Goal: Task Accomplishment & Management: Manage account settings

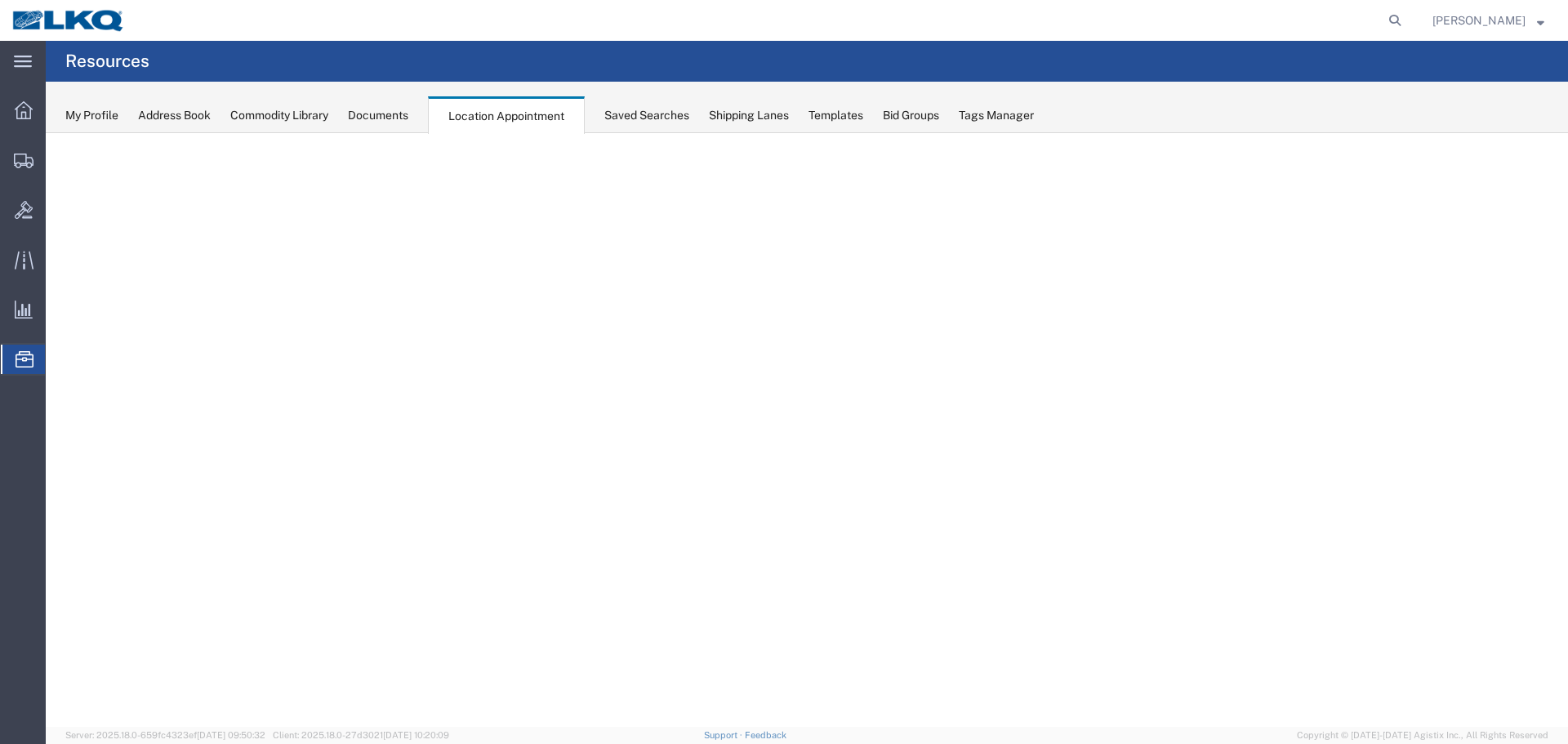
select select "28712"
select select "agendaWeek"
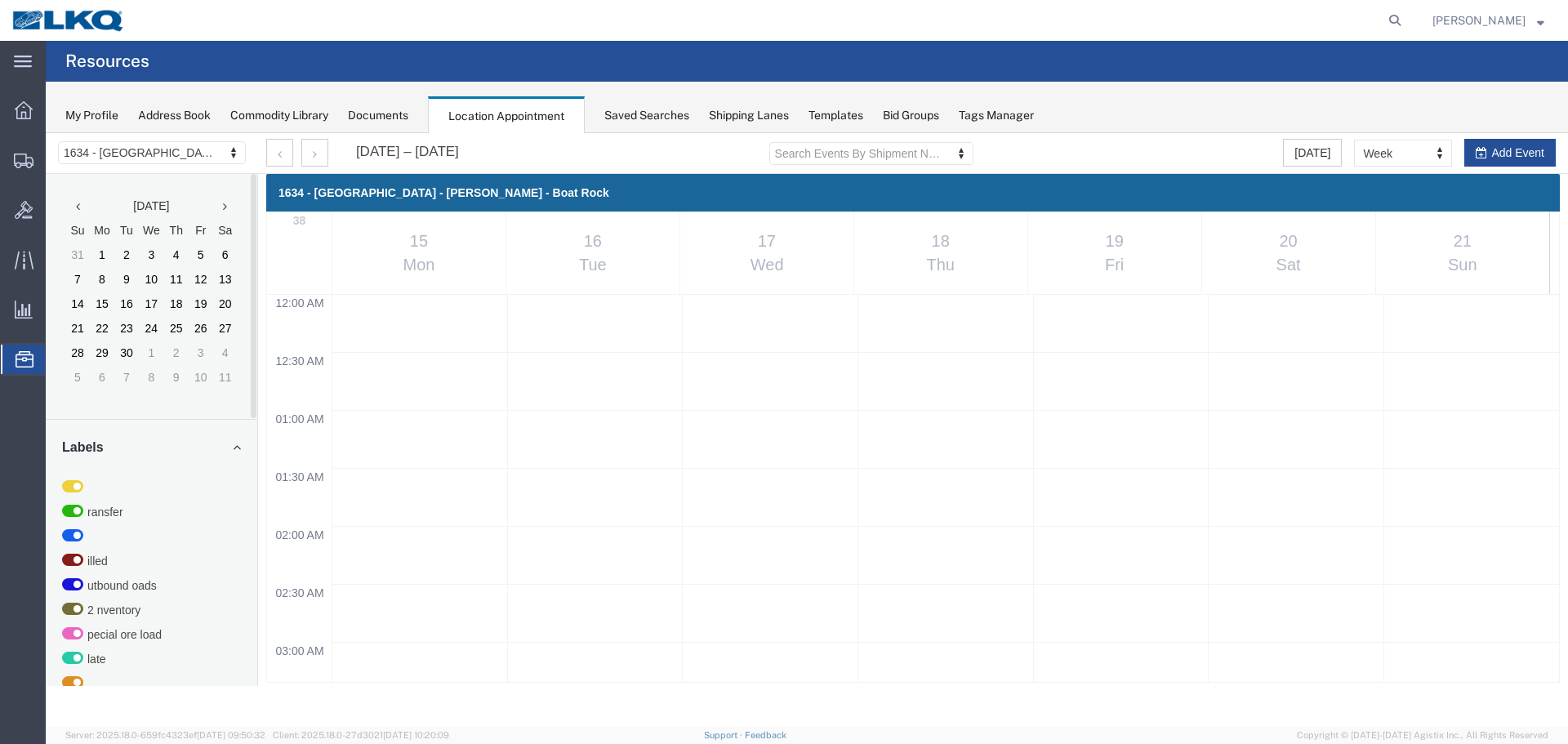
drag, startPoint x: 45, startPoint y: 133, endPoint x: 127, endPoint y: 160, distance: 86.3
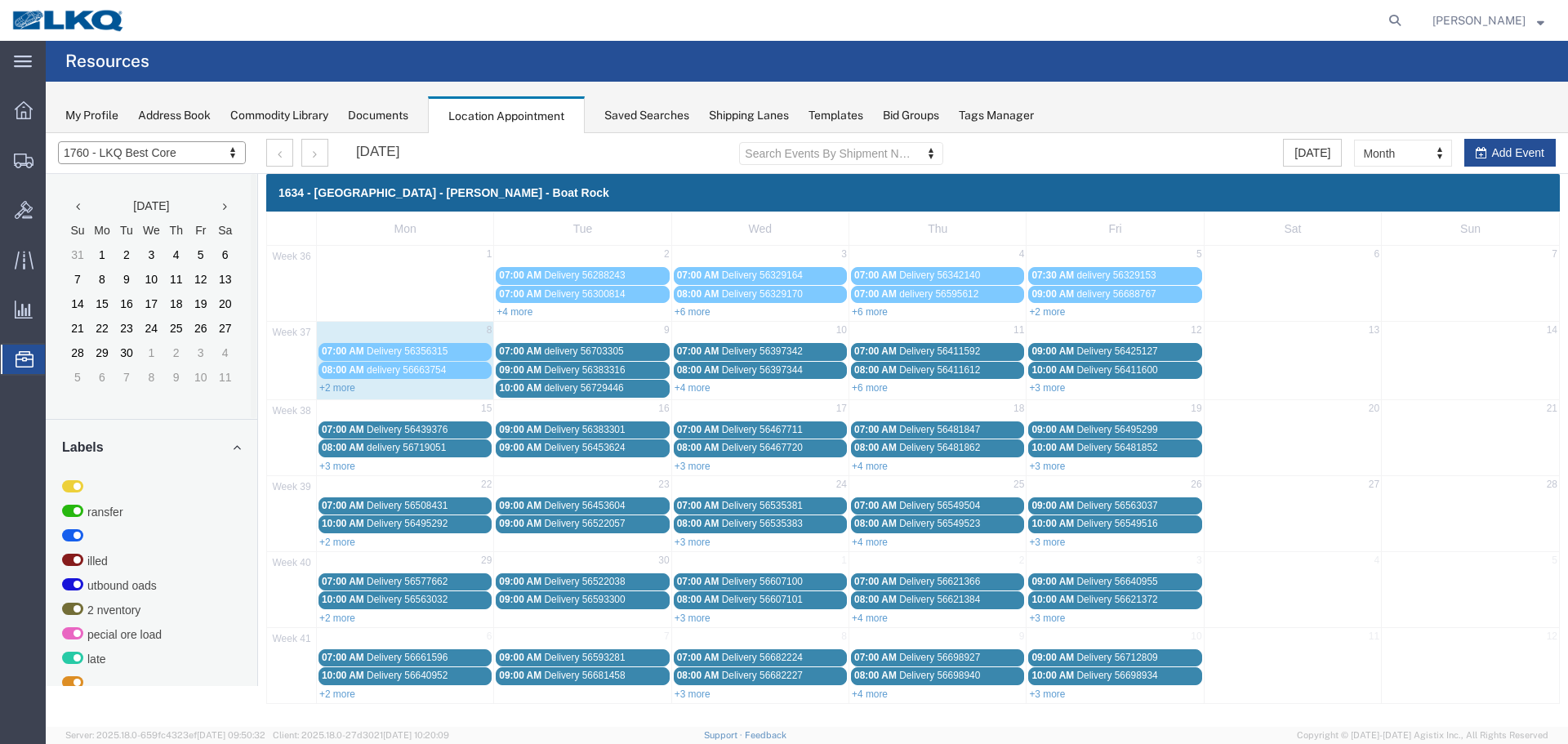
click at [1403, 147] on div at bounding box center [806, 430] width 1522 height 594
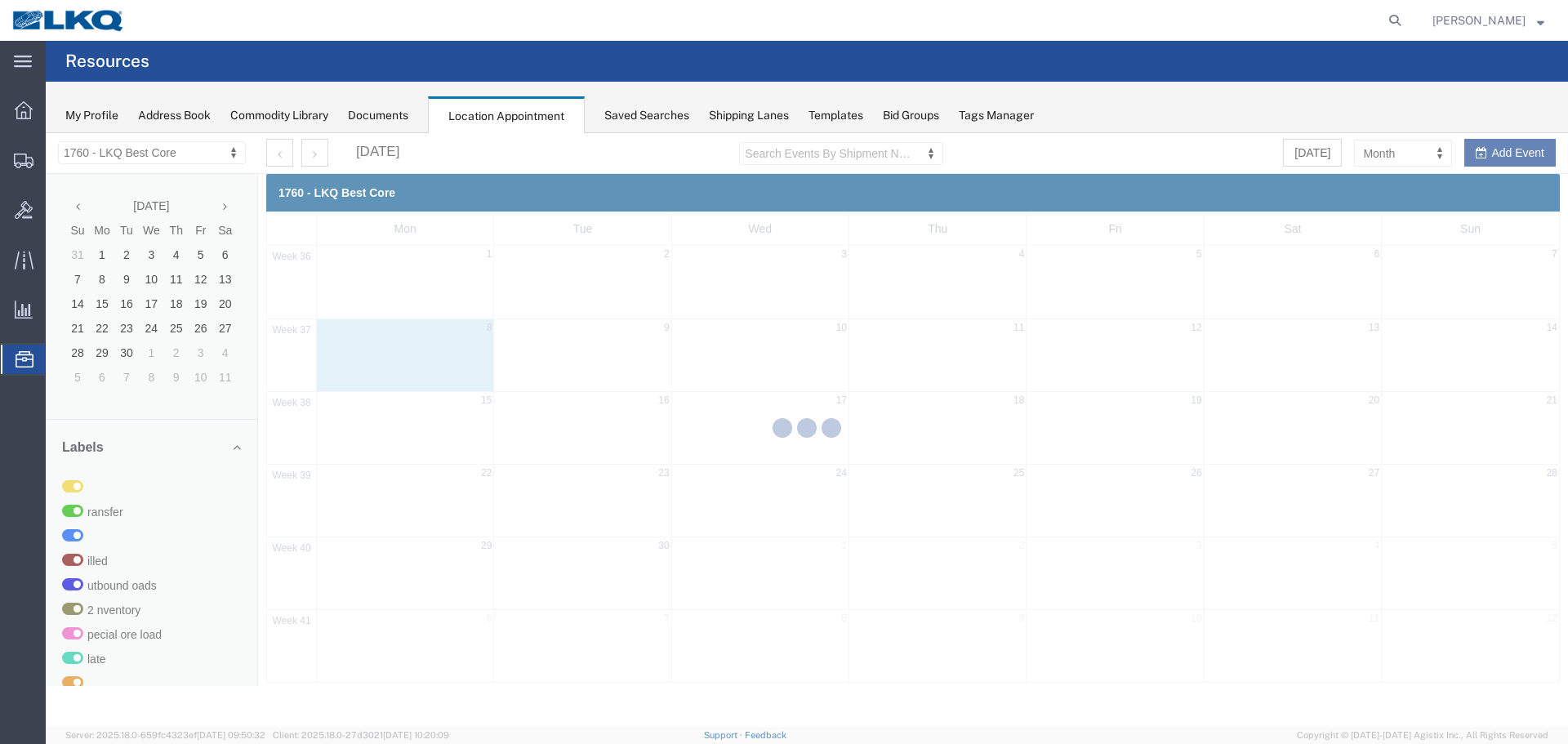
click at [1399, 155] on div at bounding box center [806, 430] width 1522 height 594
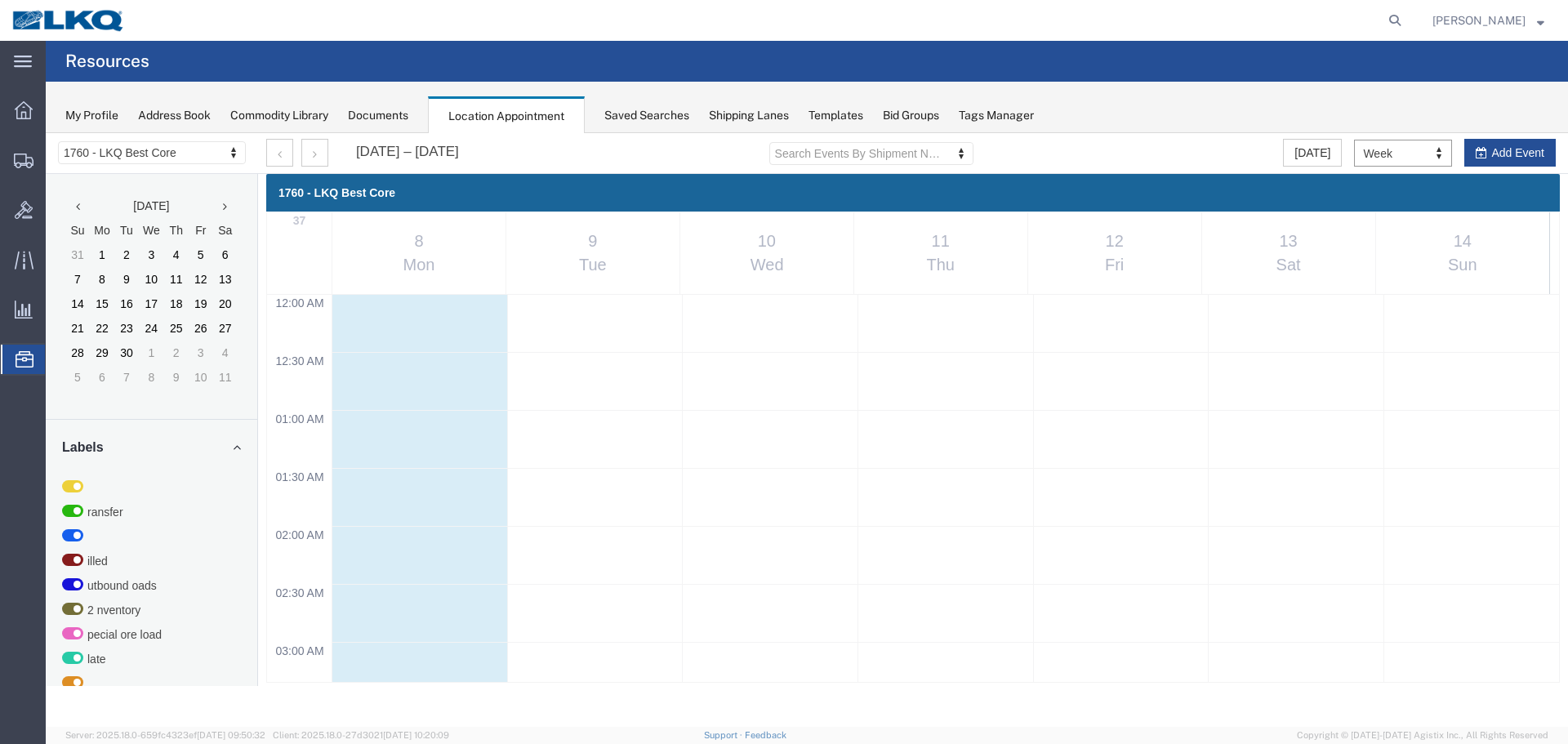
scroll to position [696, 0]
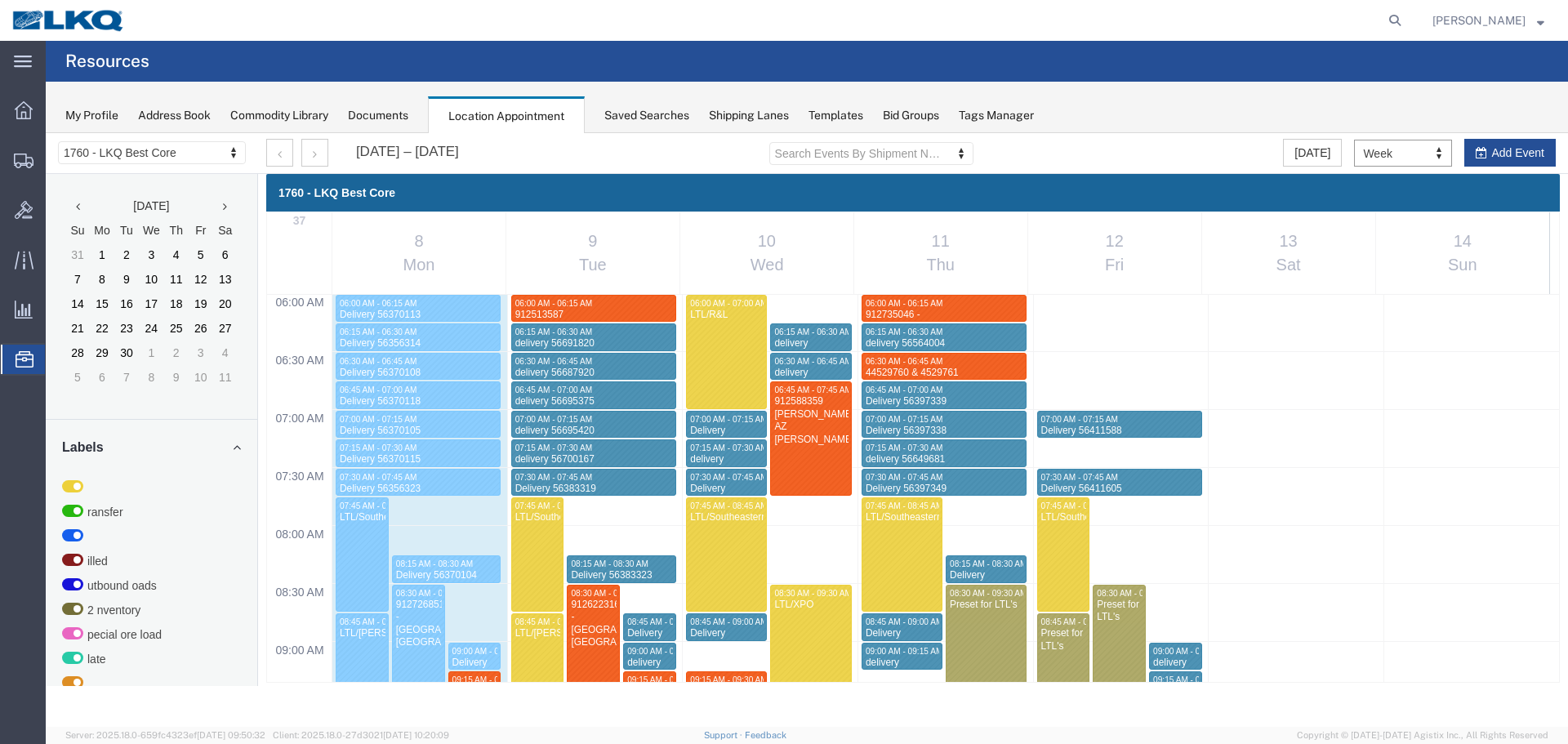
click at [1217, 76] on agx-page-header "Resources" at bounding box center [806, 60] width 1522 height 40
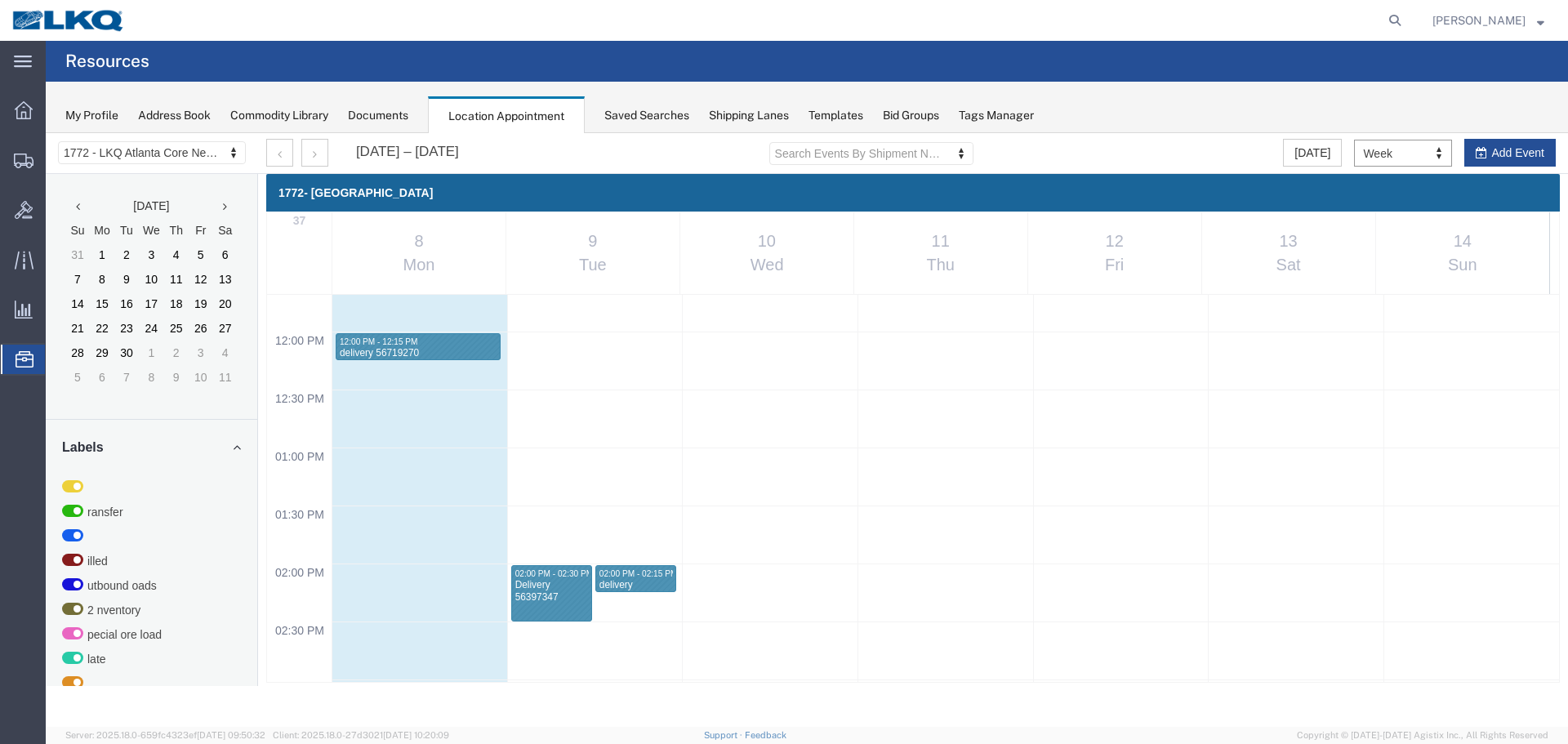
scroll to position [1349, 0]
click at [654, 583] on div "delivery 56649191" at bounding box center [636, 596] width 74 height 26
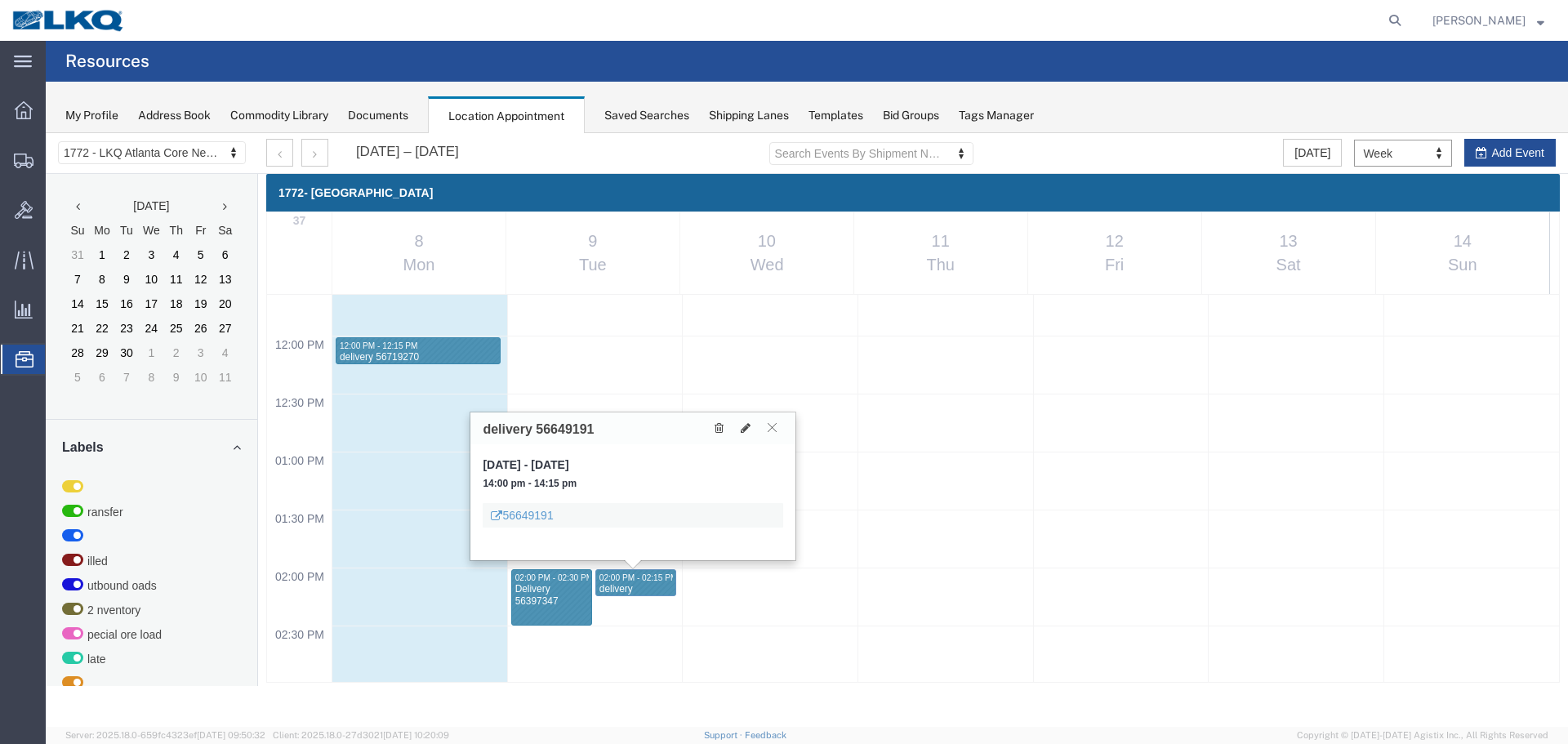
click at [777, 425] on button at bounding box center [772, 427] width 22 height 16
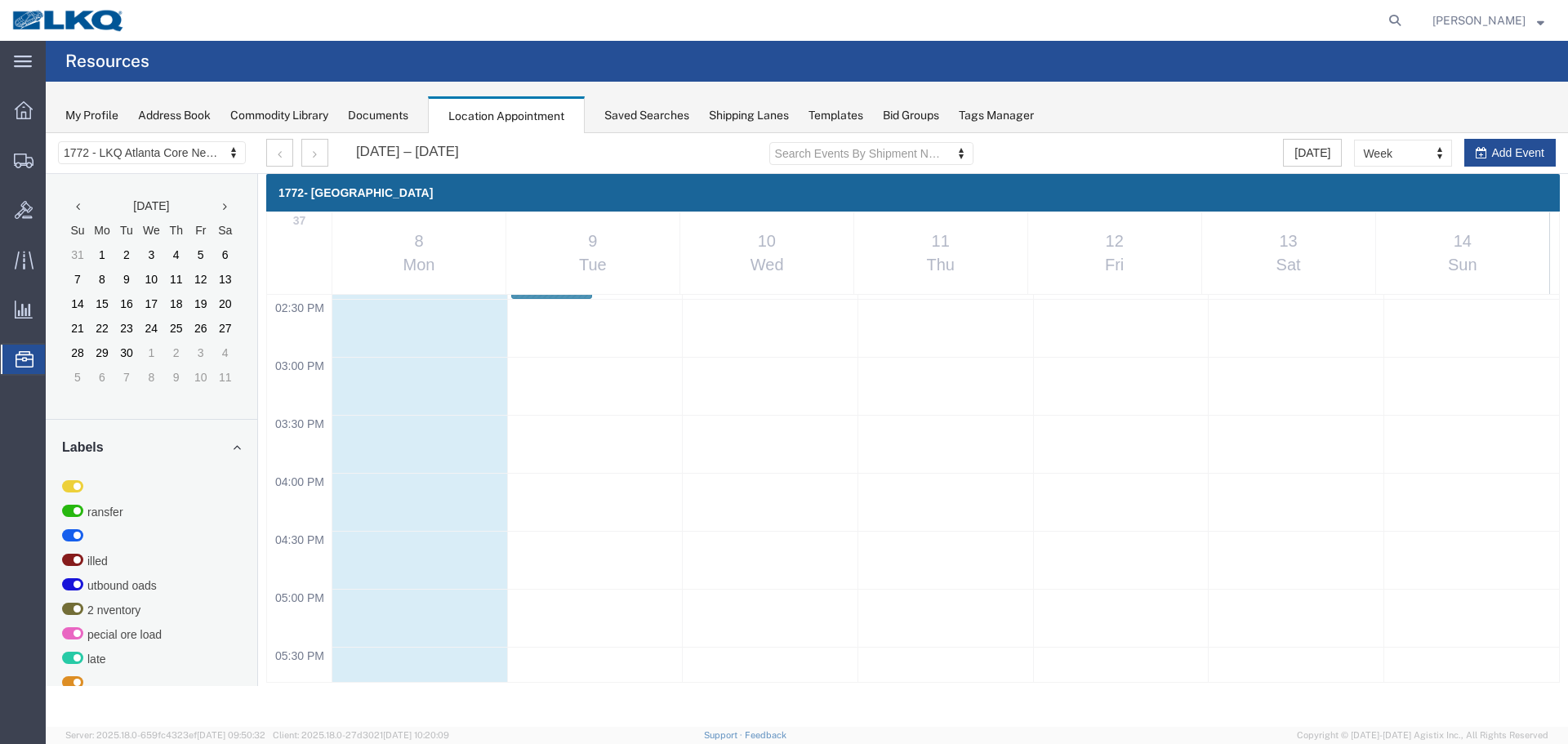
scroll to position [1431, 0]
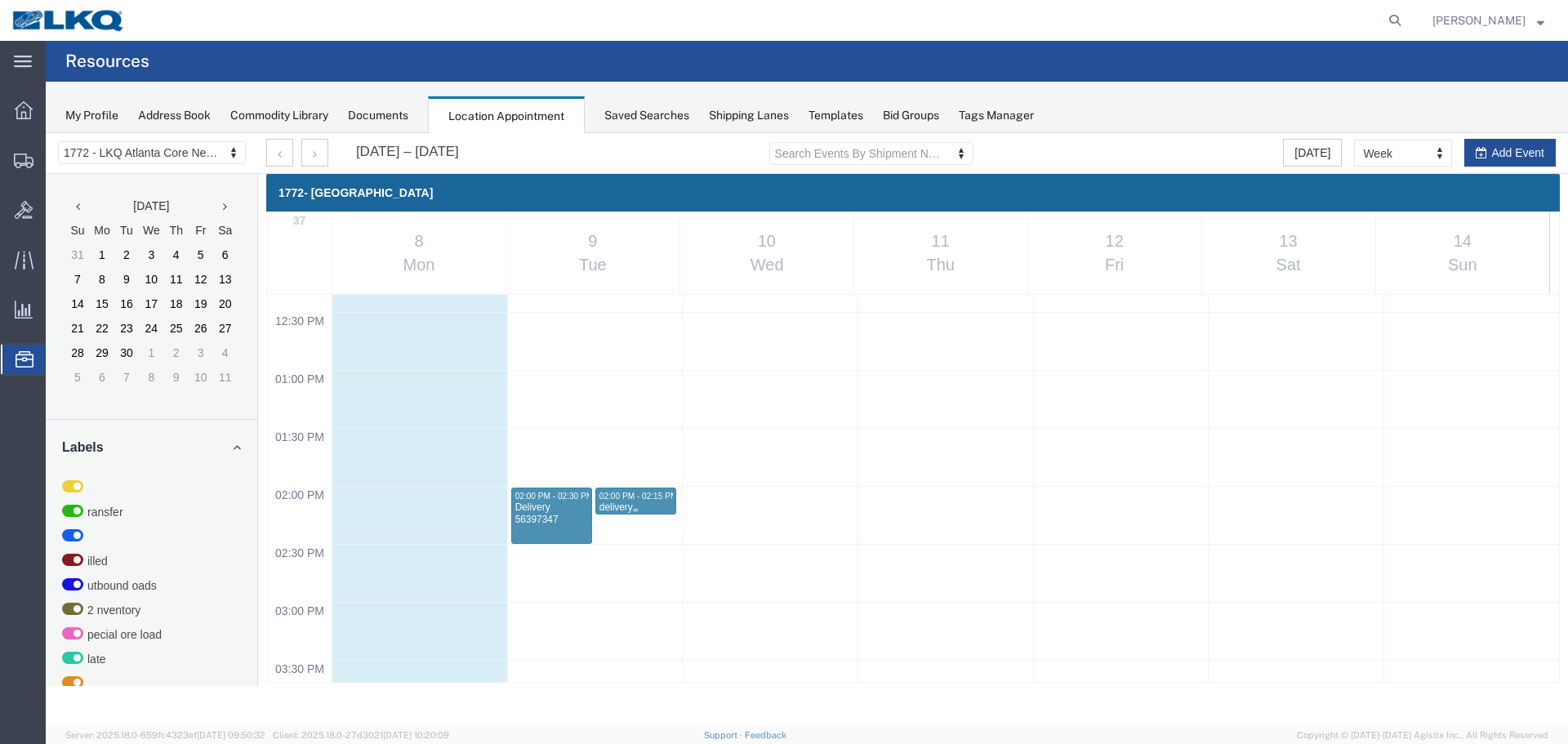
click at [634, 494] on span "02:00 PM - 02:15 PM" at bounding box center [638, 496] width 78 height 9
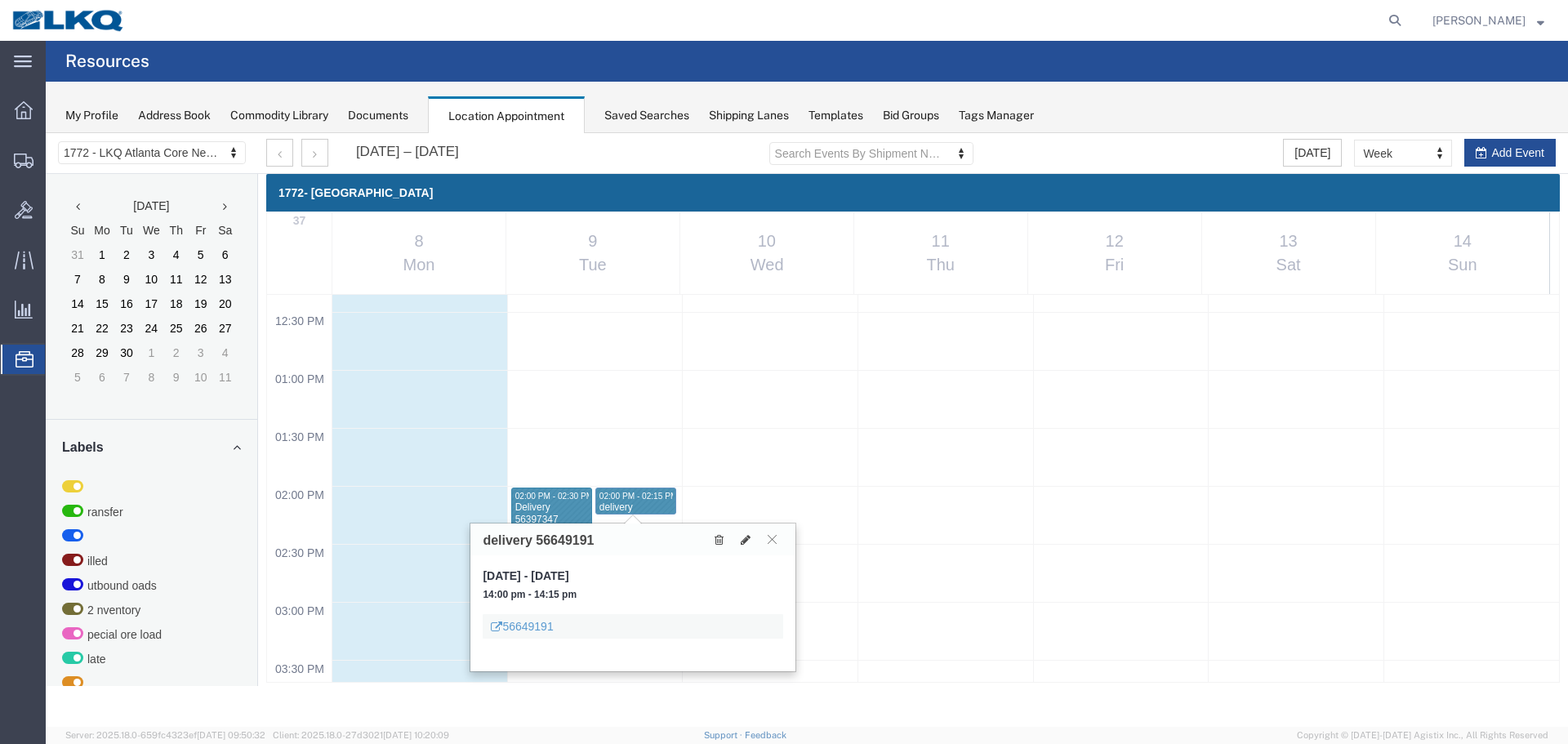
click at [577, 538] on h3 "delivery 56649191" at bounding box center [538, 540] width 111 height 15
copy h3 "56649191"
click at [772, 535] on icon at bounding box center [772, 539] width 9 height 10
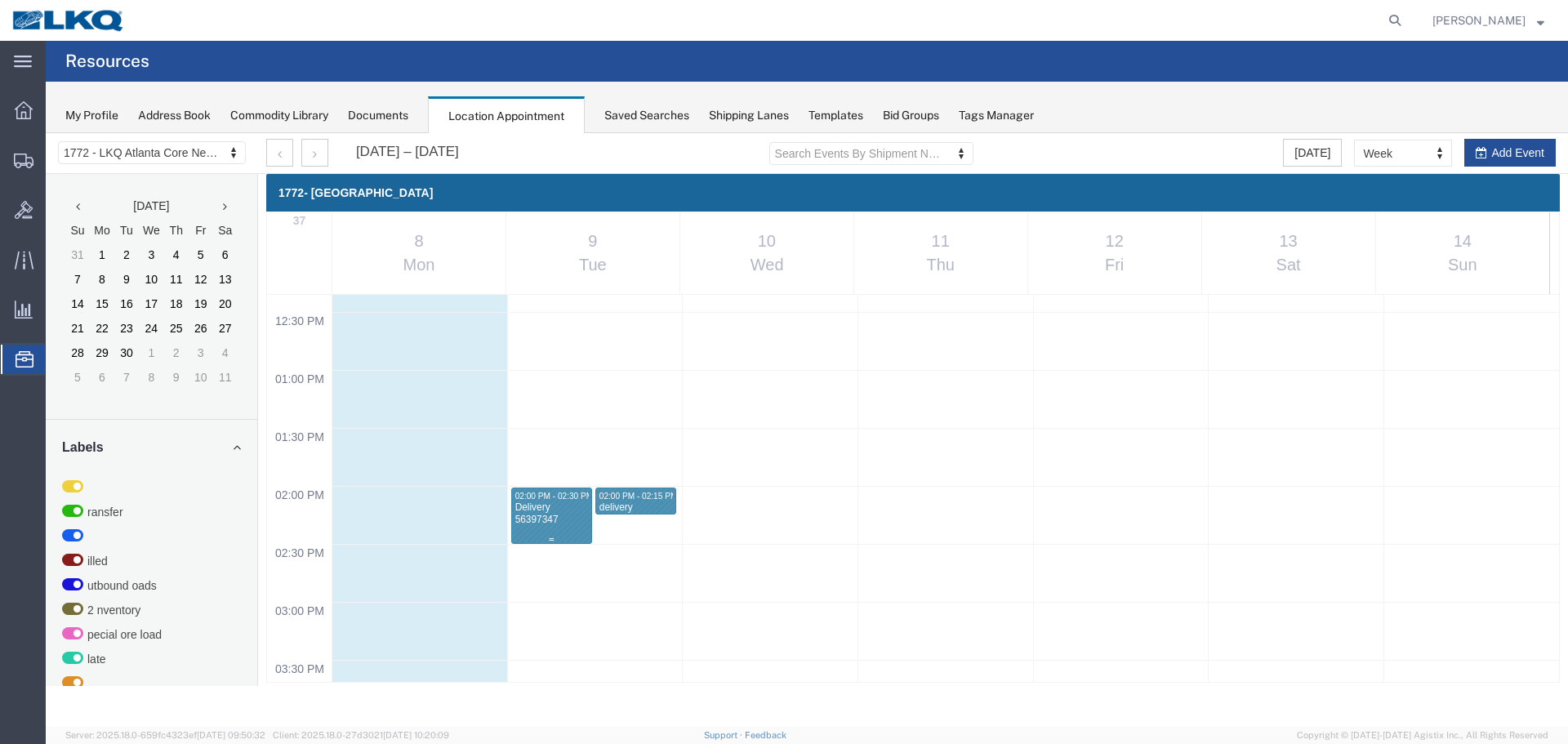
click at [564, 509] on div "Delivery 56397347" at bounding box center [552, 514] width 74 height 26
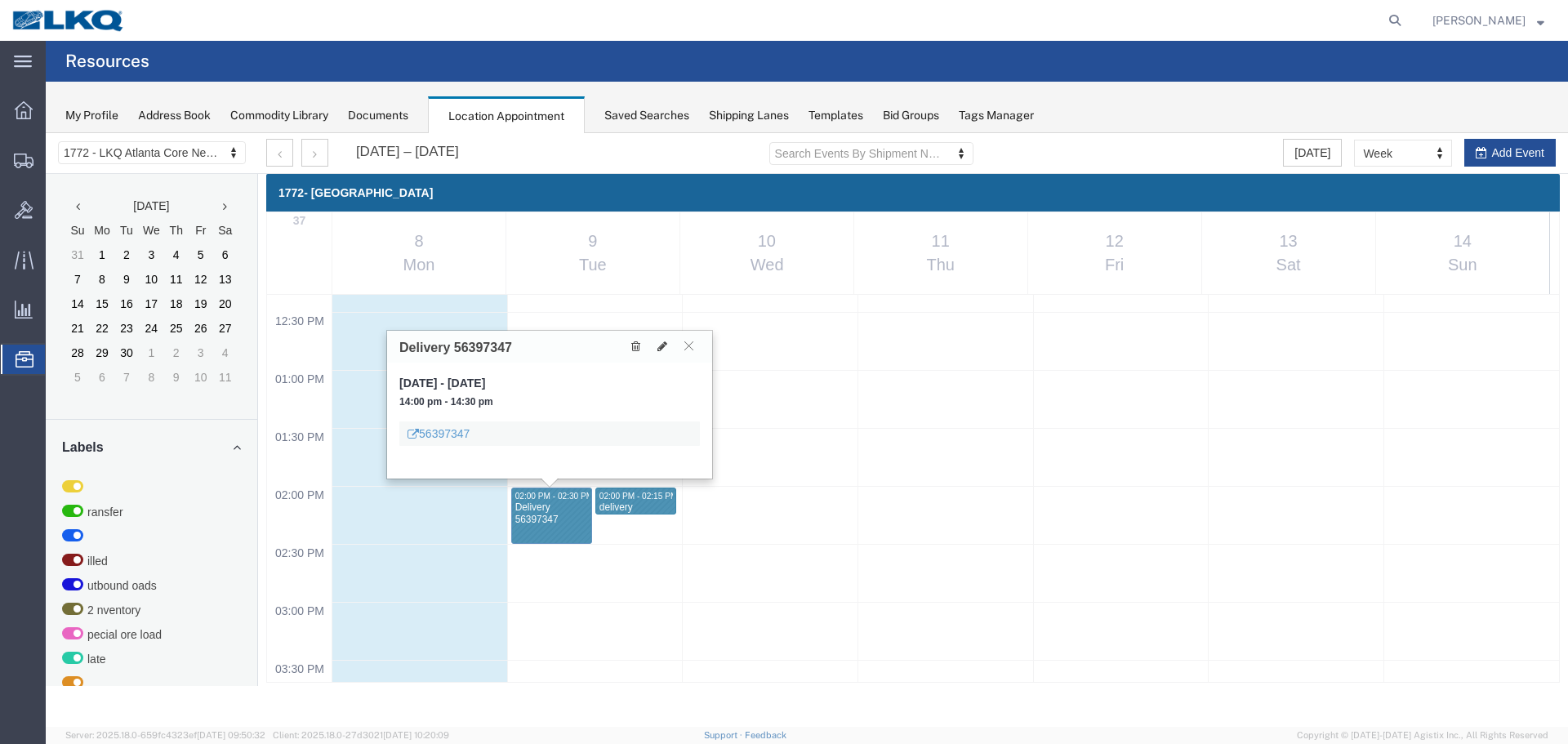
click at [487, 339] on div "Delivery 56397347" at bounding box center [549, 346] width 325 height 32
click at [491, 346] on h3 "Delivery 56397347" at bounding box center [455, 348] width 113 height 15
copy h3 "56397347"
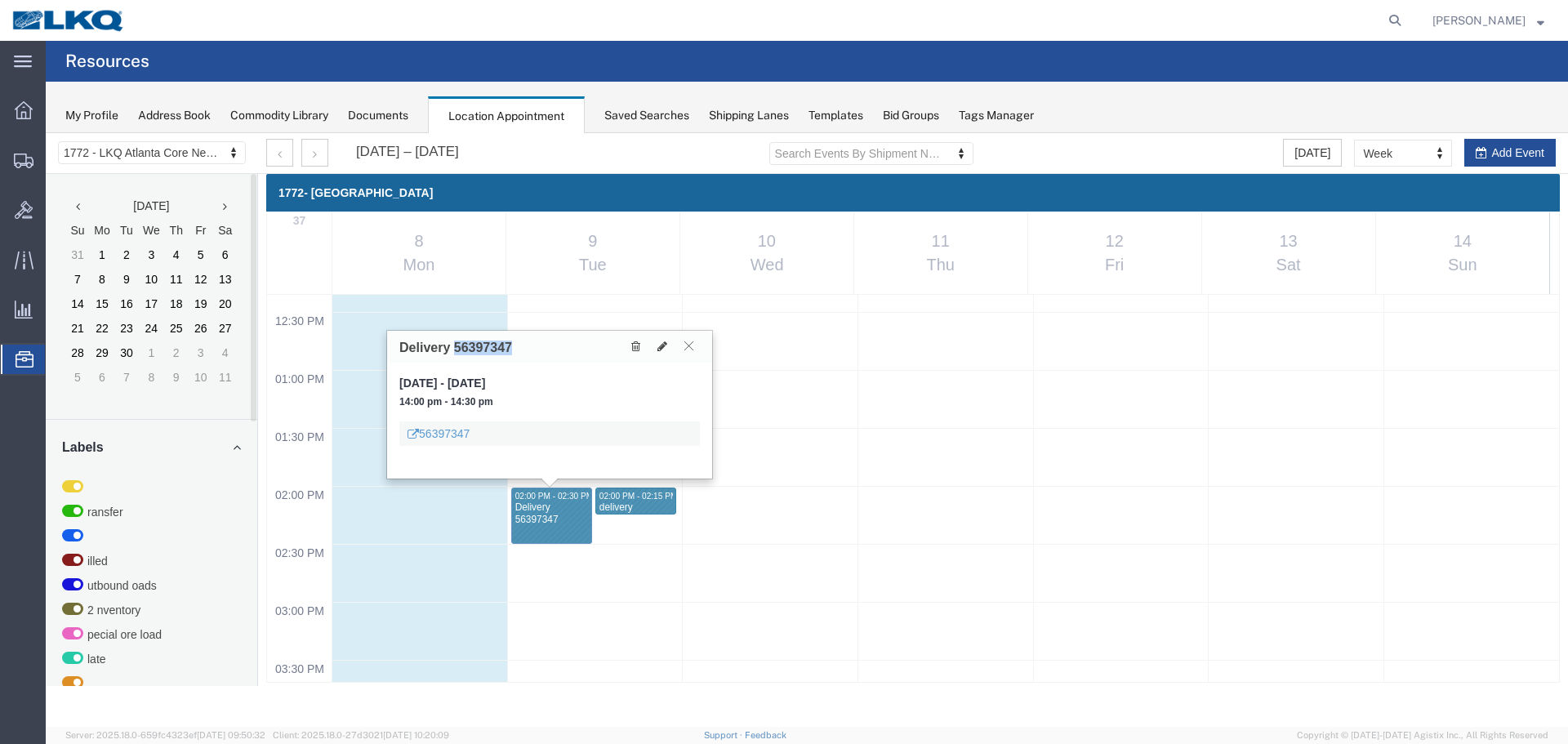
click at [693, 339] on button at bounding box center [689, 346] width 22 height 16
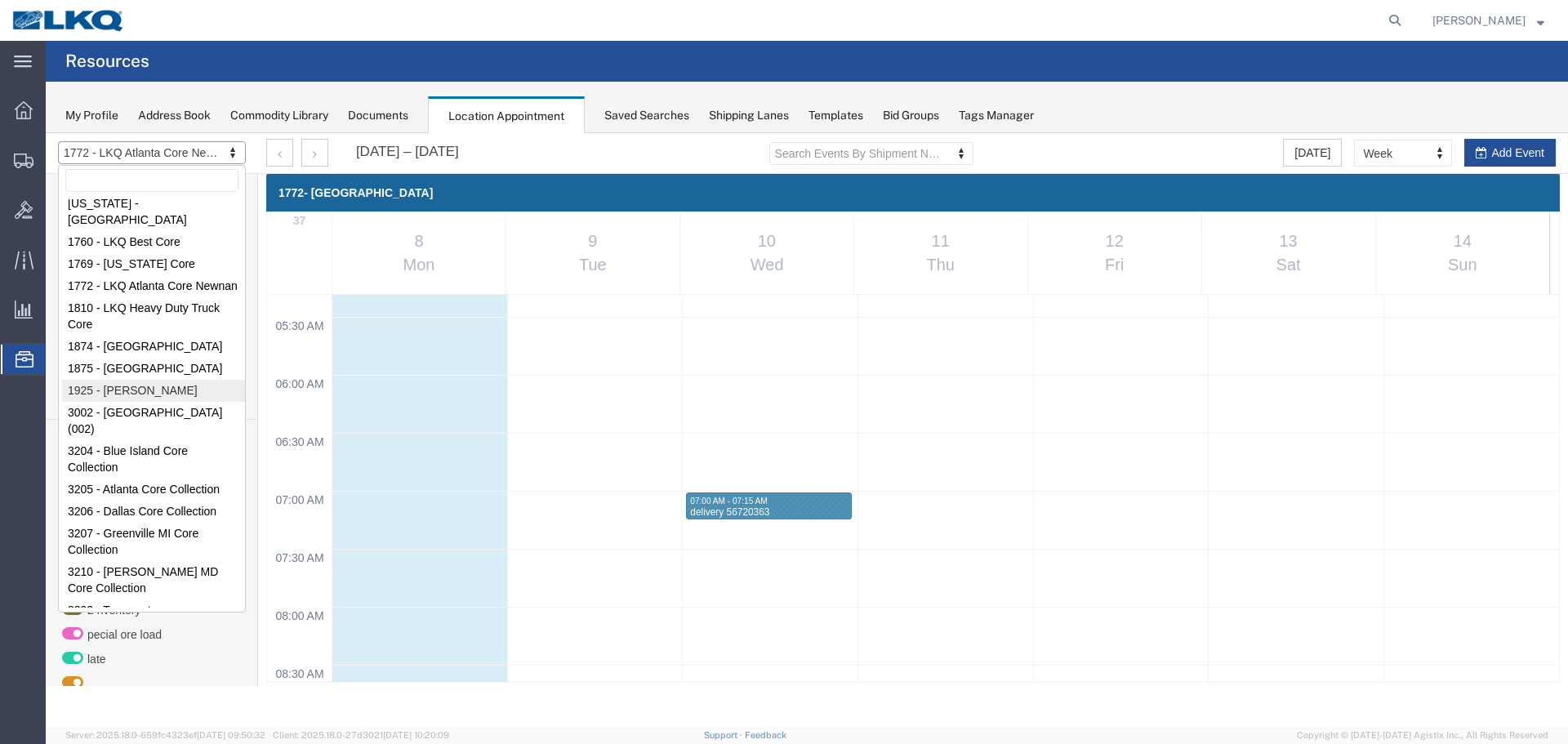
scroll to position [186, 0]
select select "28018"
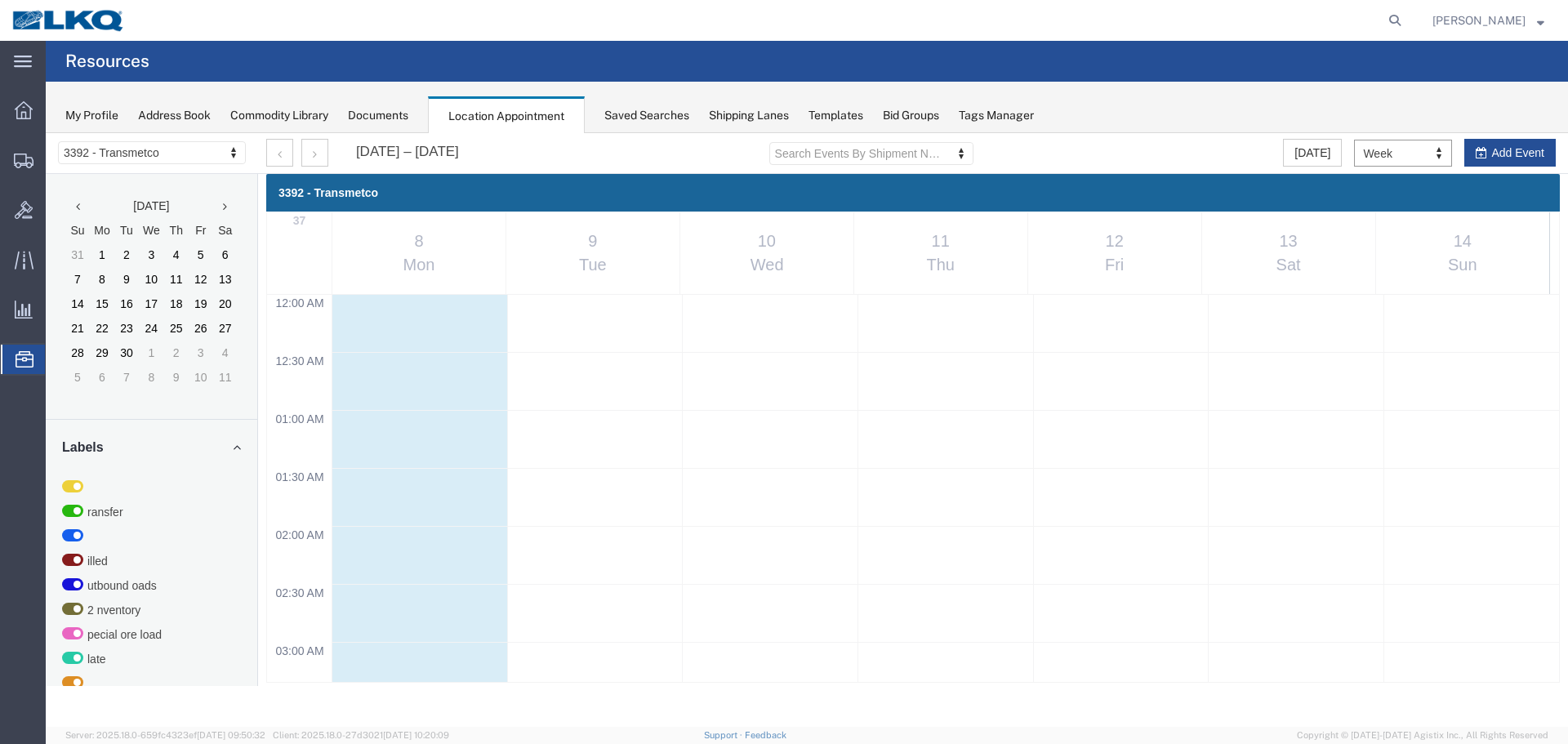
scroll to position [696, 0]
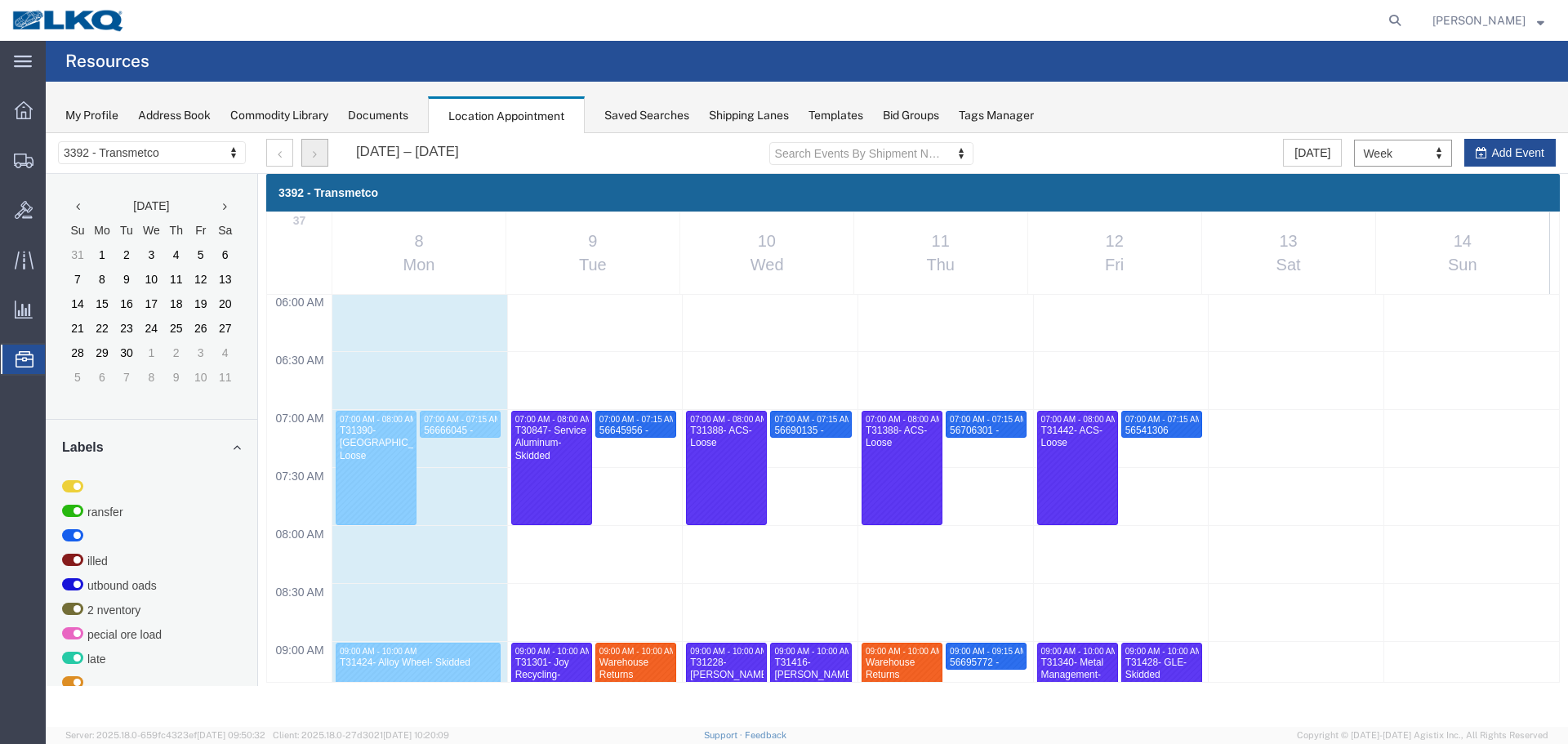
click at [325, 158] on button "button" at bounding box center [314, 153] width 27 height 28
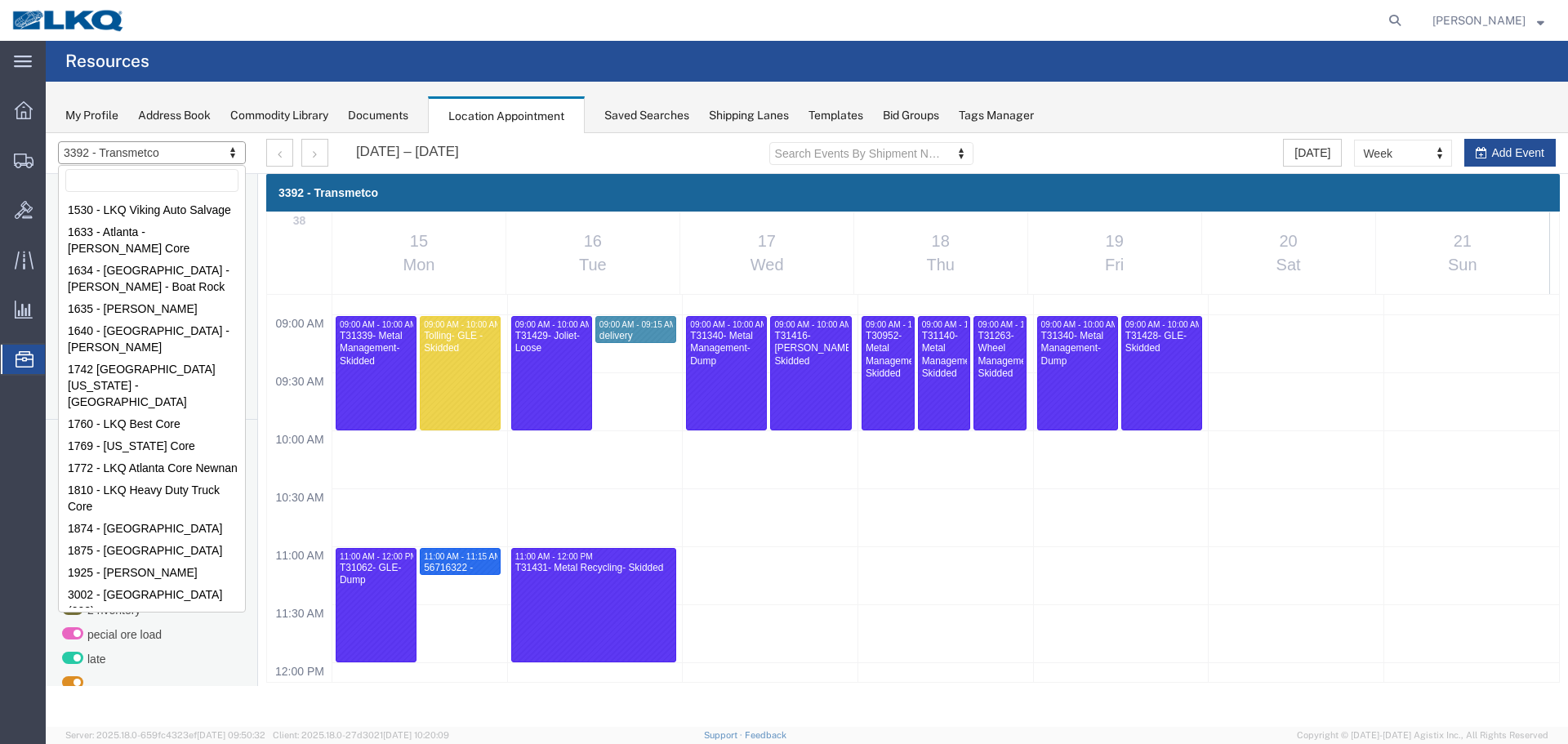
scroll to position [139, 0]
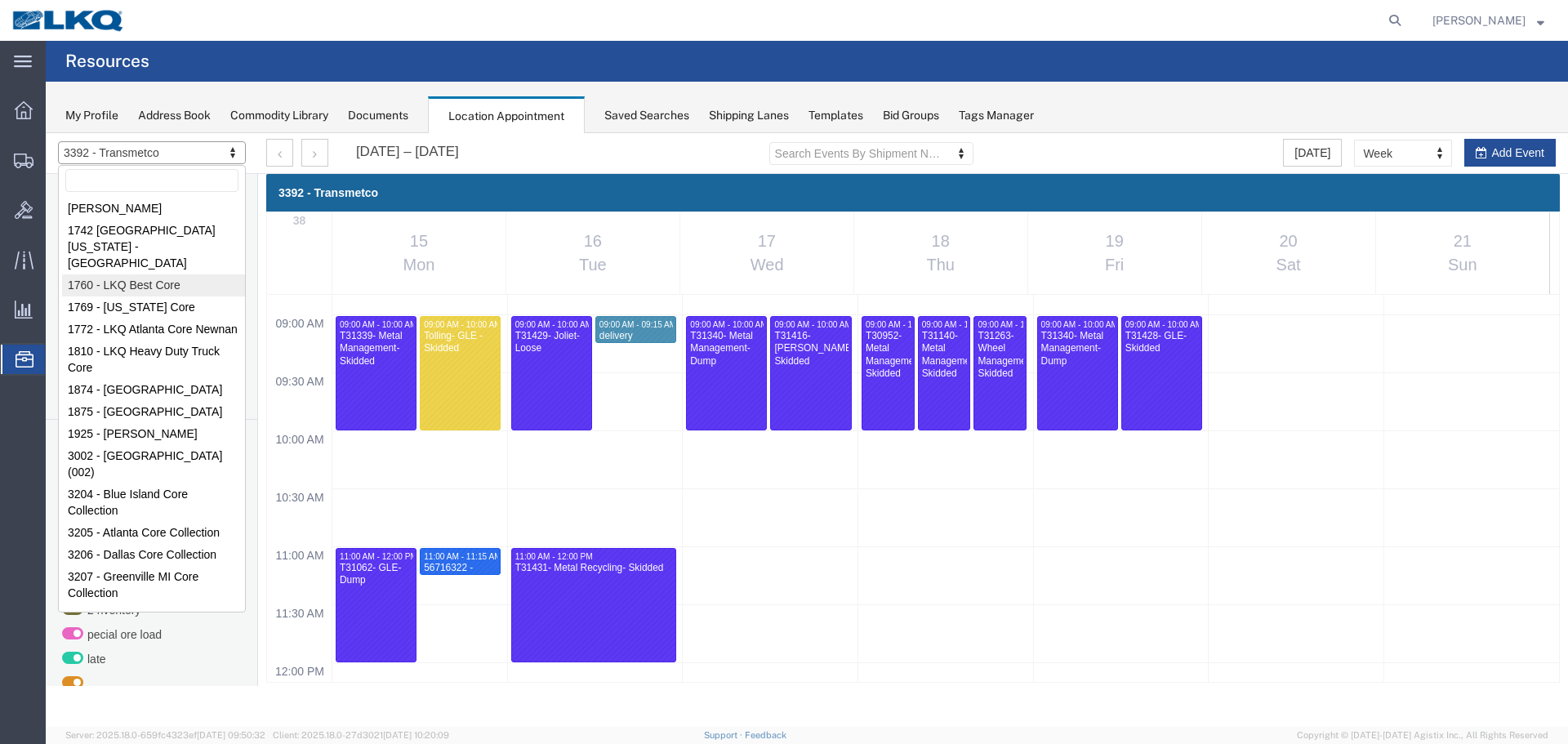
select select "27634"
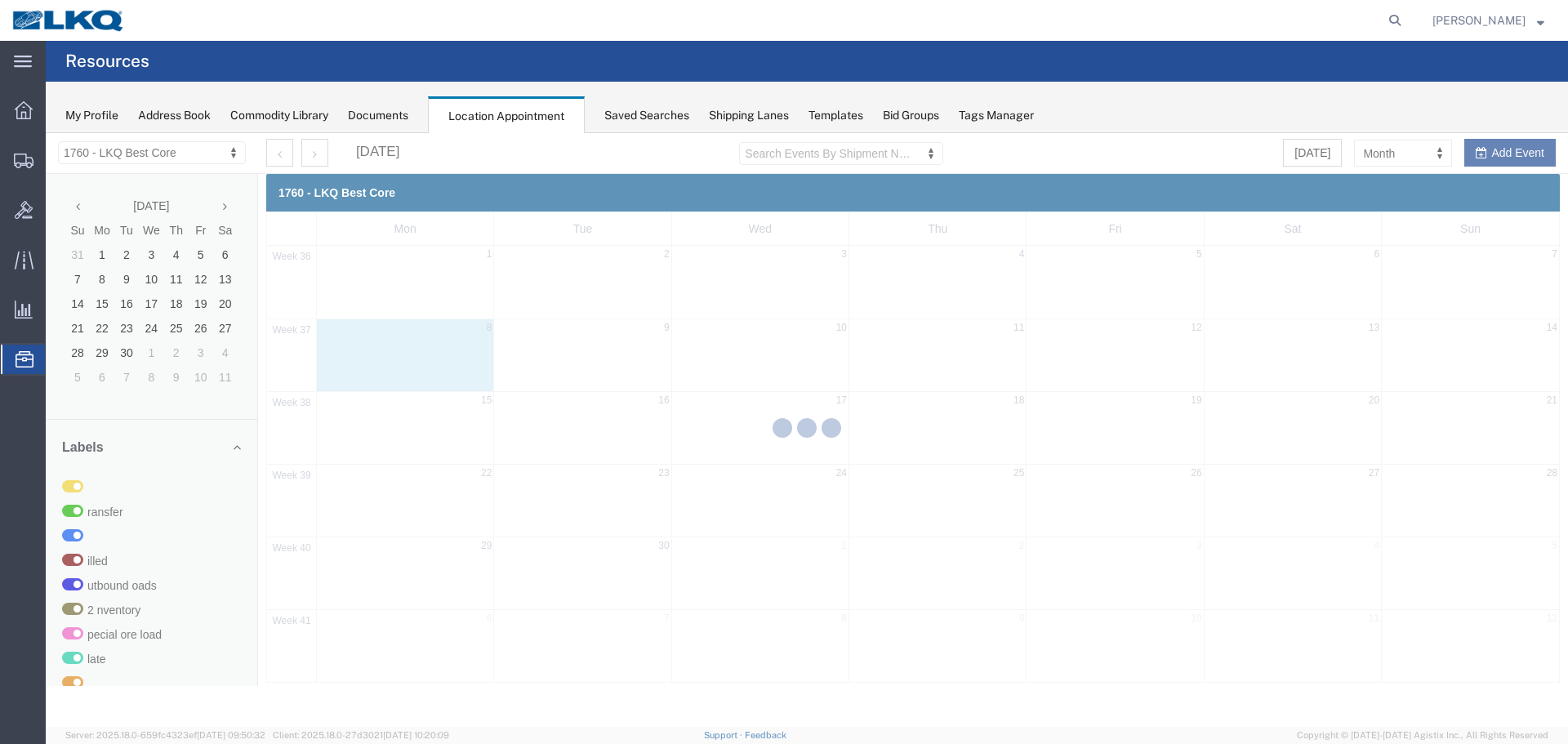
click at [1410, 150] on div at bounding box center [806, 430] width 1522 height 594
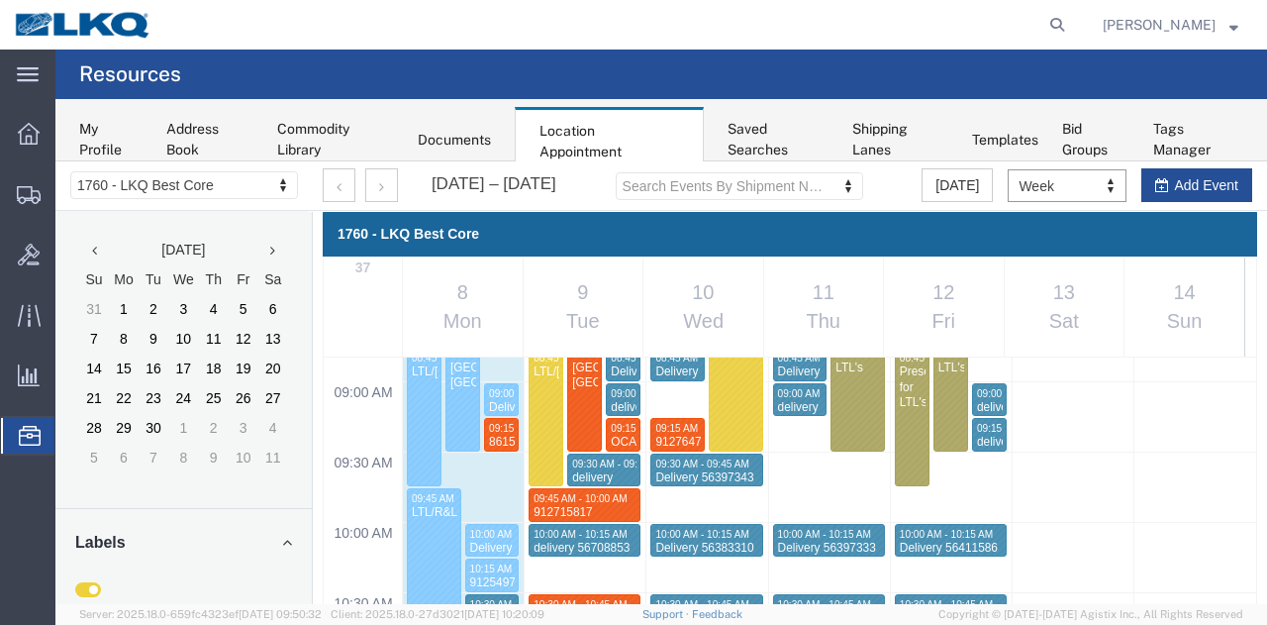
scroll to position [1240, 0]
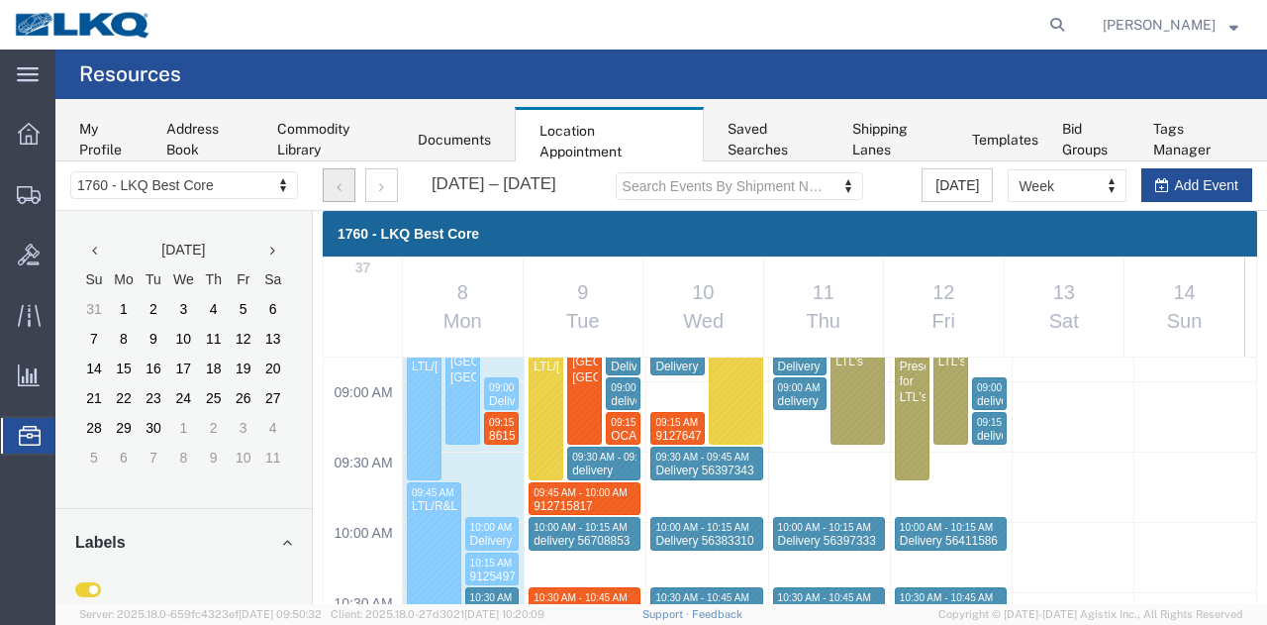
click at [343, 196] on button "button" at bounding box center [339, 185] width 33 height 34
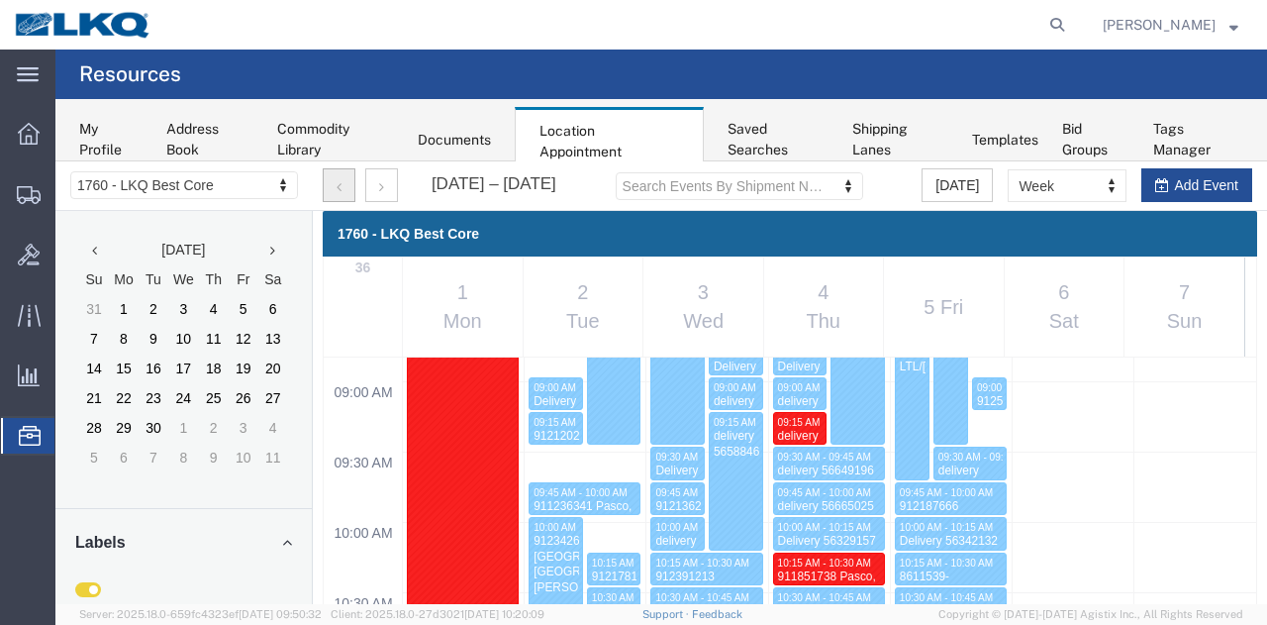
scroll to position [840, 0]
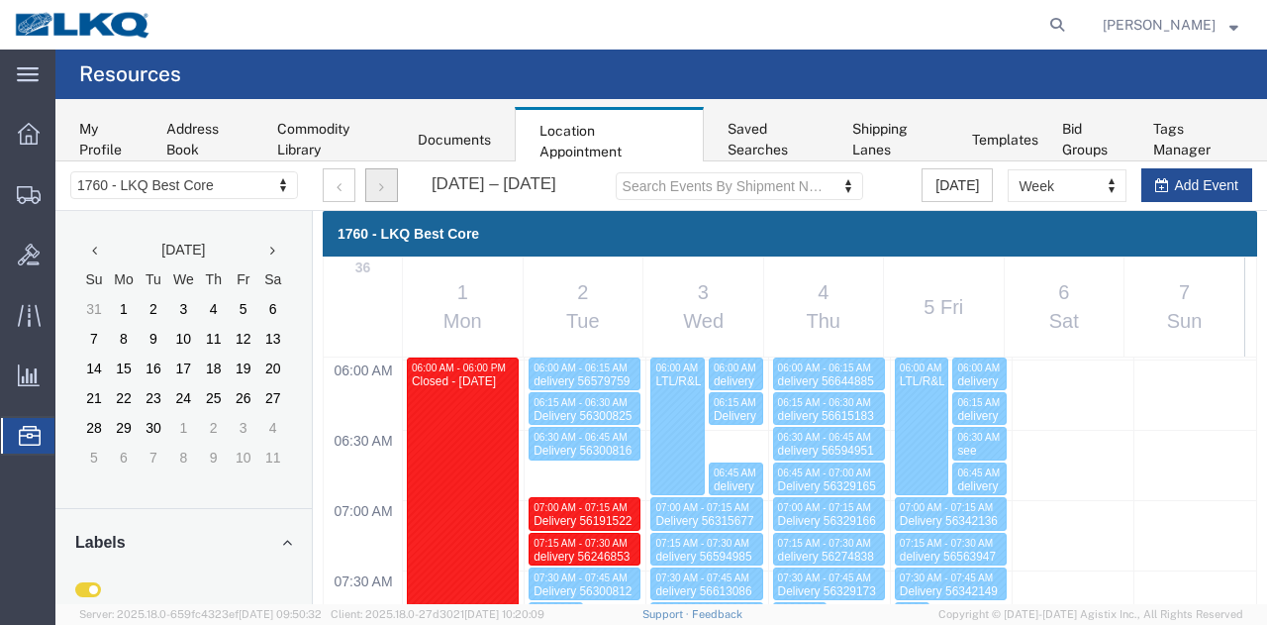
click at [370, 175] on button "button" at bounding box center [381, 185] width 33 height 34
click at [376, 187] on button "button" at bounding box center [381, 185] width 33 height 34
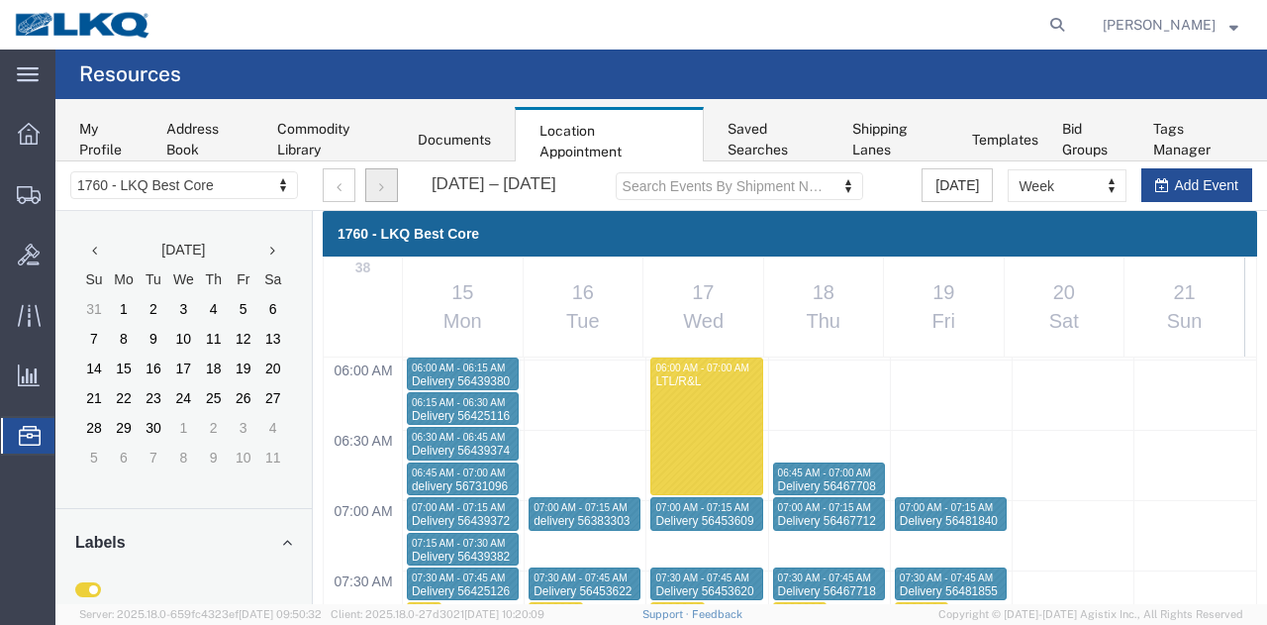
click at [386, 193] on button "button" at bounding box center [381, 185] width 33 height 34
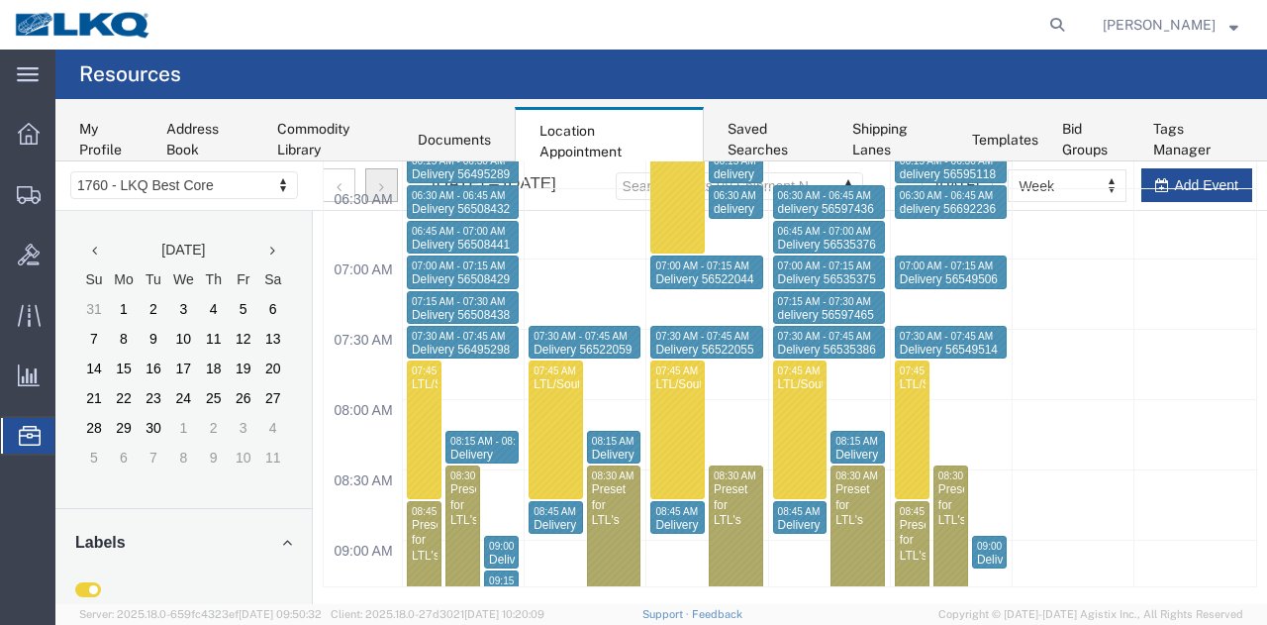
scroll to position [244, 0]
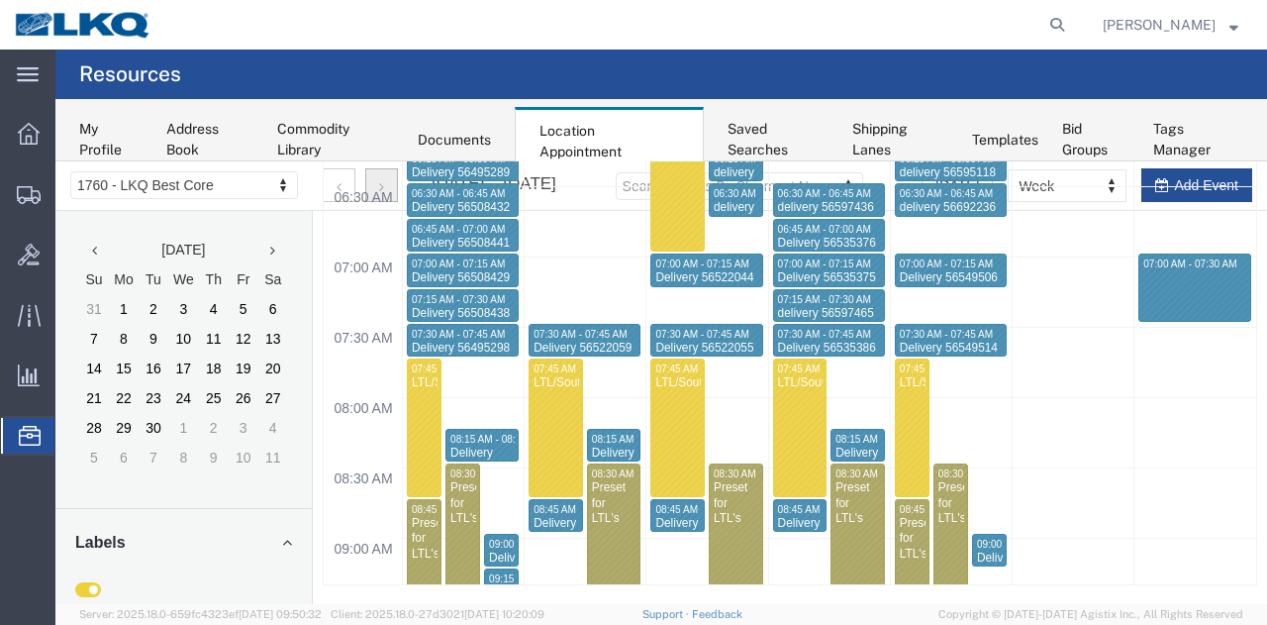
click at [1233, 266] on div "12:00 AM 12:30 AM 01:00 AM 01:30 AM 02:00 AM 02:30 AM 03:00 AM 03:30 AM 04:00 A…" at bounding box center [790, 349] width 932 height 470
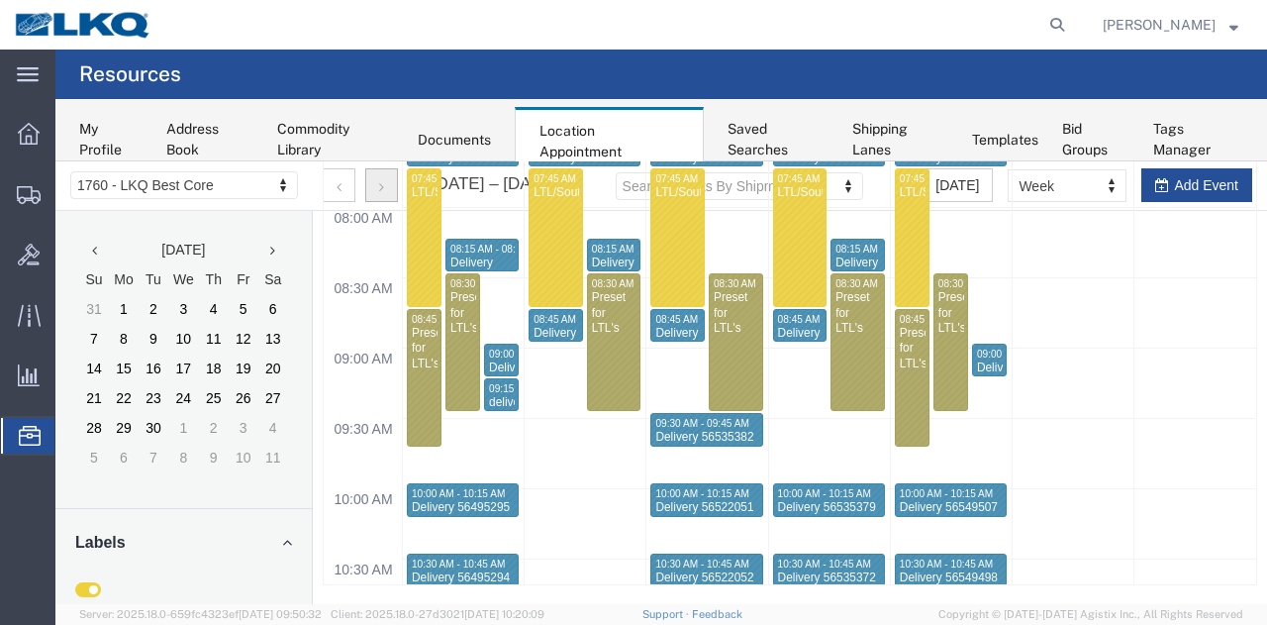
scroll to position [1045, 0]
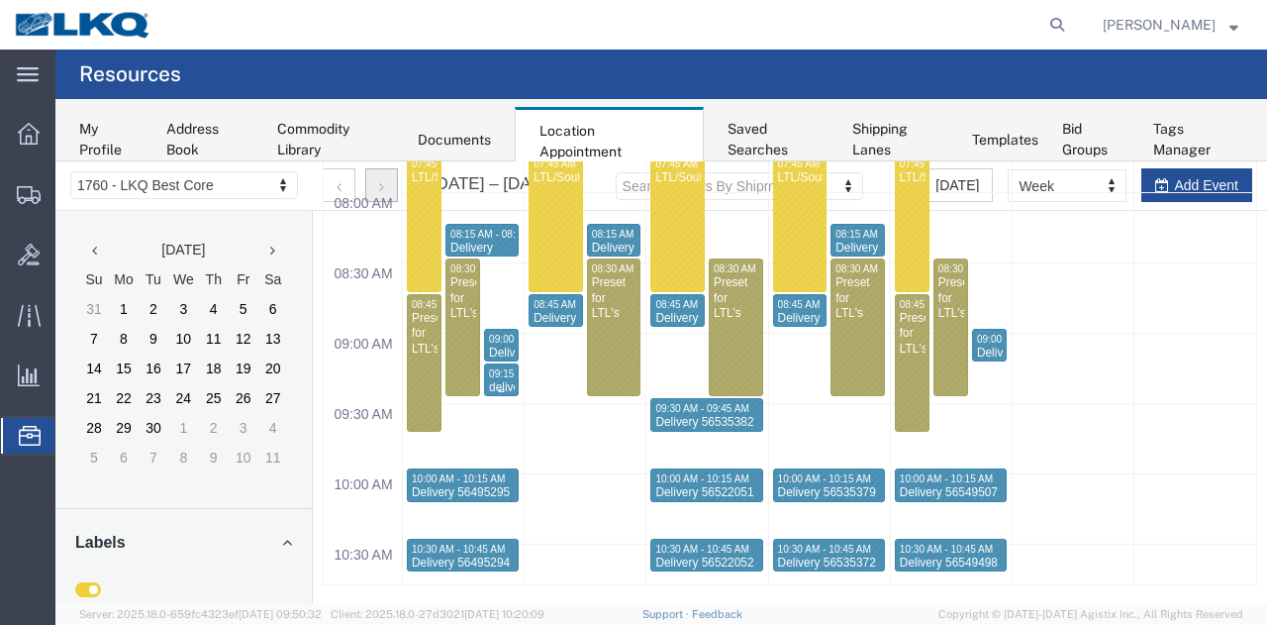
click at [499, 381] on div "delivery 56595077" at bounding box center [501, 395] width 27 height 31
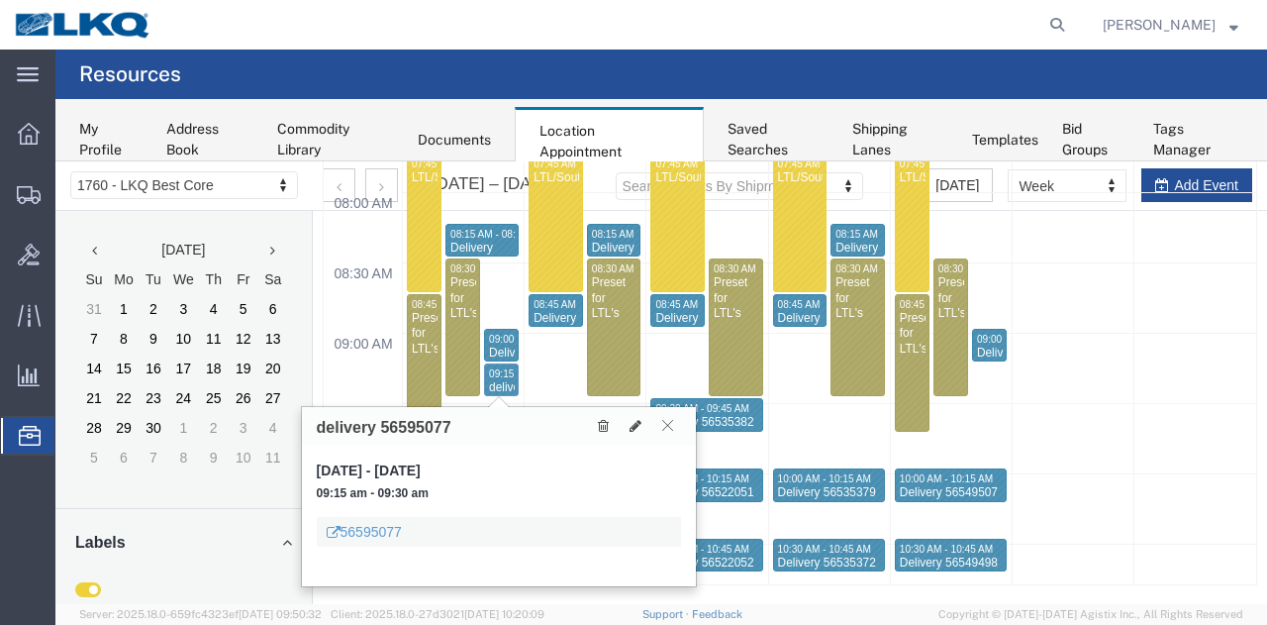
click at [663, 423] on icon at bounding box center [667, 425] width 11 height 12
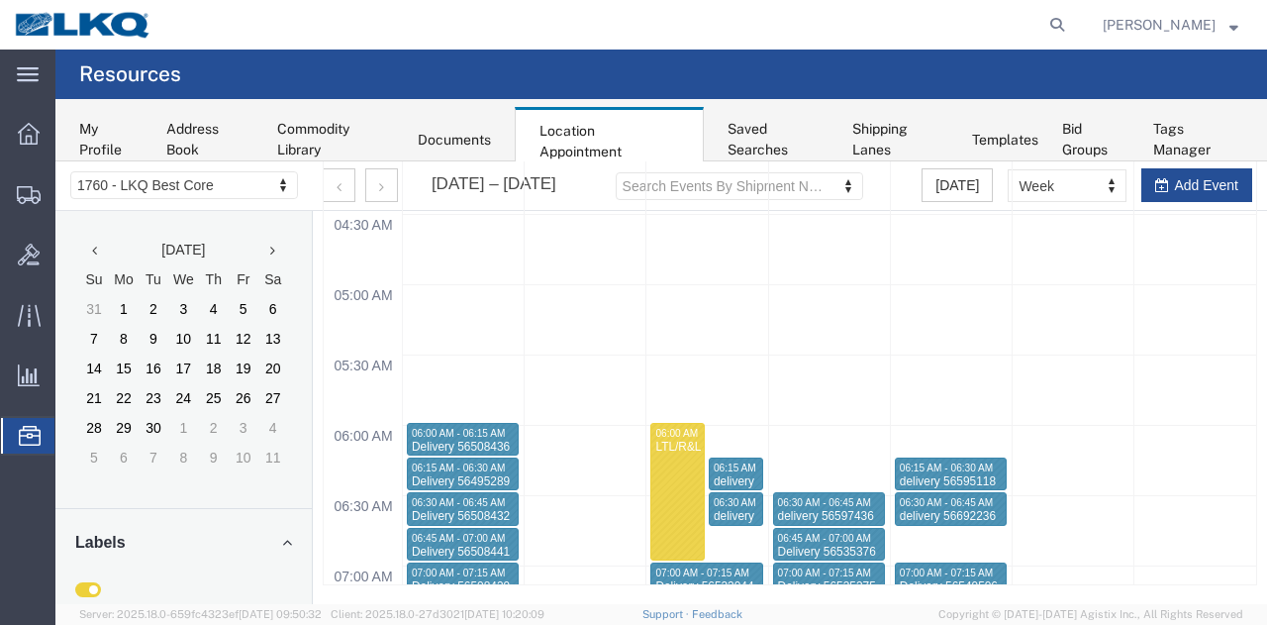
scroll to position [0, 0]
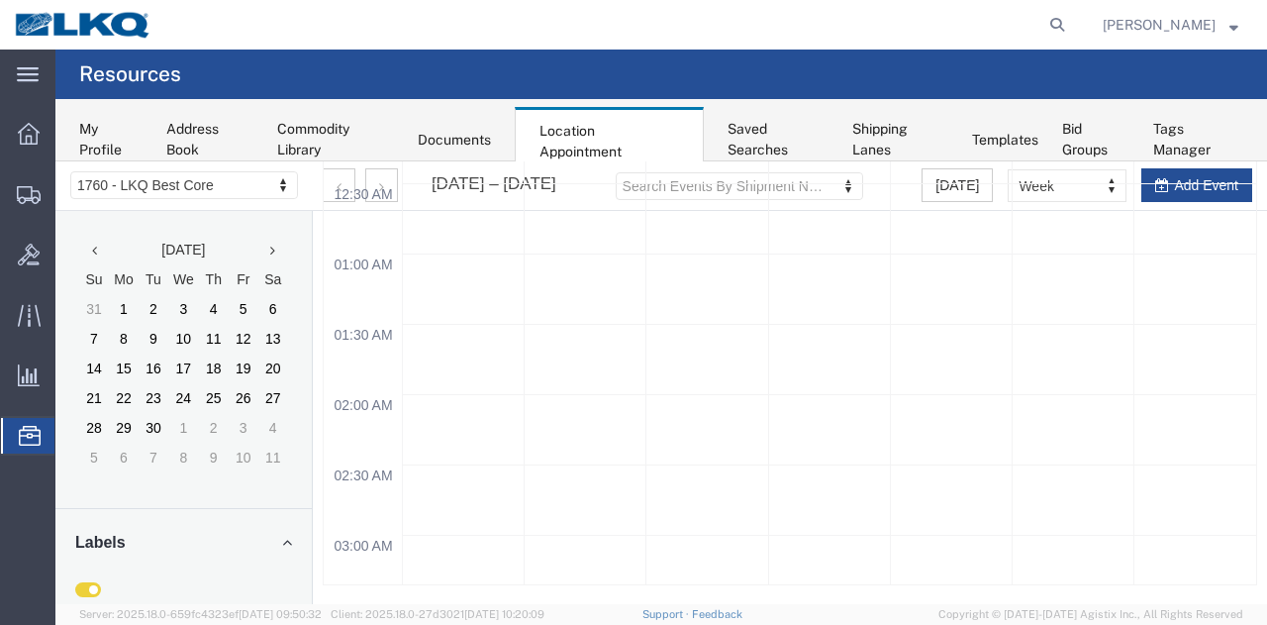
drag, startPoint x: 1233, startPoint y: 288, endPoint x: 1297, endPoint y: 226, distance: 88.9
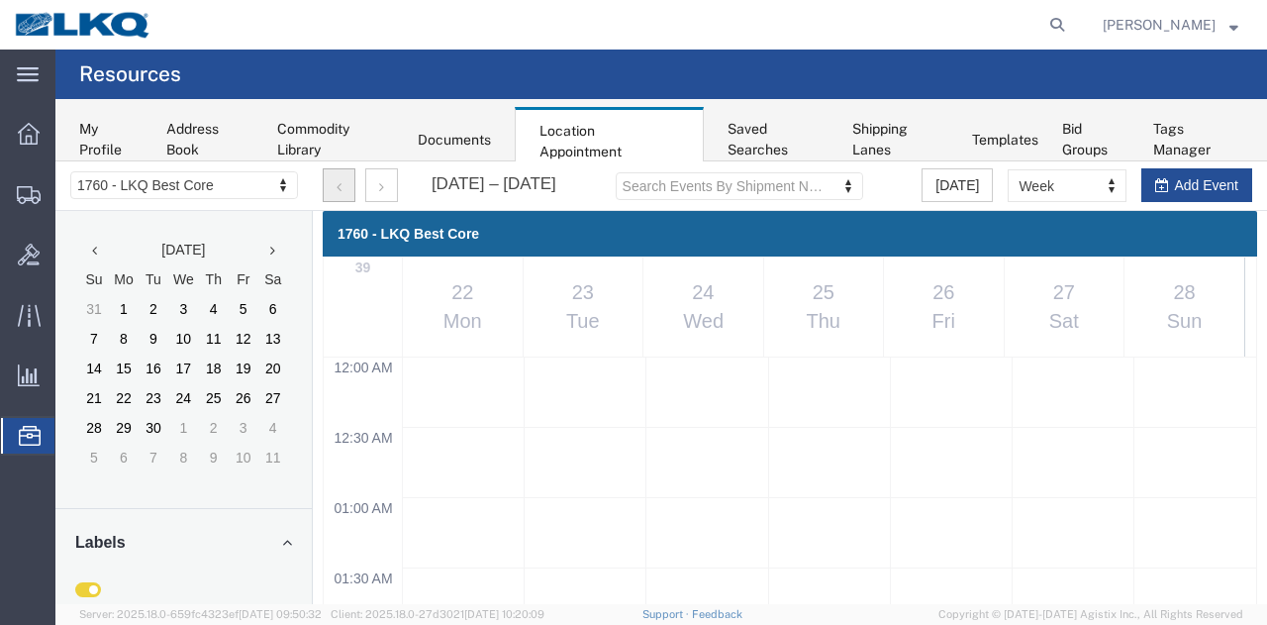
click at [339, 189] on icon "button" at bounding box center [339, 187] width 5 height 14
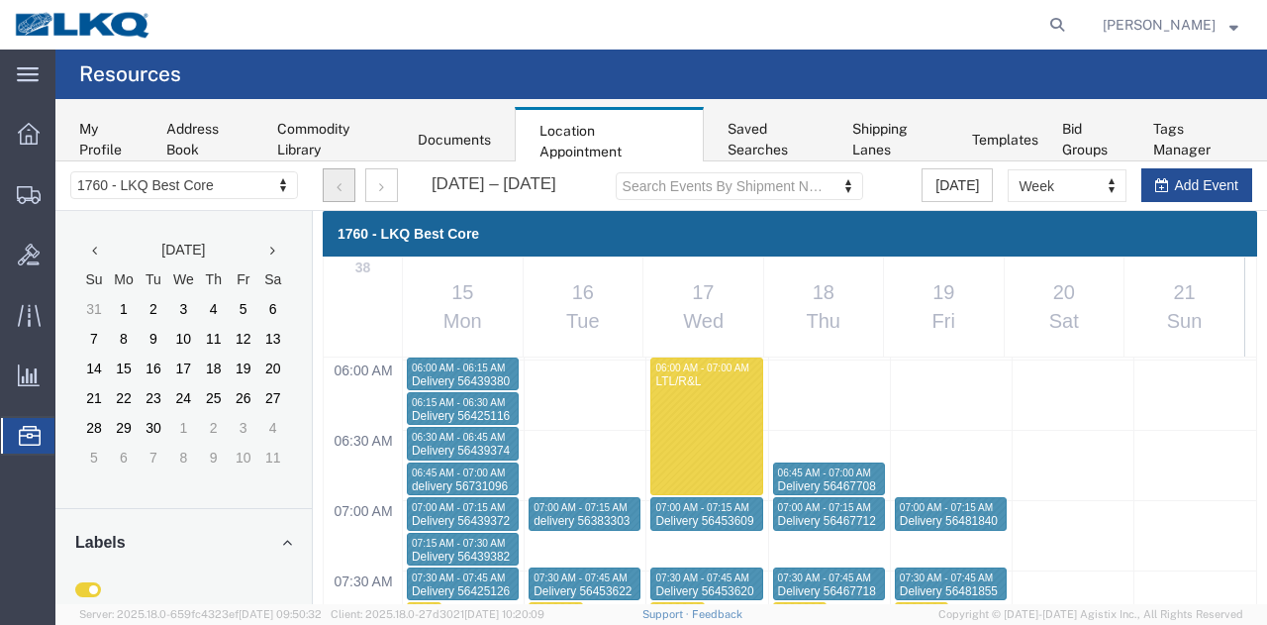
click at [339, 189] on icon "button" at bounding box center [339, 187] width 5 height 14
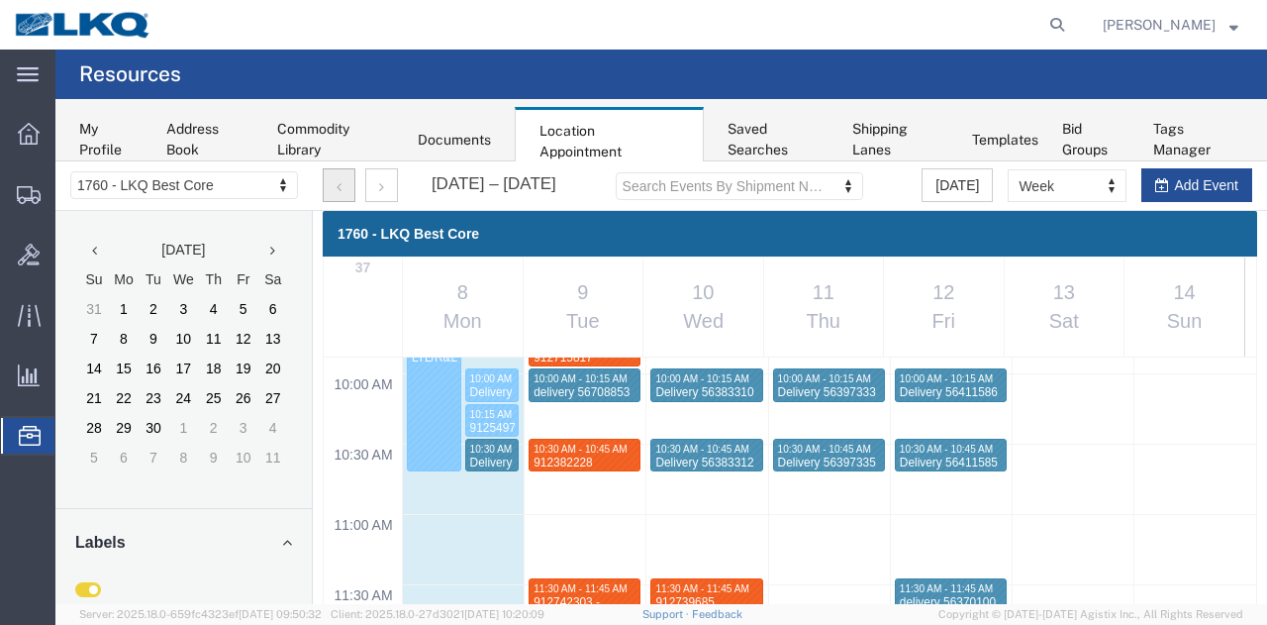
scroll to position [1360, 0]
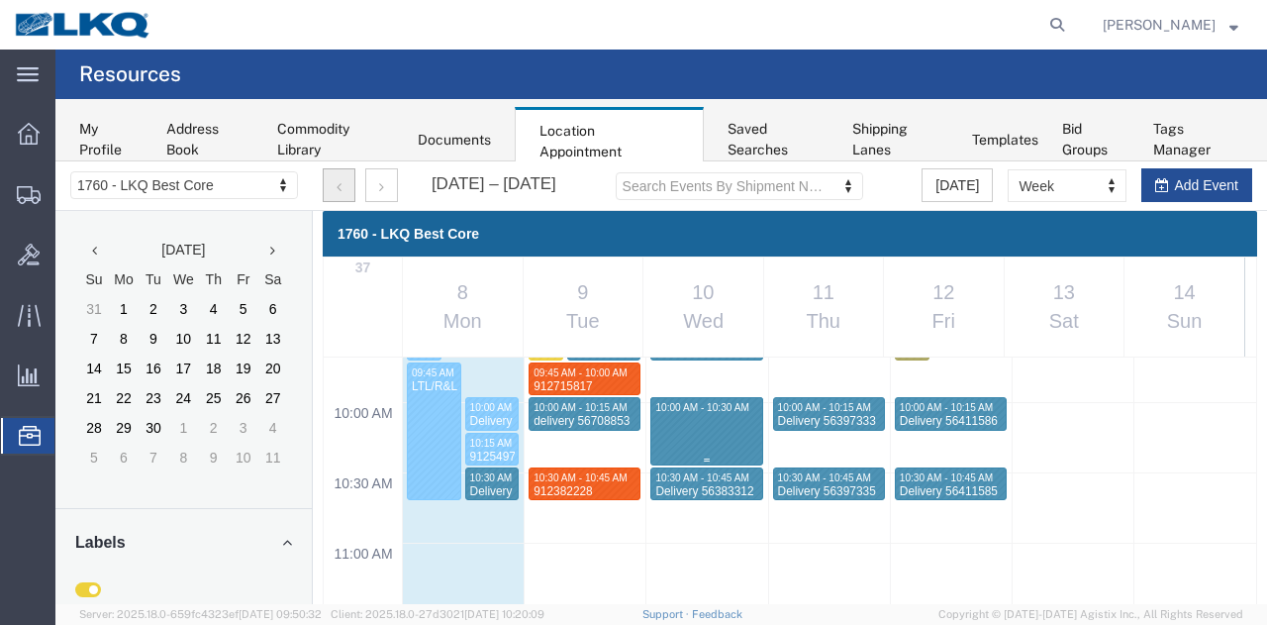
select select "1"
select select
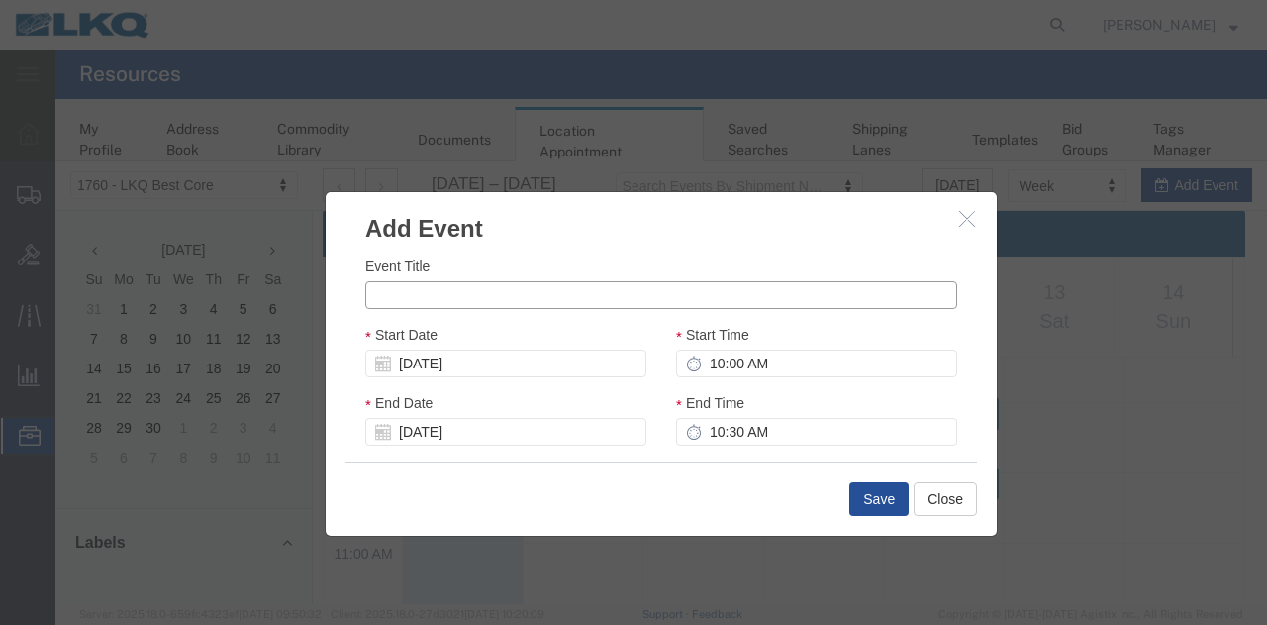
click at [707, 290] on input "Event Title" at bounding box center [661, 295] width 592 height 28
paste input "912515478"
type input "912515478"
click at [779, 366] on input "10:00 AM" at bounding box center [816, 363] width 281 height 28
type input "10:15 AM"
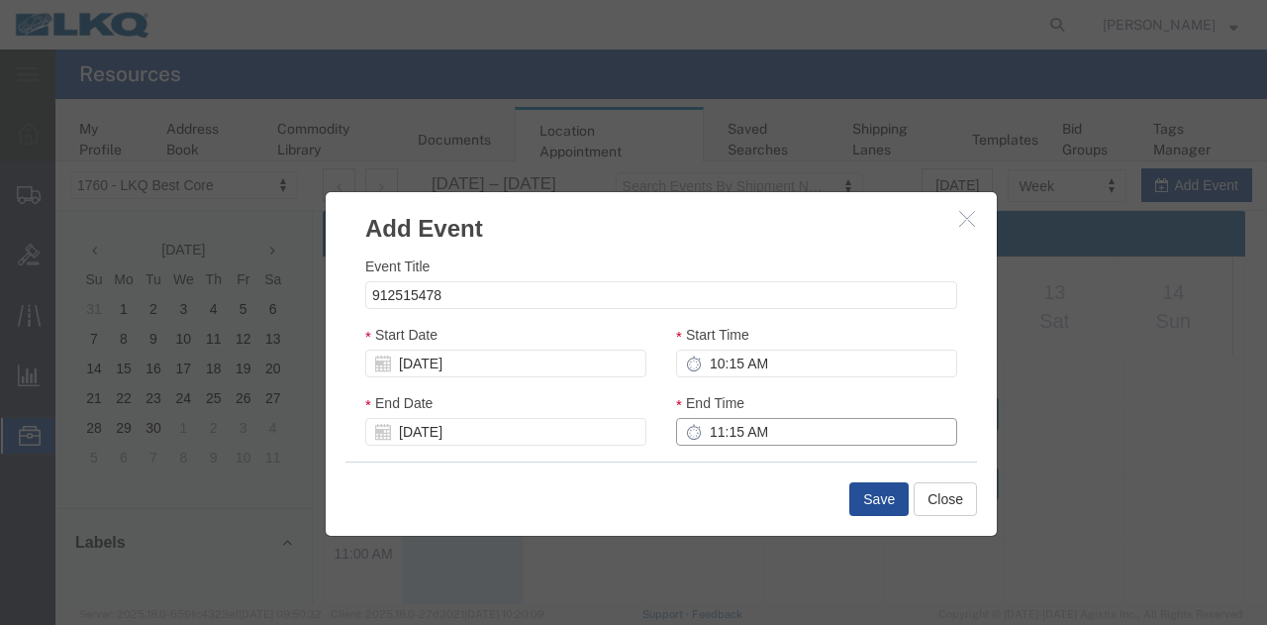
click at [758, 425] on input "11:15 AM" at bounding box center [816, 432] width 281 height 28
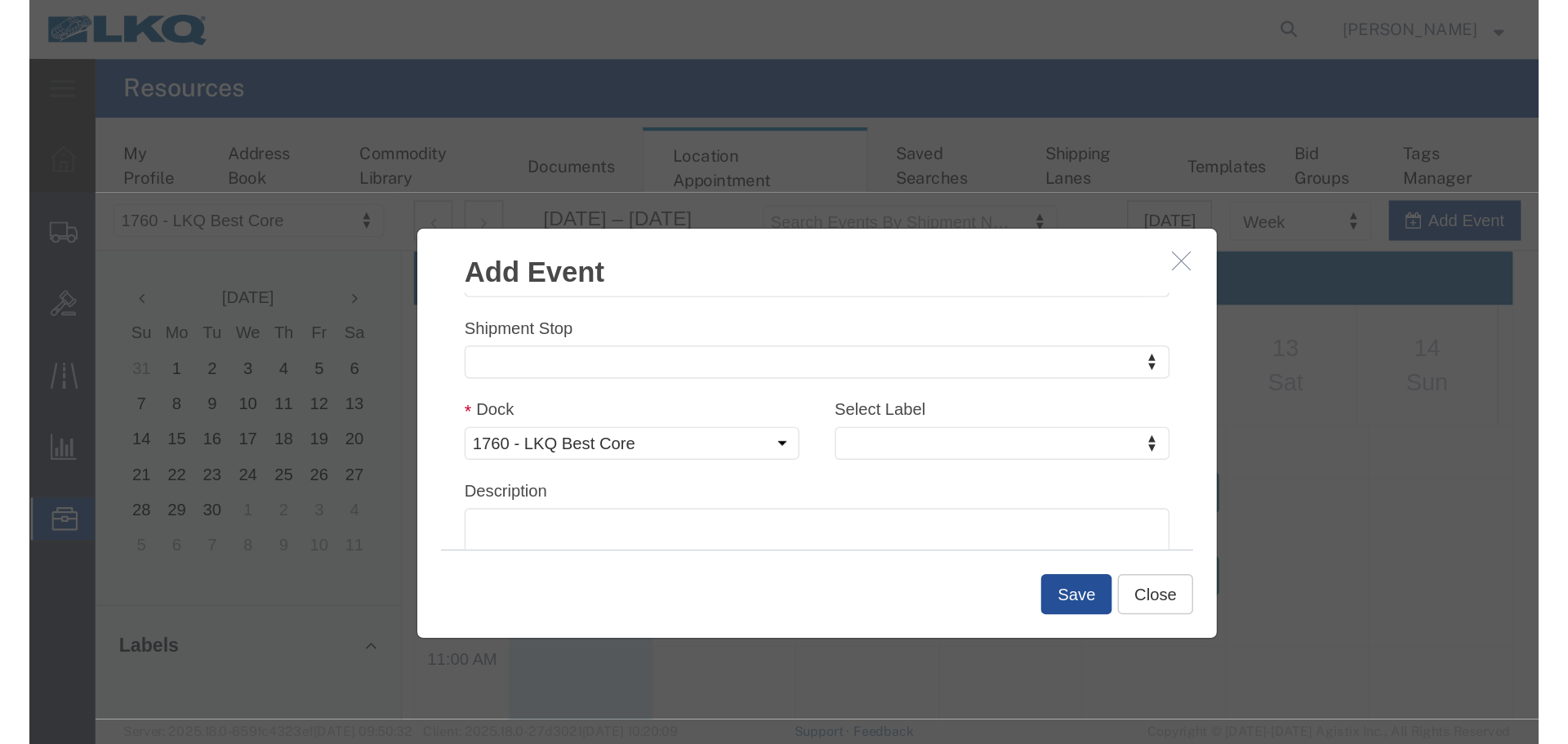
scroll to position [219, 0]
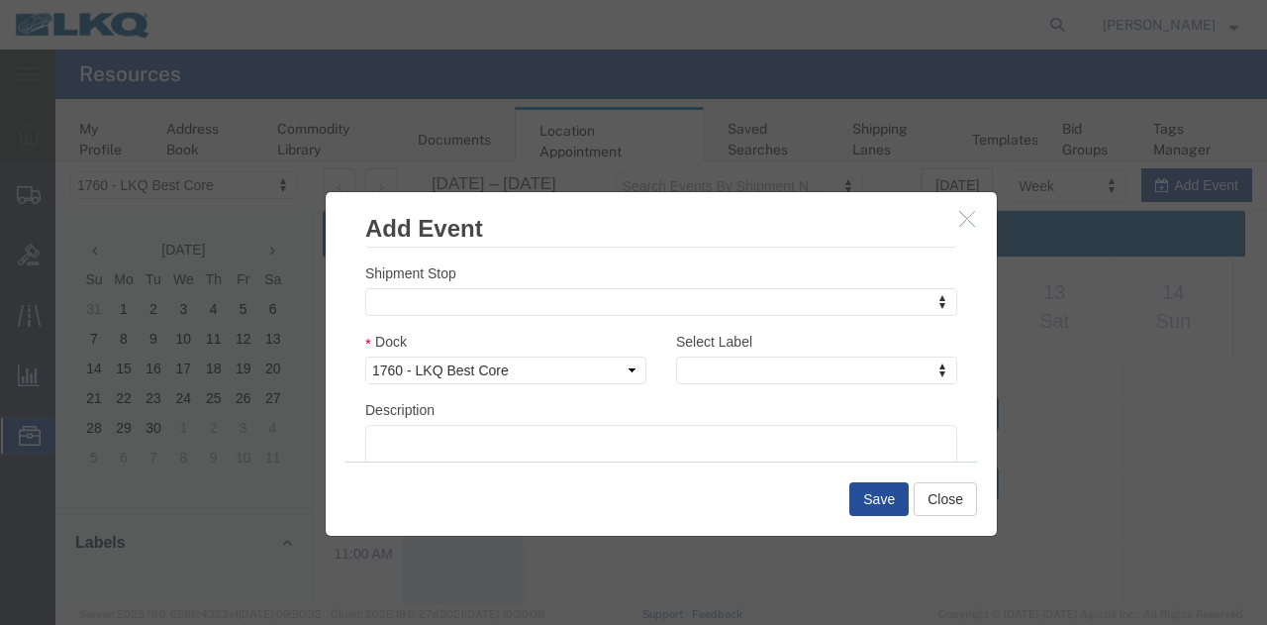
type input "10:30 AM"
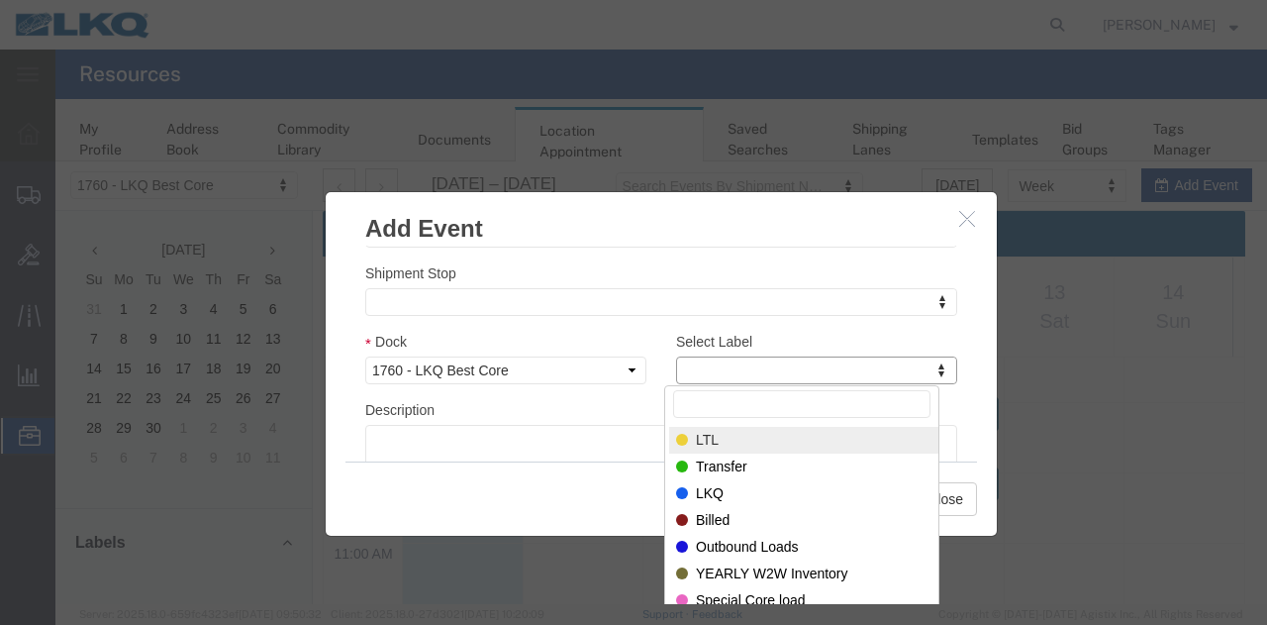
type input "m"
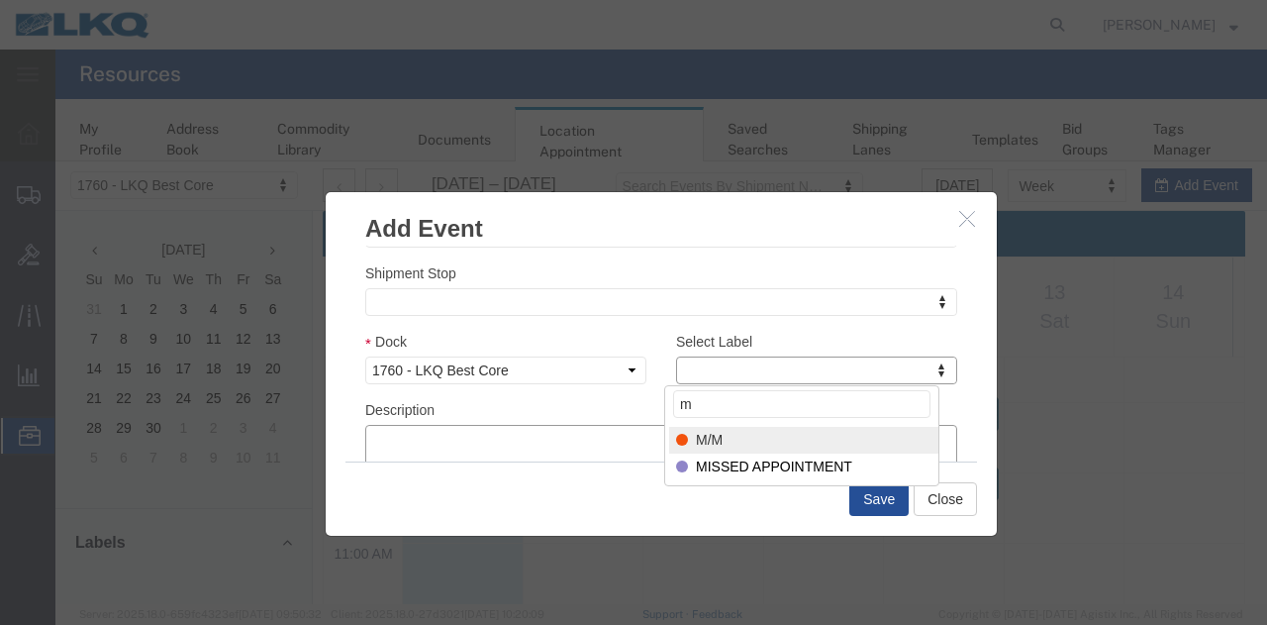
select select "24"
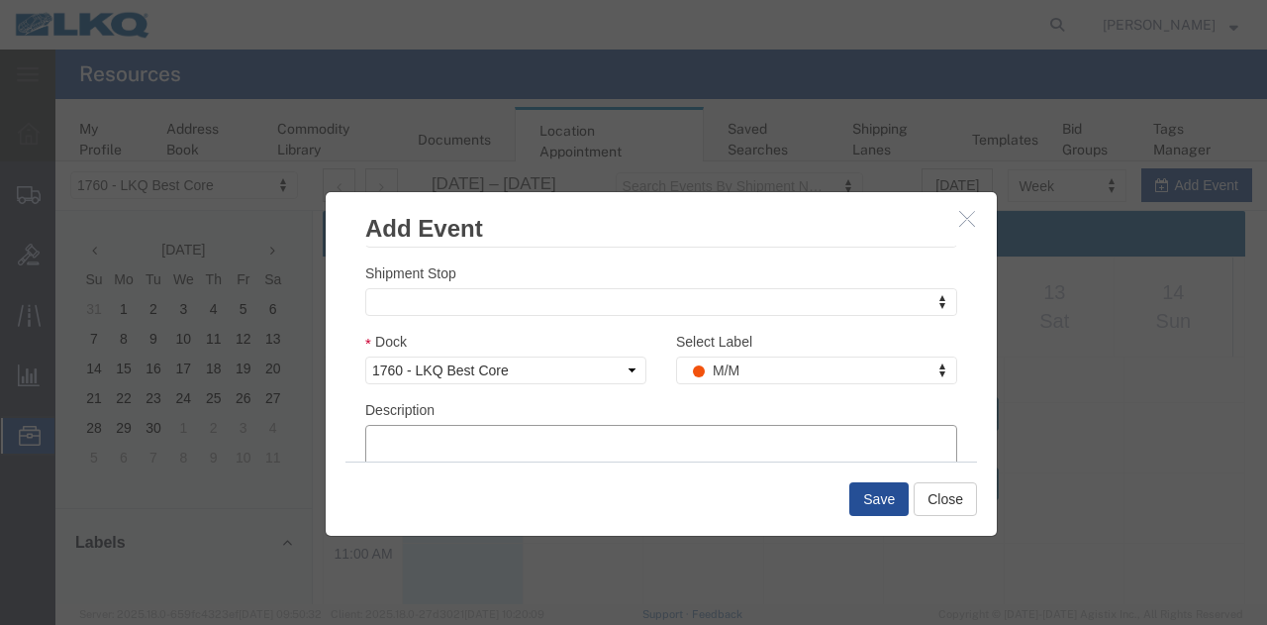
paste textarea "912515478"
type textarea "912515478"
click at [857, 490] on button "Save" at bounding box center [878, 499] width 59 height 34
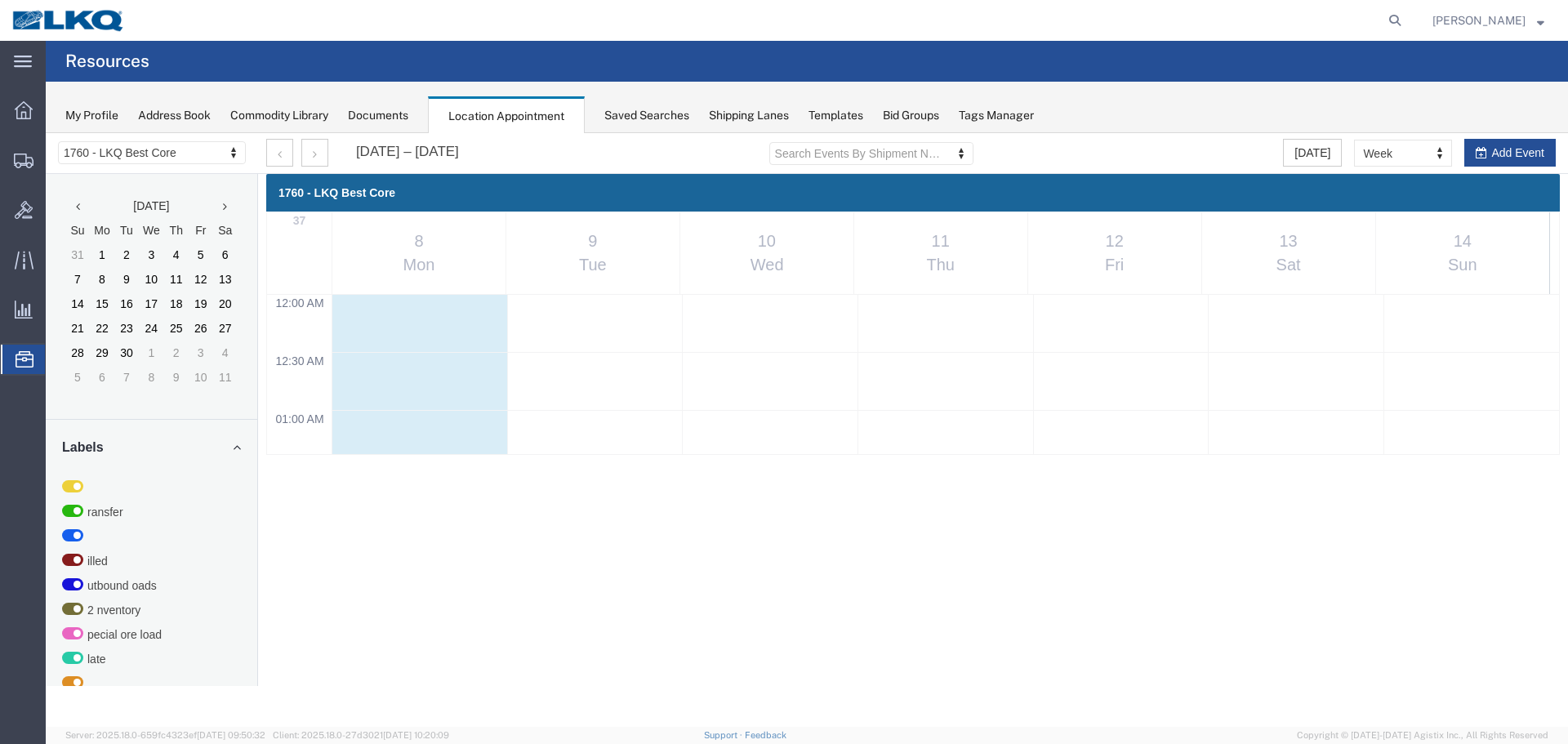
scroll to position [1123, 0]
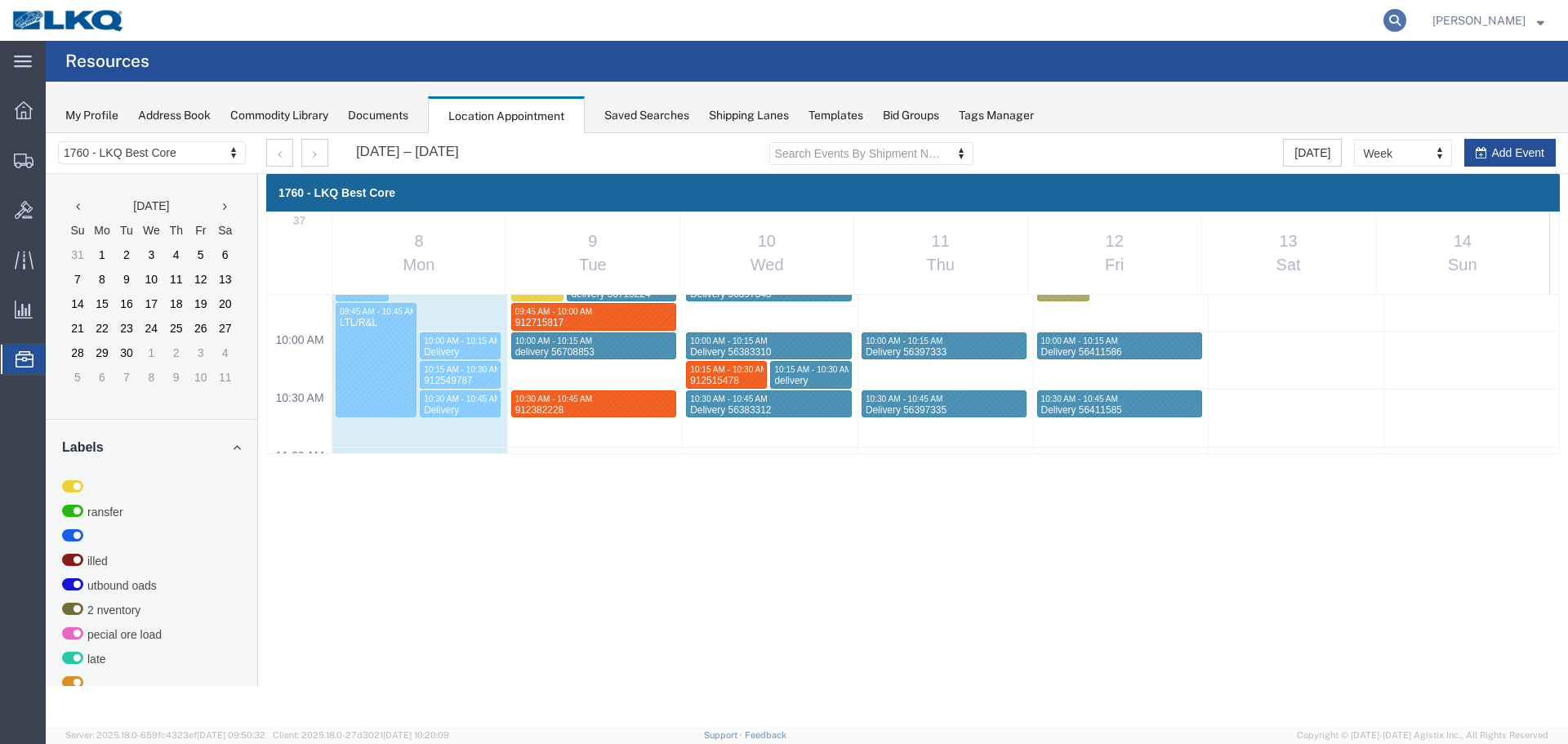
click at [1398, 19] on icon at bounding box center [1395, 21] width 23 height 23
paste input "56691377"
type input "56691377"
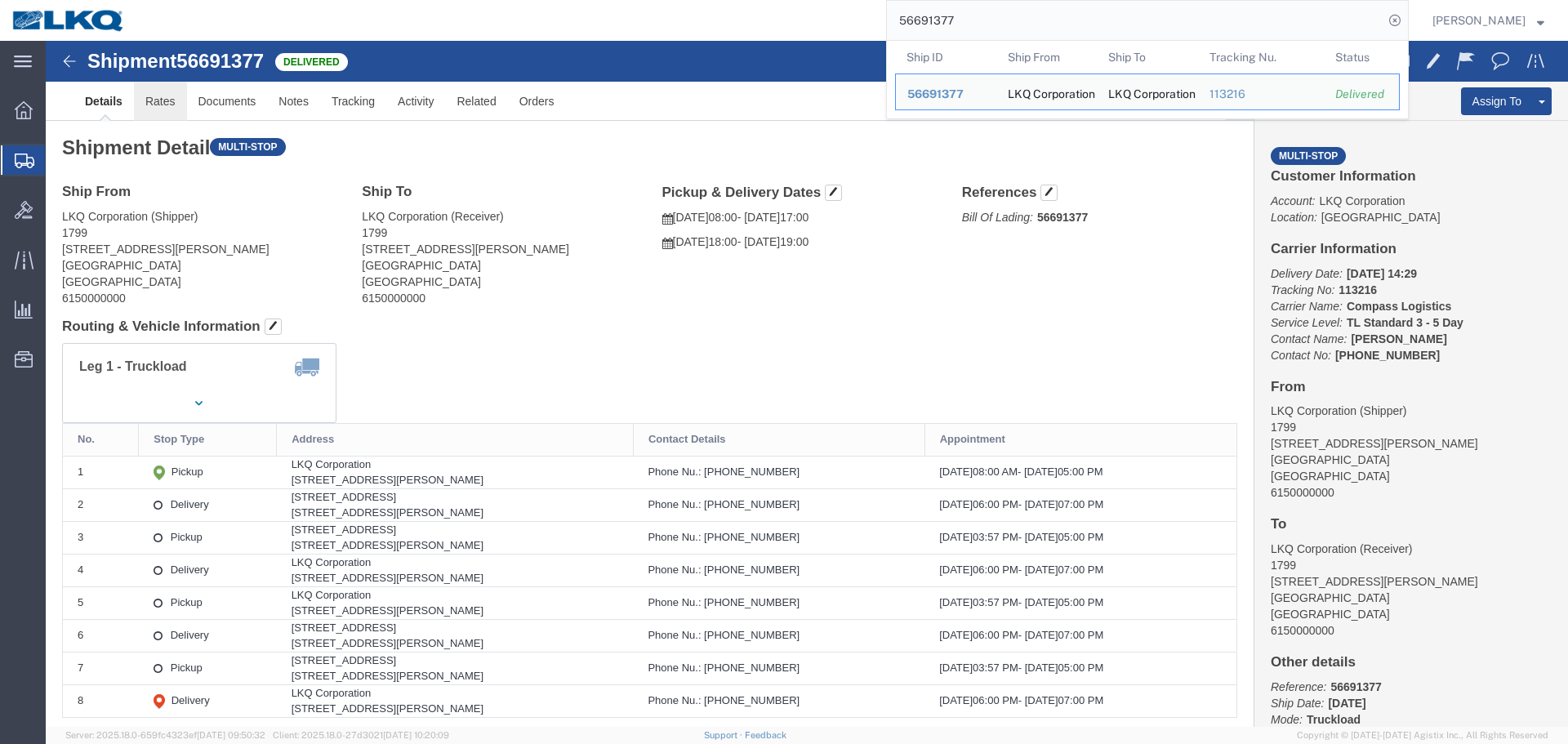
click link "Rates"
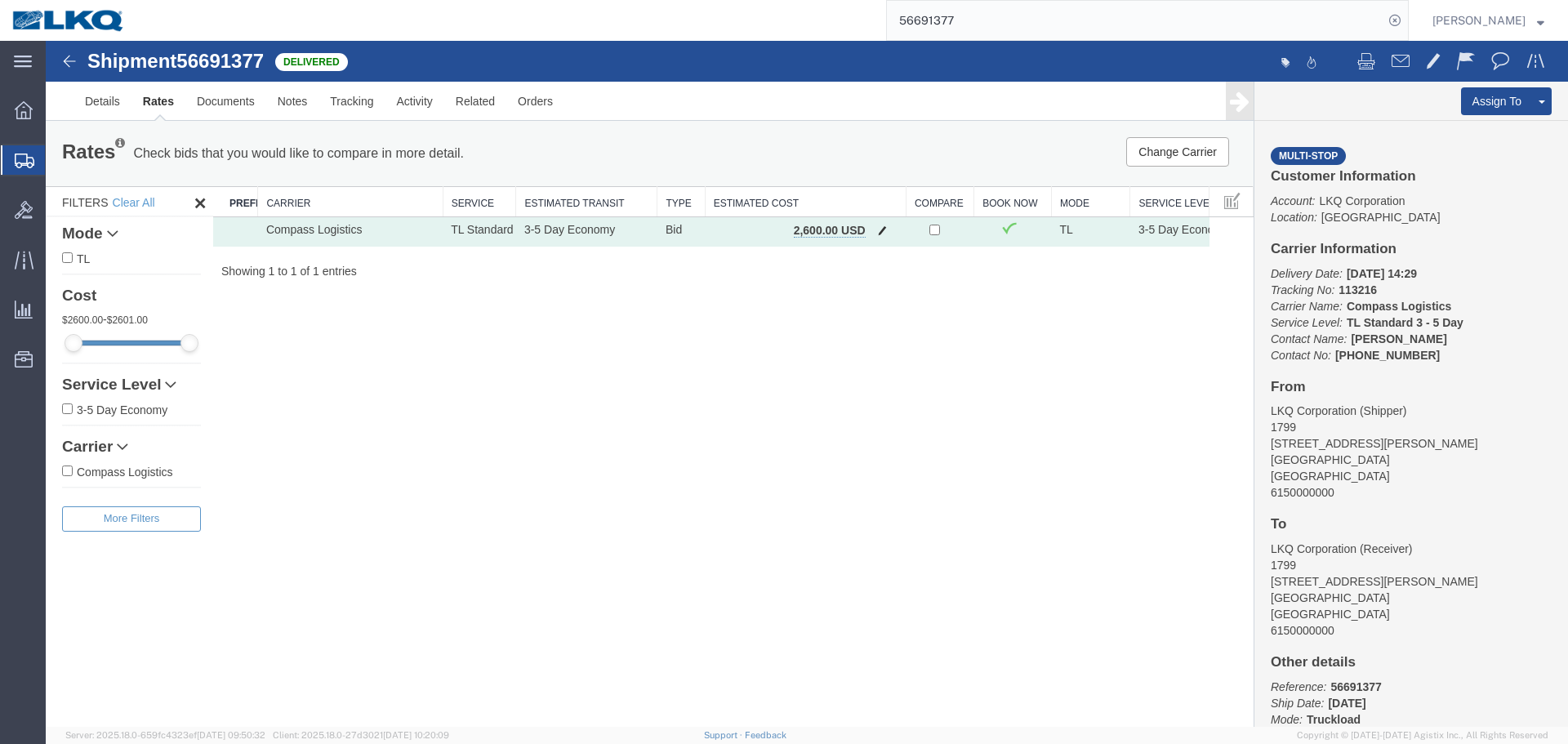
click at [882, 228] on span "button" at bounding box center [882, 230] width 9 height 12
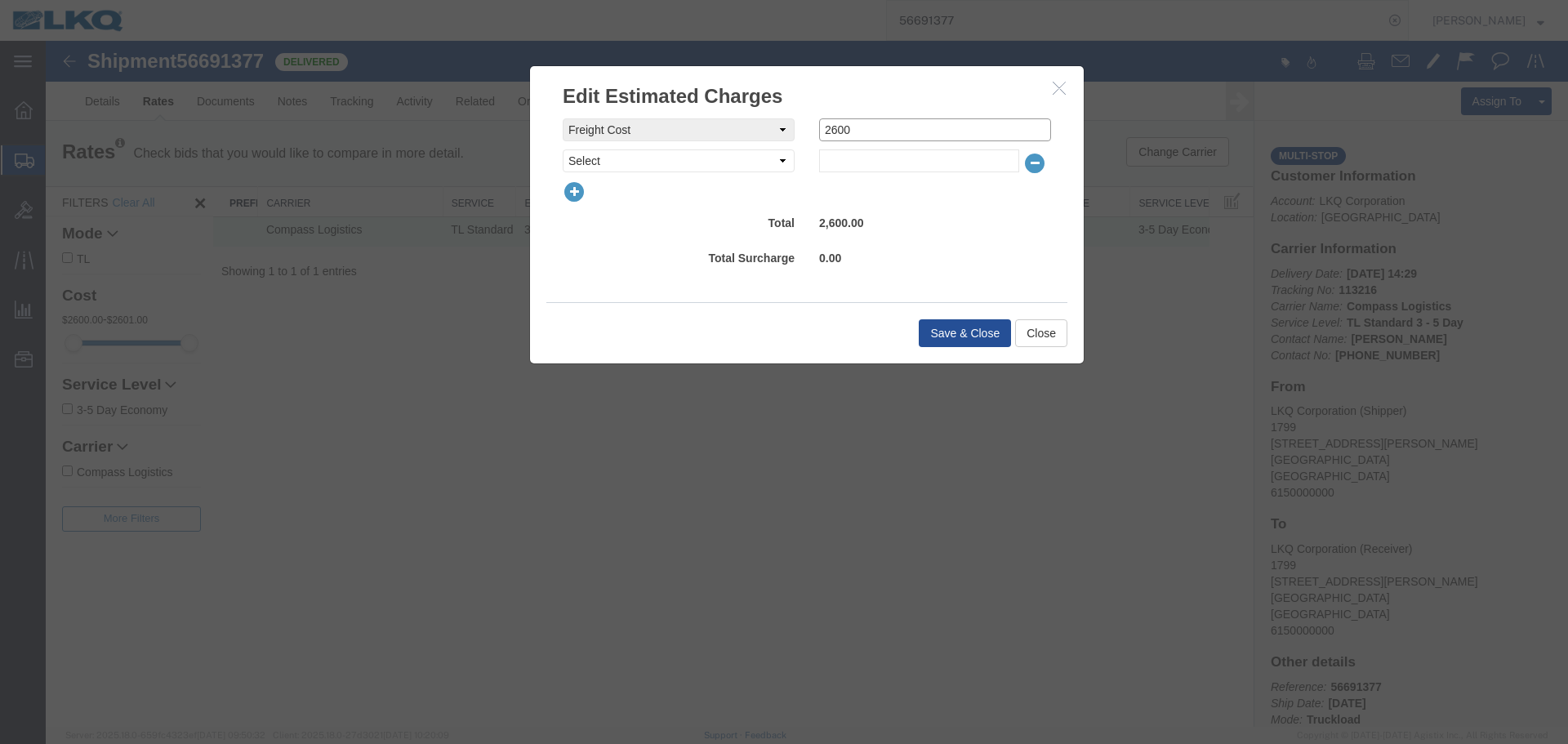
click at [902, 139] on input "2600" at bounding box center [935, 130] width 232 height 23
paste input "165"
type input "1650"
click at [963, 333] on button "Save & Close" at bounding box center [965, 333] width 92 height 28
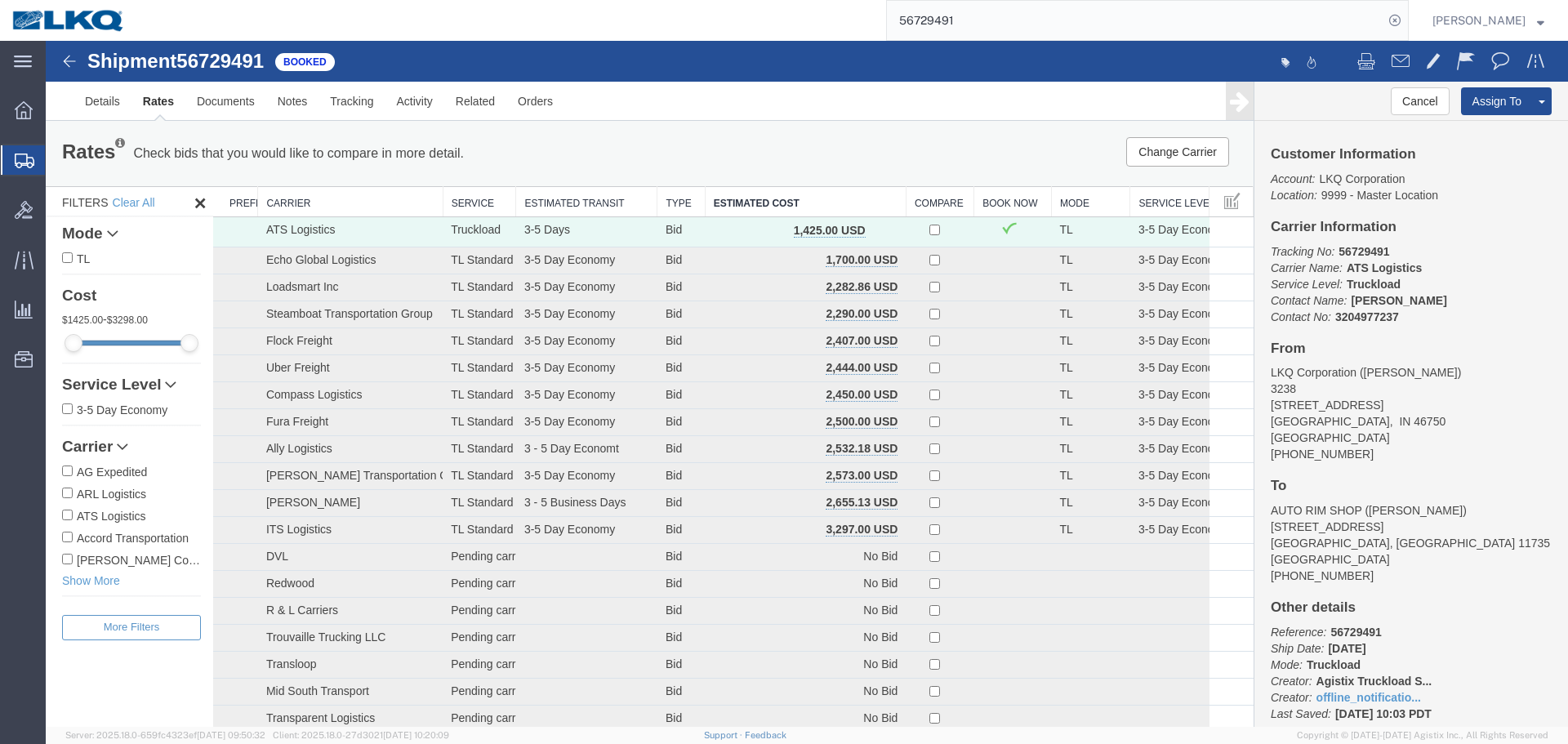
click at [1032, 135] on div "Rates Check bids that you would like to compare in more detail. Compare Filter …" at bounding box center [649, 153] width 1208 height 65
click at [1028, 104] on ul "Details Rates Documents Notes Tracking Activity Related Orders" at bounding box center [807, 101] width 1467 height 39
click at [904, 99] on ul "Details Rates Documents Notes Tracking Activity Related Orders" at bounding box center [807, 101] width 1467 height 39
drag, startPoint x: 1567, startPoint y: 271, endPoint x: 1516, endPoint y: 78, distance: 199.6
click at [1066, 98] on ul "Details Rates Documents Notes Tracking Activity Related Orders" at bounding box center [807, 101] width 1467 height 39
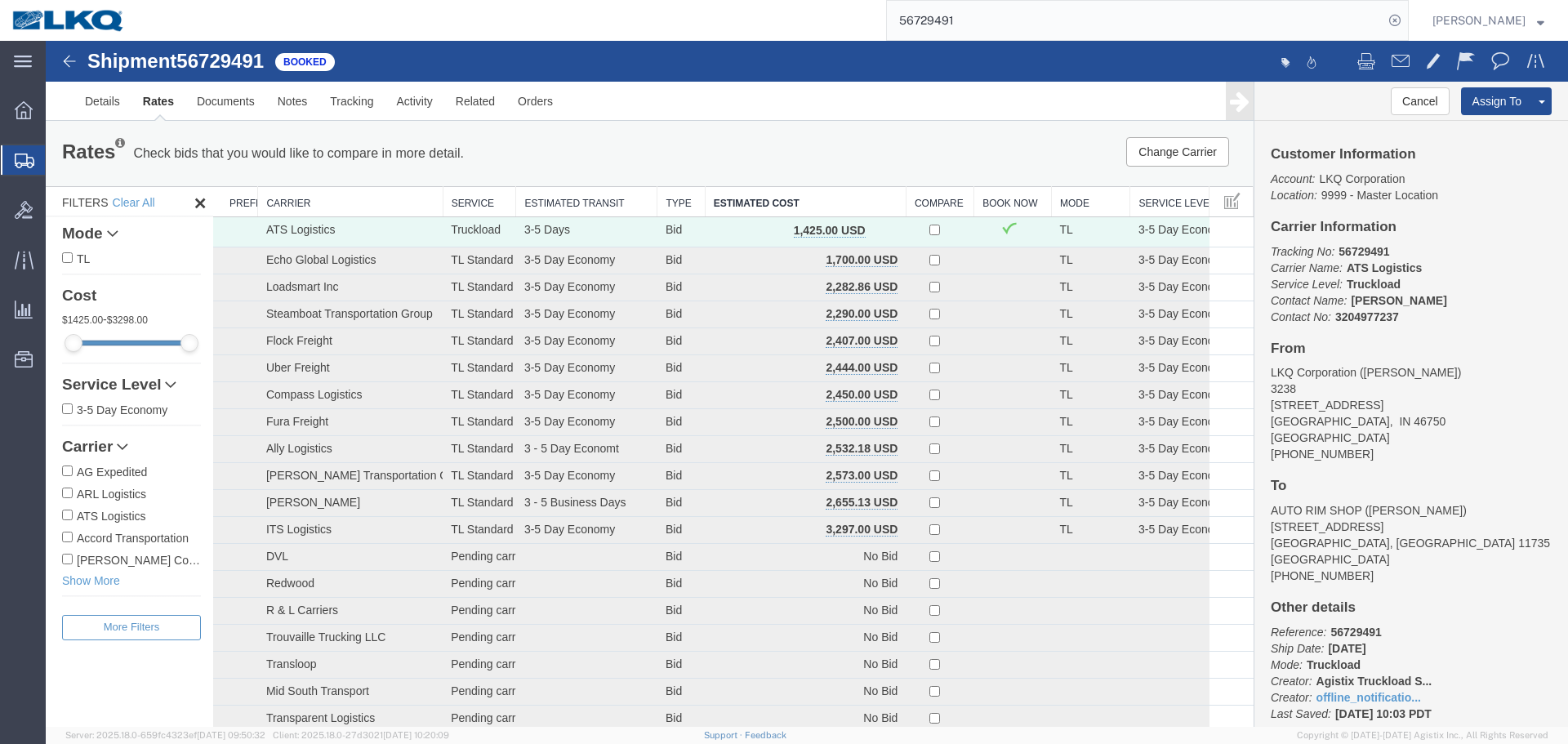
click at [1079, 63] on div at bounding box center [1186, 63] width 760 height 35
click at [1034, 61] on div at bounding box center [1186, 63] width 760 height 35
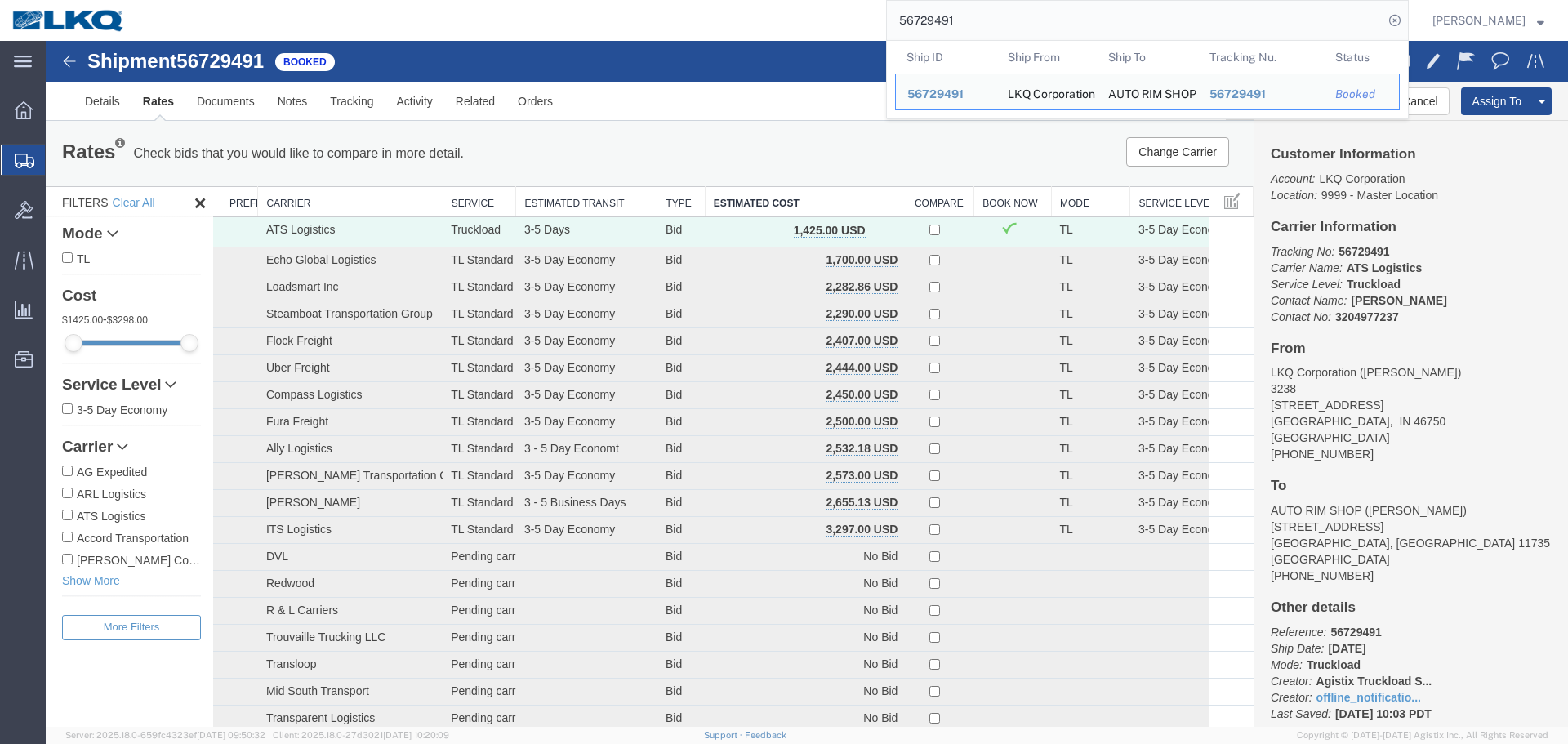
click at [989, 31] on input "56729491" at bounding box center [1135, 21] width 497 height 40
paste input "564004"
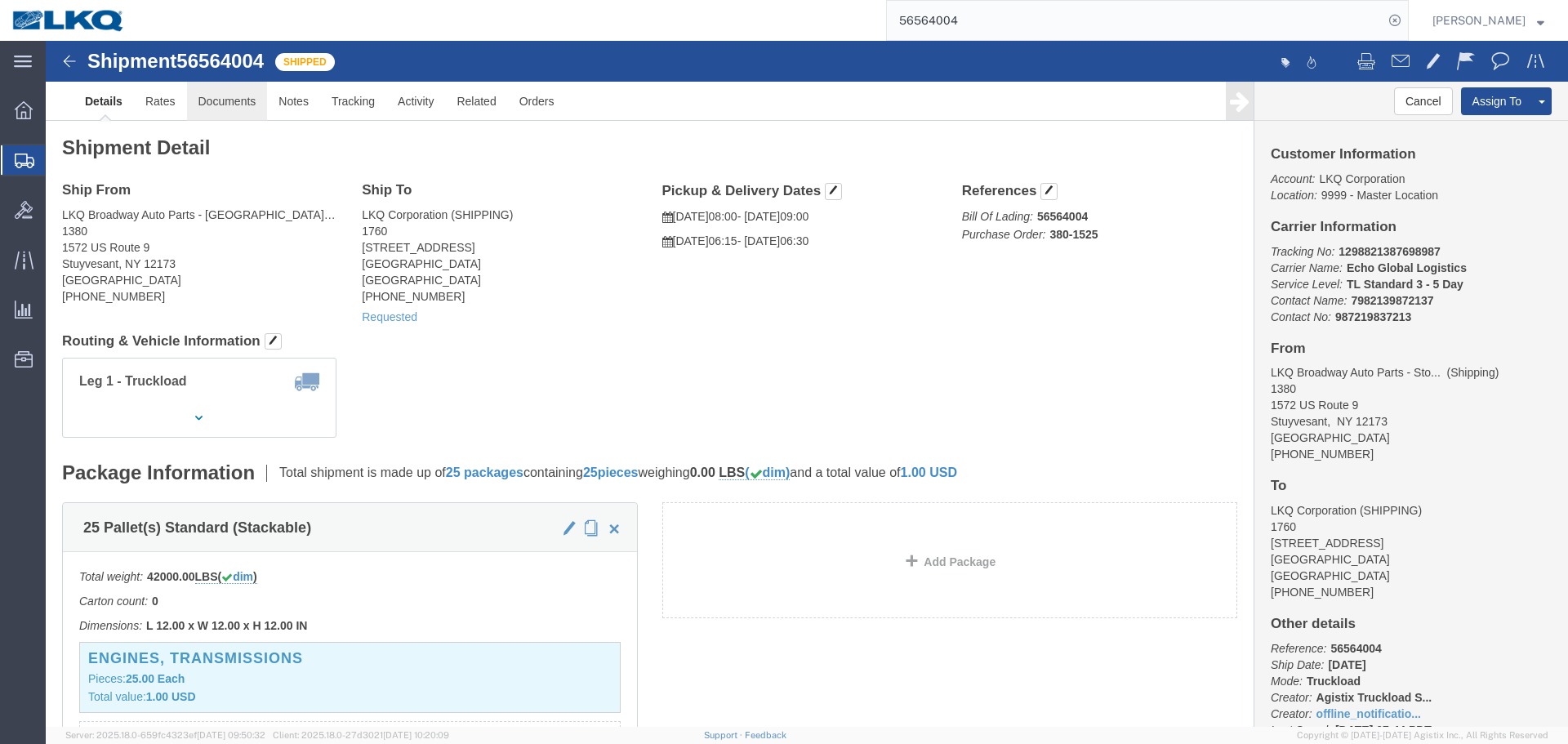
click link "Documents"
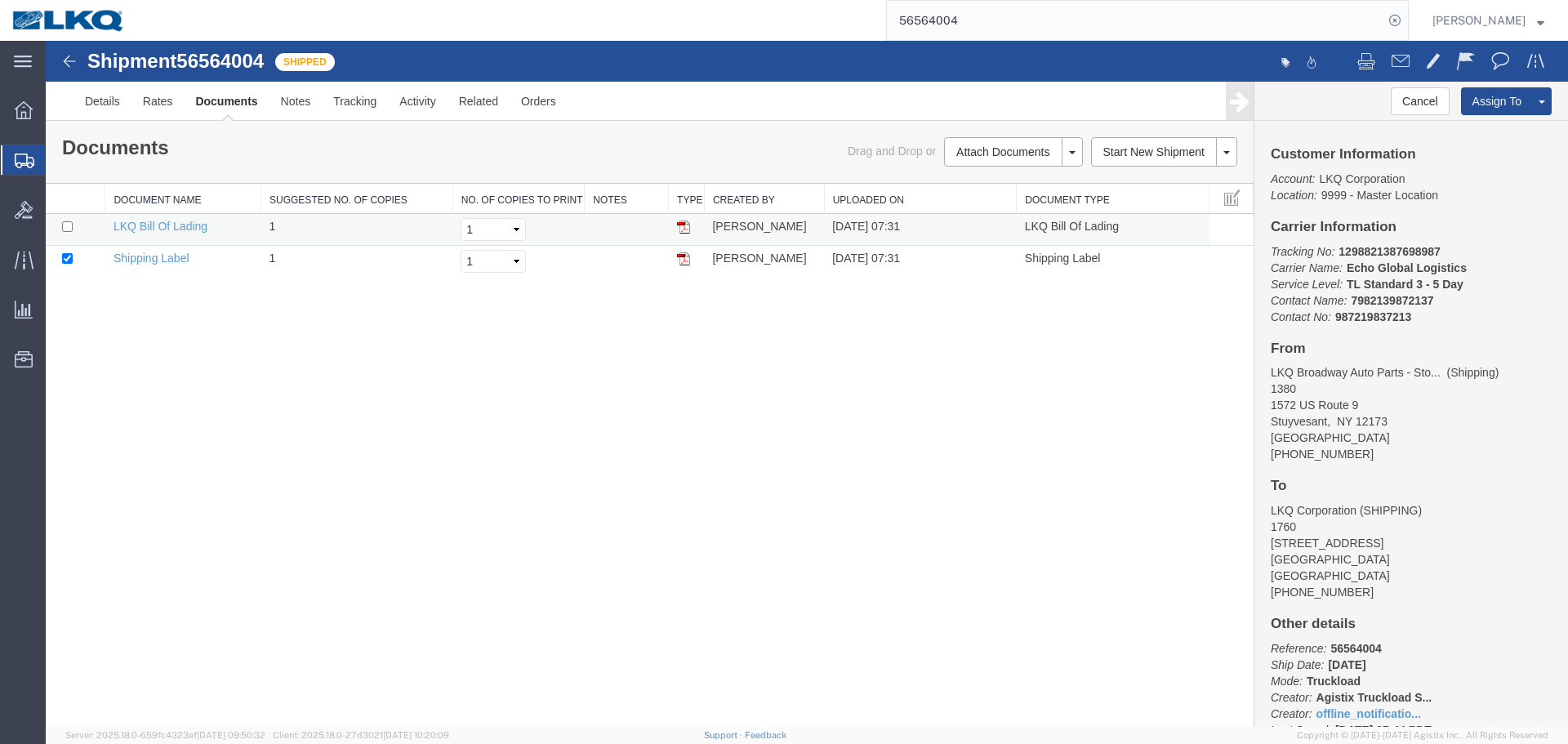
click at [683, 228] on img at bounding box center [684, 227] width 13 height 13
click at [1091, 34] on input "56564004" at bounding box center [1135, 21] width 497 height 40
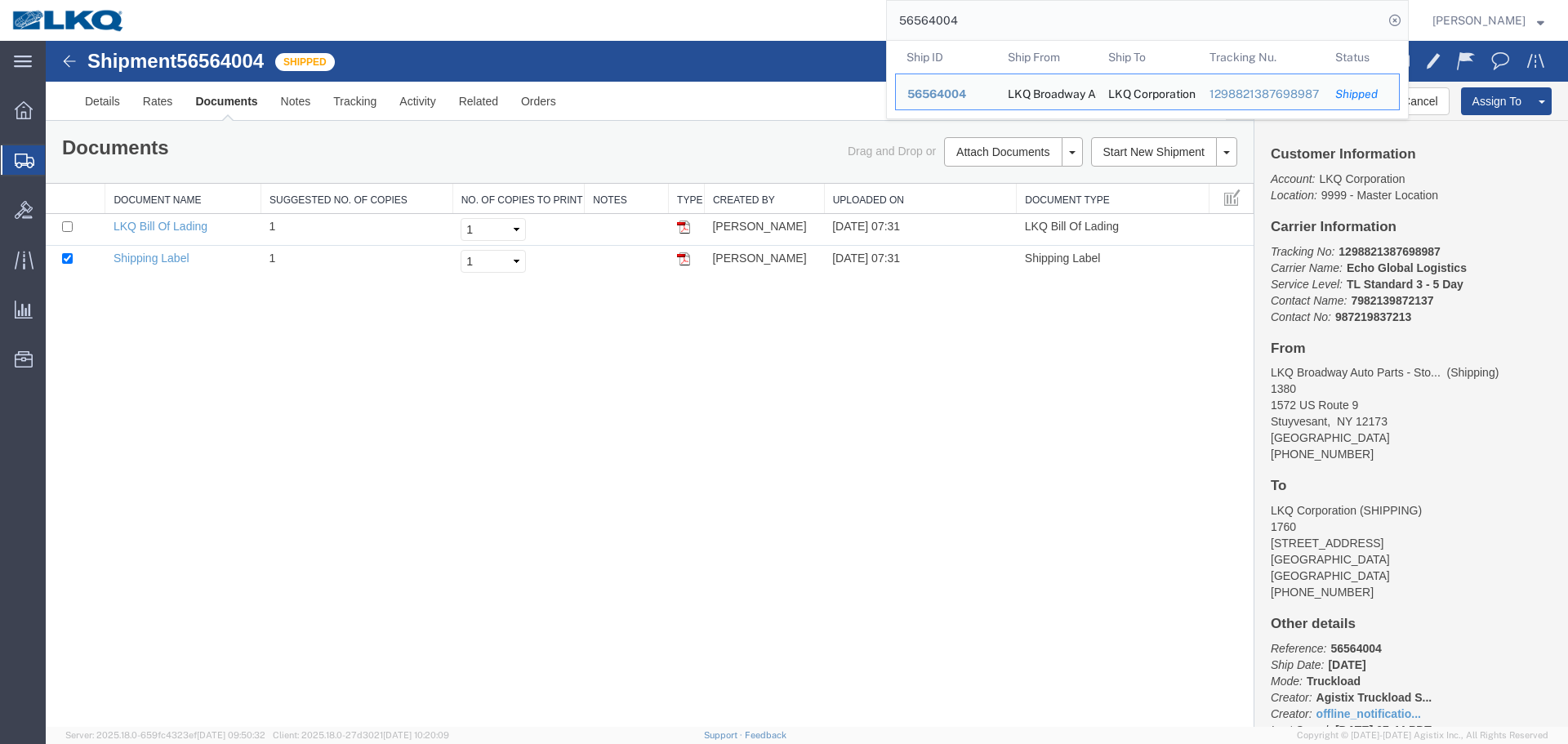
paste input "720363"
type input "56720363"
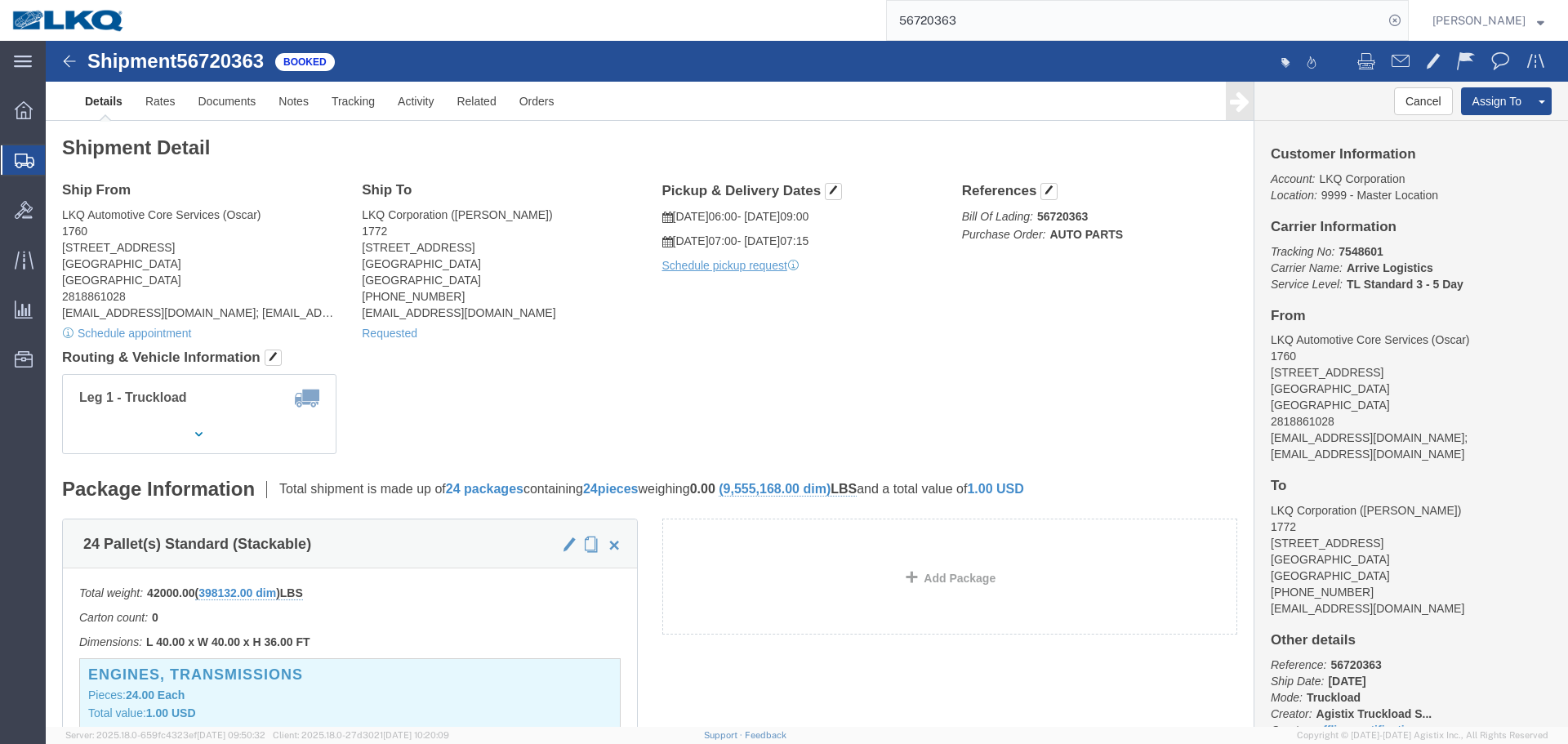
click div "Requested"
click link "Requested"
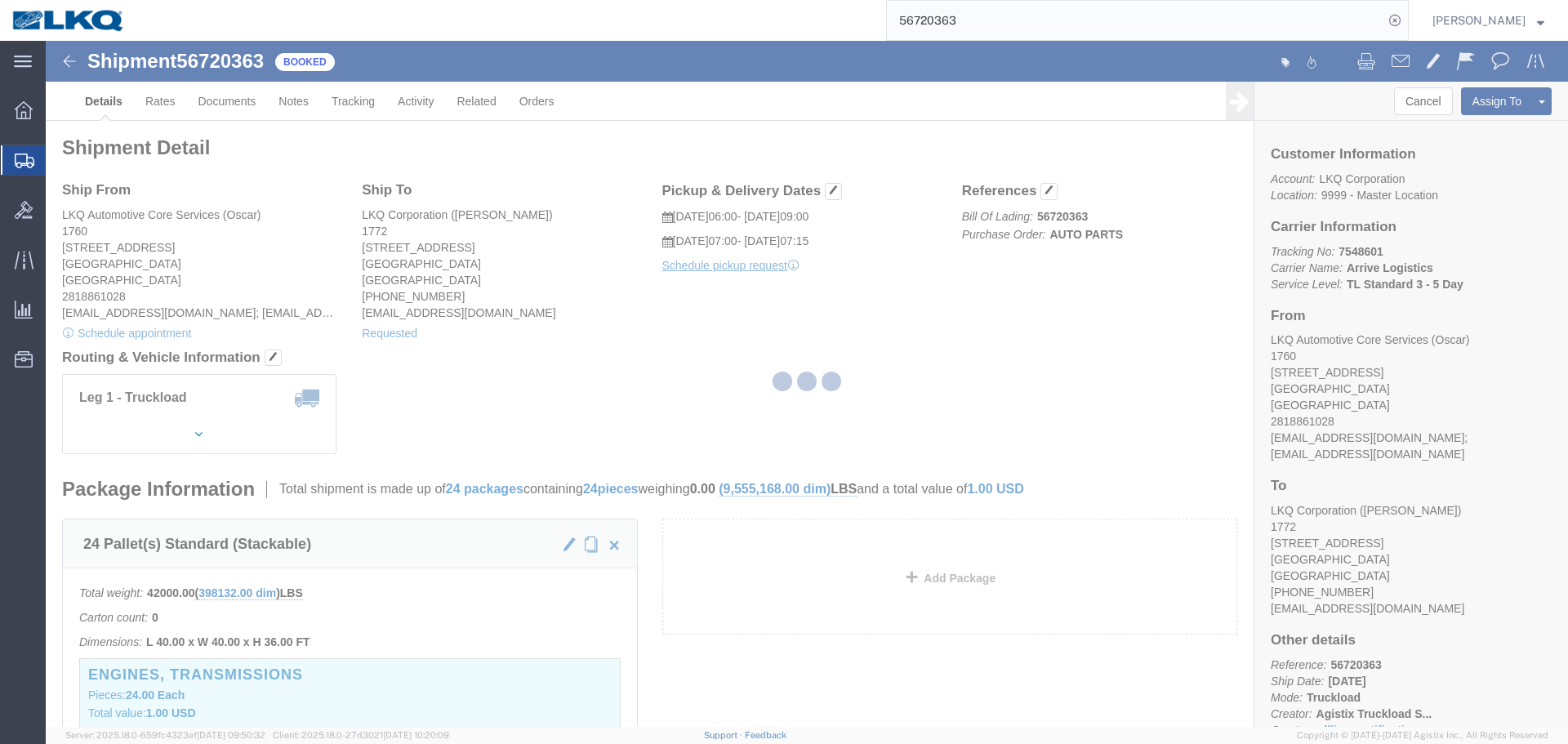
select select "1"
select select
select select "15"
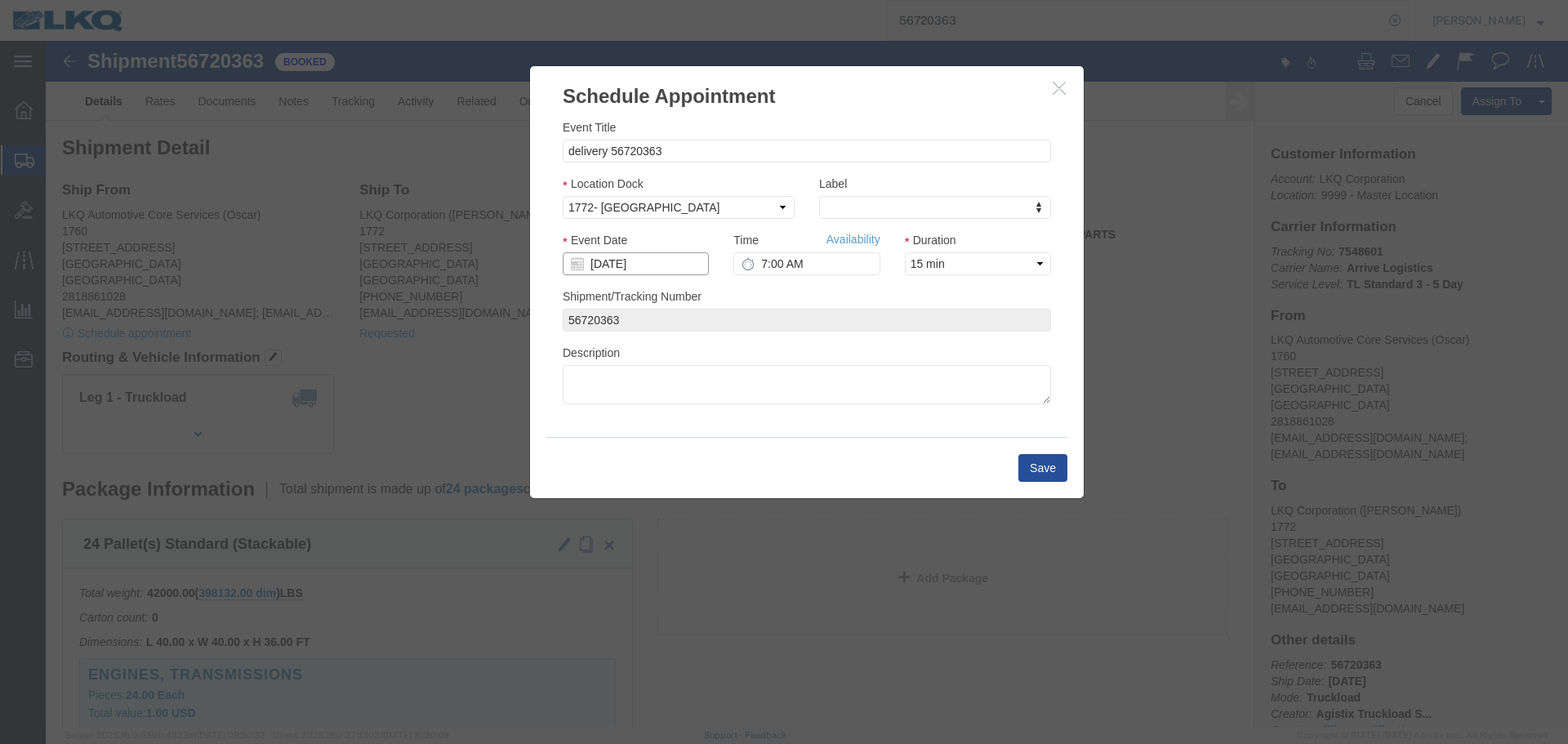
click input "[DATE]"
click td "9"
click input "7:00 AM"
type input "9:00 AM"
click button "Save"
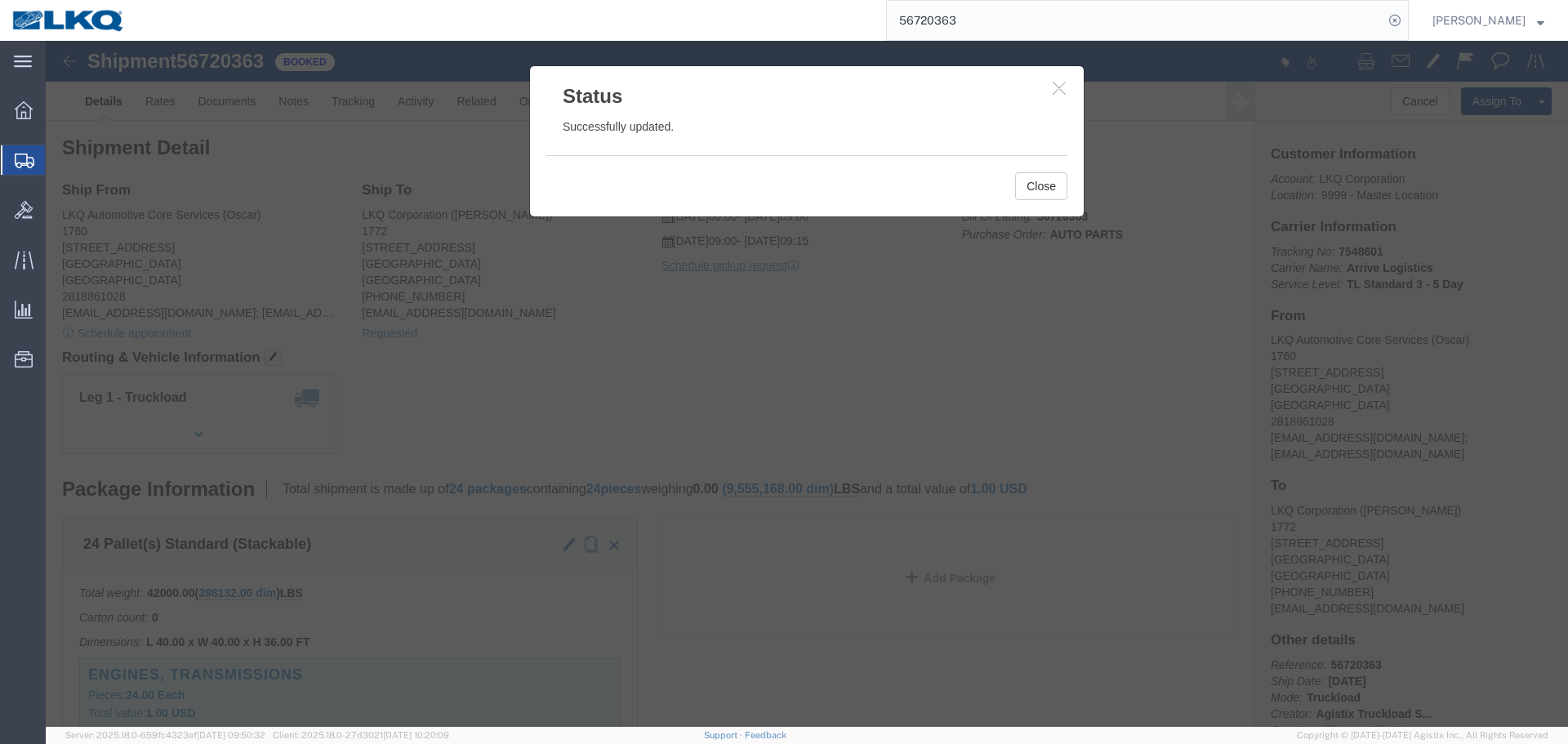
click at [1064, 13] on input "56720363" at bounding box center [1135, 21] width 497 height 40
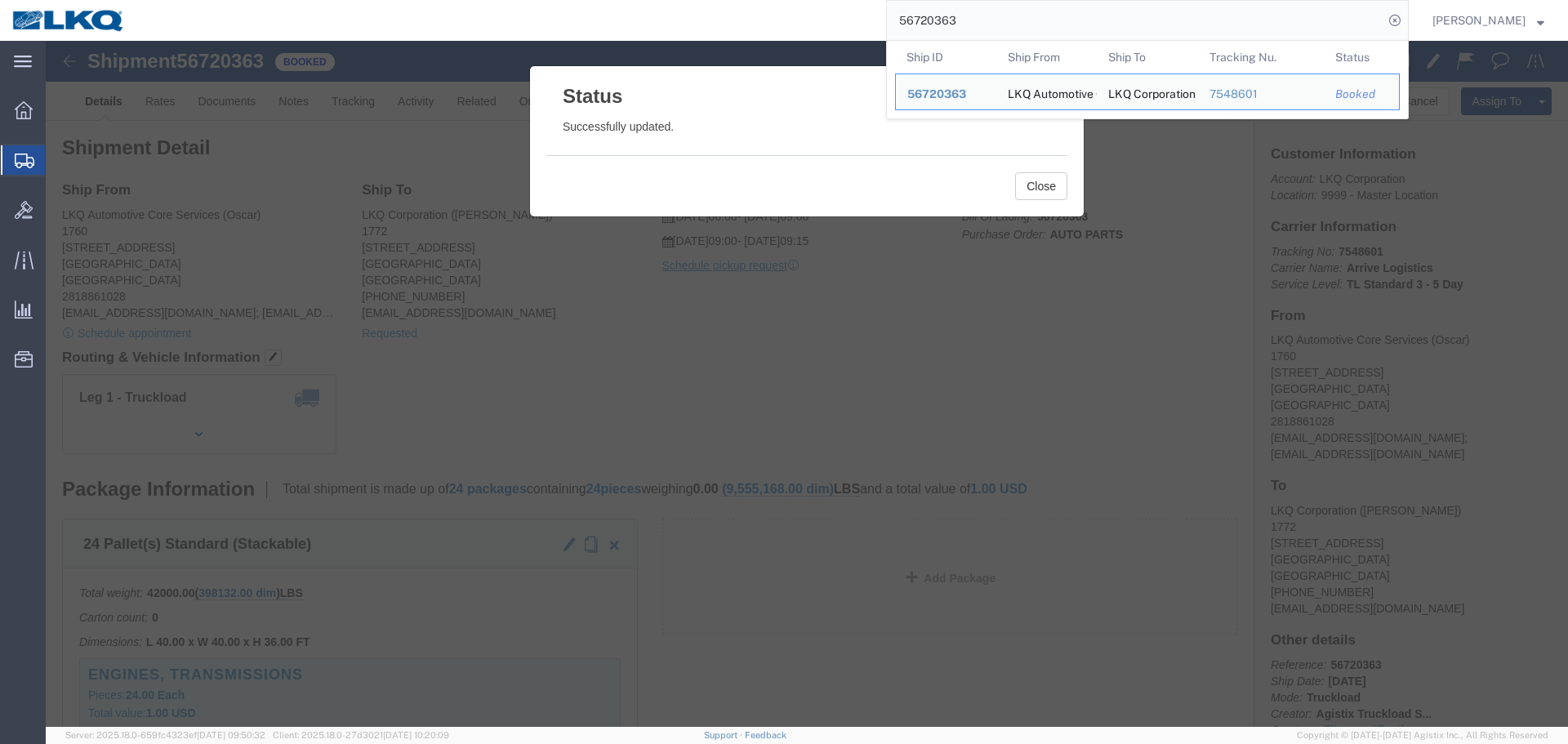
paste input "397347"
type input "56397347"
click button "Close"
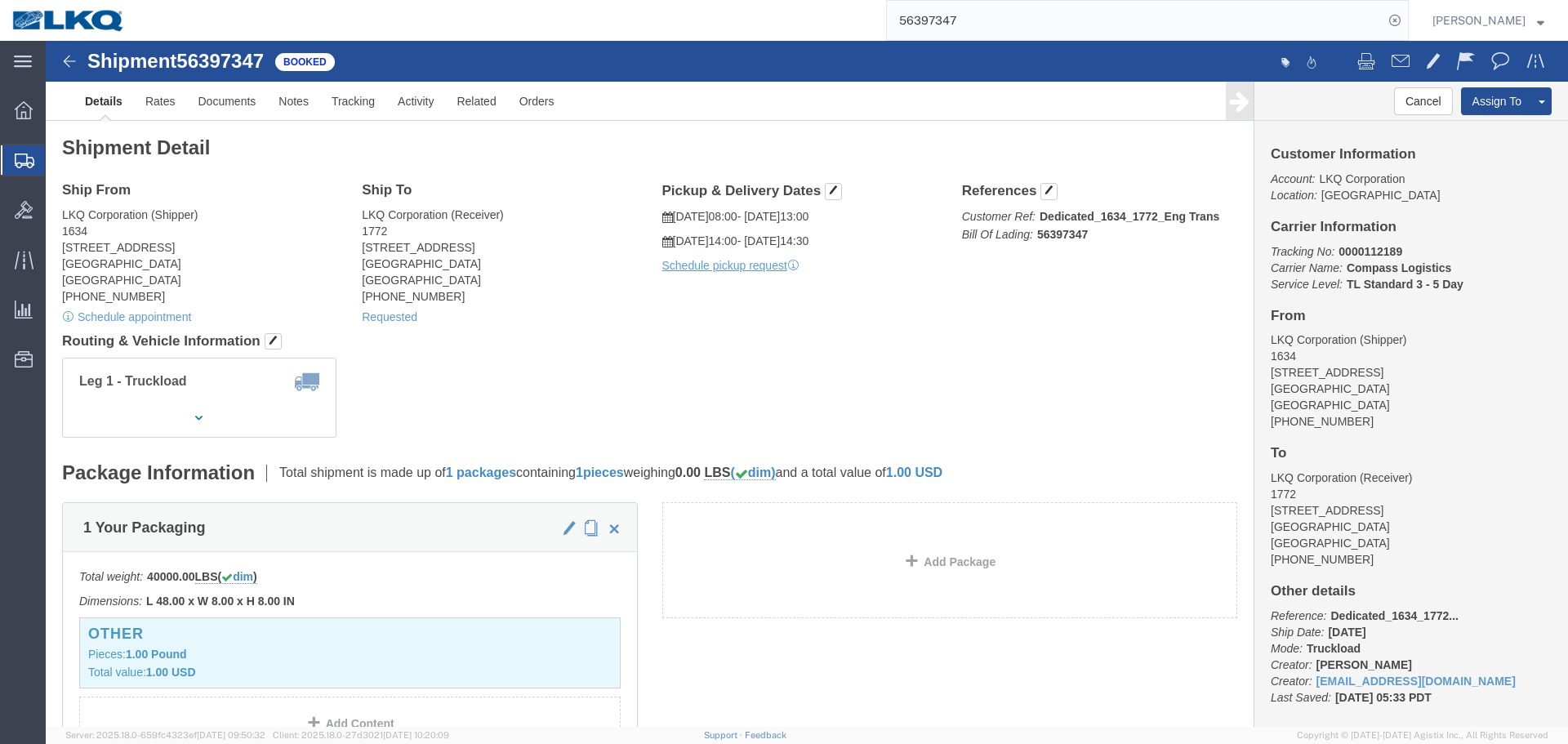
click span "56397347"
copy span "56397347"
click div "Requested"
click div "Leg 1 - Truckload Number of trucks: 1"
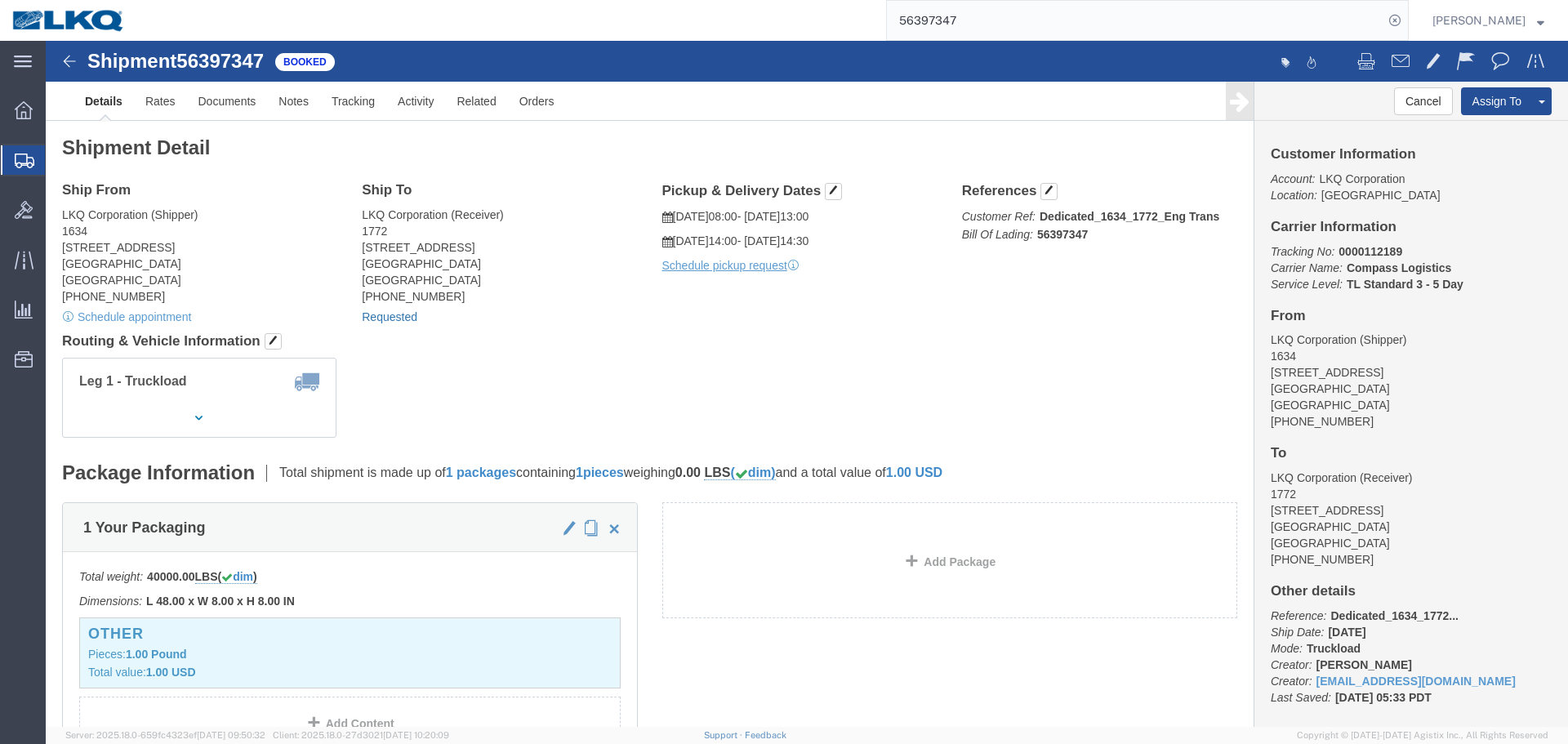
click link "Requested"
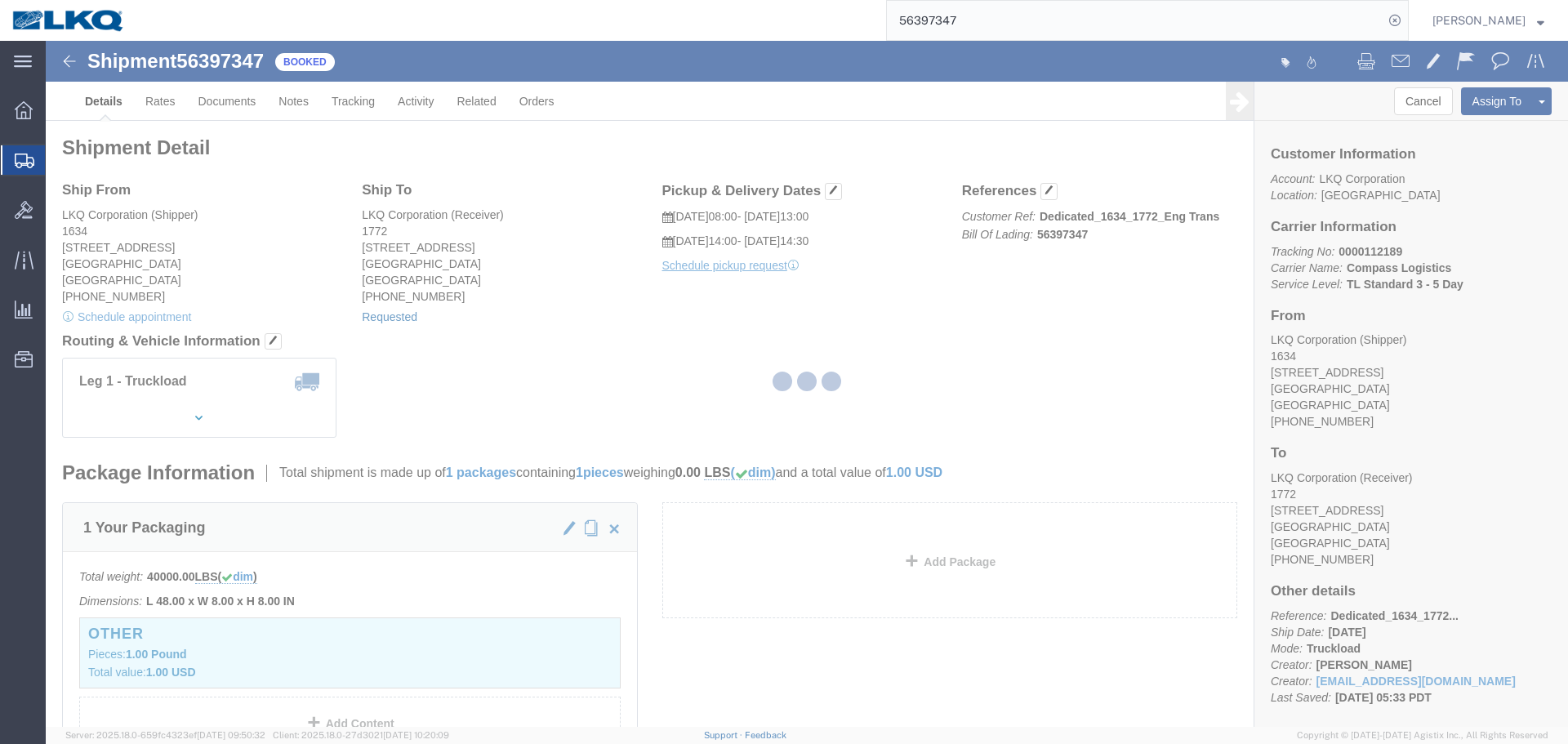
select select
select select "30"
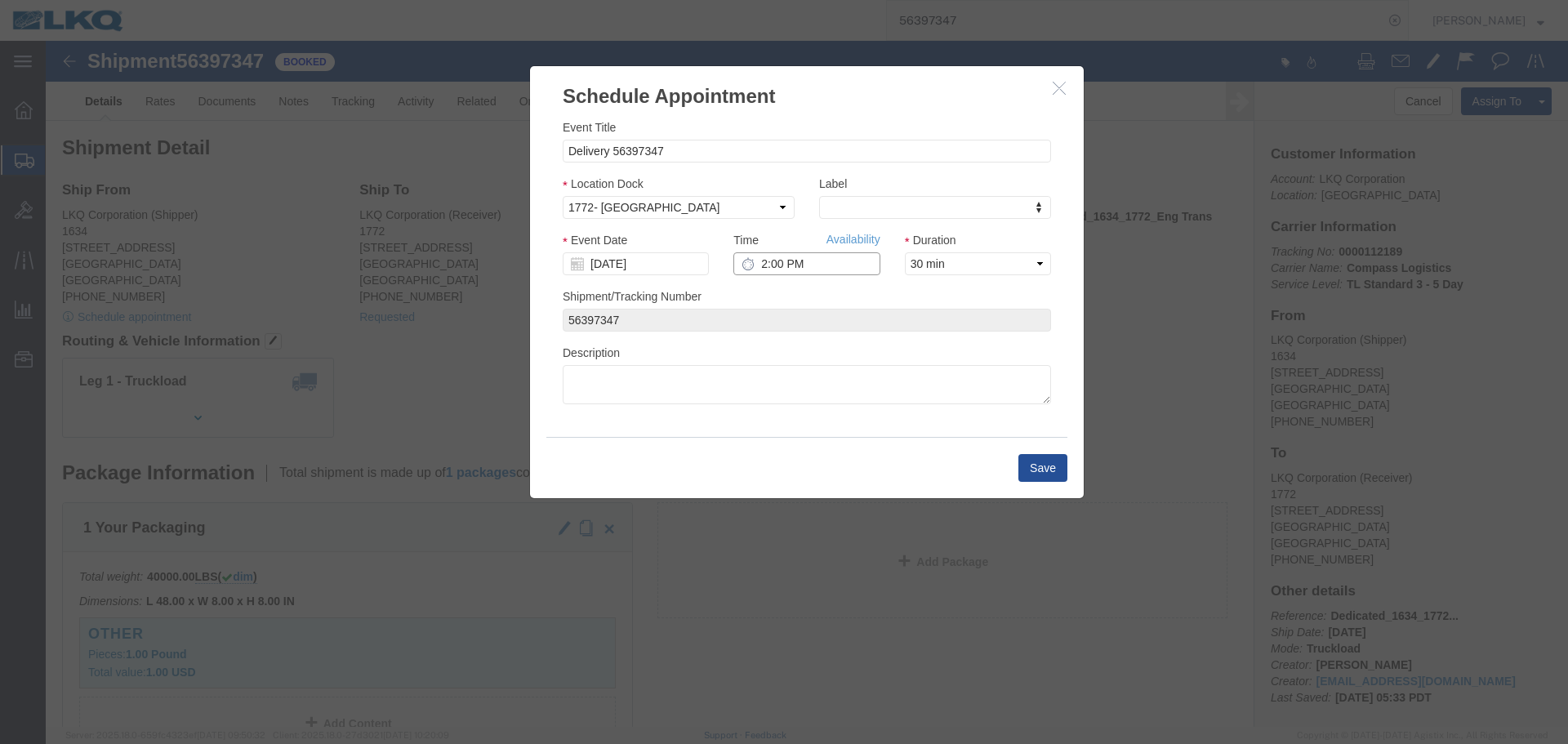
click input "2:00 PM"
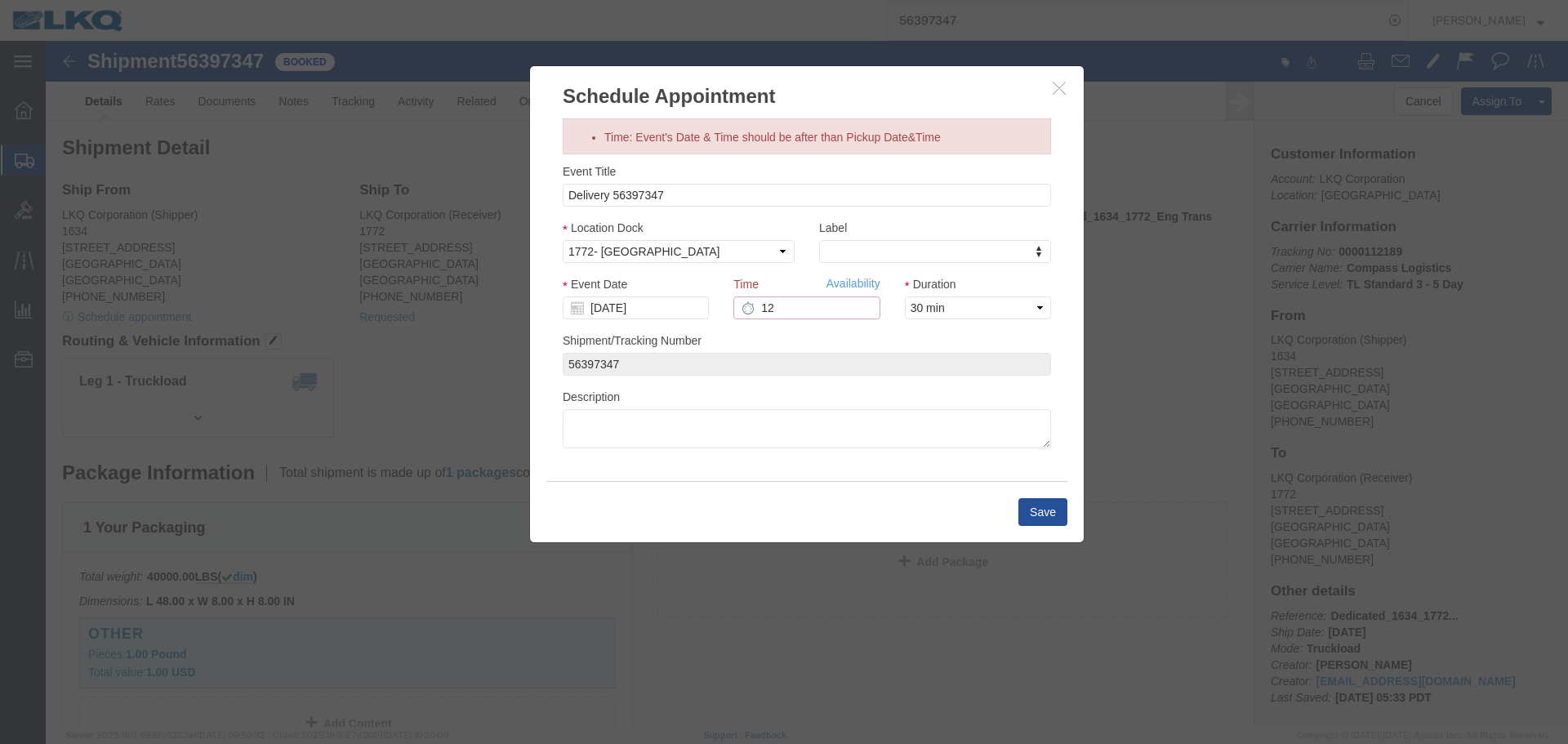
click input "12"
type input "12:00 PM"
click input "[DATE]"
click td "9"
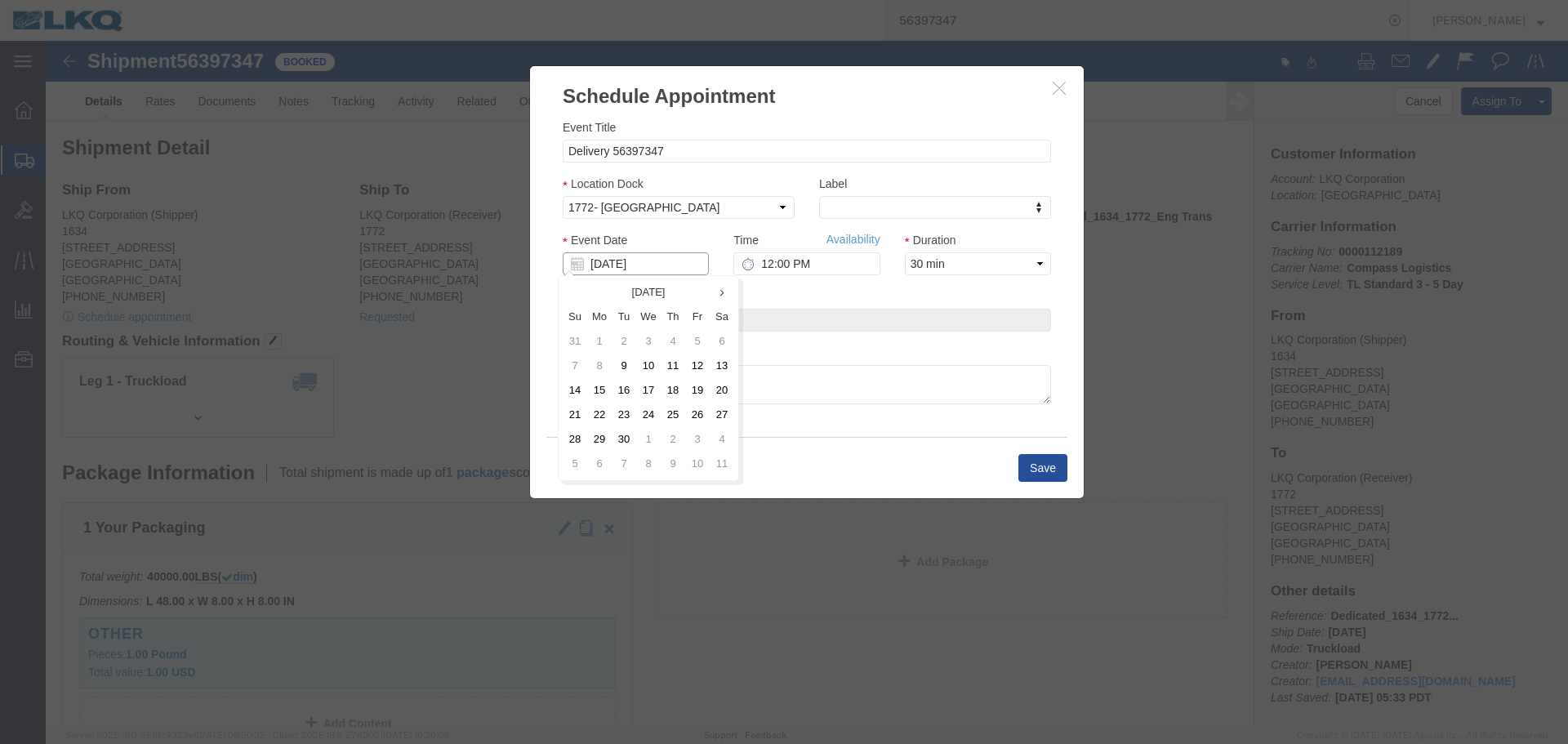
click input "[DATE]"
click div "Time: Event's Date & Time should be after than Pickup Date&Time Event Title Del…"
click input "[DATE]"
click td "9"
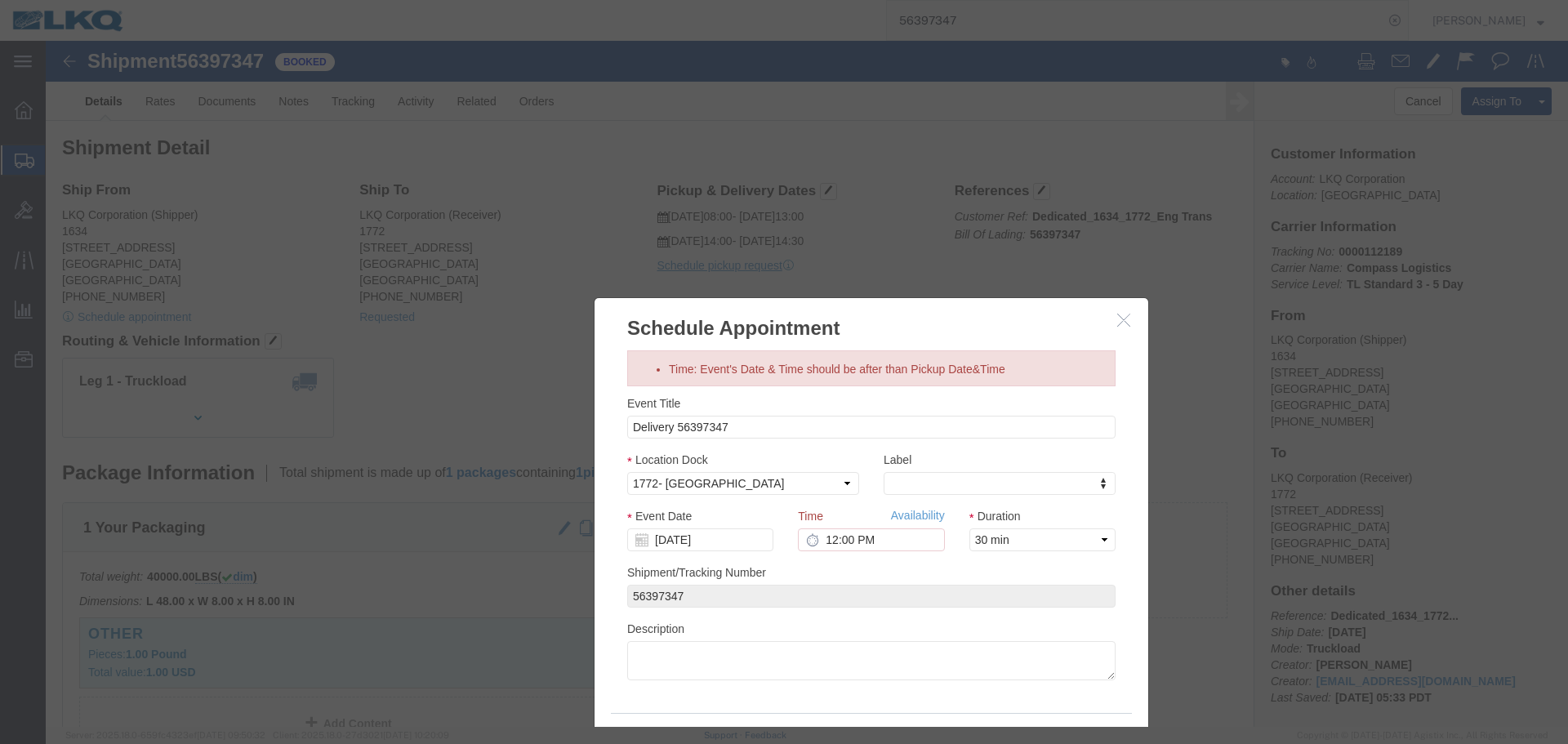
drag, startPoint x: 779, startPoint y: 45, endPoint x: 837, endPoint y: 274, distance: 236.2
click h3 "Schedule Appointment"
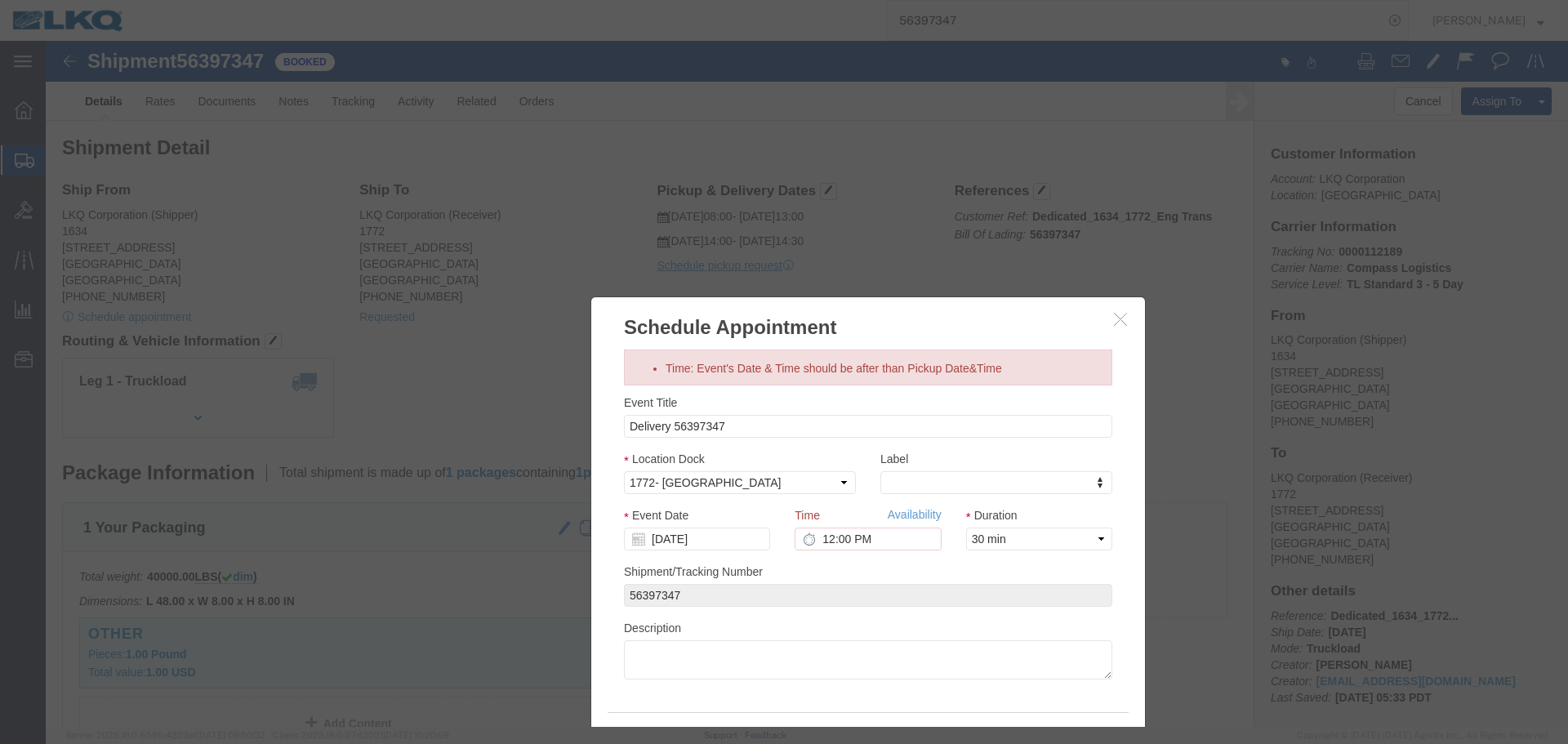
click icon "button"
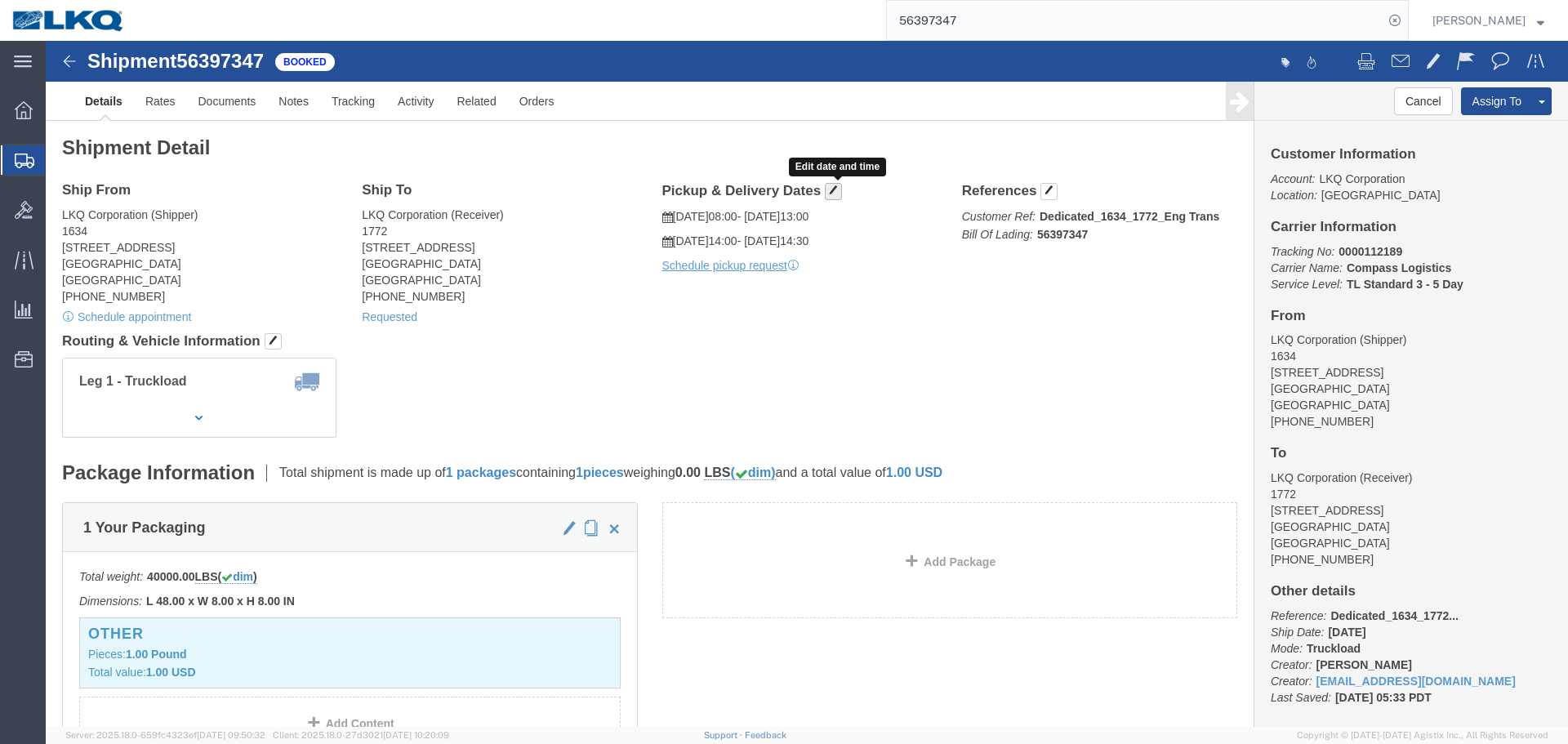
click span "button"
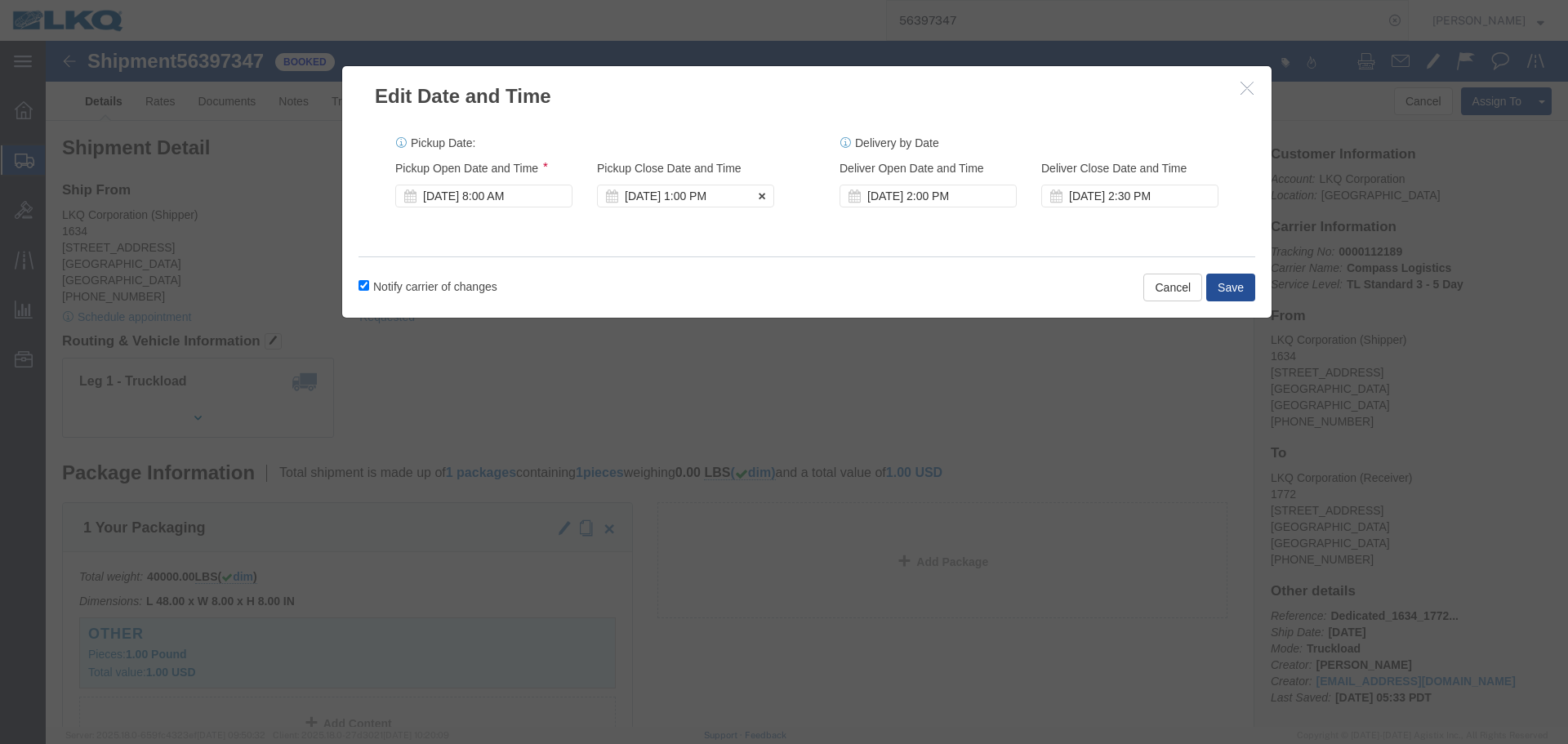
click div "[DATE] 1:00 PM"
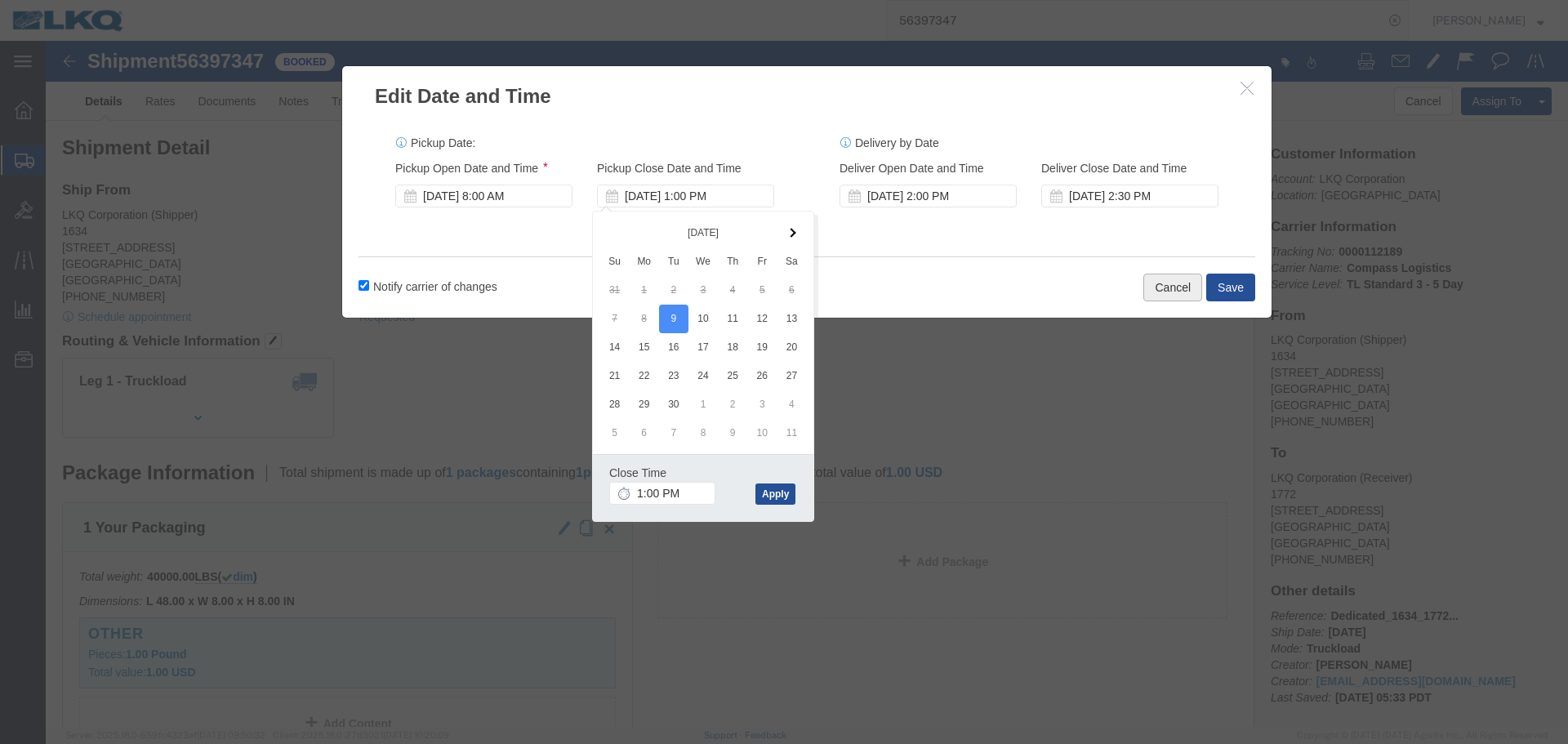
click button "Cancel"
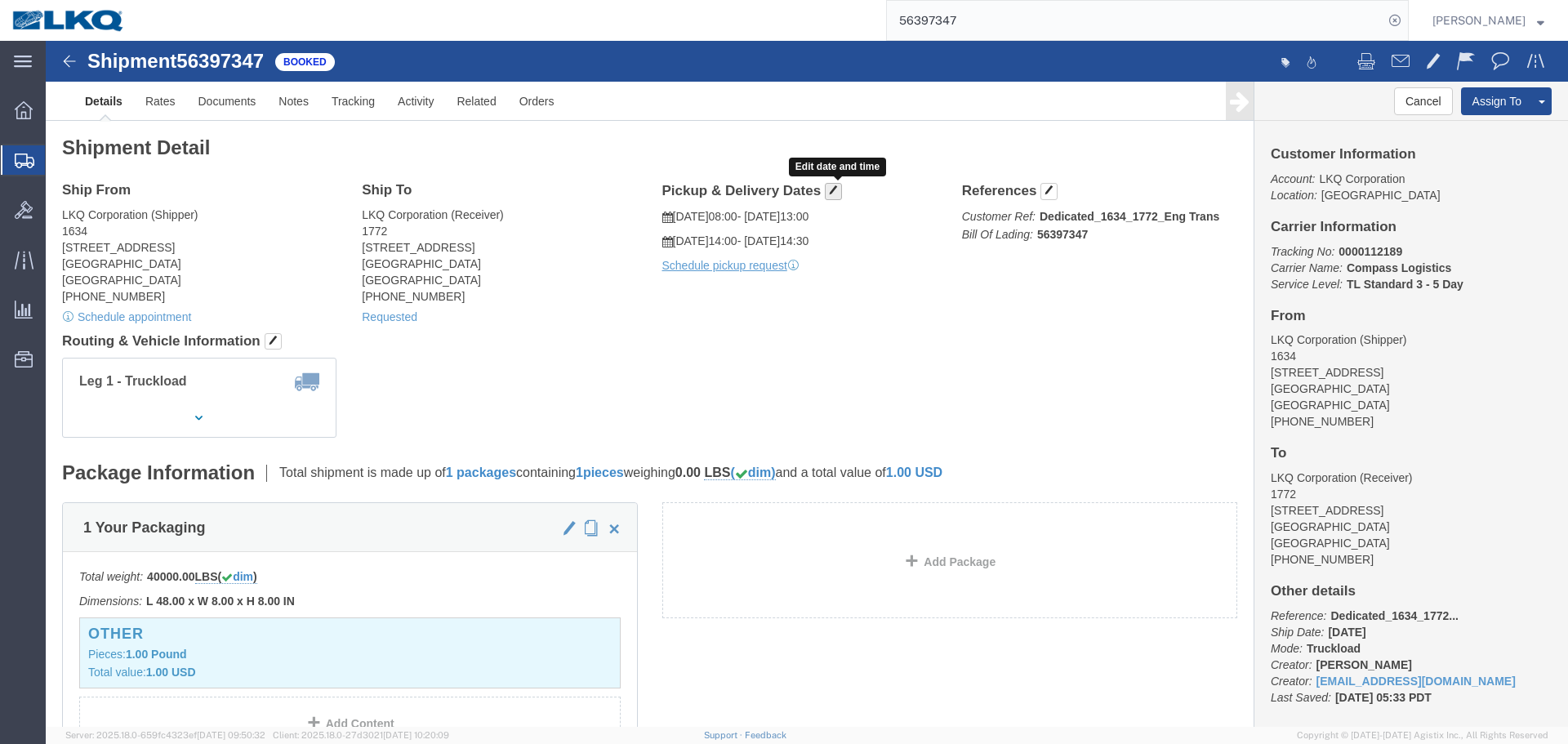
click button "button"
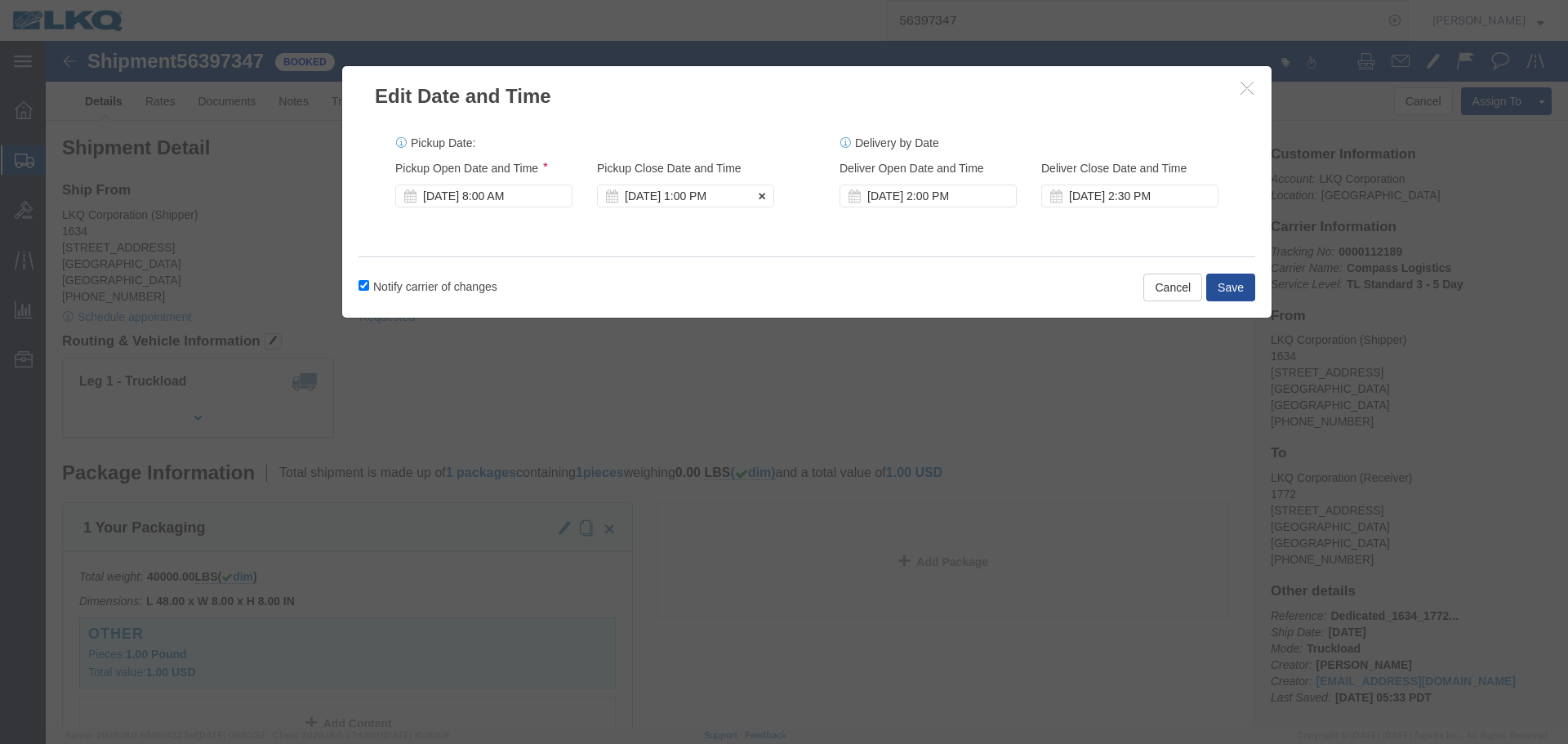
click div "[DATE] 1:00 PM"
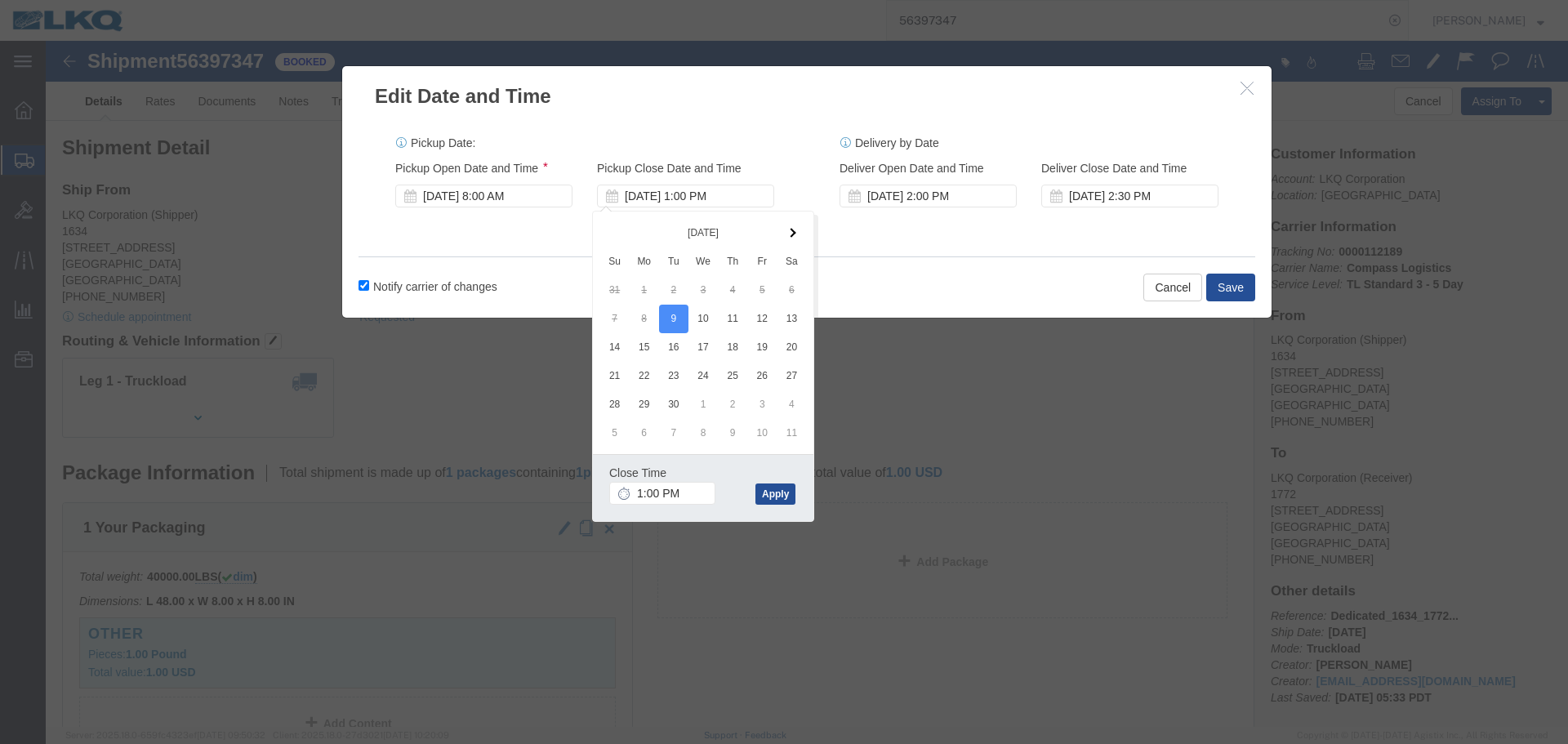
click div "Close Time 1:00 PM"
click input "1:00 PM"
type input "11:00 AM"
click button "Apply"
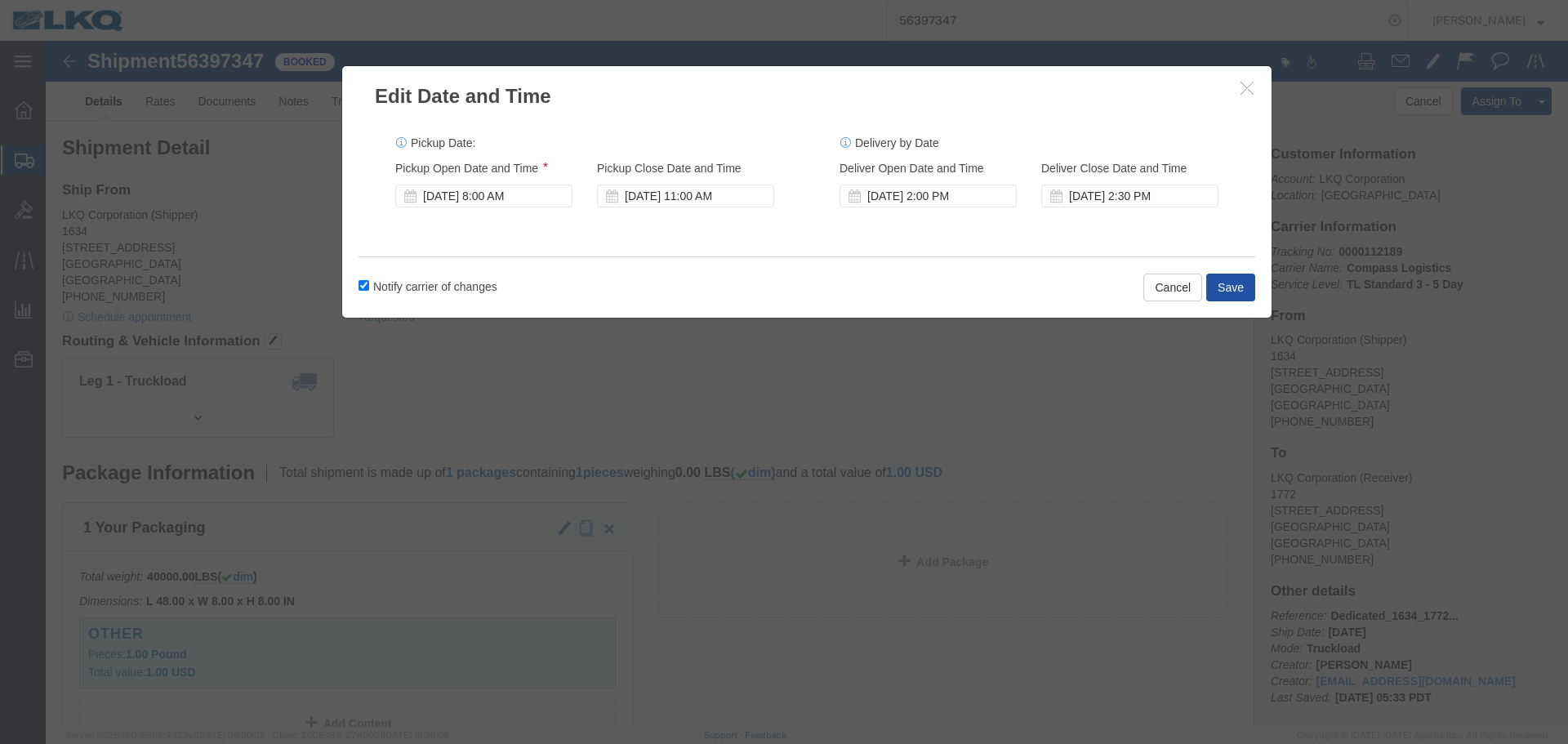
click button "Save"
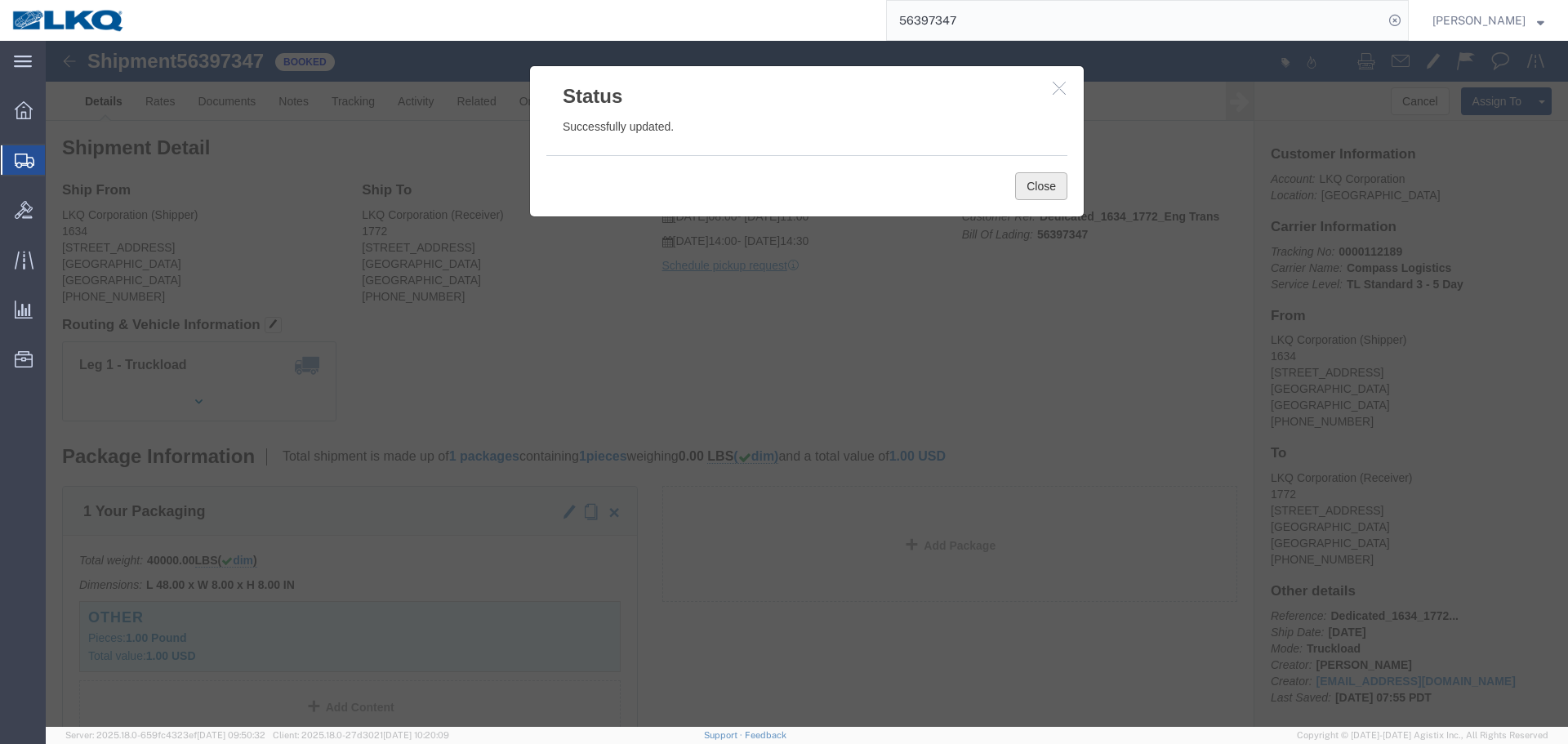
click button "Close"
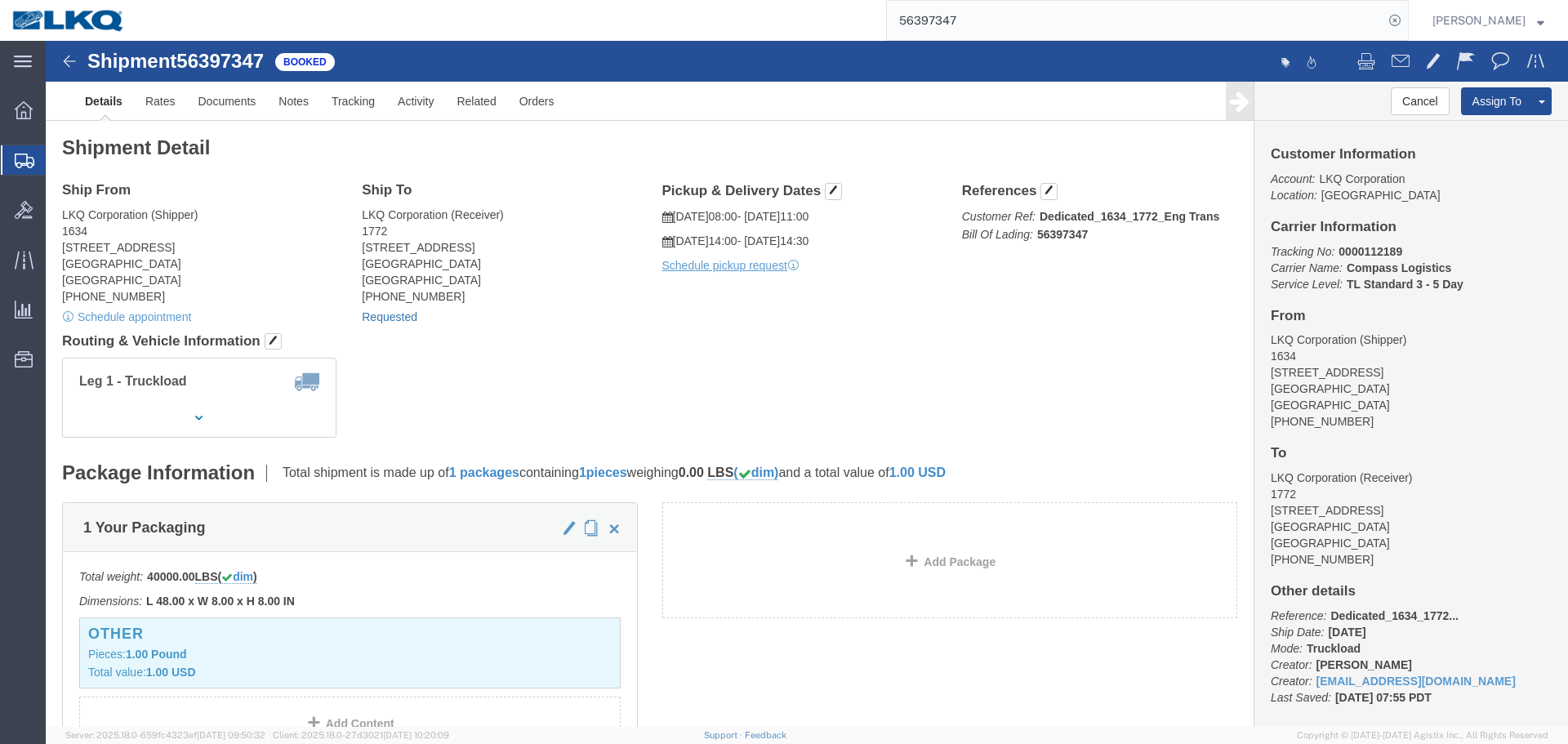
click link "Requested"
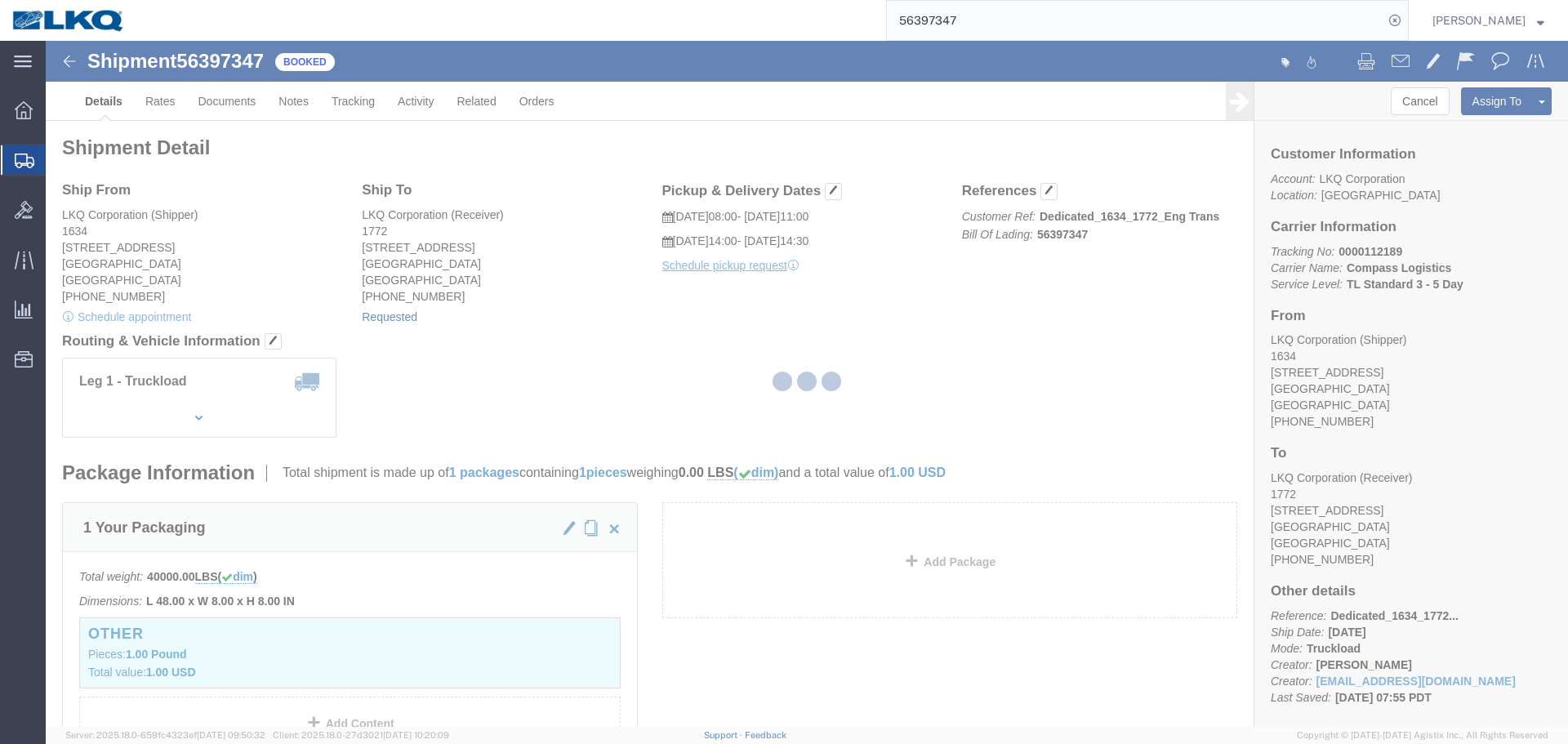
type input "Delivery 56397347"
type input "[DATE]"
type input "2:00 PM"
select select "30"
type input "56397347"
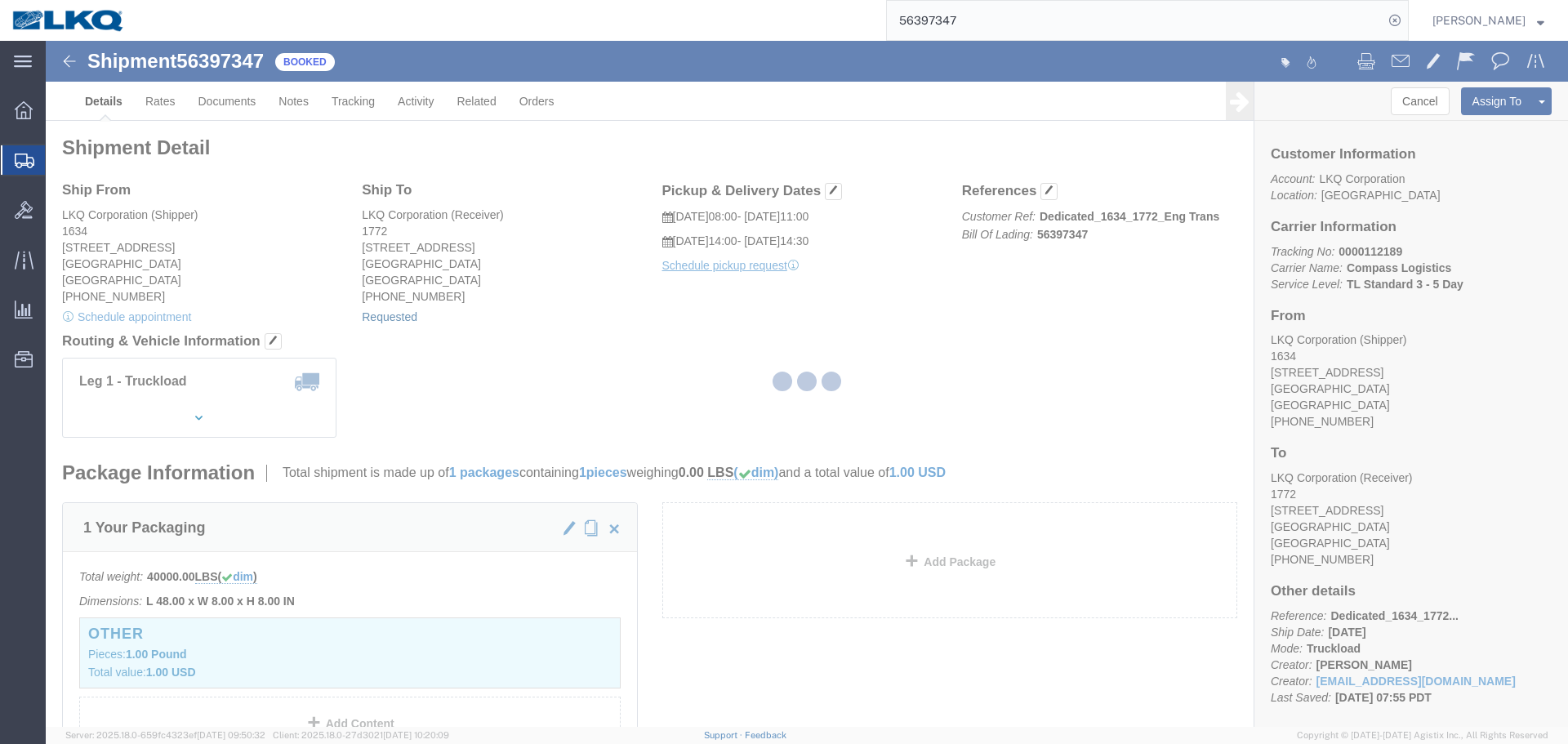
select select "1"
select select
select select "30"
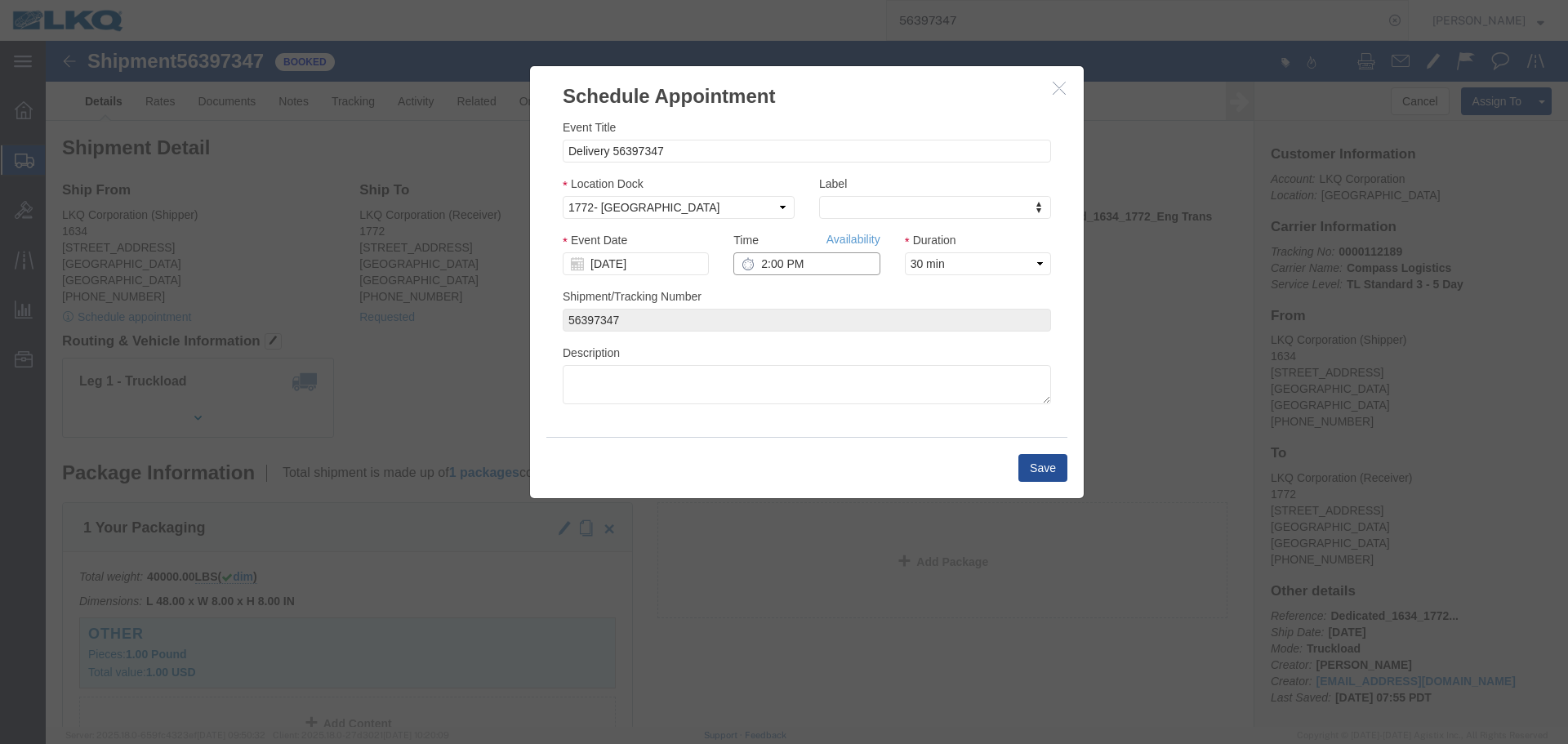
click input "2:00 PM"
type input "12:00 PM"
click button "Save"
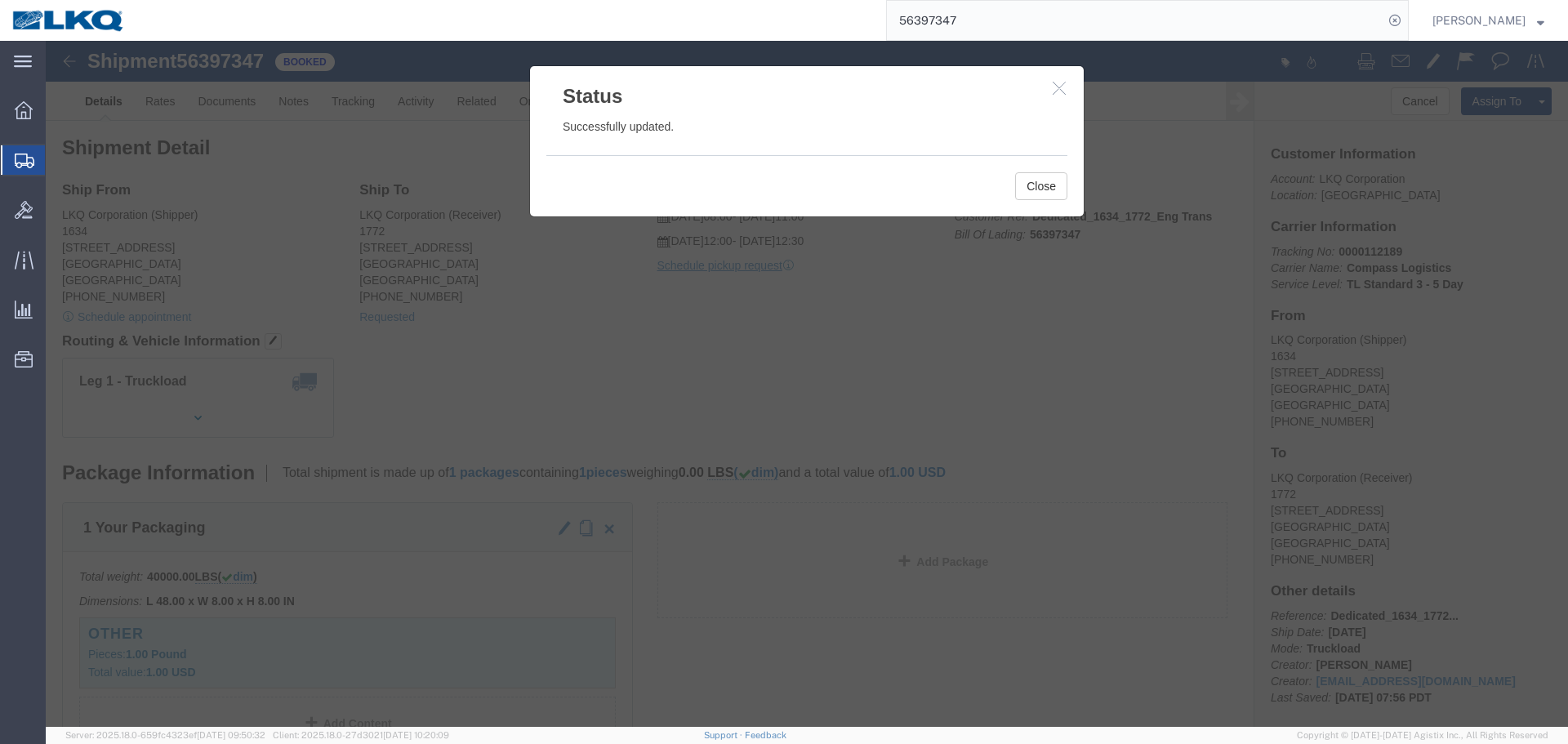
click at [1054, 14] on input "56397347" at bounding box center [1135, 21] width 497 height 40
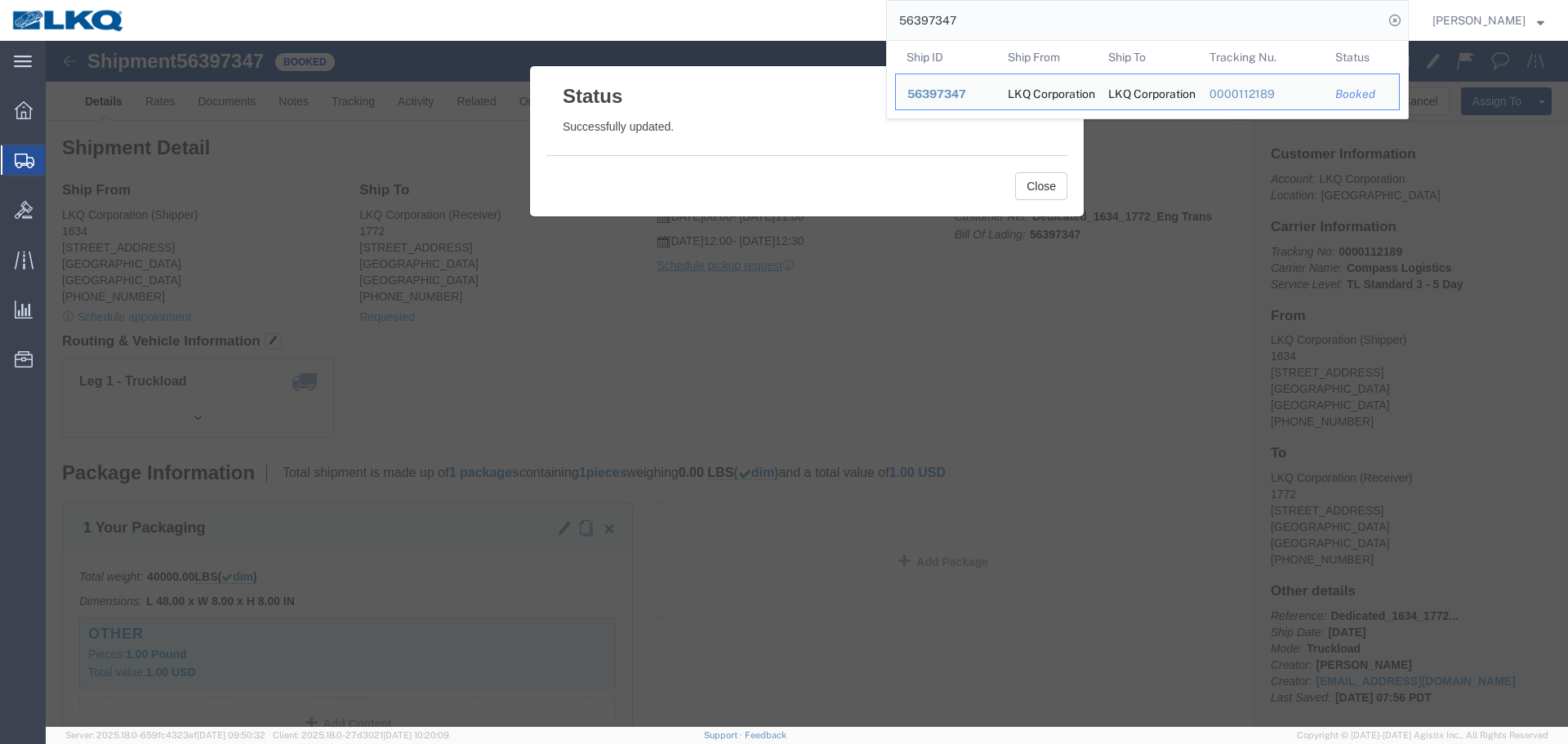
paste input "672582"
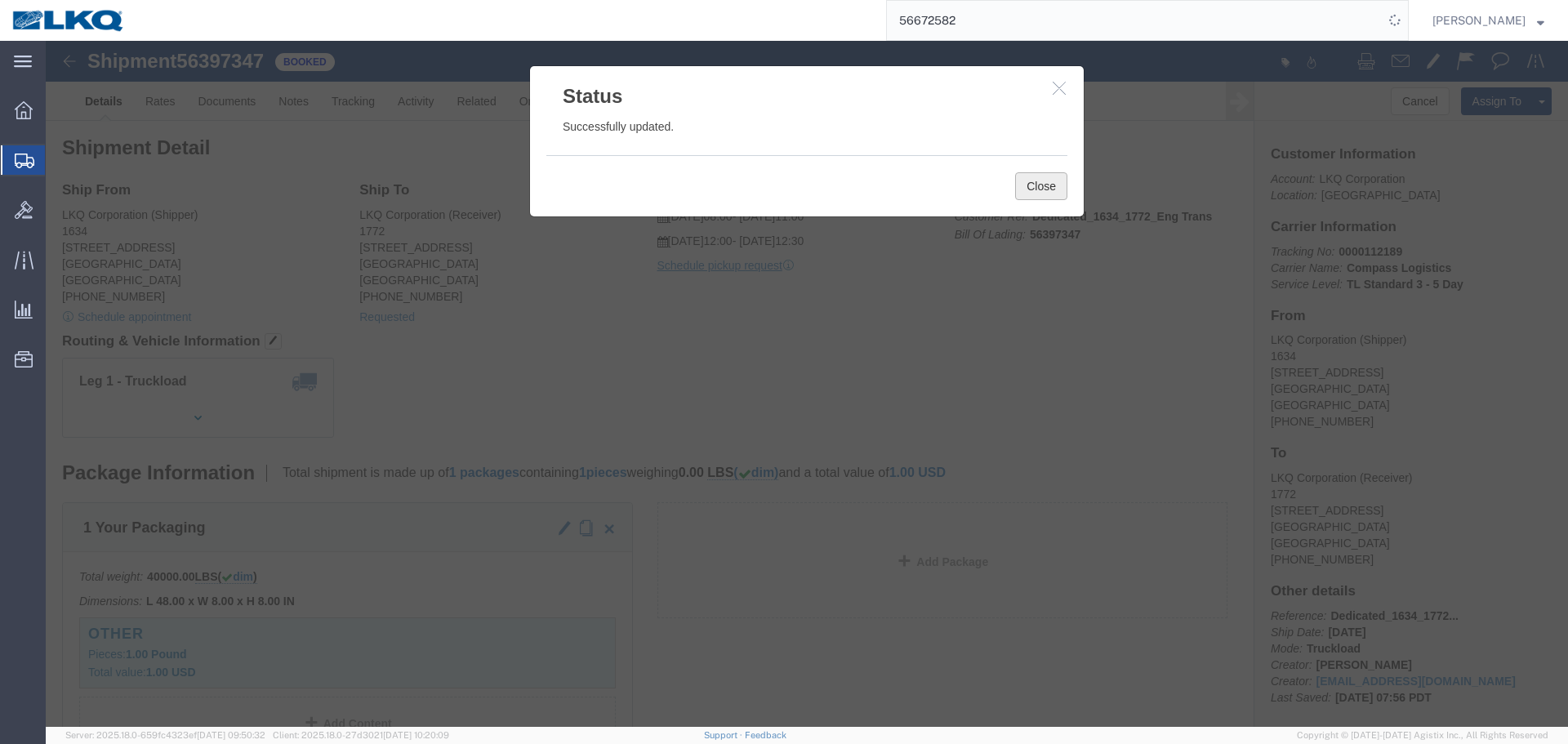
click button "Close"
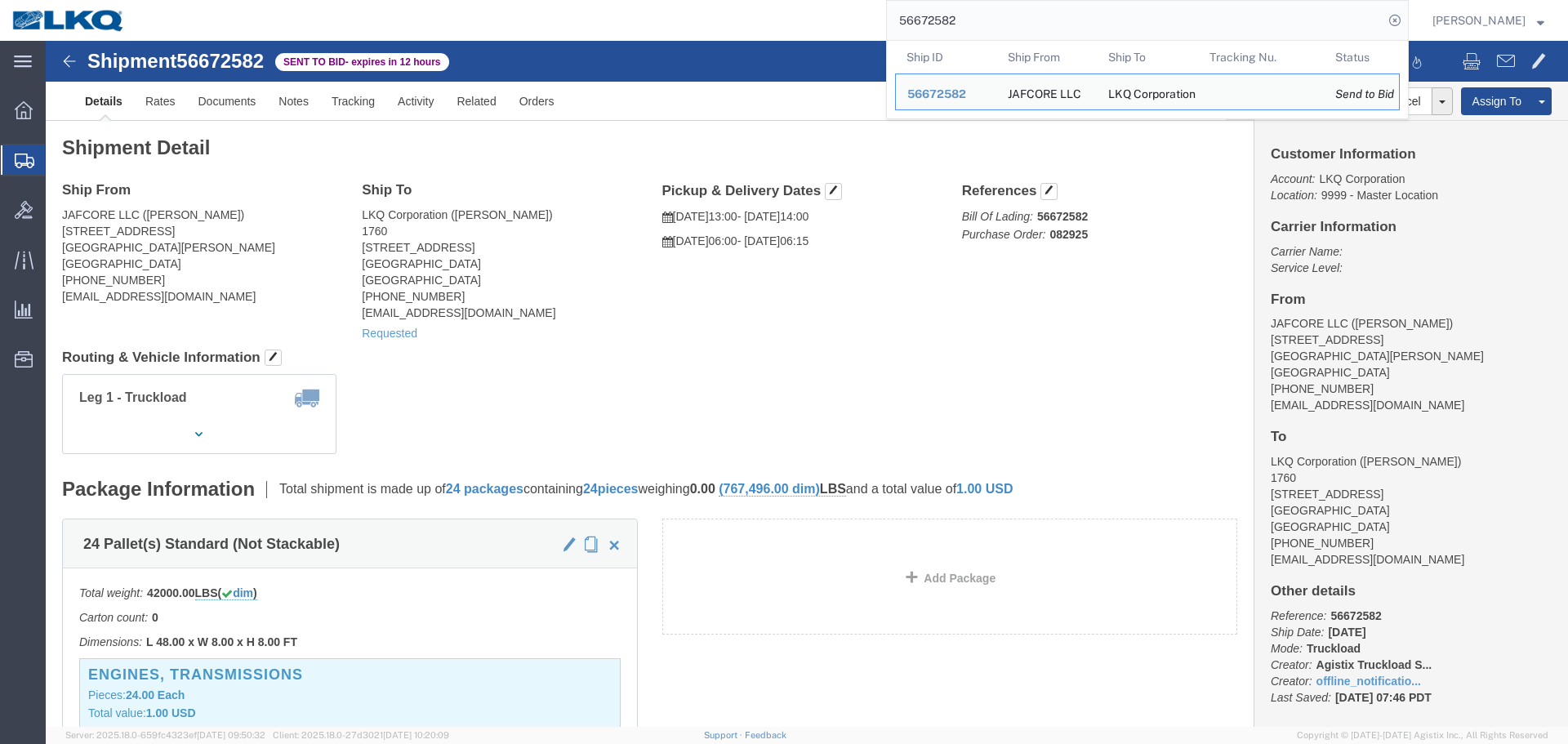
click at [995, 22] on input "56672582" at bounding box center [1135, 21] width 497 height 40
paste input "720363"
type input "56720363"
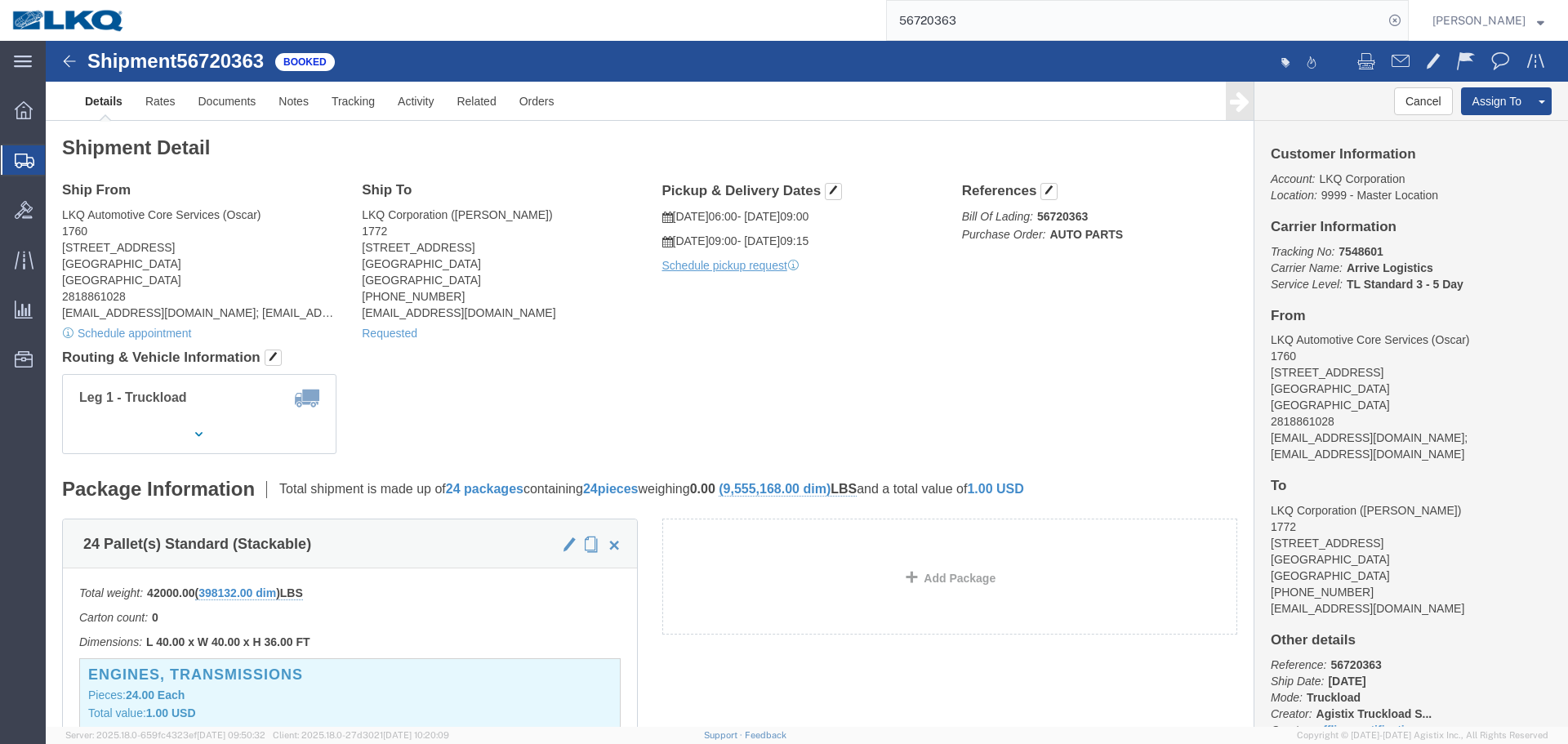
click div "Ship From LKQ Automotive Core Services (Oscar) 1760 [STREET_ADDRESS] 2818861028…"
click link "Requested"
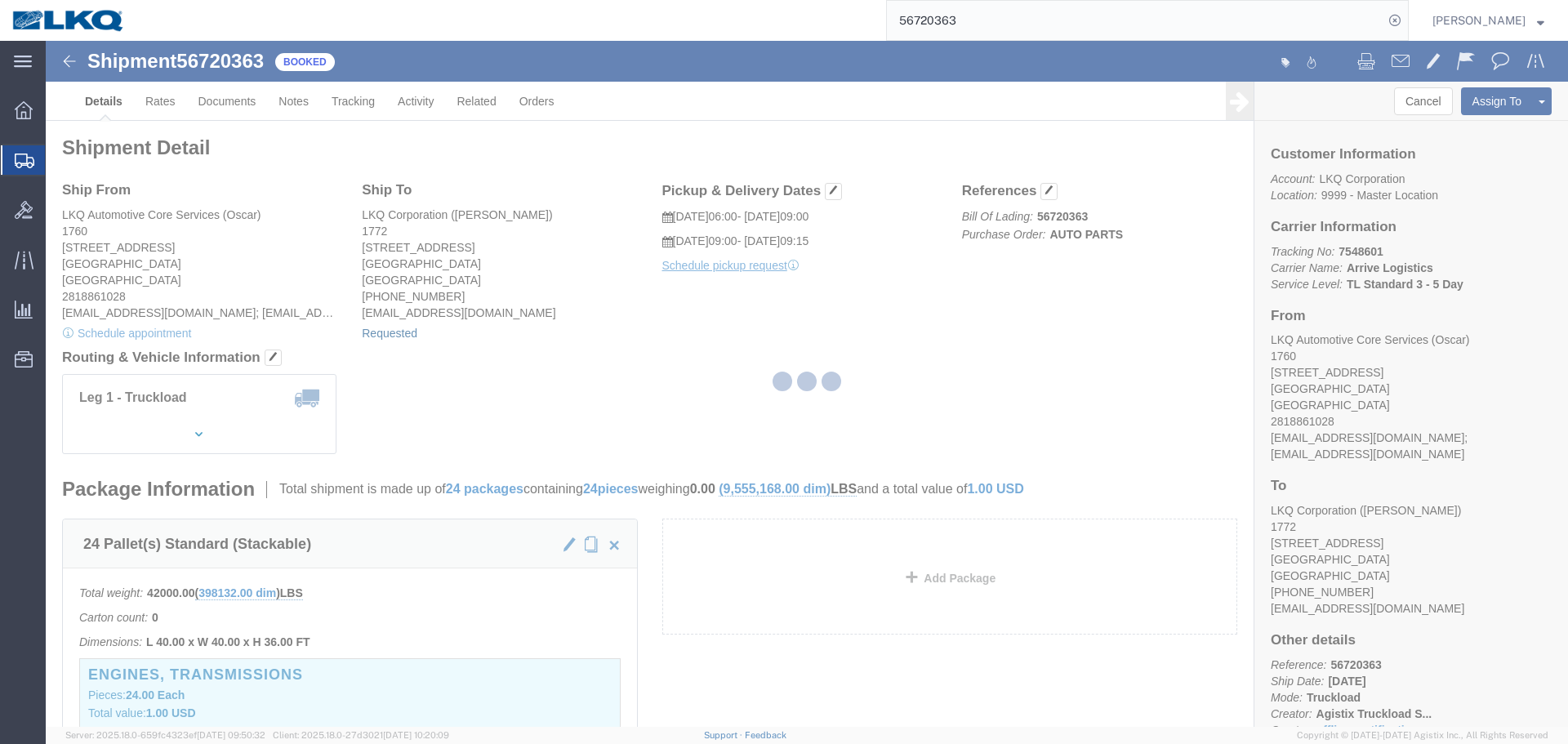
select select "1"
select select
select select "15"
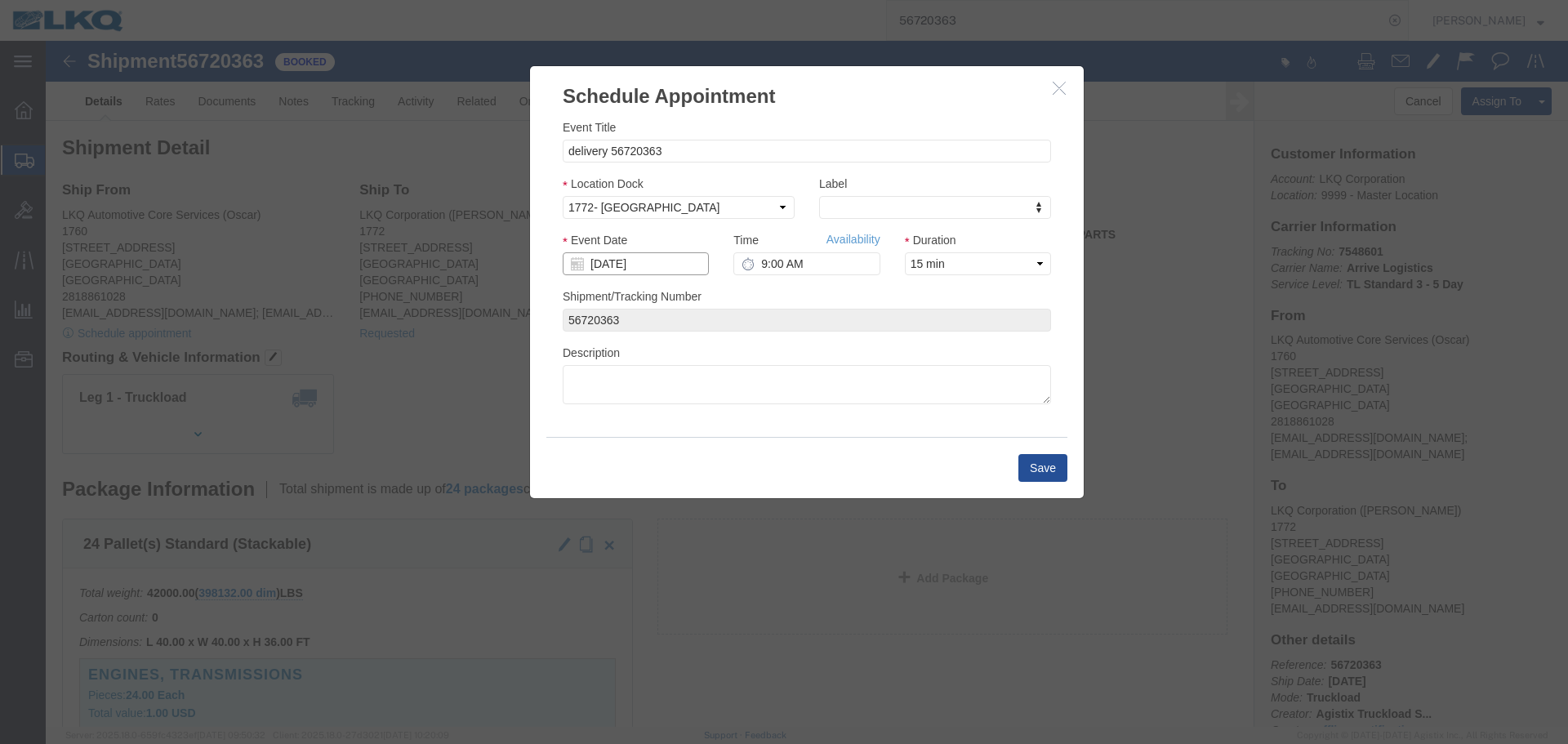
click input "[DATE]"
click td "10"
click input "9:00 AM"
type input "7:00 AM"
click button "Save"
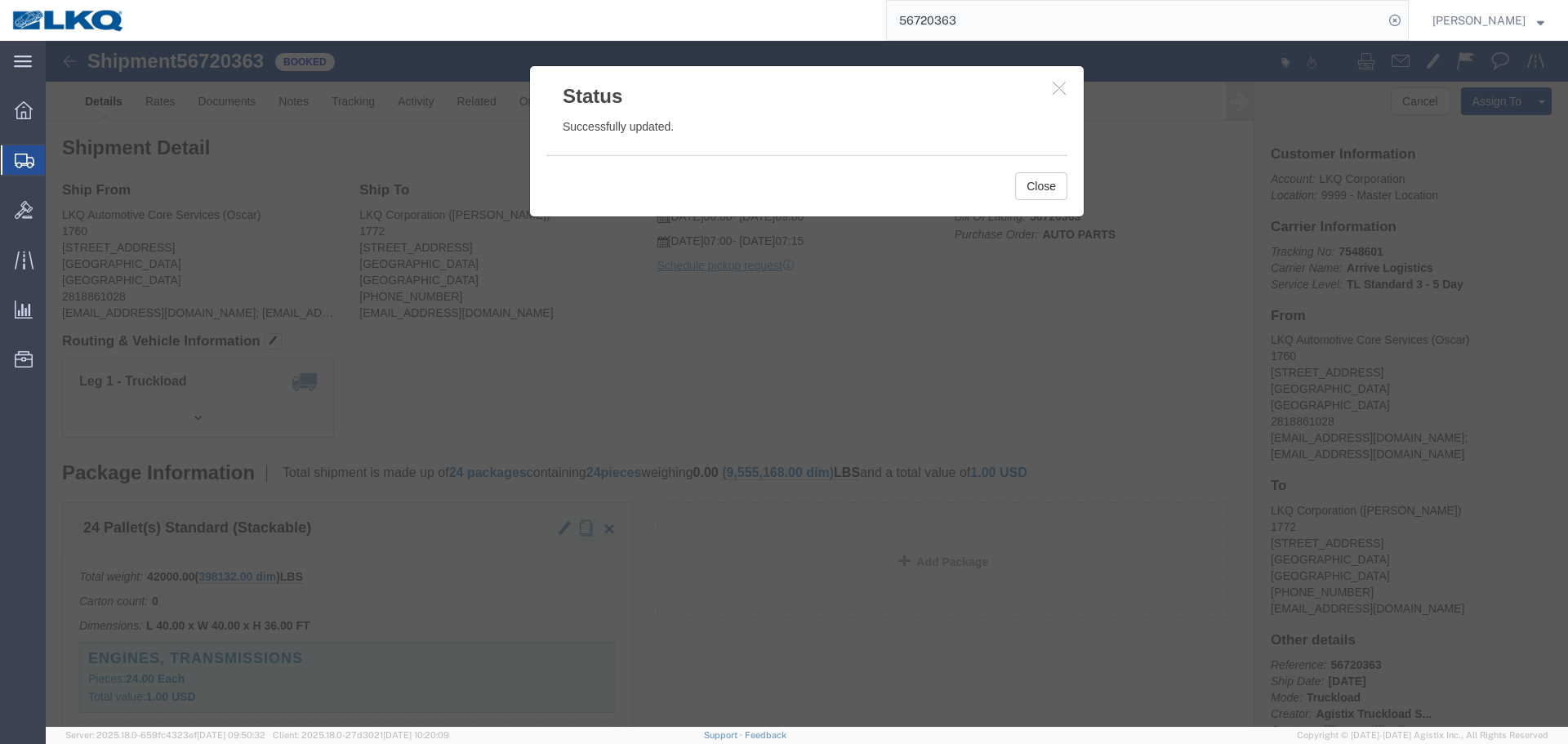
click div "Close"
click button "Close"
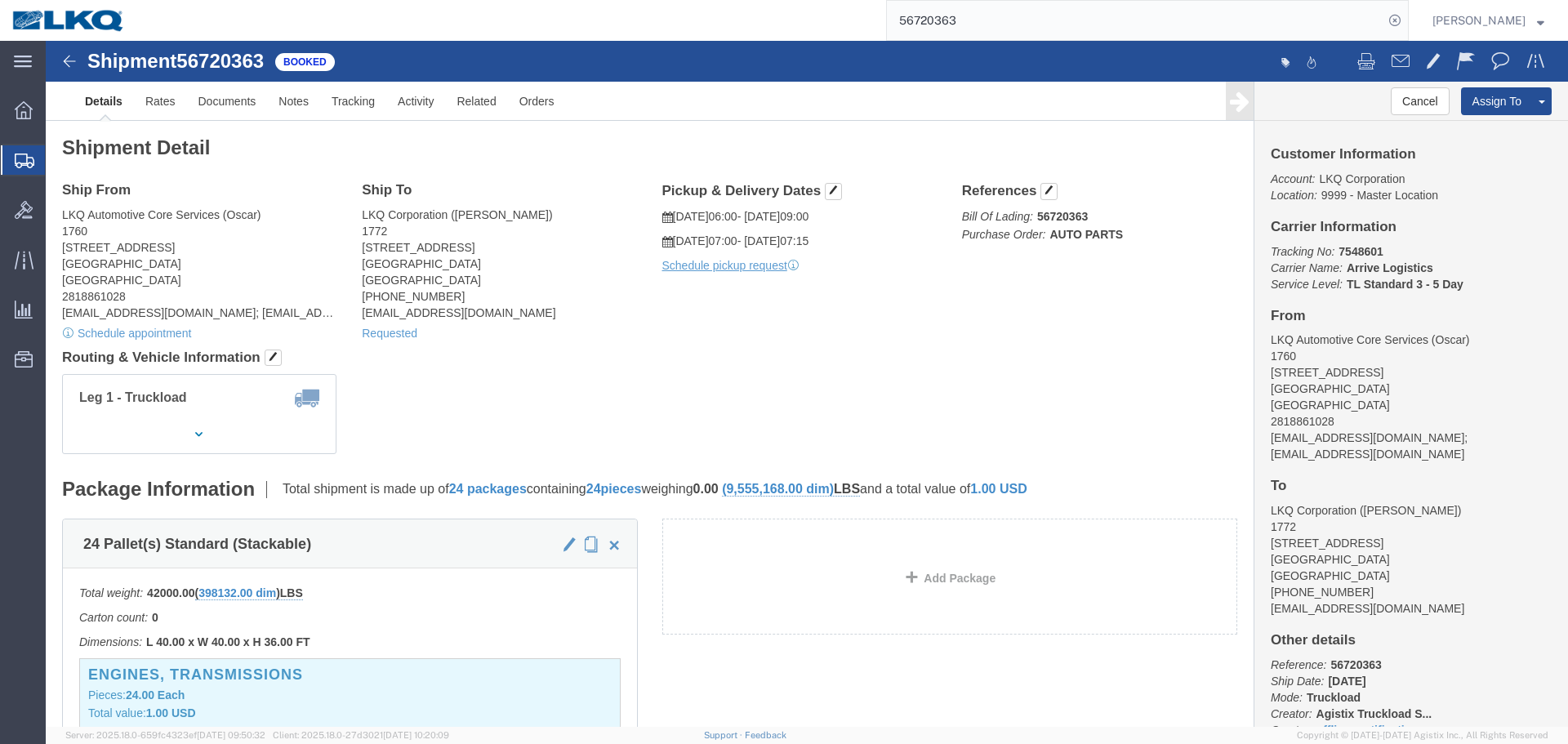
click at [916, 21] on input "56720363" at bounding box center [1135, 21] width 497 height 40
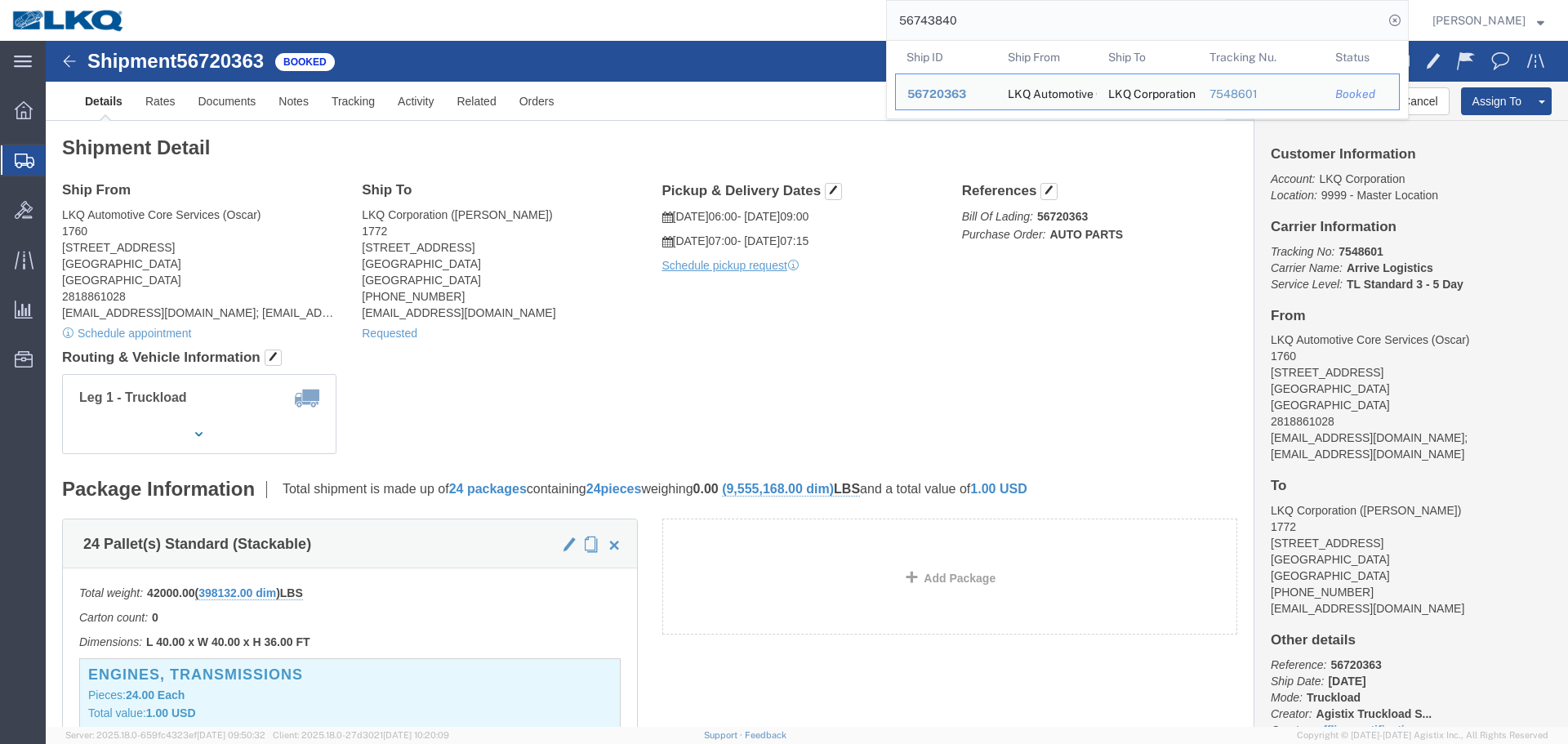
type input "56743840"
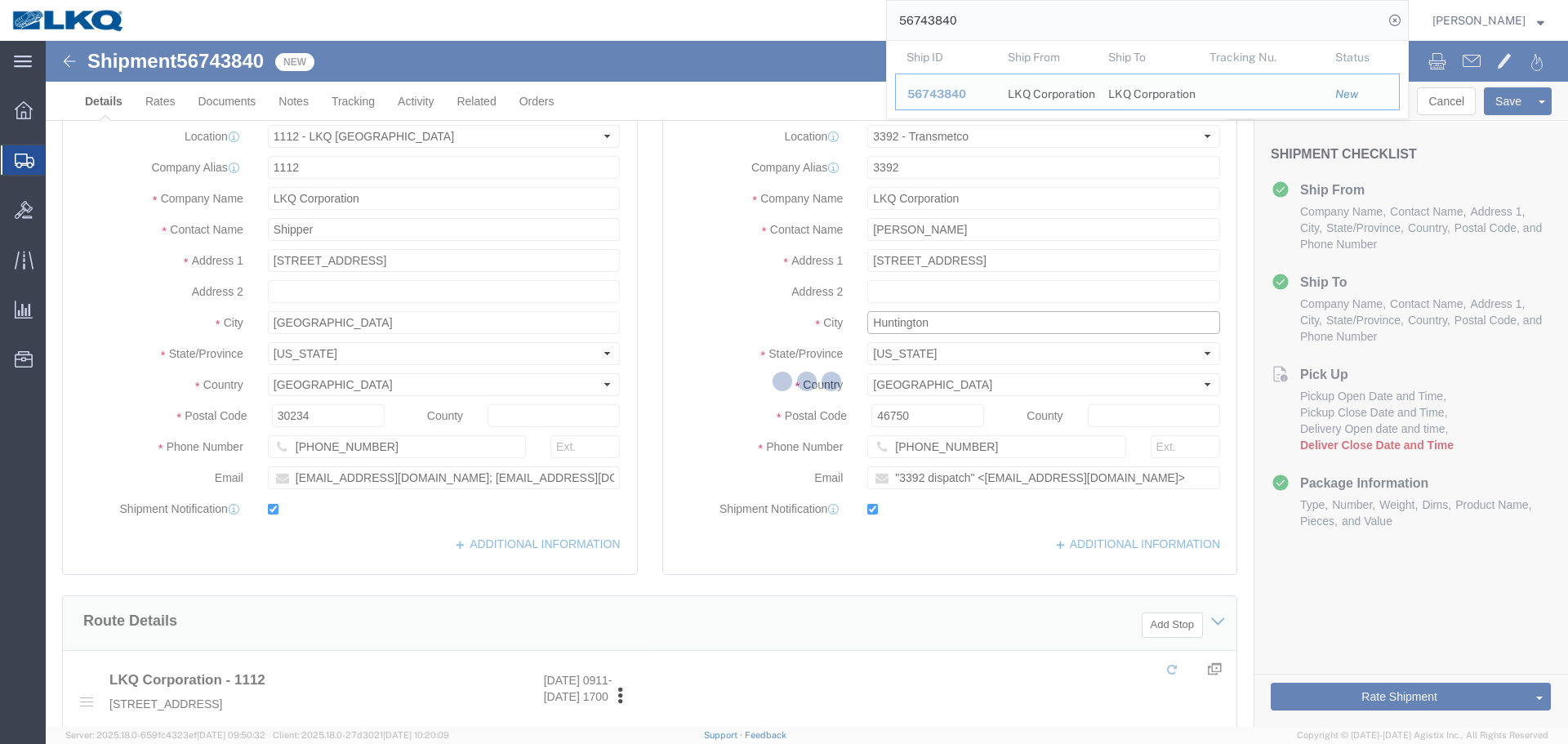
click input "Huntington"
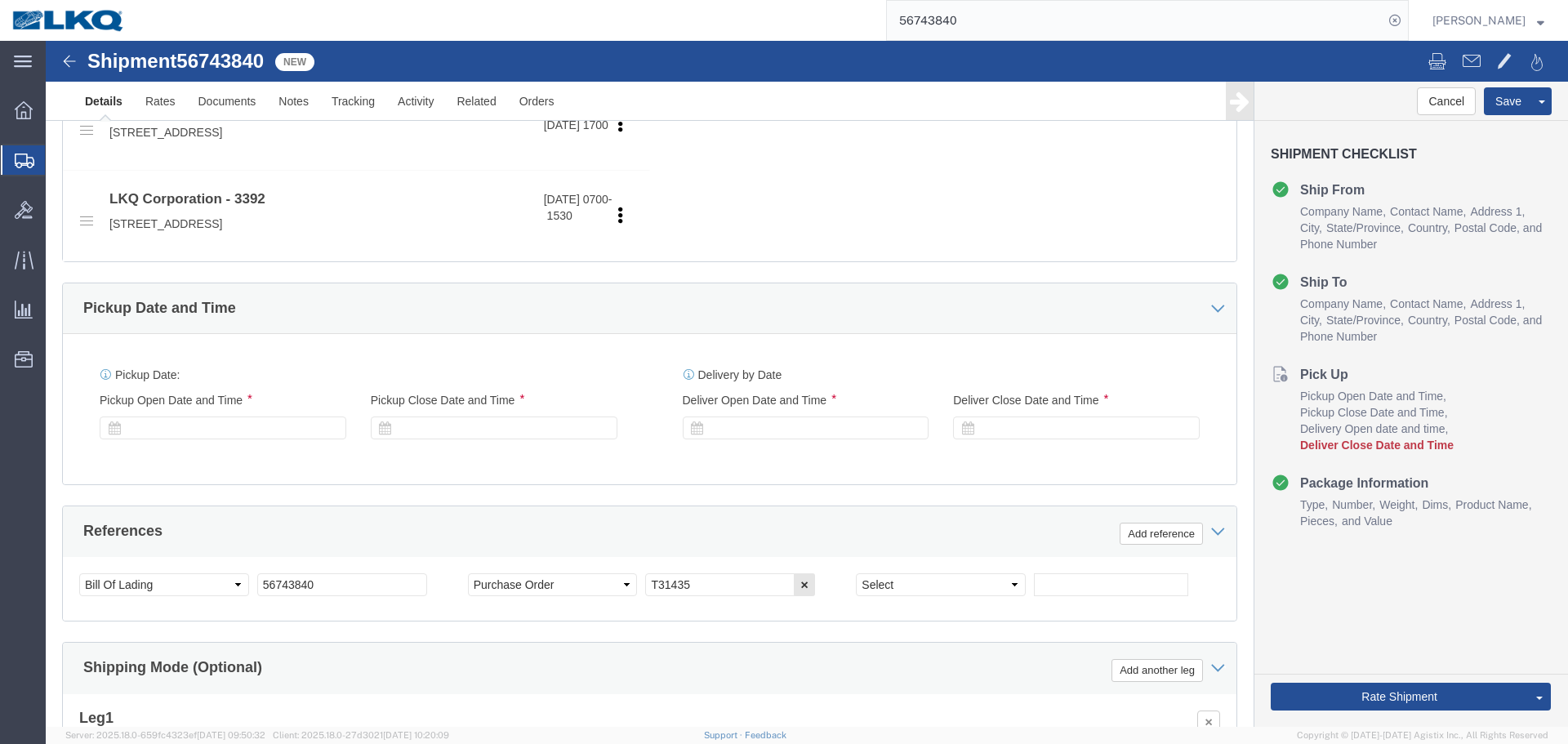
scroll to position [829, 0]
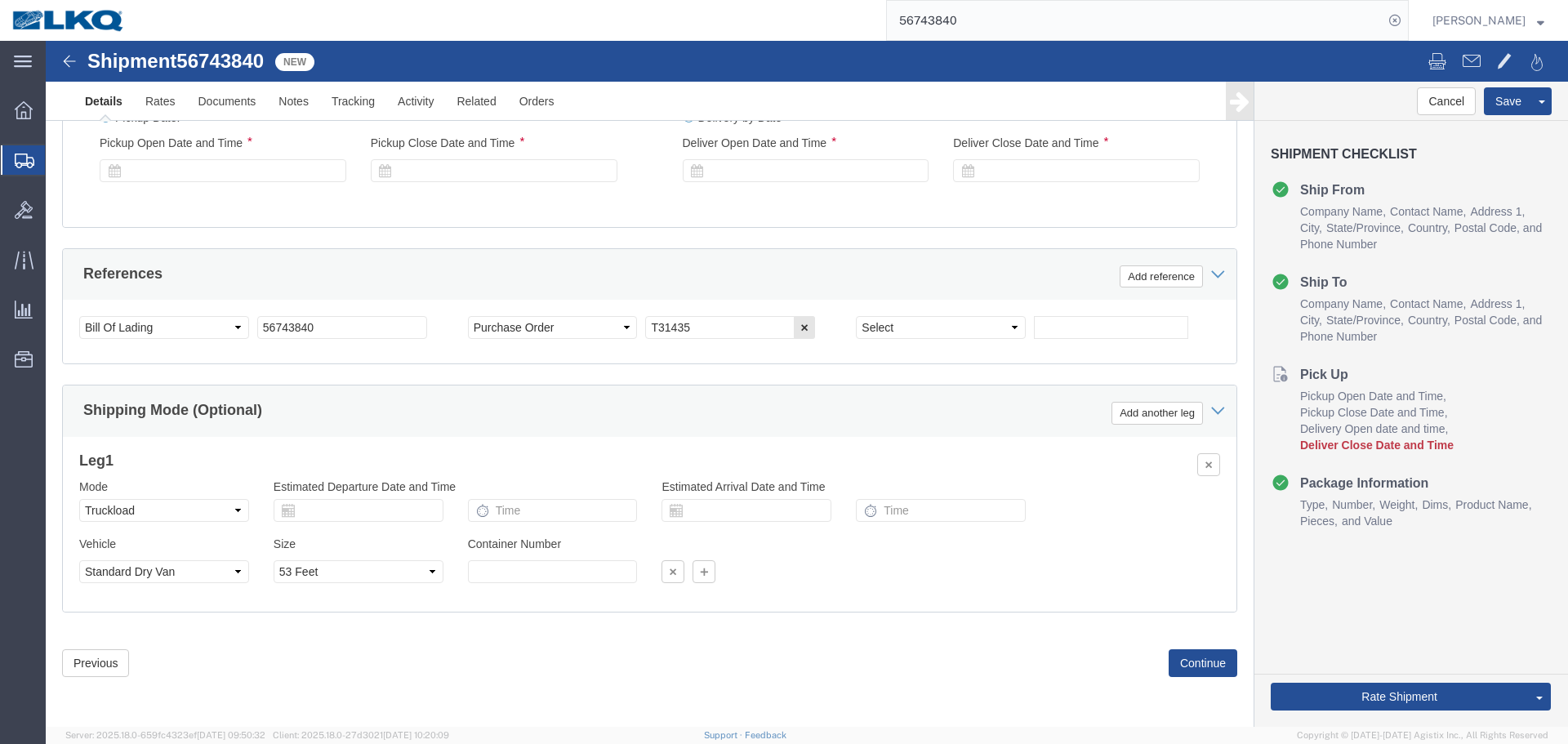
select select "27350"
select select "28018"
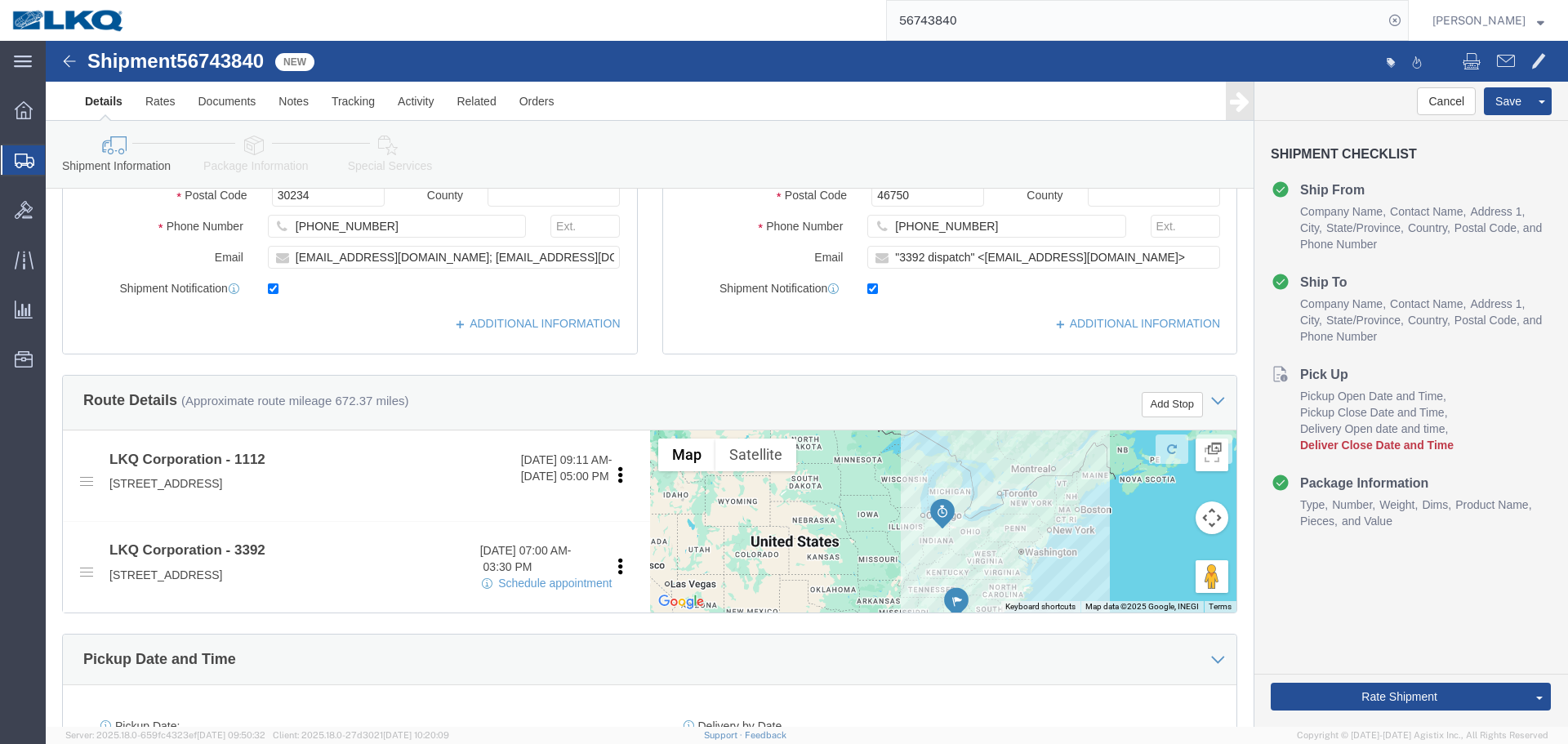
scroll to position [487, 0]
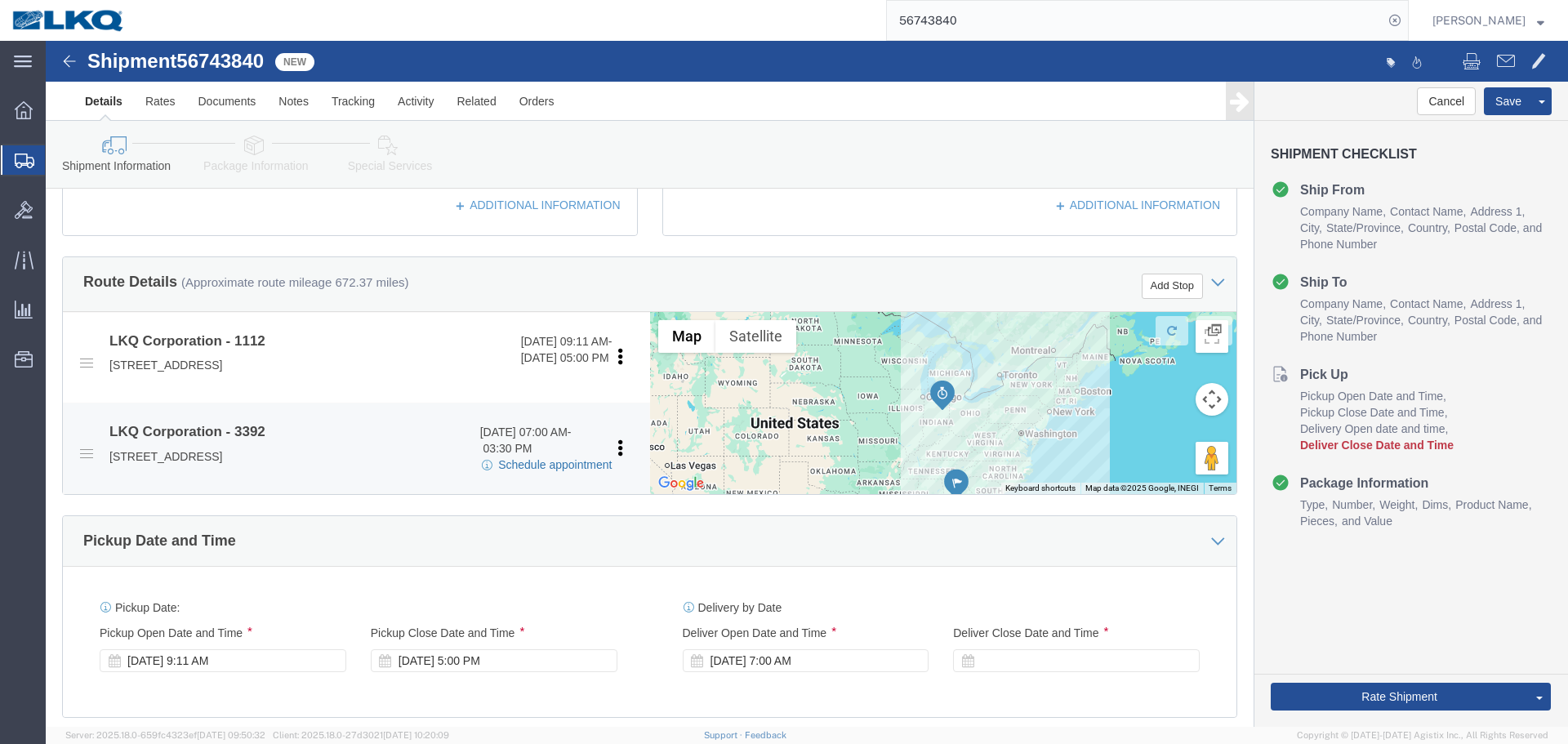
click link "Schedule appointment"
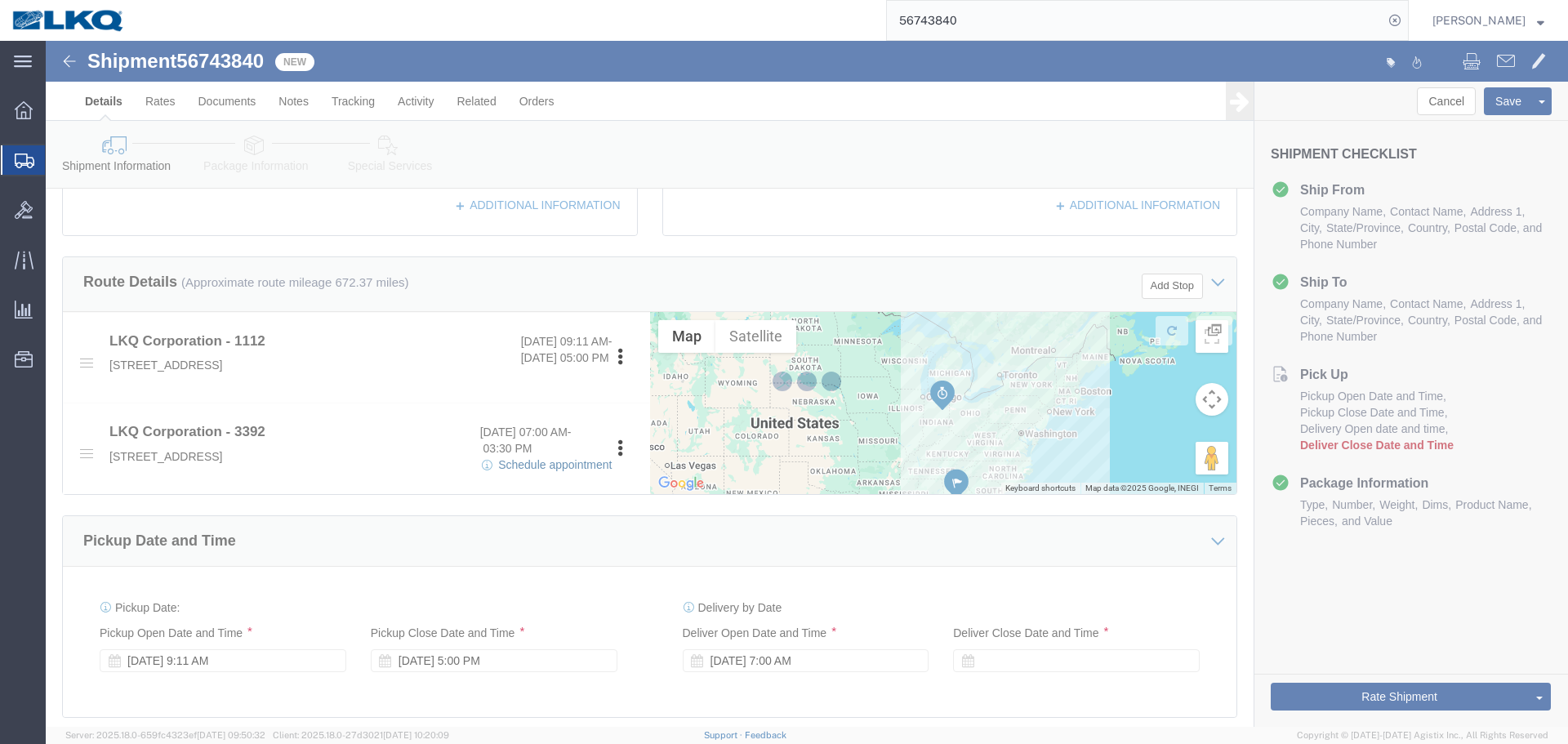
select select
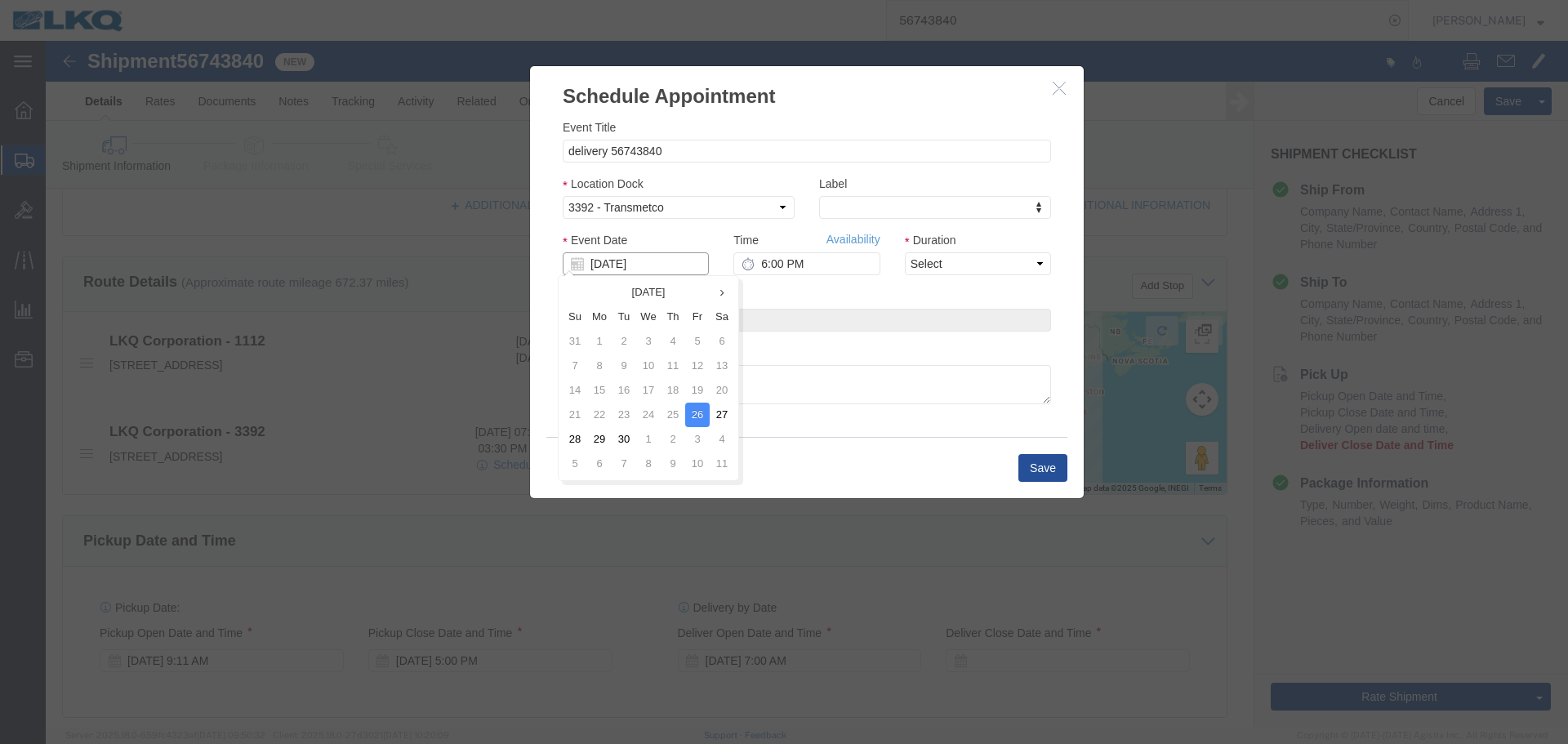
click input "[DATE]"
click td "25"
click td "18"
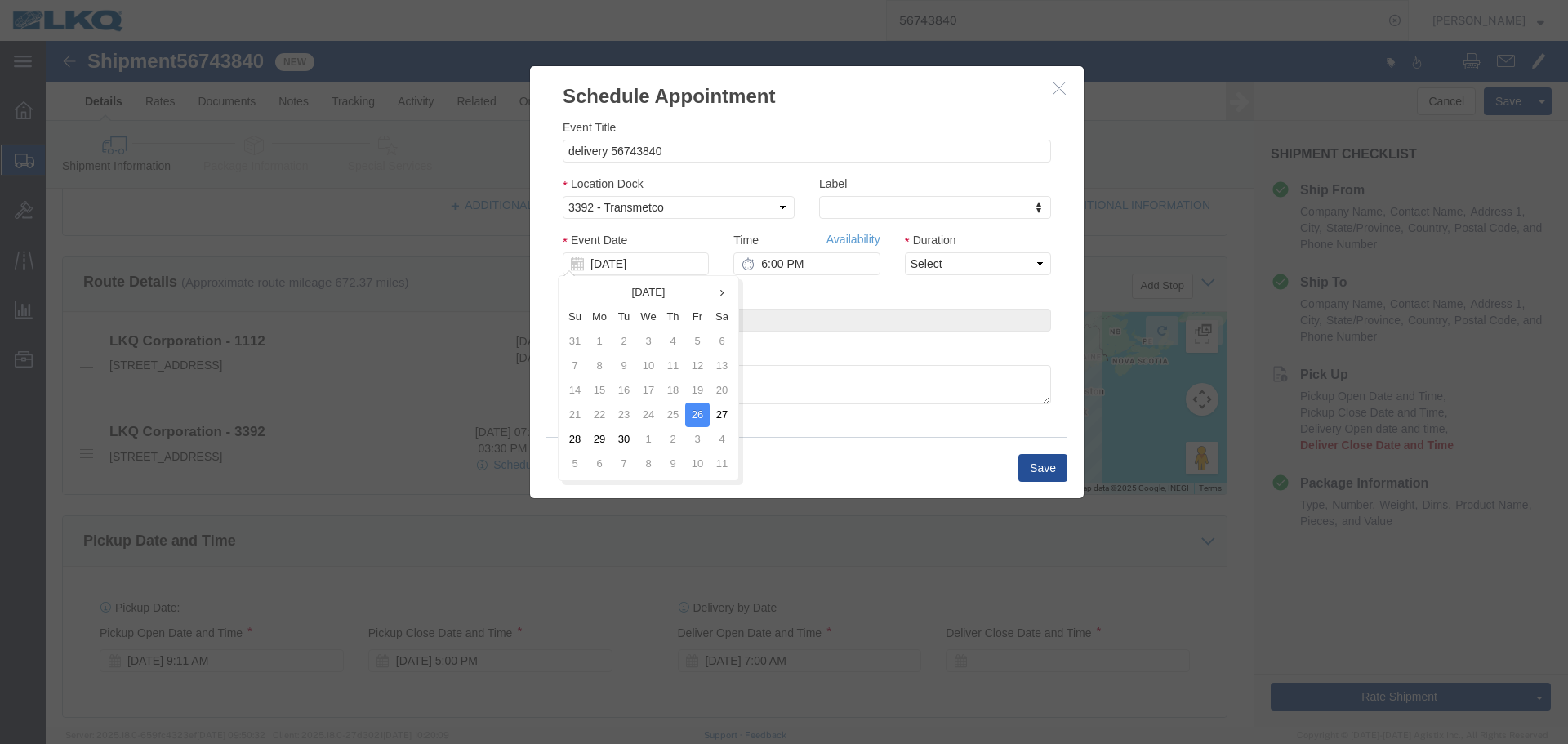
click td "18"
click td "17"
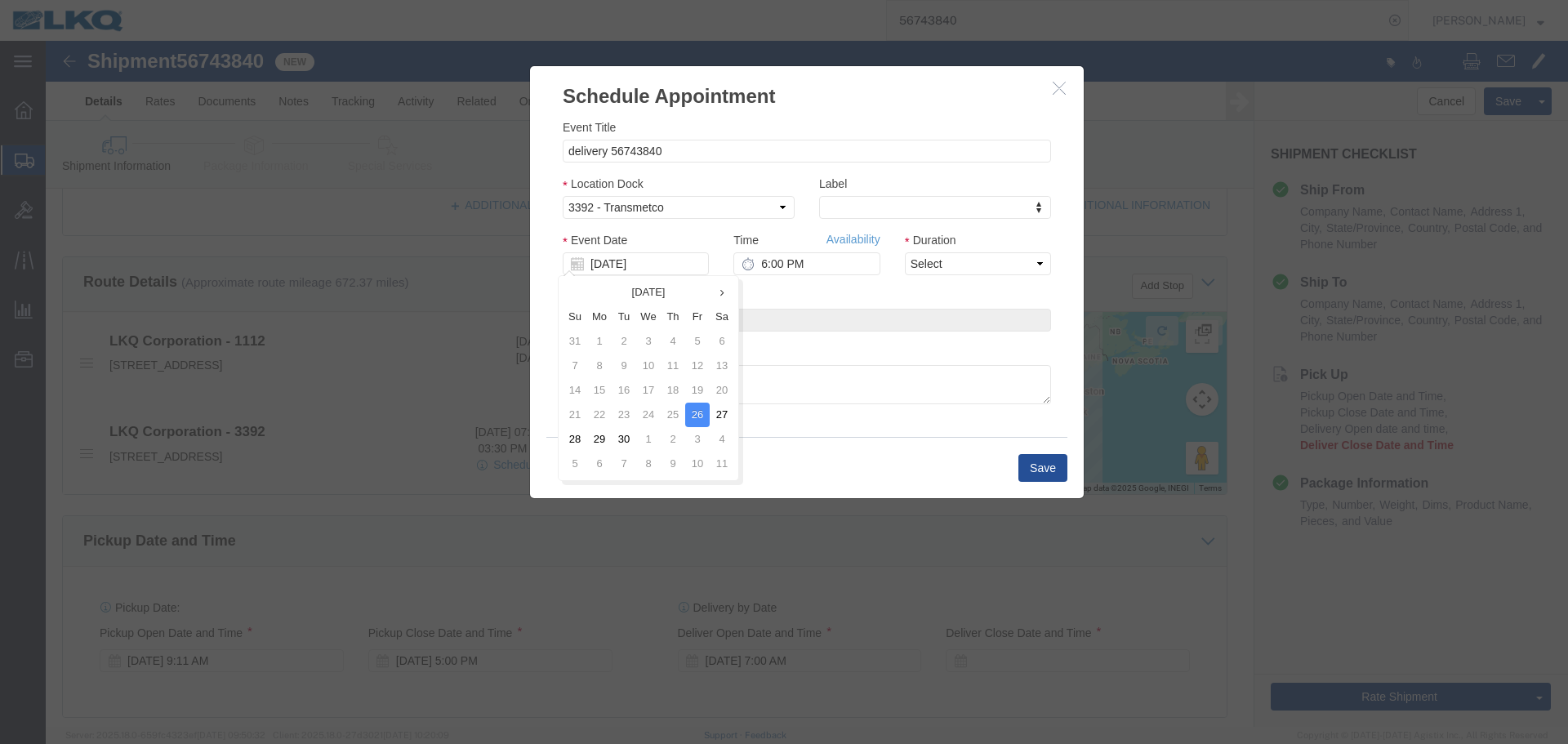
click icon "button"
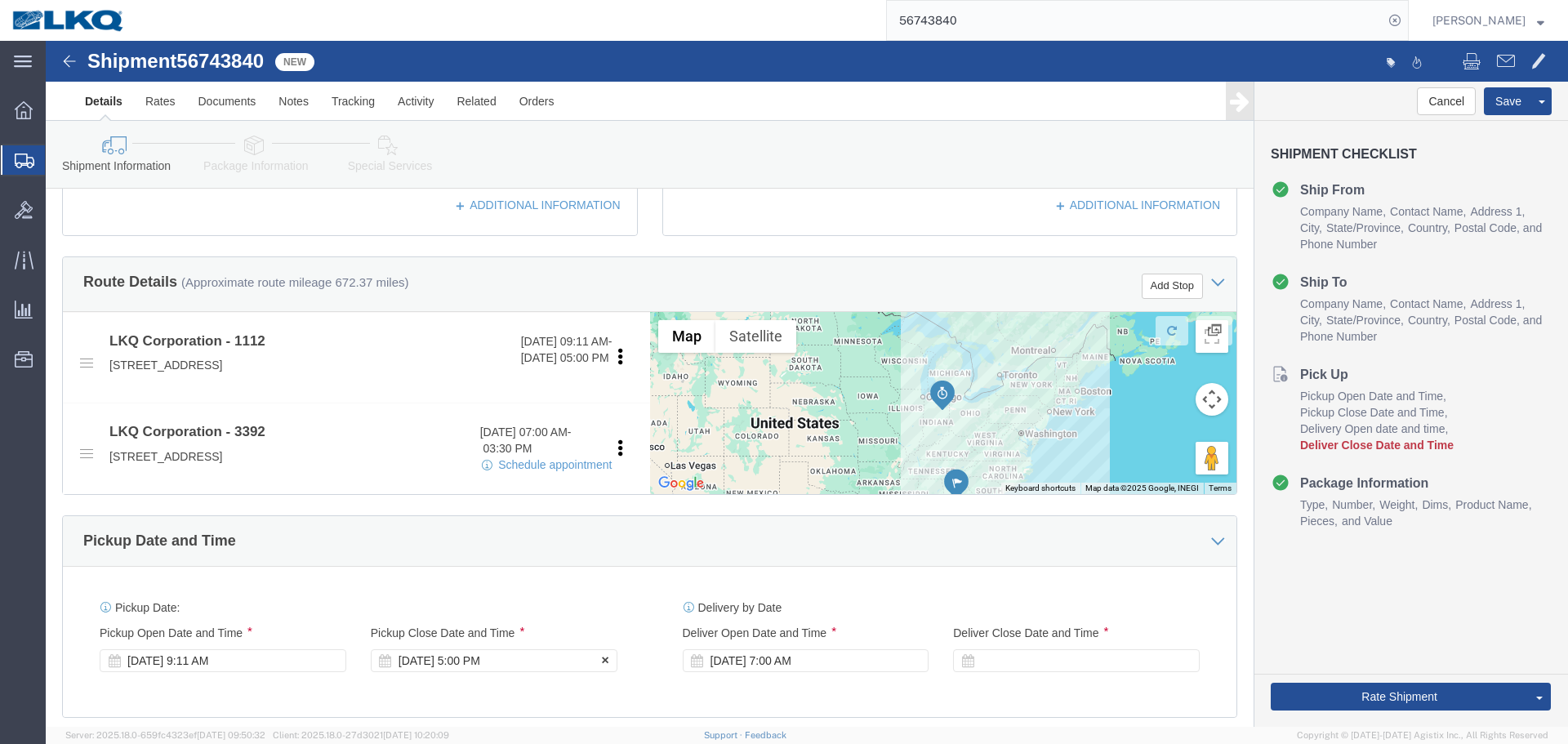
click div "[DATE] 5:00 PM"
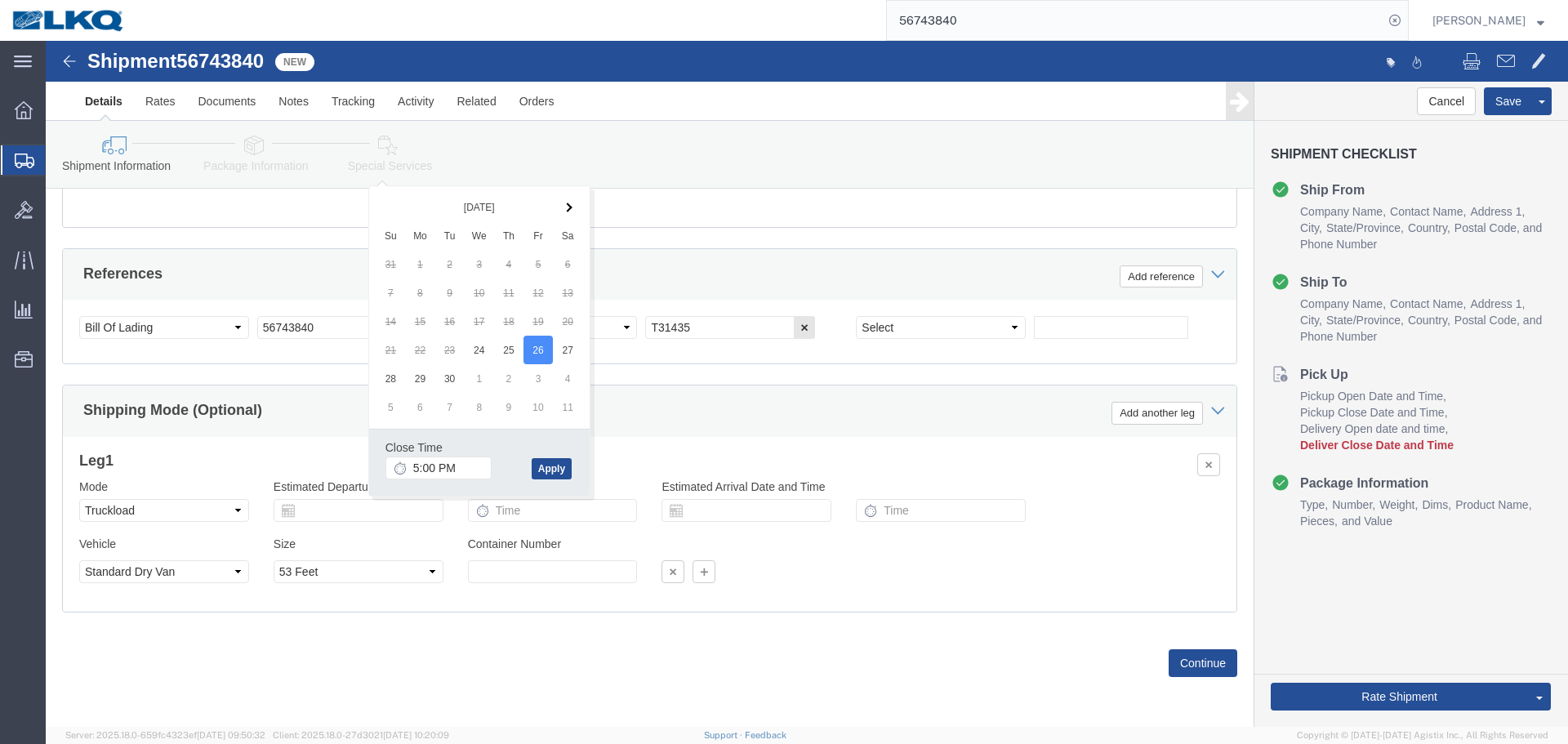
click div "Shipping Mode (Optional) Add another leg"
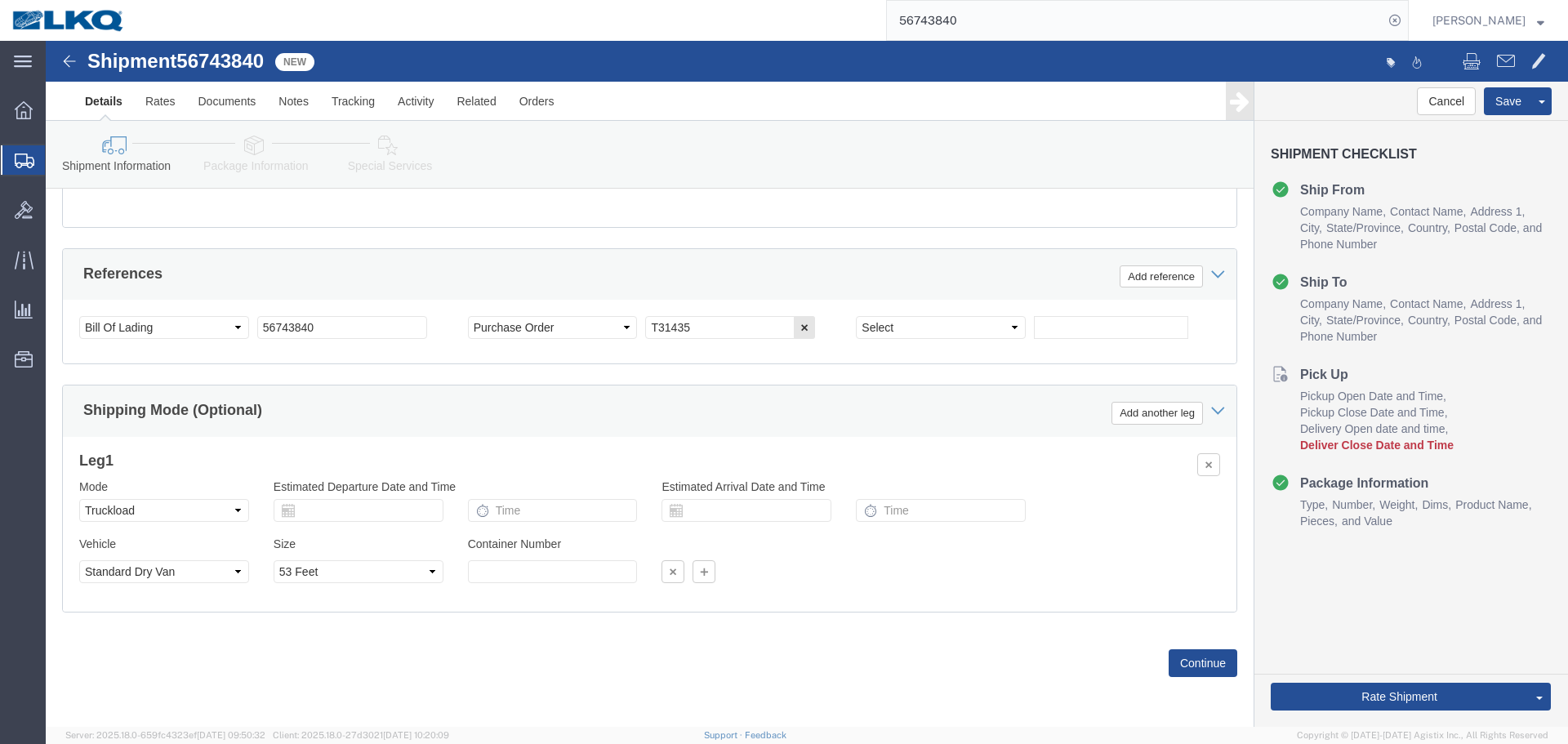
scroll to position [732, 0]
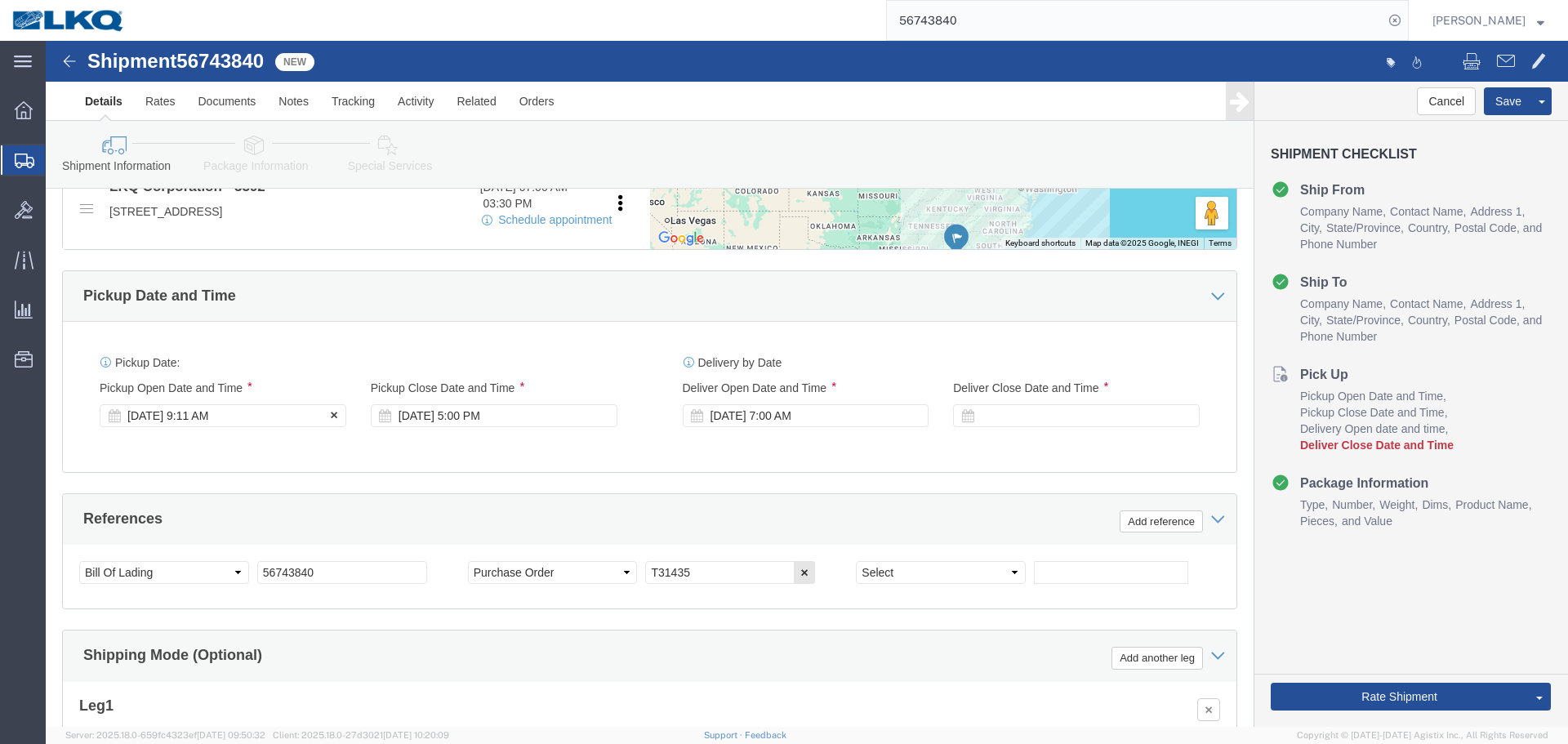
click div "[DATE] 9:11 AM"
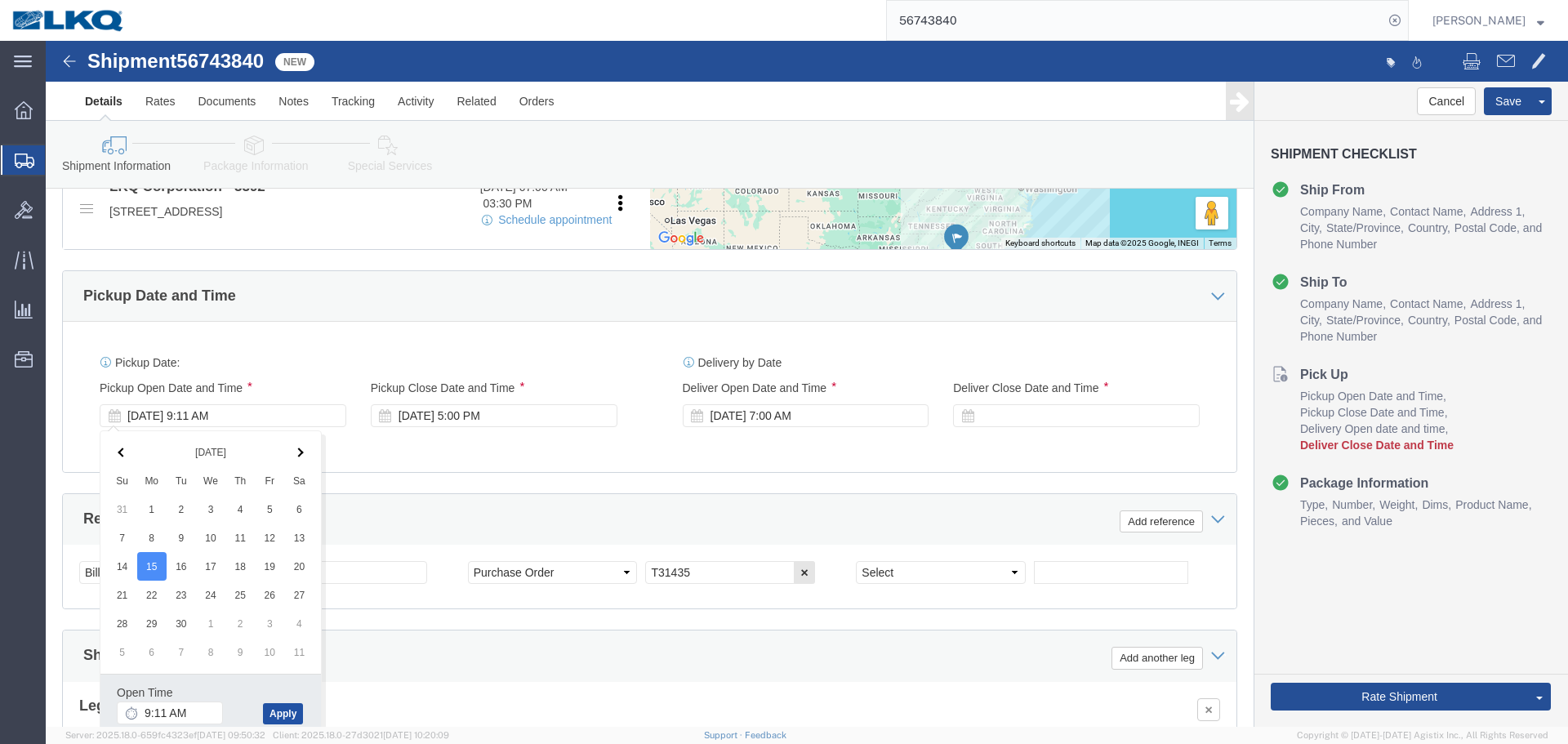
click button "Apply"
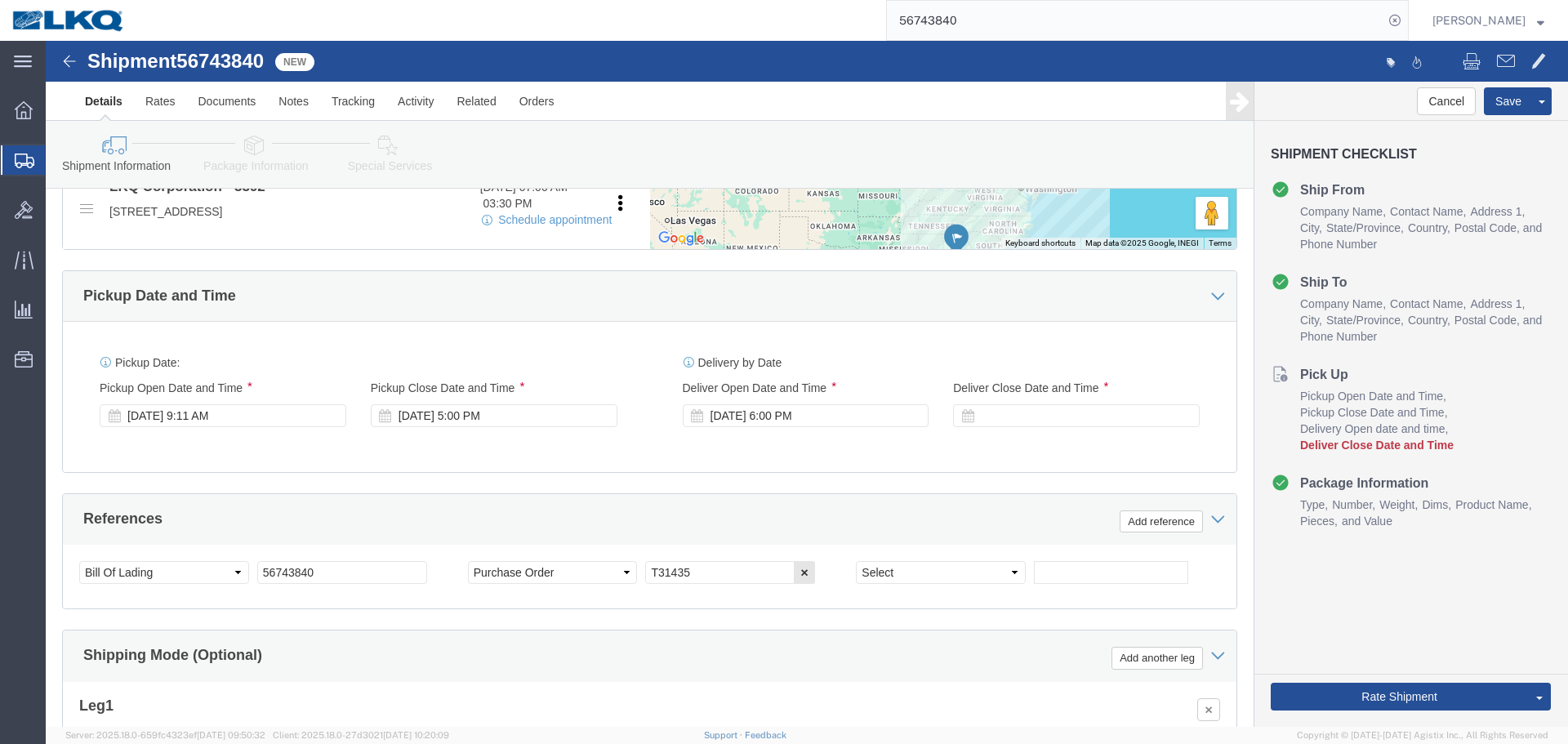
click div "Pickup Start Date Pickup Start Time Pickup Open Date and Time [DATE] 9:11 AM Pi…"
click div "[DATE] 5:00 PM"
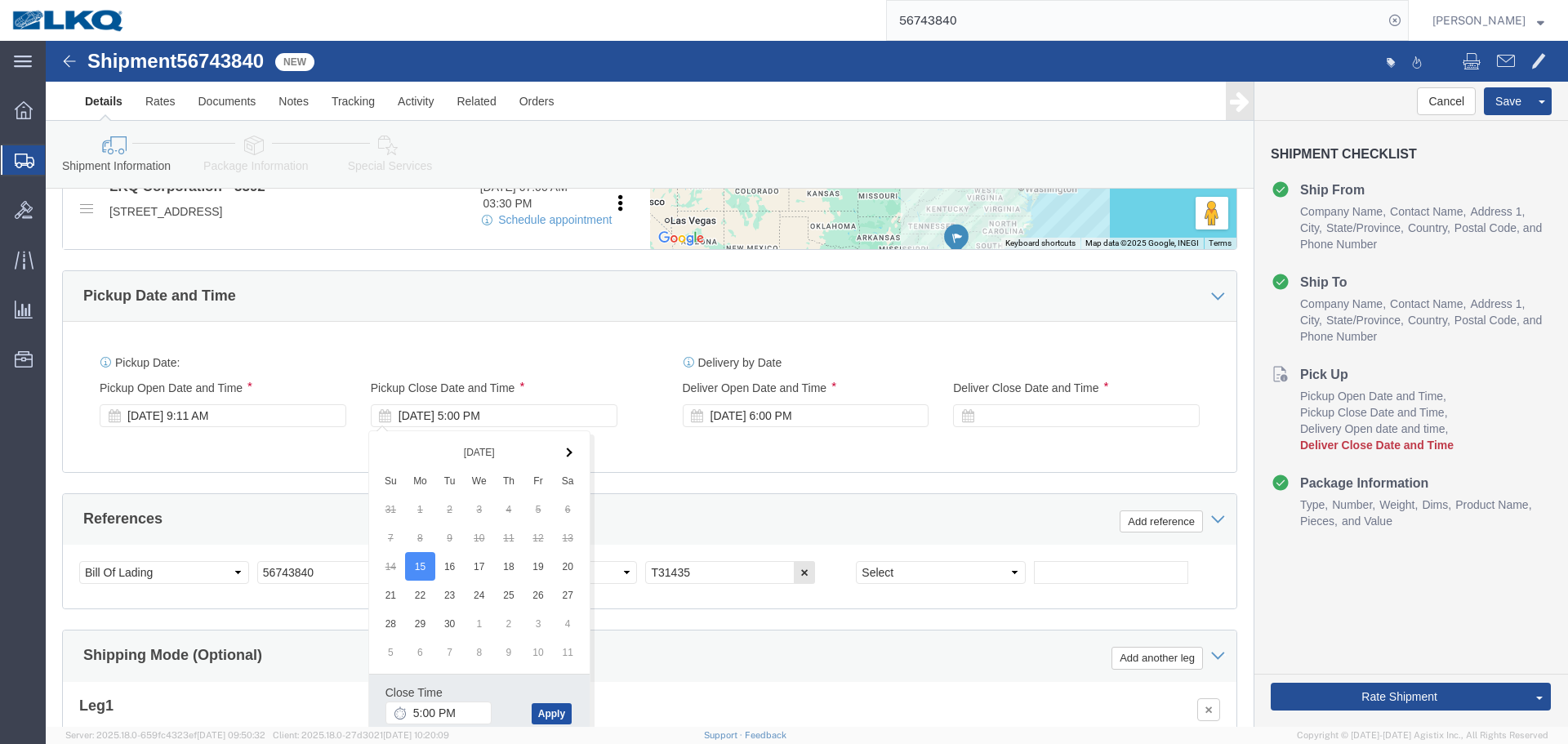
click button "Apply"
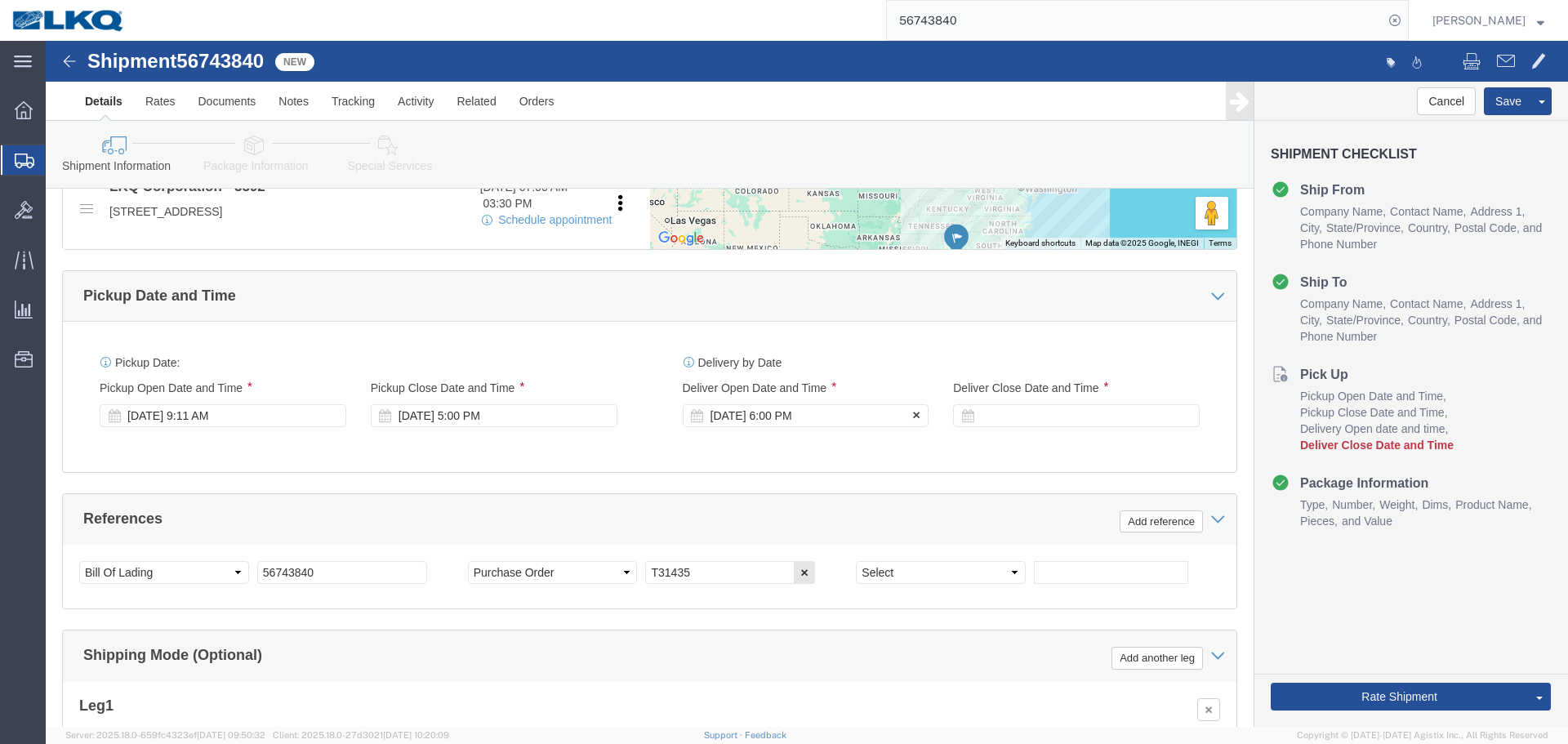
click div "[DATE] 6:00 PM"
click div "Pickup Date: Pickup Start Date Pickup Start Time Pickup Open Date and Time [DAT…"
click button "Save"
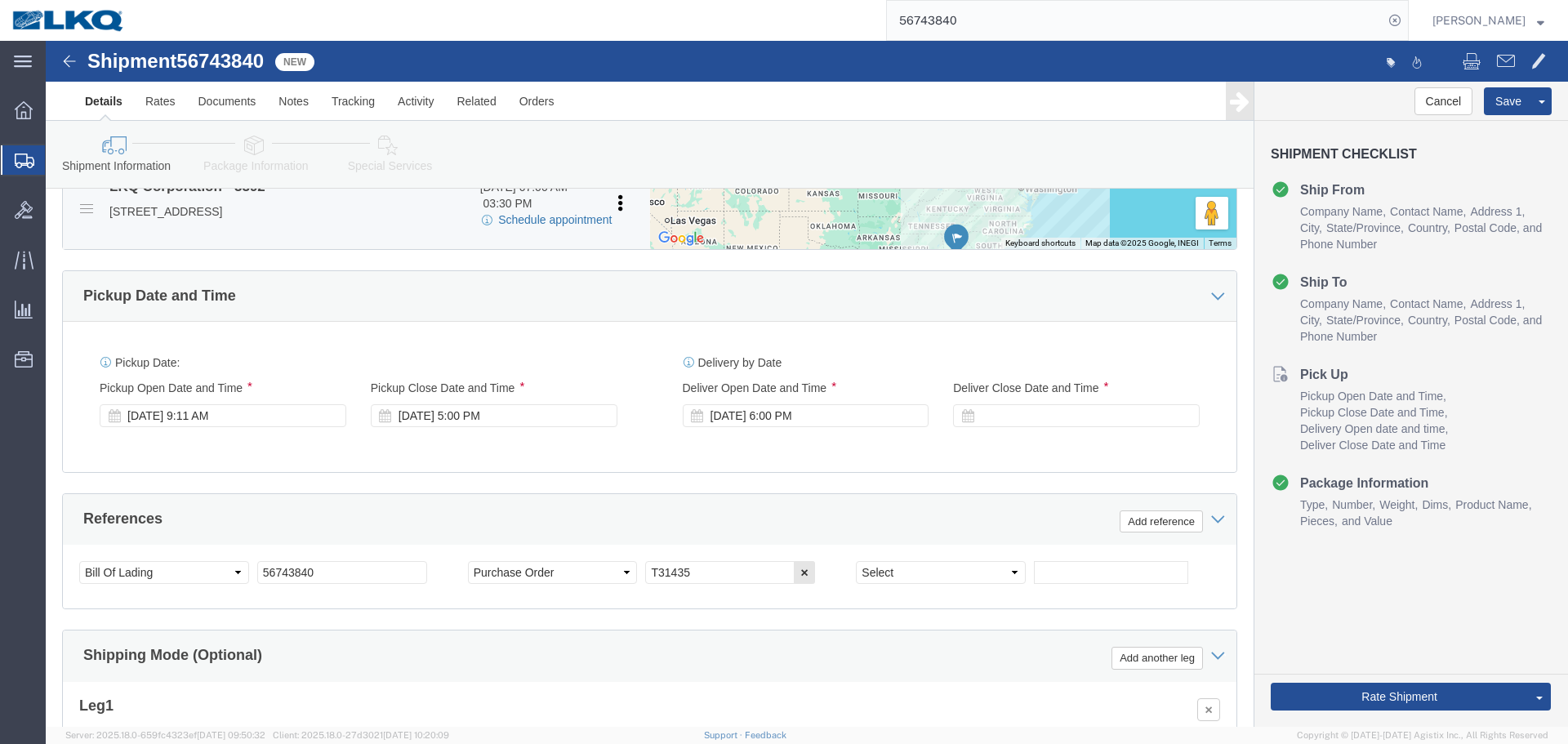
click link "Schedule appointment"
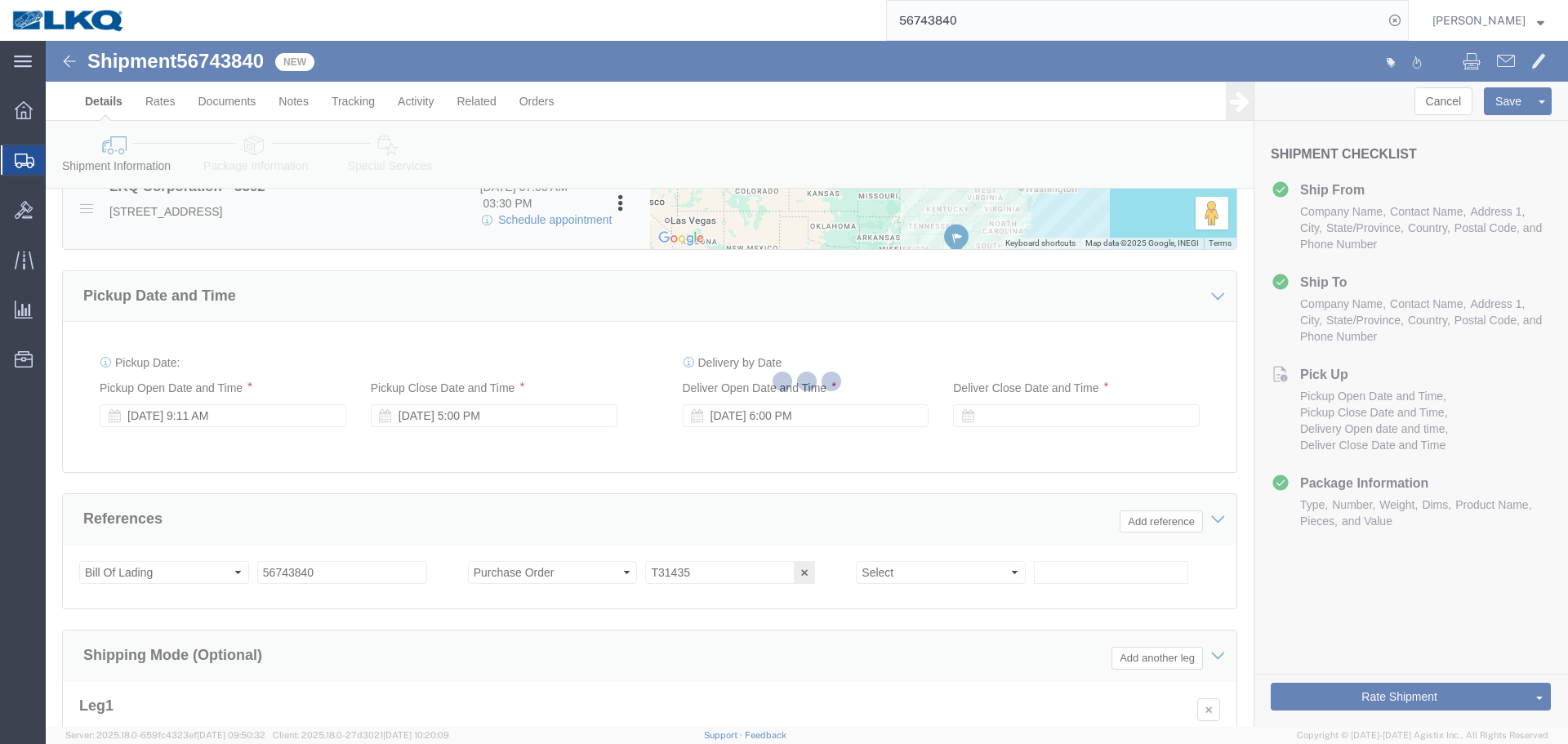
select select
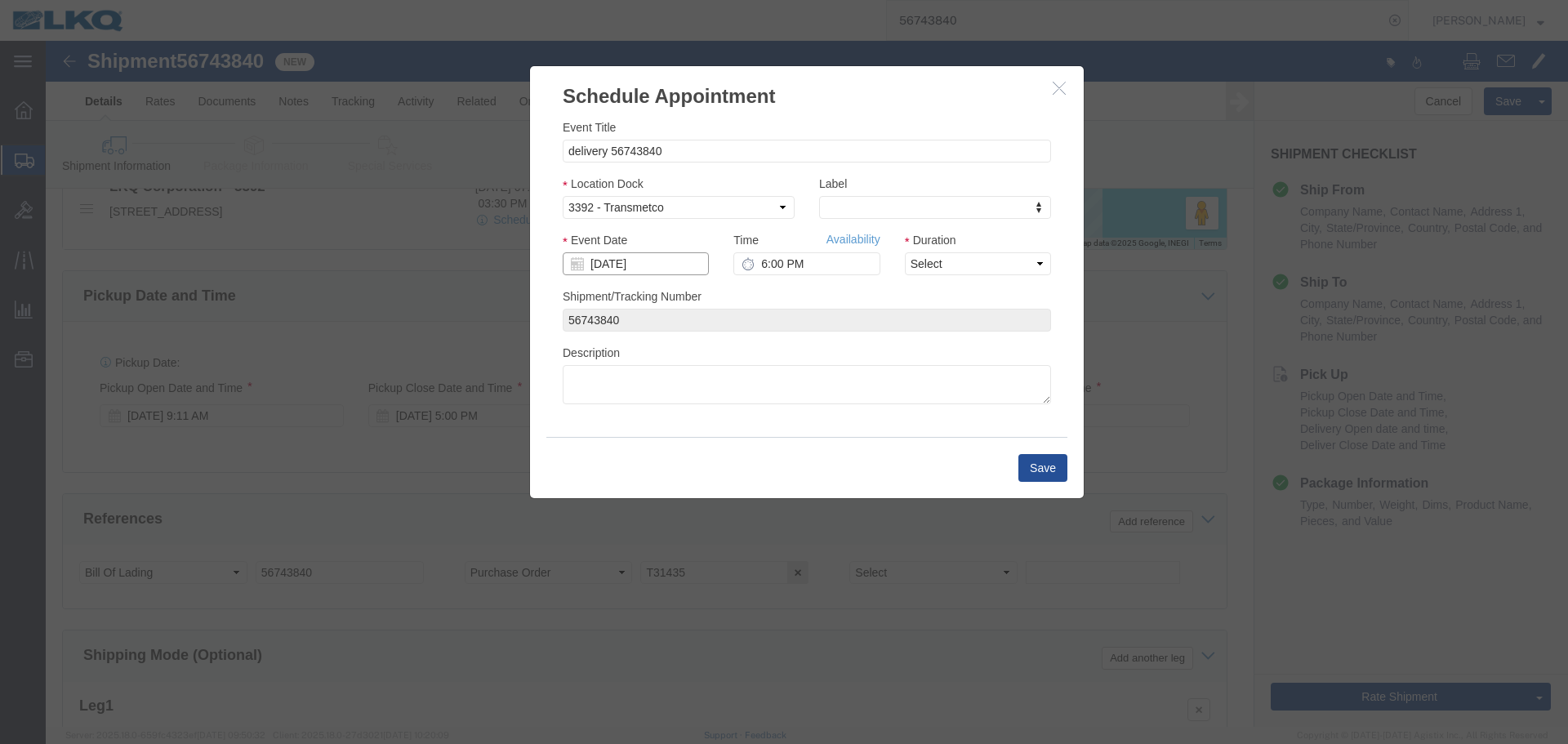
click input "[DATE]"
click td "17"
click input "6:00 PM"
type input "11:00 AM"
click select "Select 15 min 30 min 45 min 1 hr 2 hr 3 hr 4 hr"
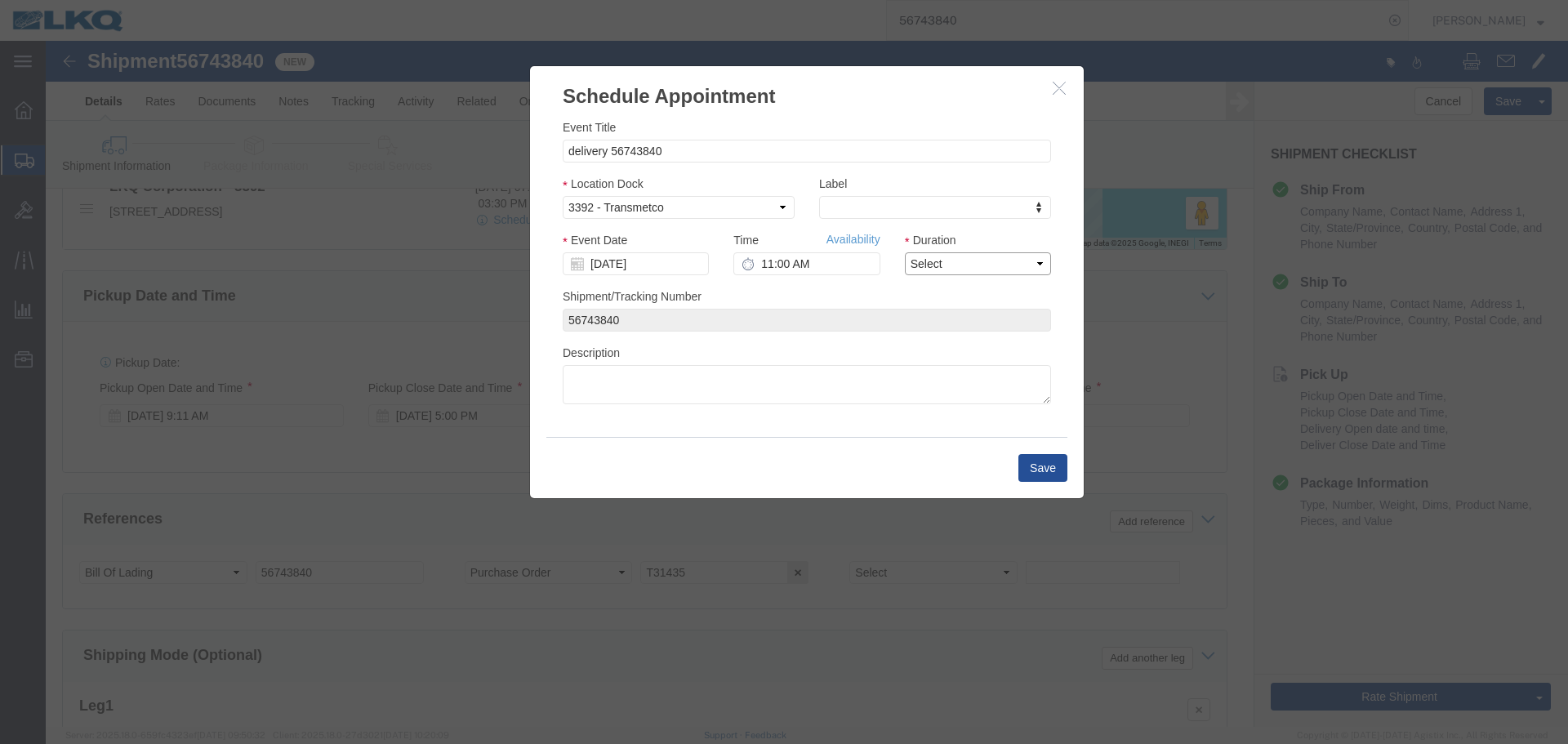
select select "30"
click select "Select 15 min 30 min 45 min 1 hr 2 hr 3 hr 4 hr"
click button "Save"
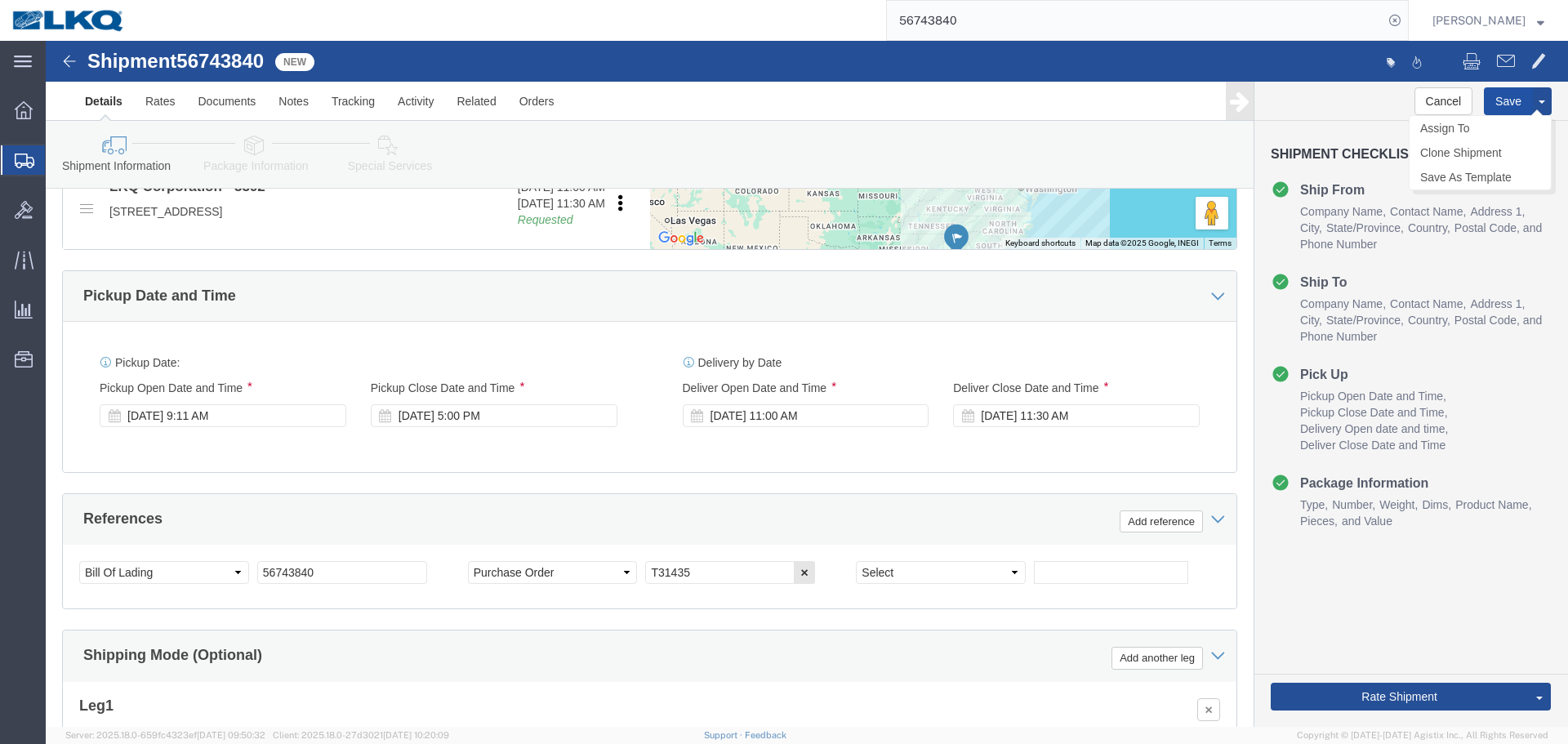
click button "Save"
click at [958, 16] on input "56743840" at bounding box center [1135, 21] width 497 height 40
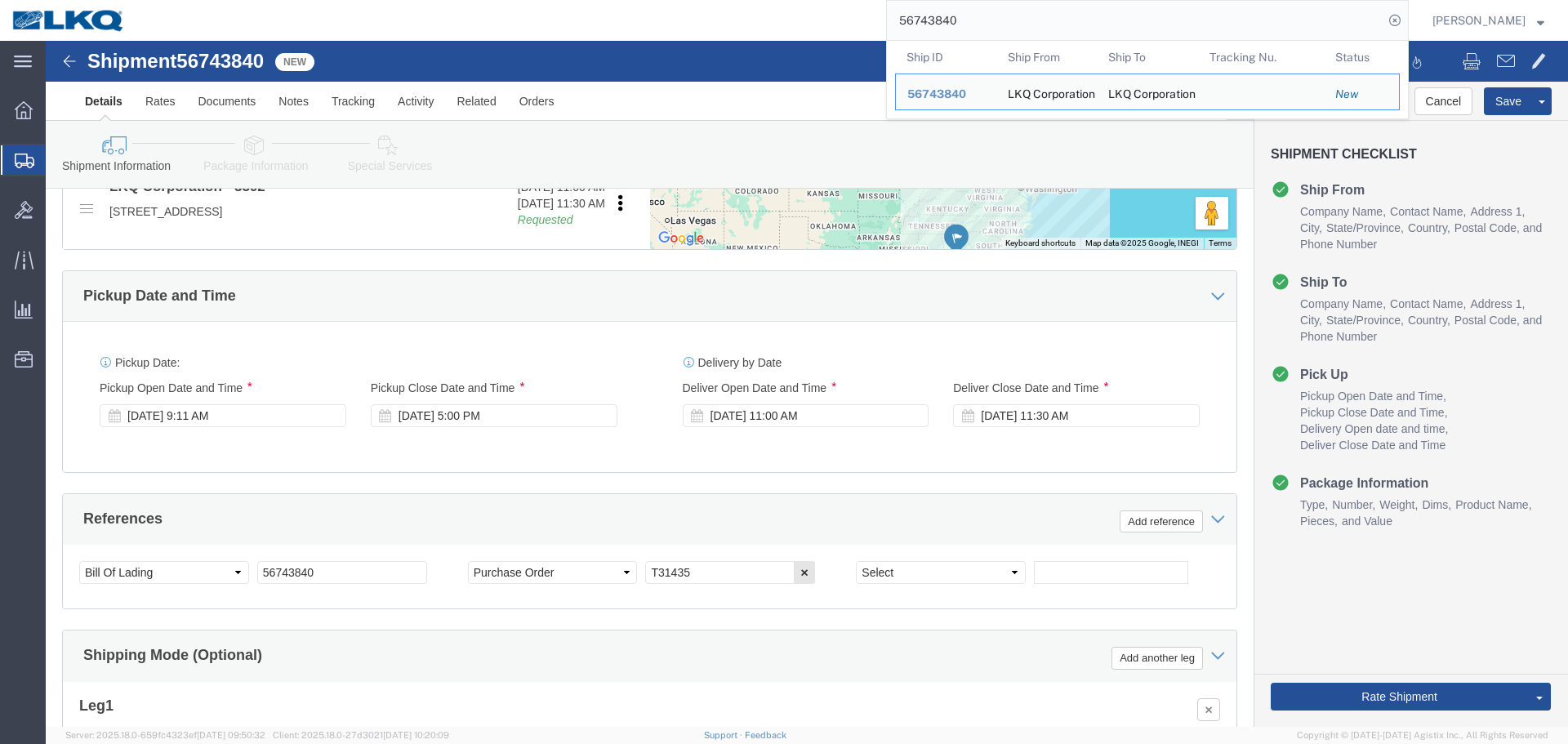
paste input "33484"
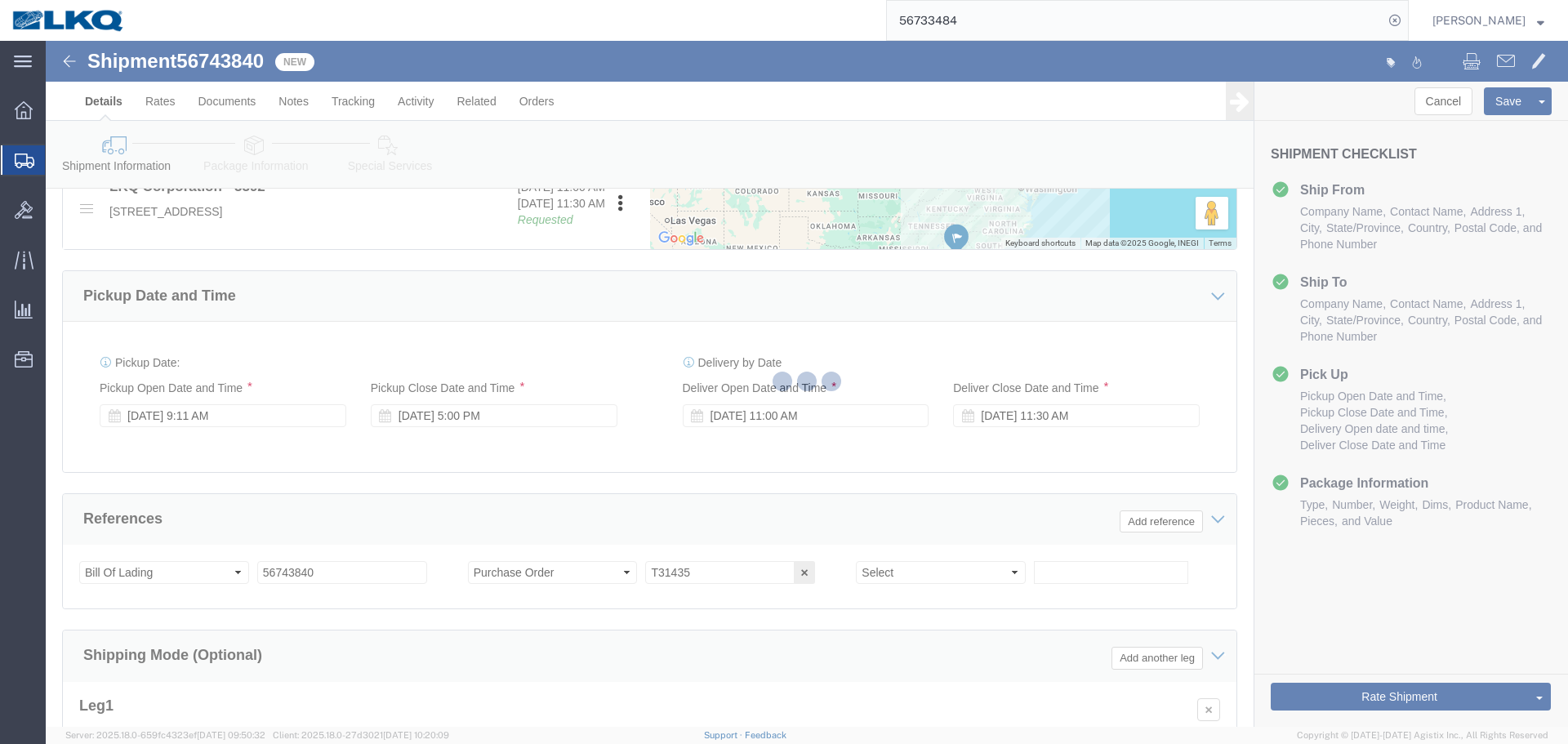
click at [244, 66] on div at bounding box center [806, 384] width 1522 height 686
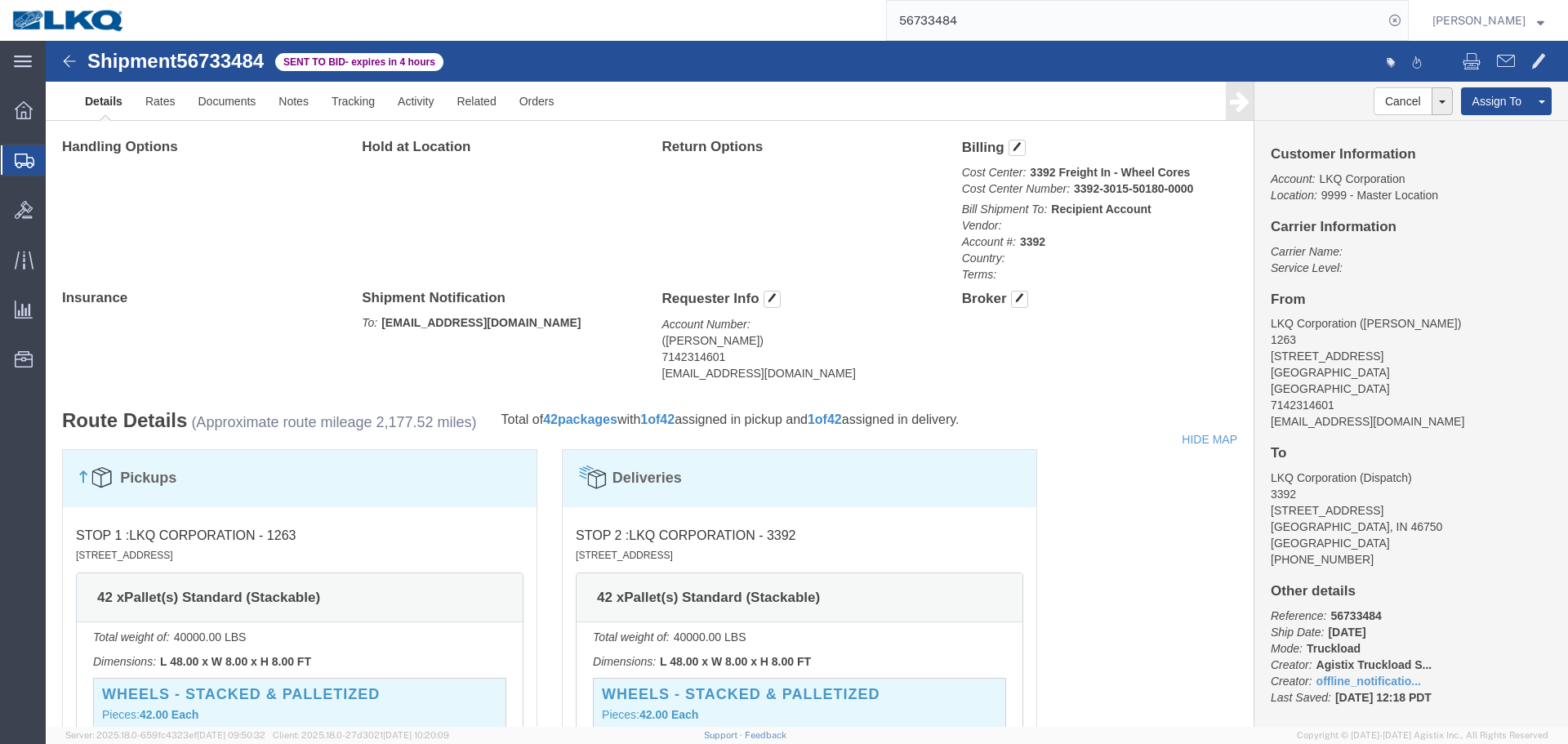
click at [1056, 13] on input "56733484" at bounding box center [1135, 21] width 497 height 40
click div "Handling Options Hold at Location Return Options Billing Cost Center: 3392 Frei…"
click link "Rates"
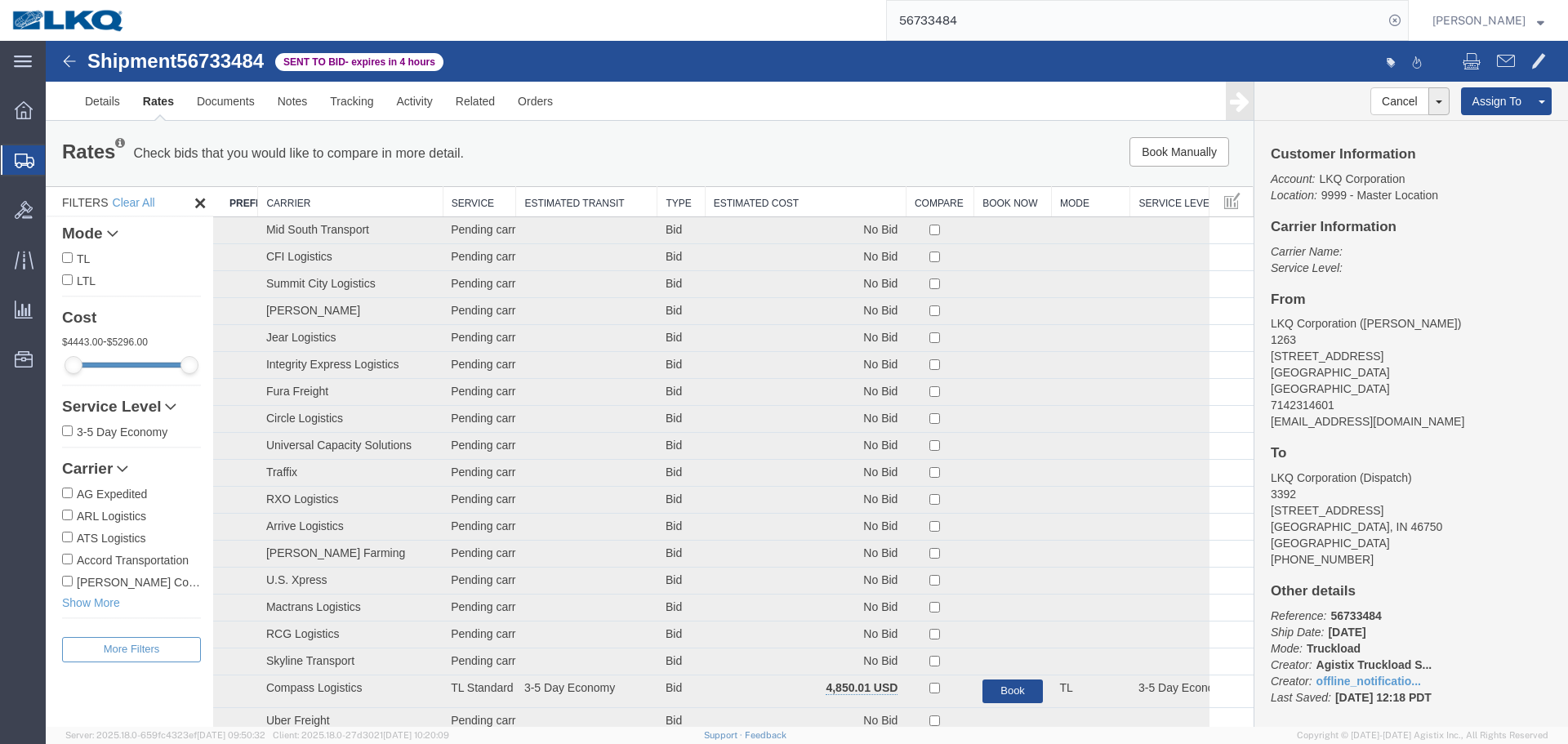
click at [812, 195] on th "Estimated Cost" at bounding box center [805, 202] width 201 height 31
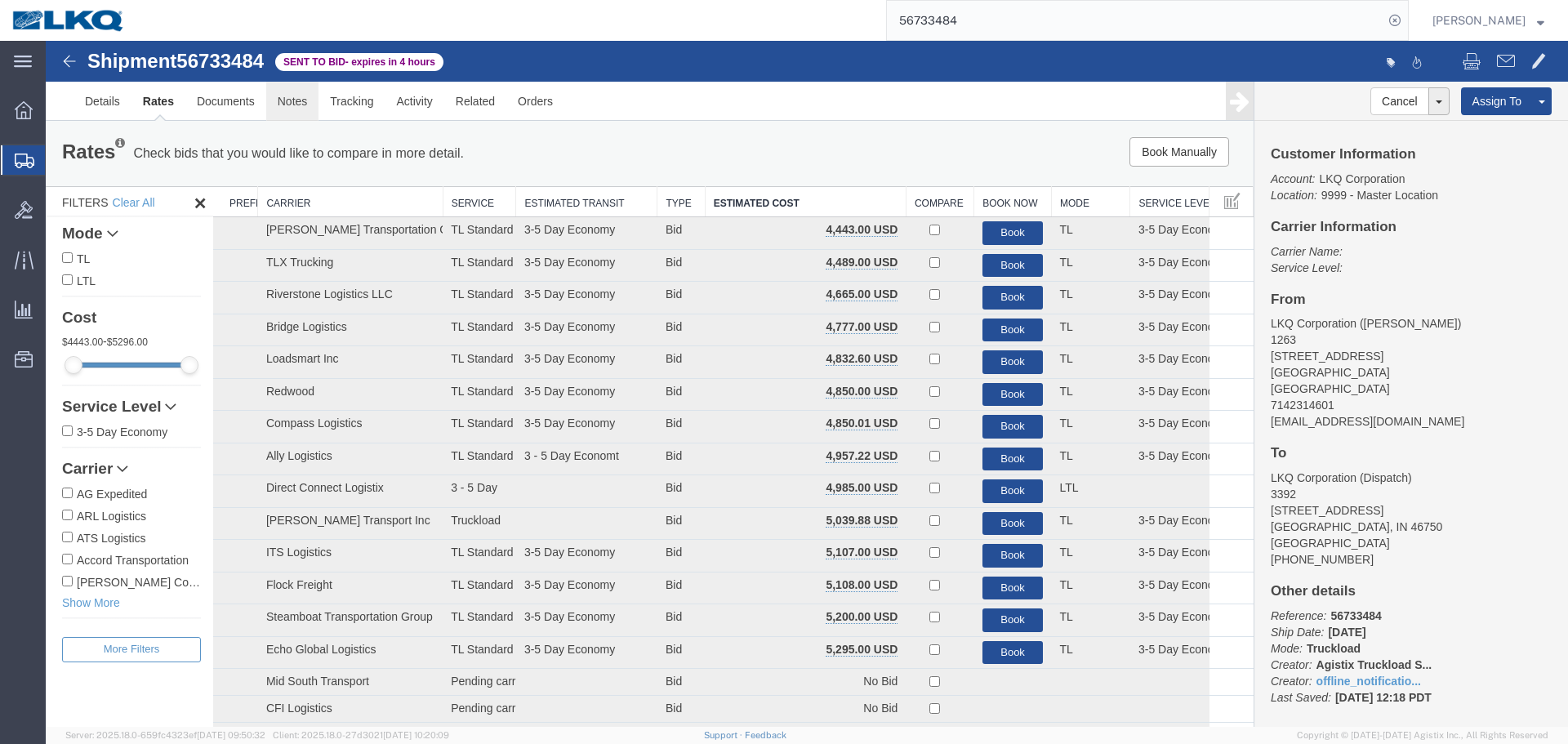
click at [297, 102] on link "Notes" at bounding box center [293, 101] width 53 height 40
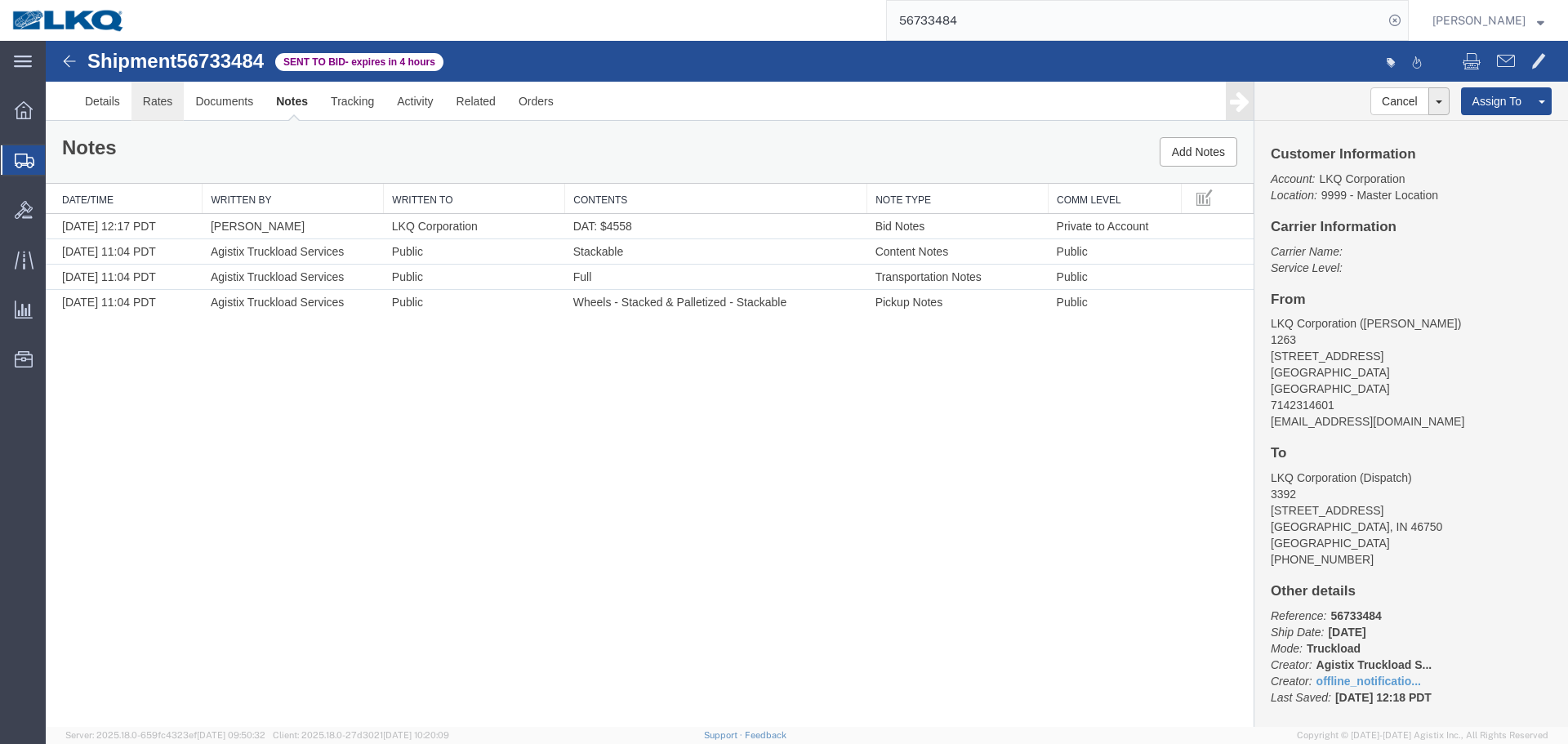
click at [153, 106] on link "Rates" at bounding box center [158, 101] width 53 height 40
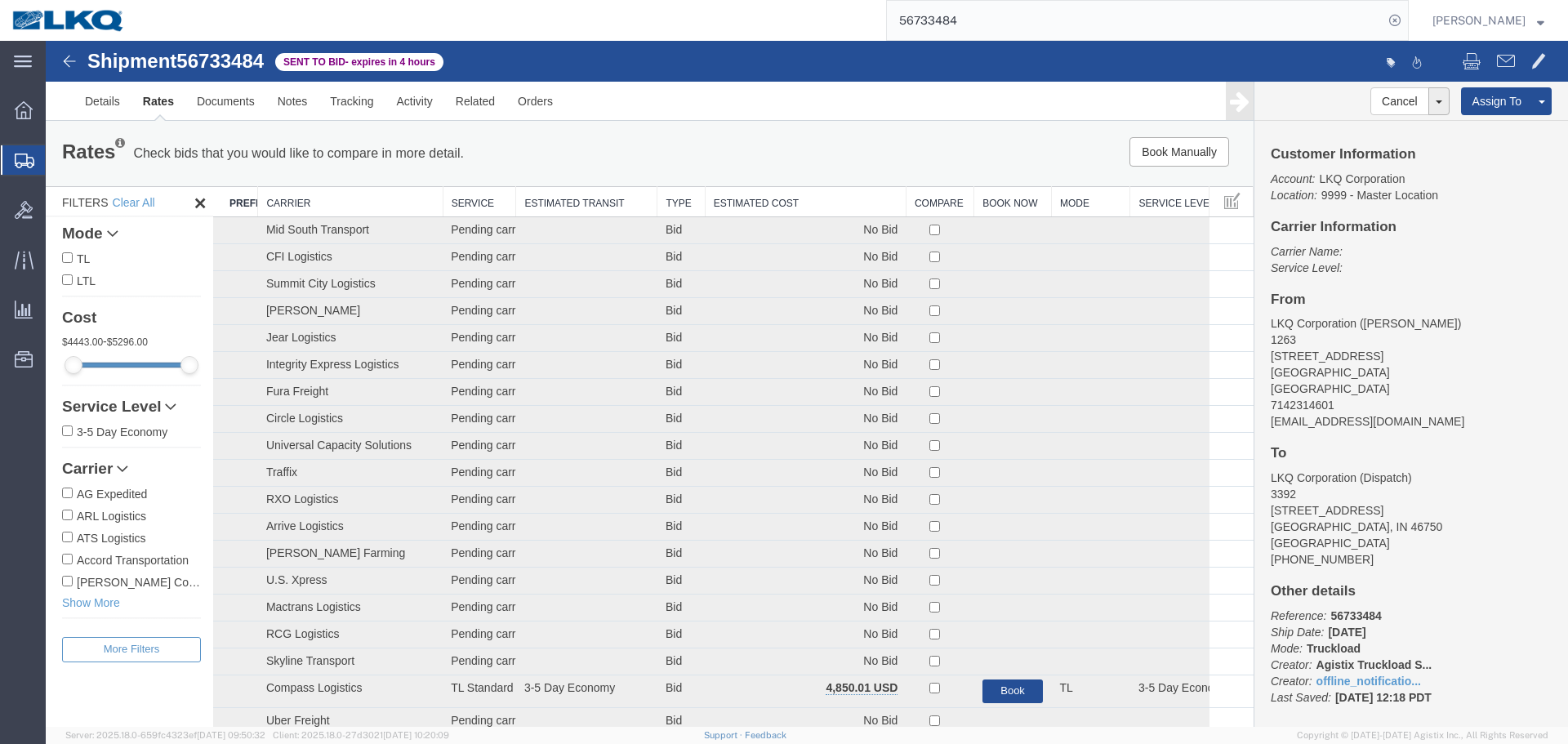
click at [848, 210] on th "Estimated Cost" at bounding box center [805, 202] width 201 height 31
click at [844, 209] on th "Estimated Cost" at bounding box center [805, 202] width 201 height 31
click at [765, 200] on th "Estimated Cost" at bounding box center [805, 202] width 201 height 31
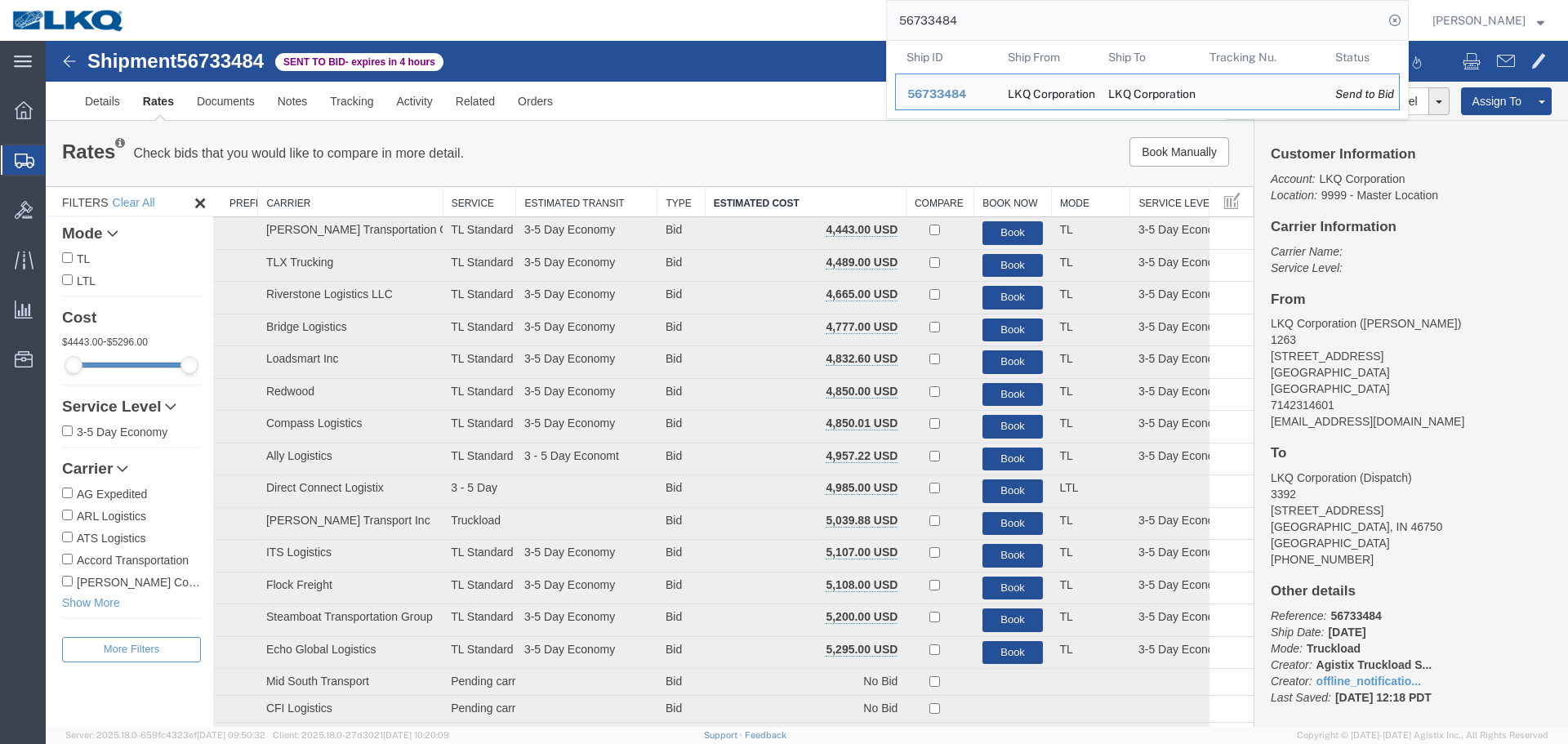
click at [921, 23] on input "56733484" at bounding box center [1135, 21] width 497 height 40
paste input "17198"
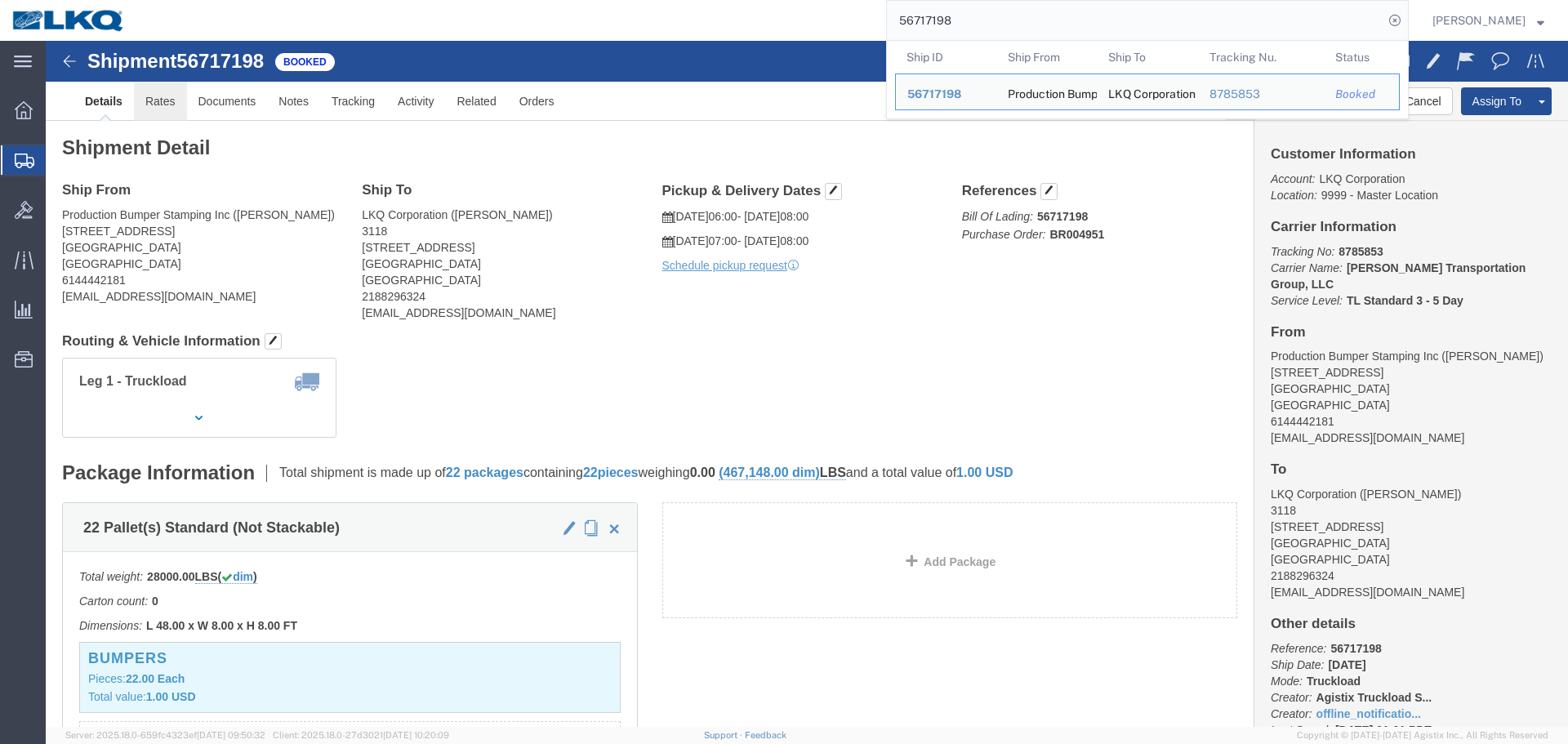
click link "Rates"
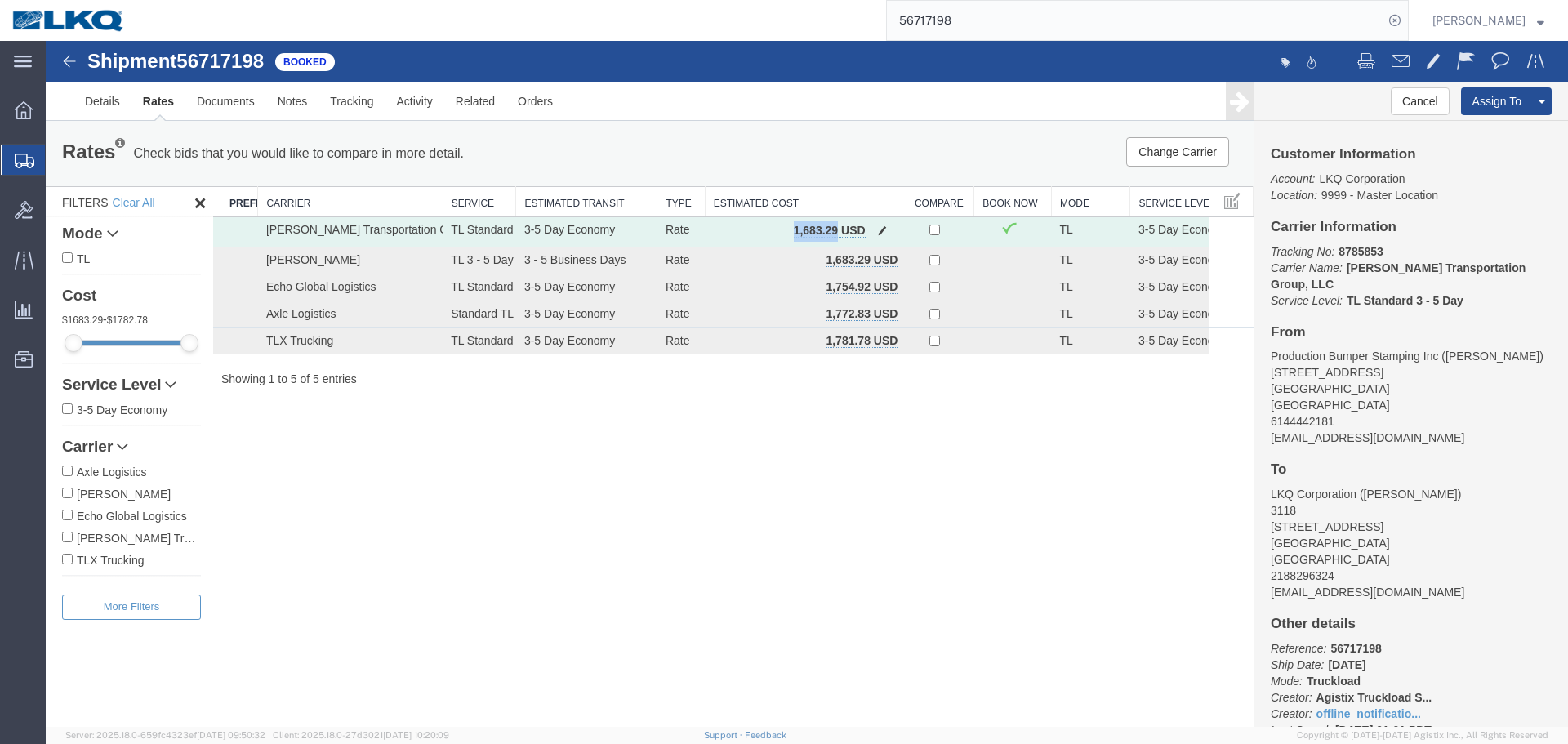
drag, startPoint x: 836, startPoint y: 232, endPoint x: 791, endPoint y: 233, distance: 45.0
click at [791, 233] on td "1,683.29 USD" at bounding box center [805, 232] width 201 height 31
copy b "1,683.29"
click at [968, 522] on div "Shipment 56717198 5 of 5 Booked Details Rates Documents Notes Tracking Activity…" at bounding box center [806, 384] width 1522 height 686
click at [986, 23] on input "56717198" at bounding box center [1135, 21] width 497 height 40
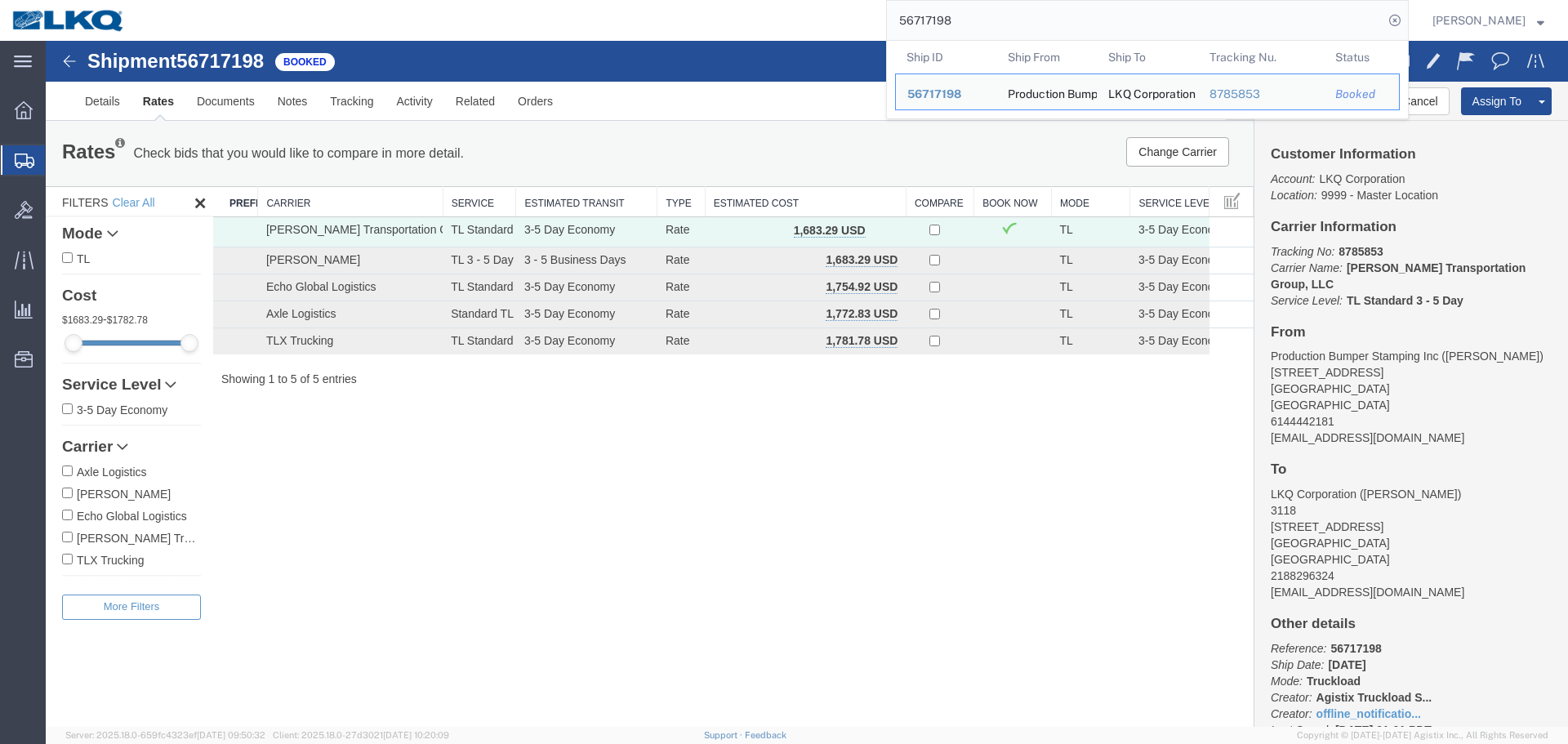
paste input "649681"
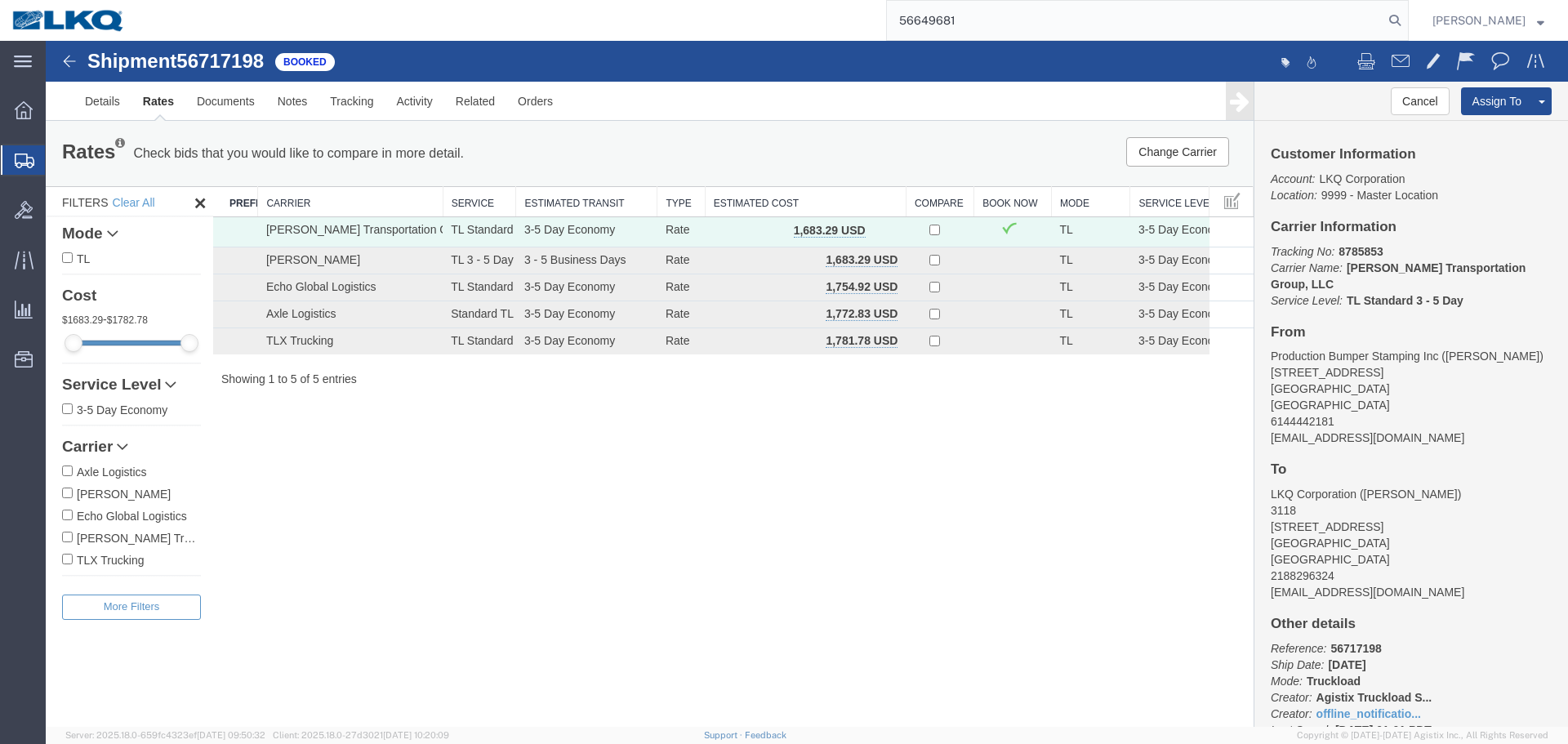
type input "56649681"
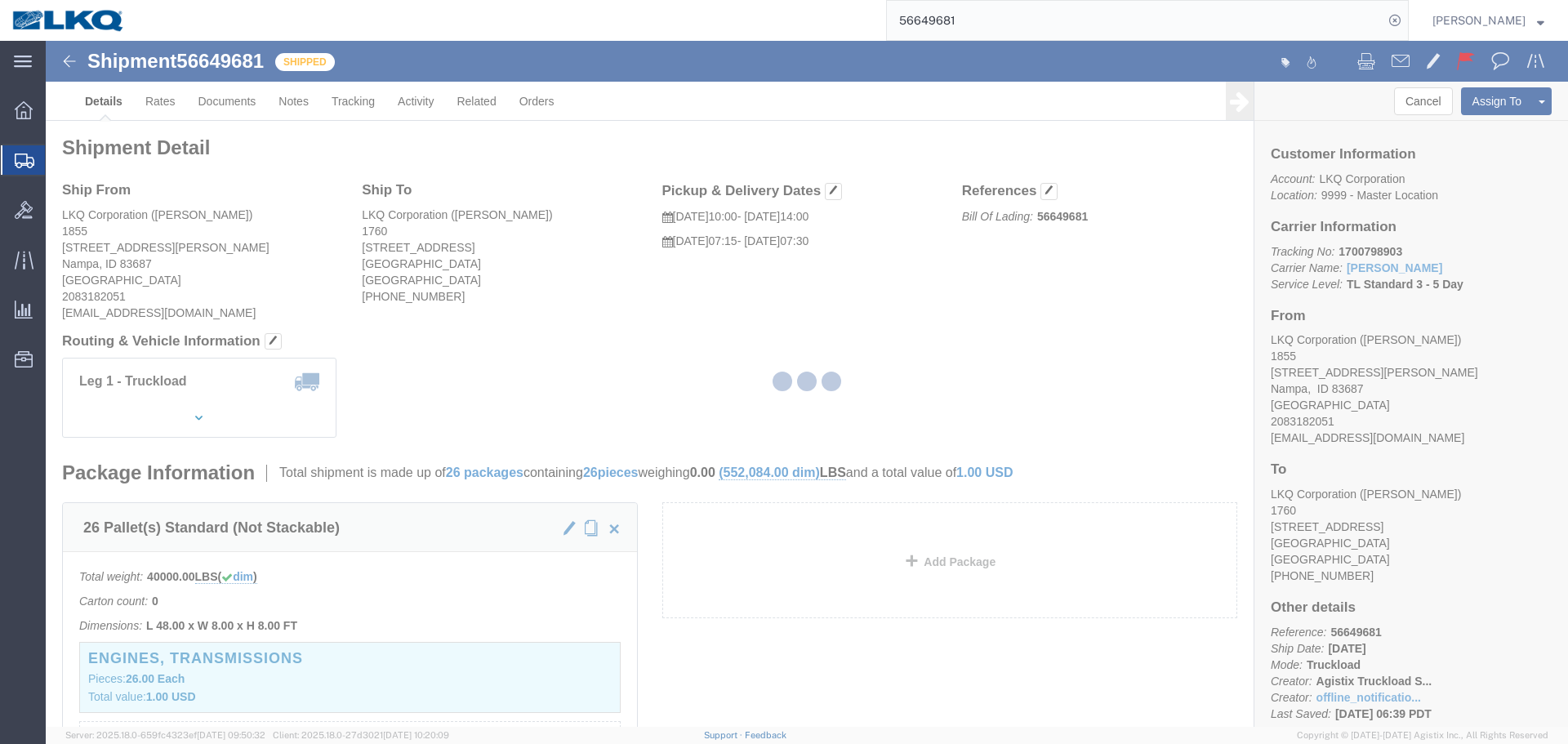
click at [624, 290] on div at bounding box center [806, 384] width 1522 height 686
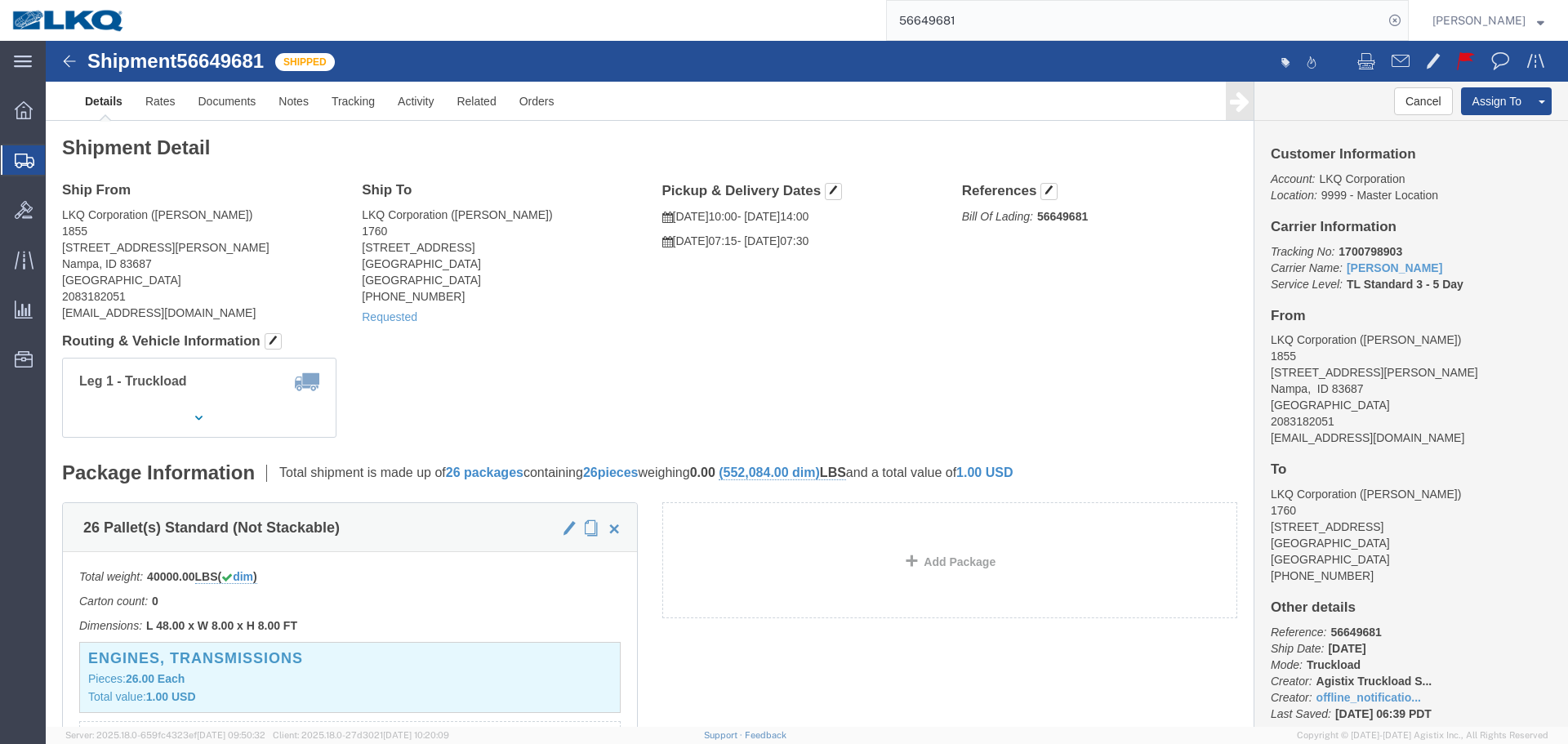
click div "Requested"
click link "Requested"
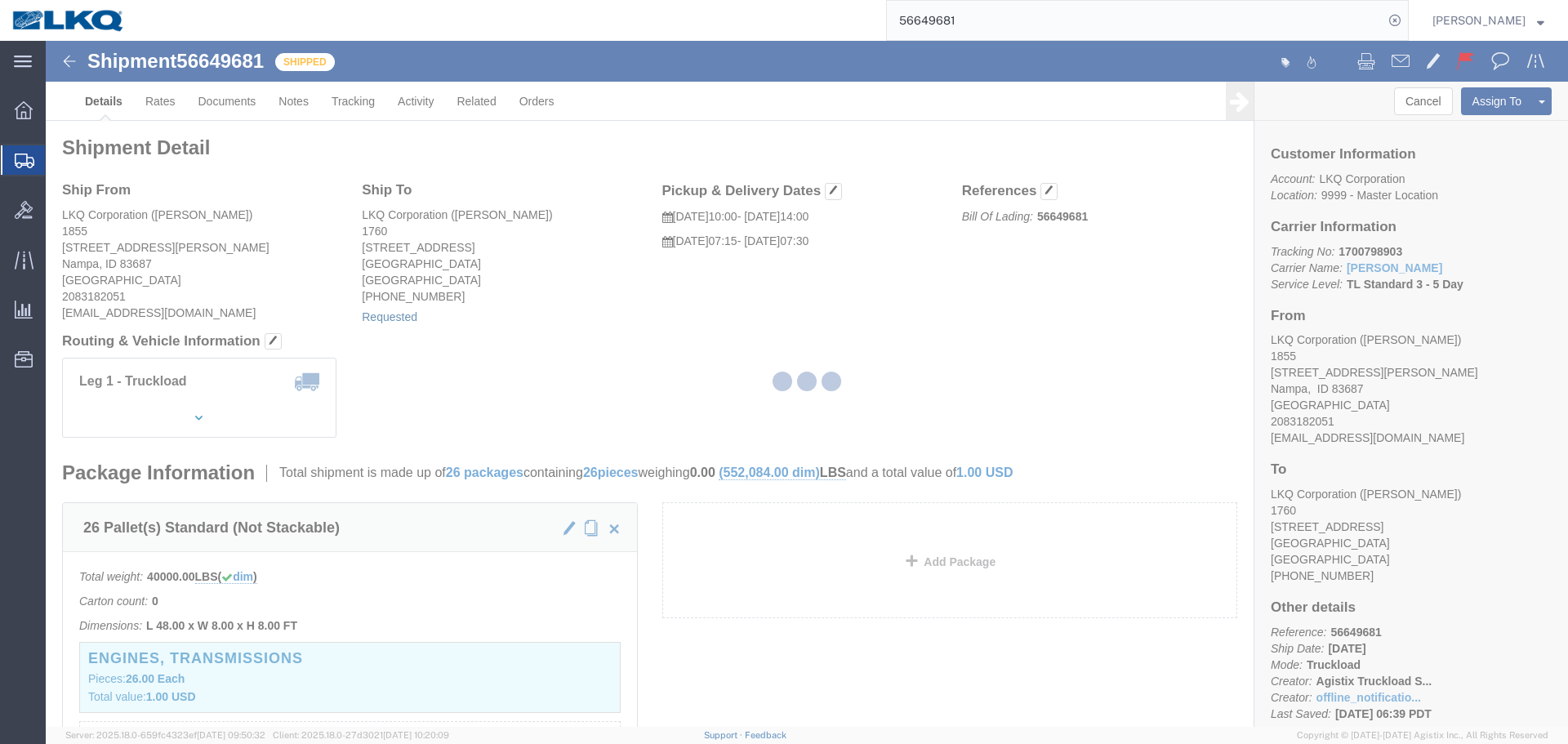
select select "1"
select select
select select "15"
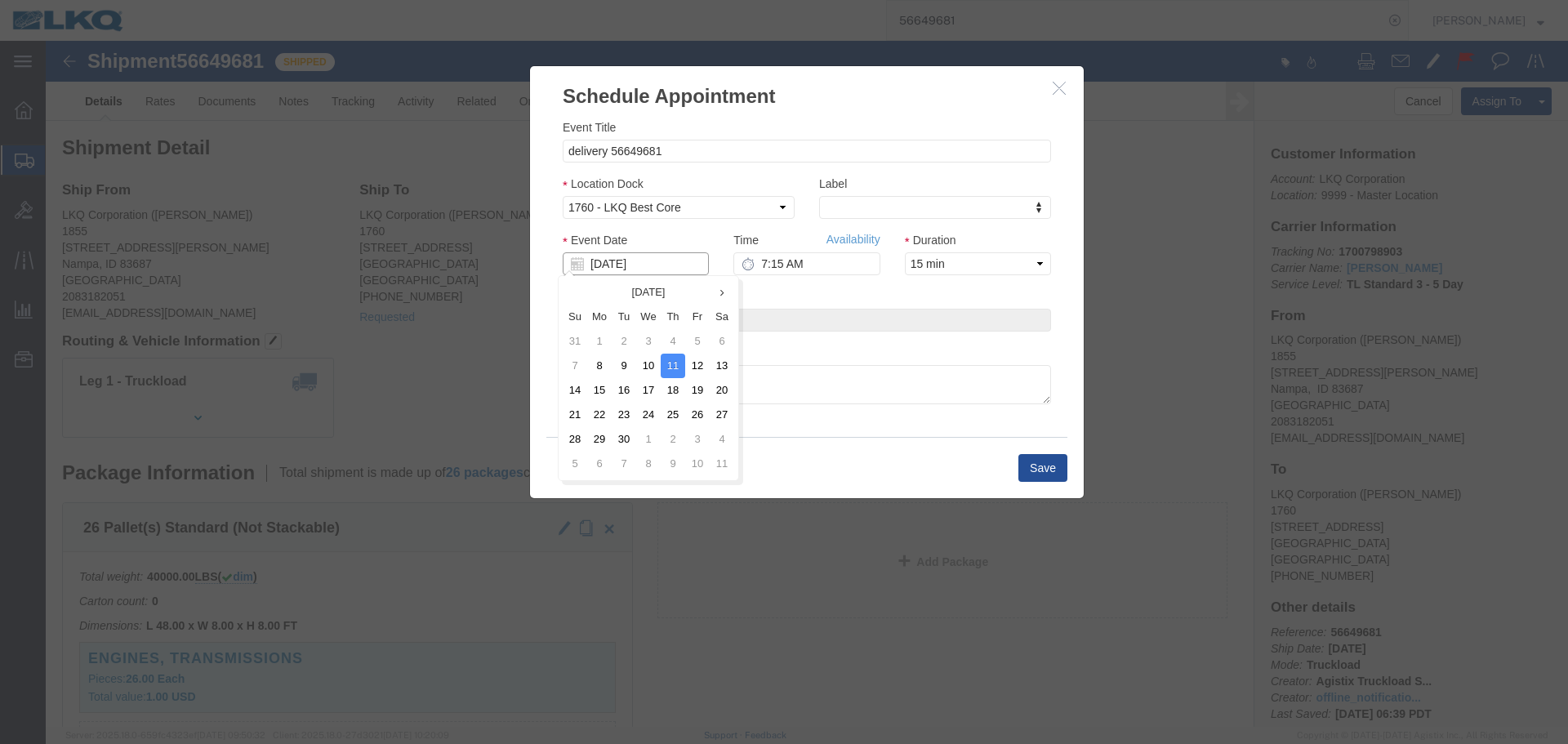
click input "[DATE]"
click td "10"
click div "Time Availability 7:15 AM"
click input "7:15 AM"
type input "10:15 AM"
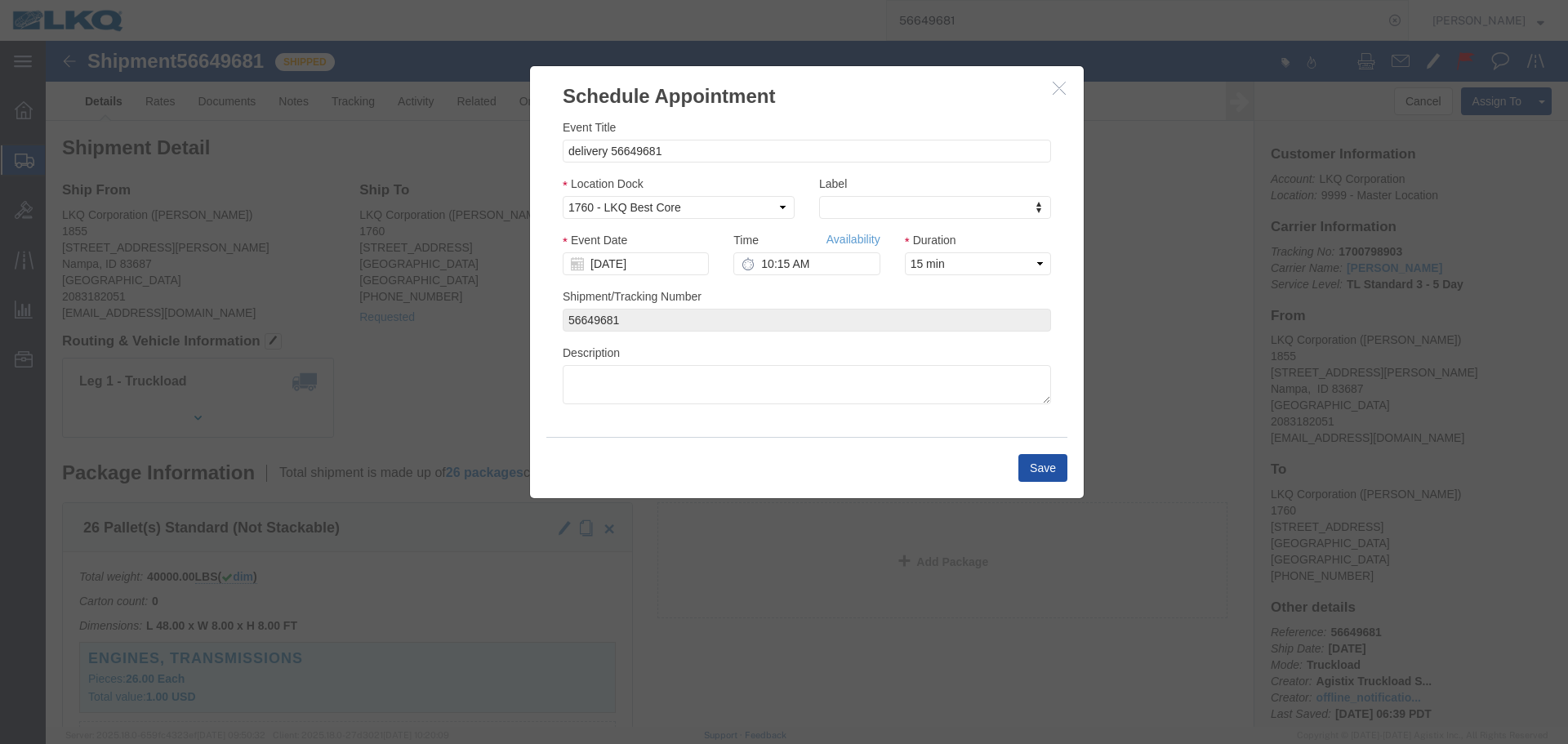
click button "Save"
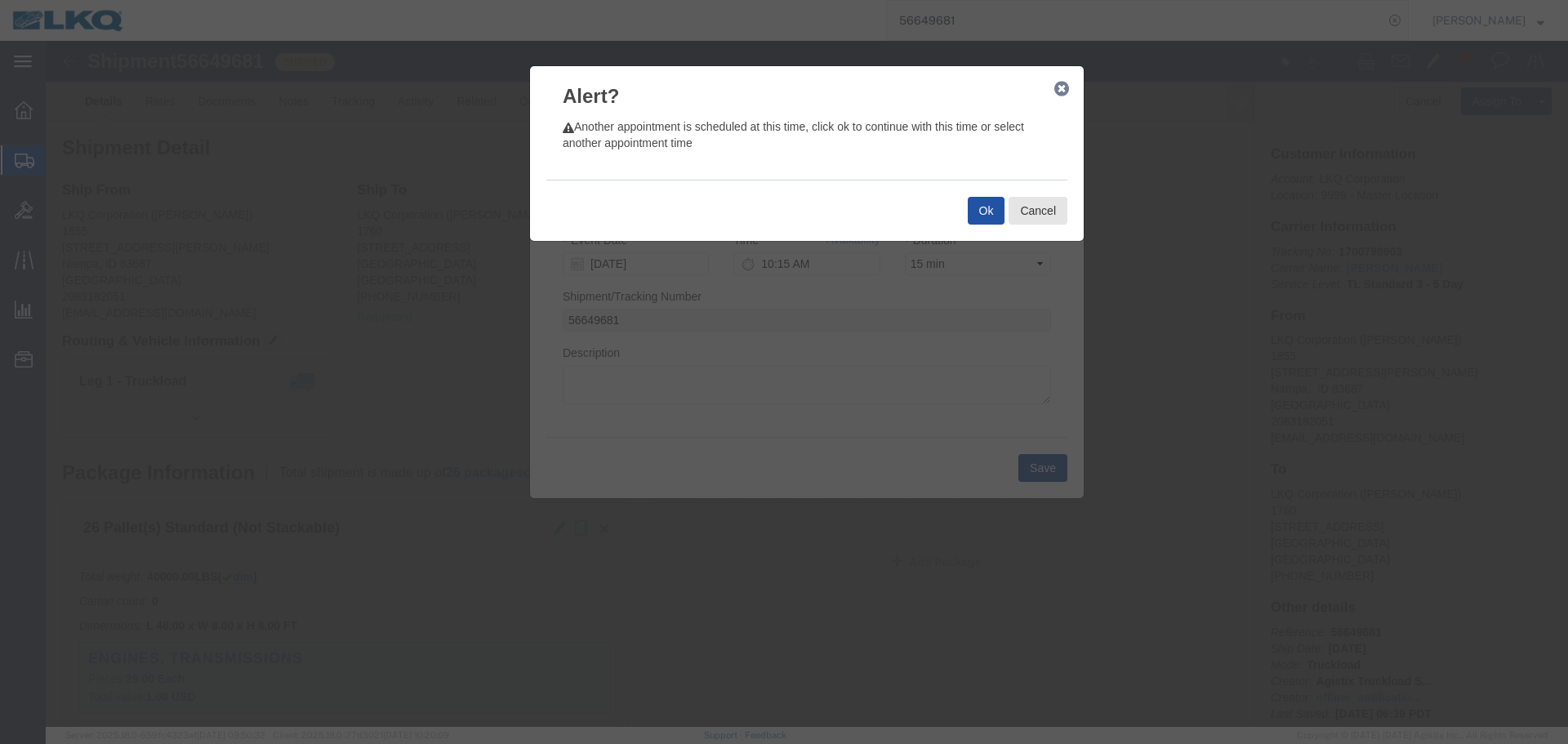
click button "Ok"
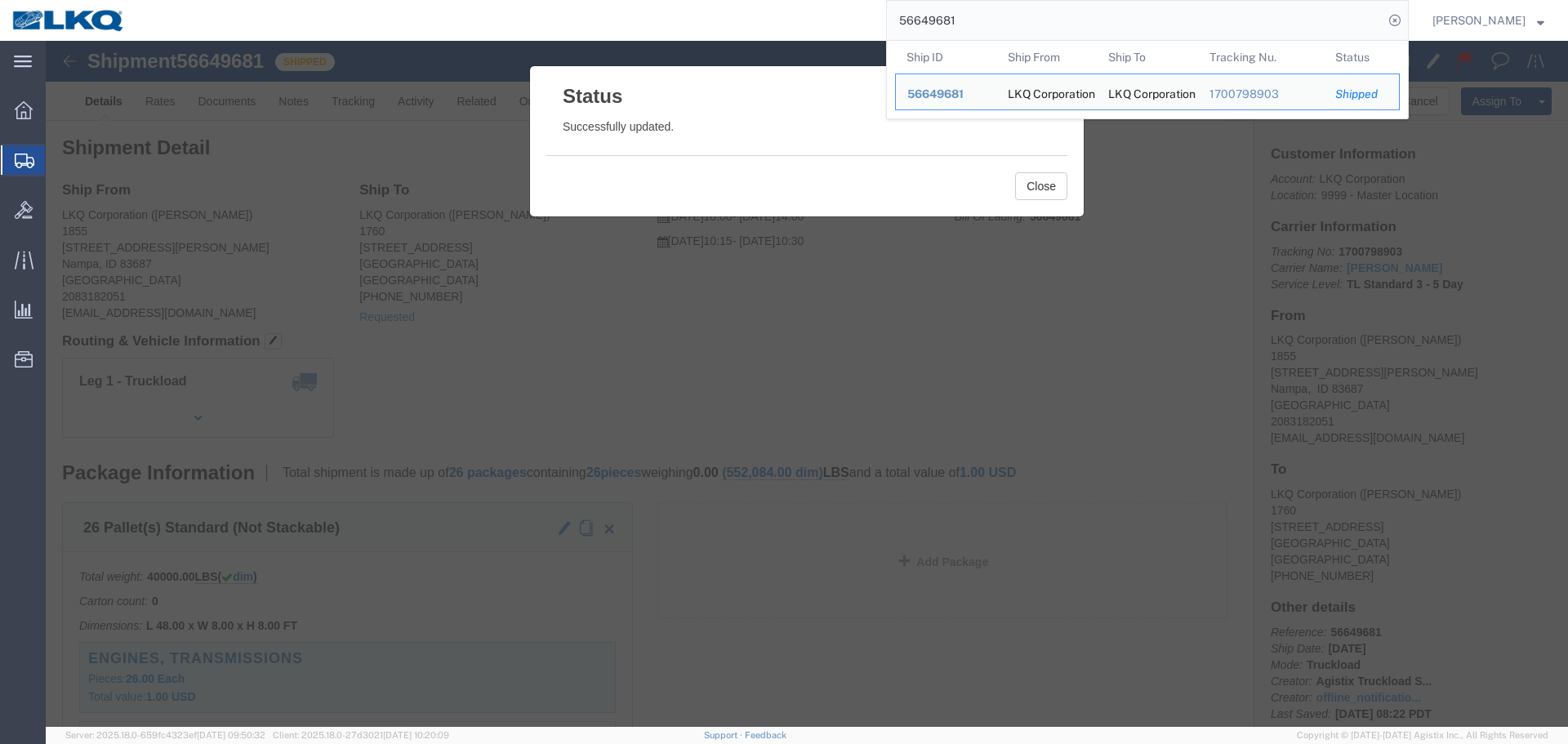
click at [970, 20] on input "56649681" at bounding box center [1135, 21] width 497 height 40
paste input "64962"
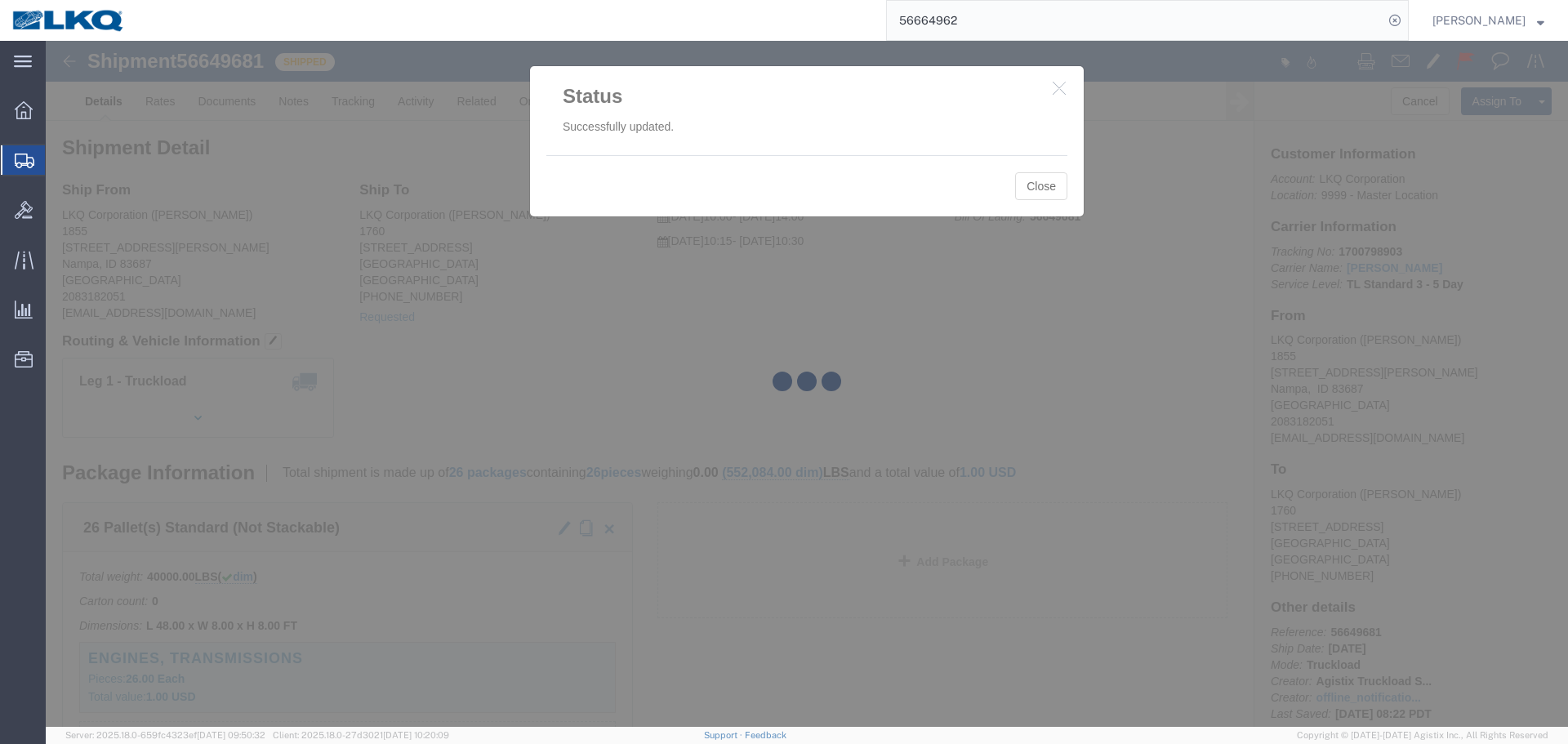
click at [1044, 190] on div at bounding box center [806, 384] width 1522 height 686
click button "Close"
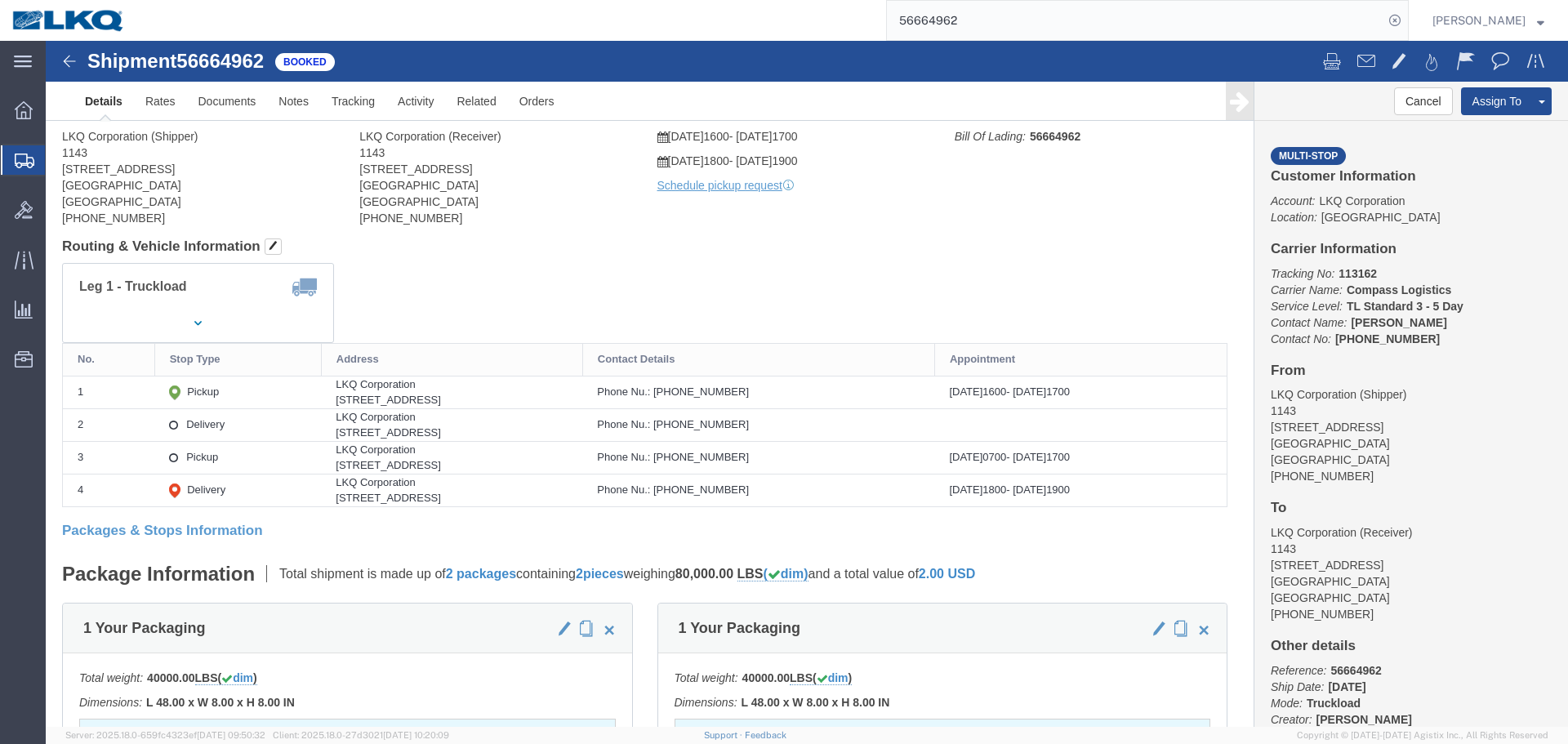
click body "Shipment 56664962 Booked Details Rates Documents Notes Tracking Activity Relate…"
click button "Cancel"
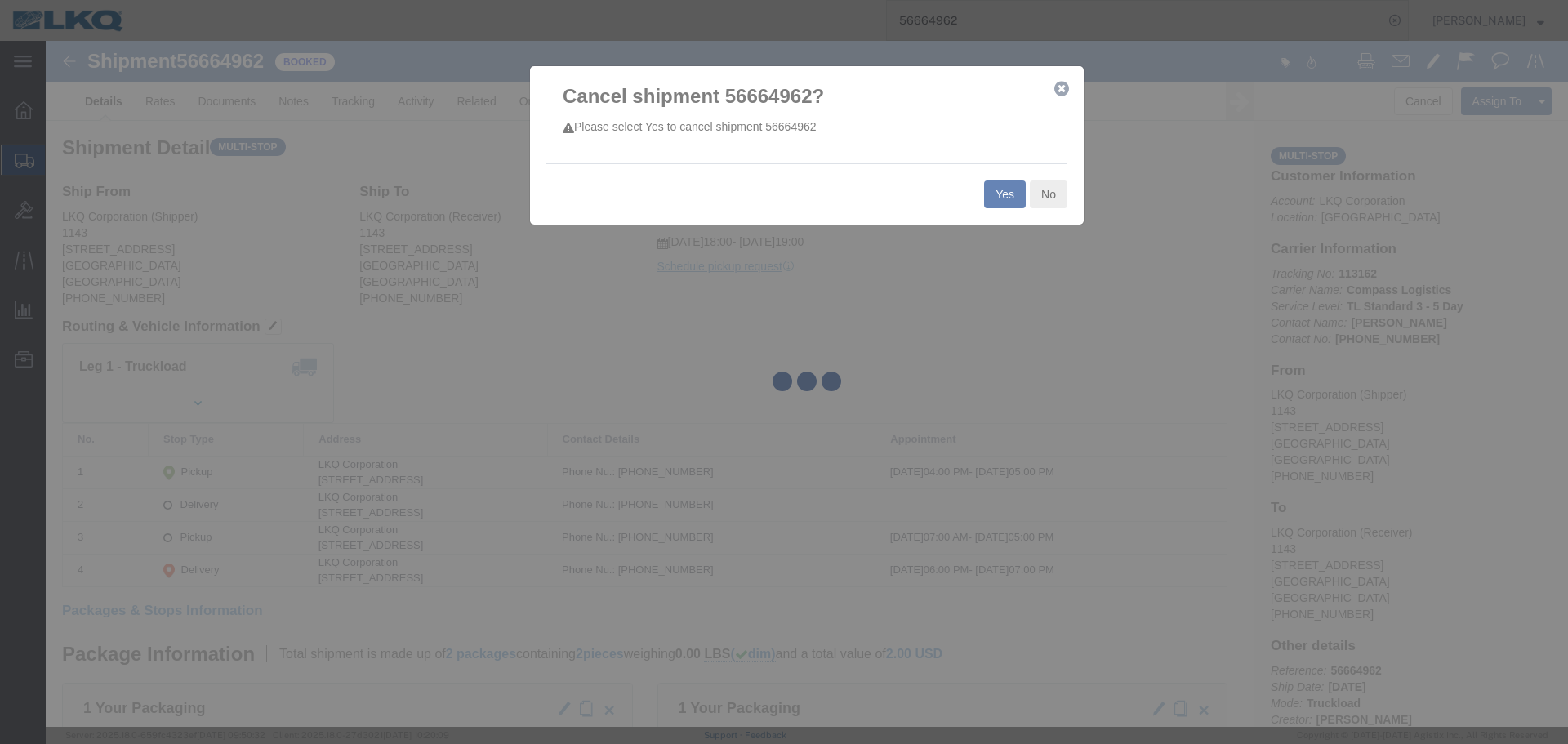
click at [993, 200] on div at bounding box center [806, 384] width 1522 height 686
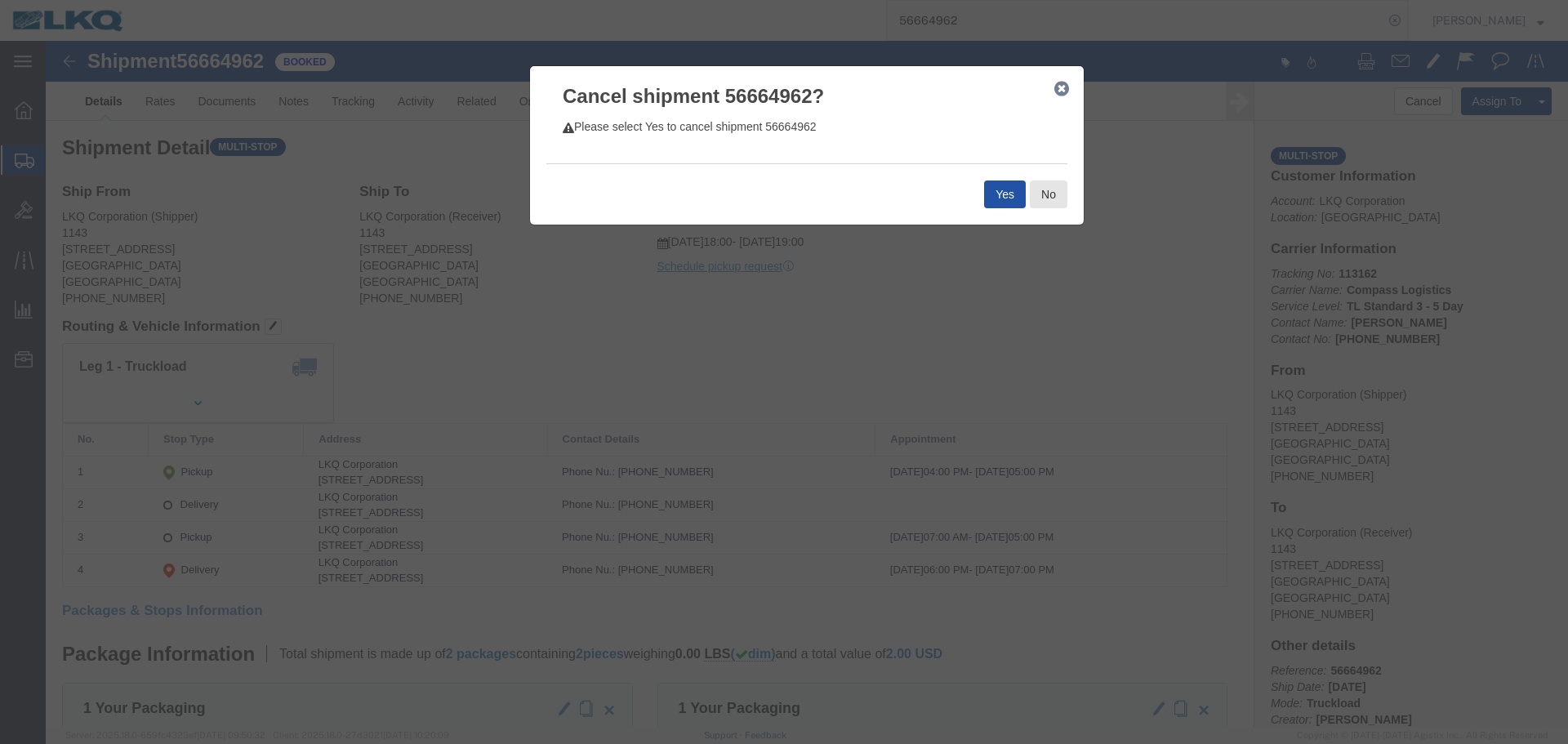
click button "Yes"
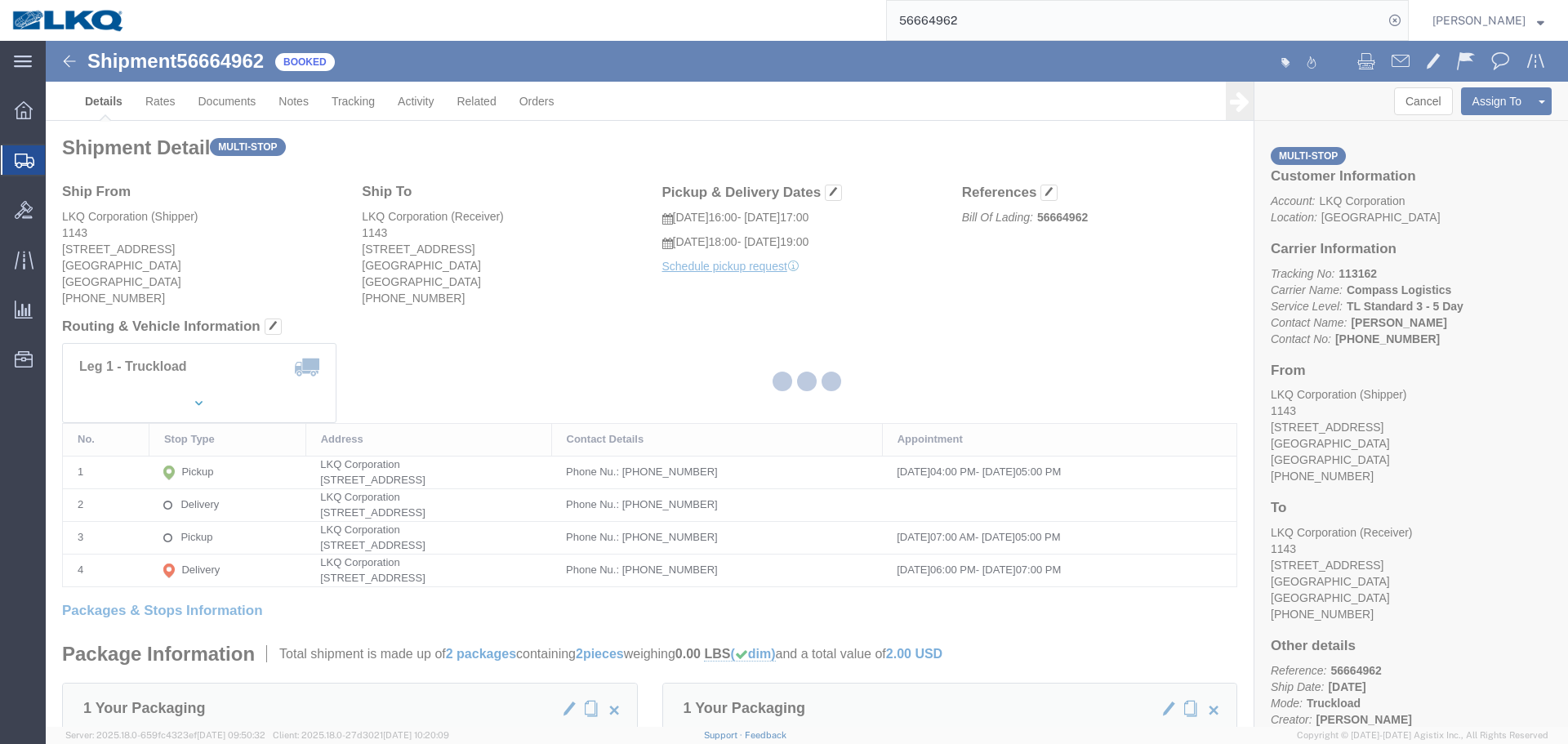
click at [1073, 1] on input "56664962" at bounding box center [1135, 21] width 497 height 40
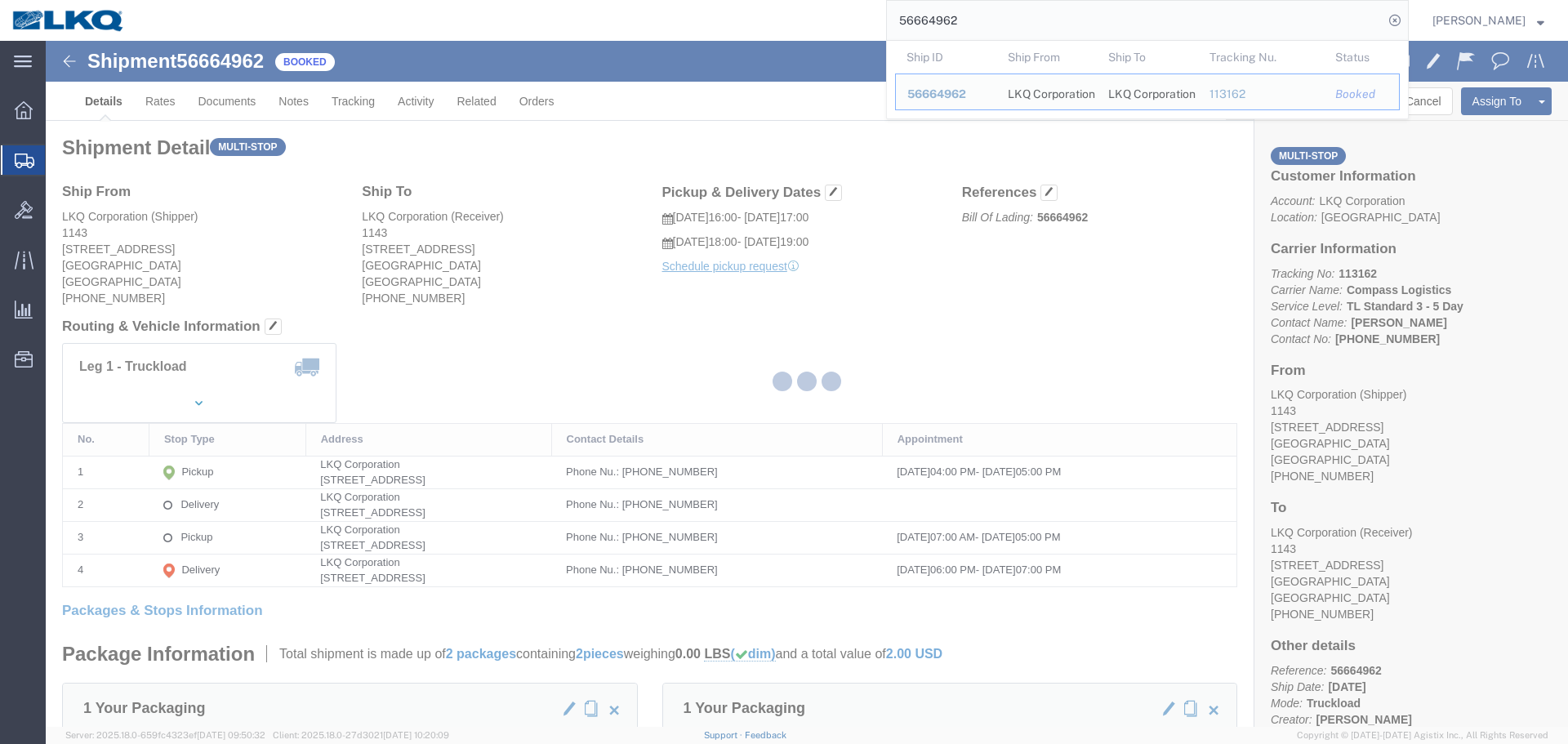
paste input "84064"
type input "56684064"
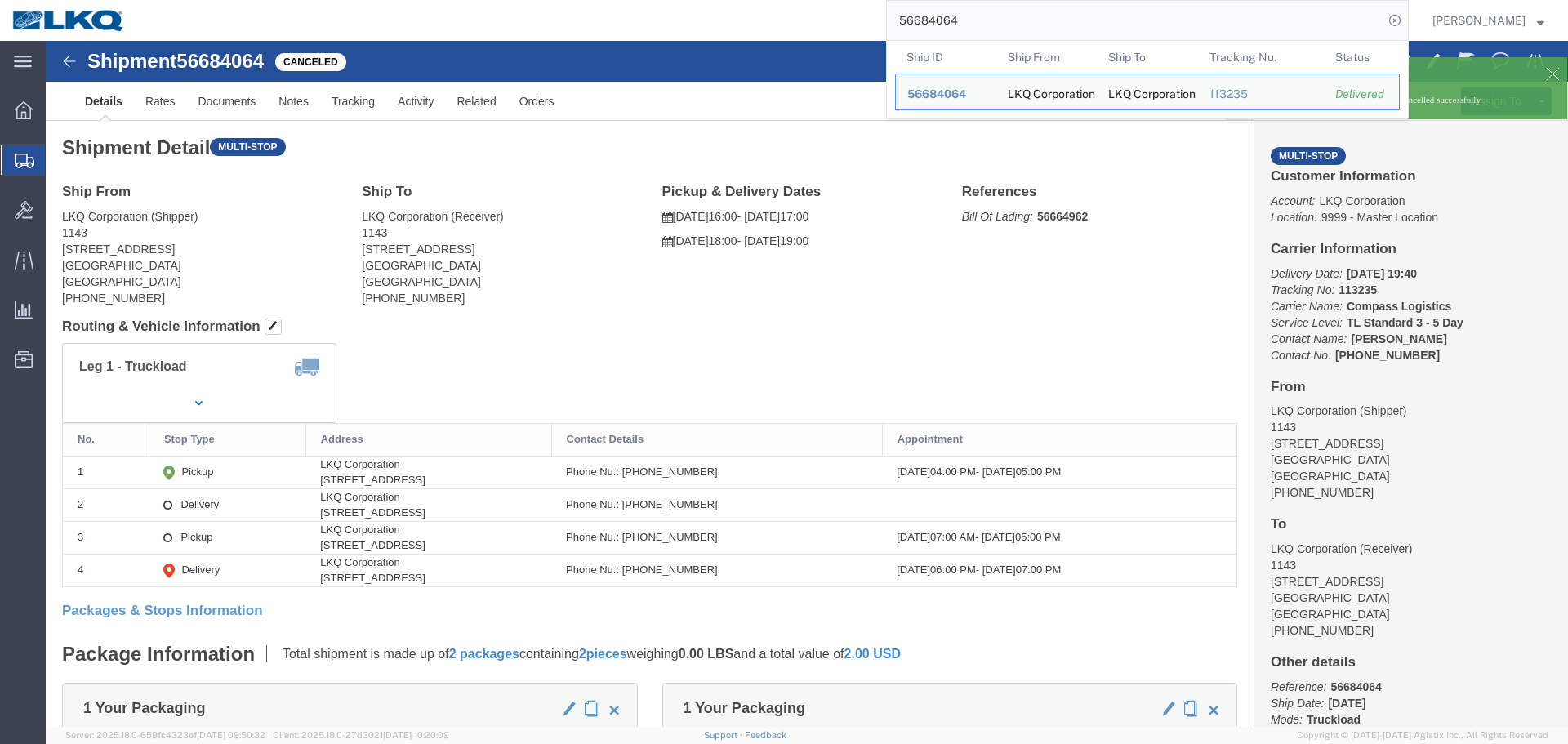
click p "Bill Of Lading: 56664962"
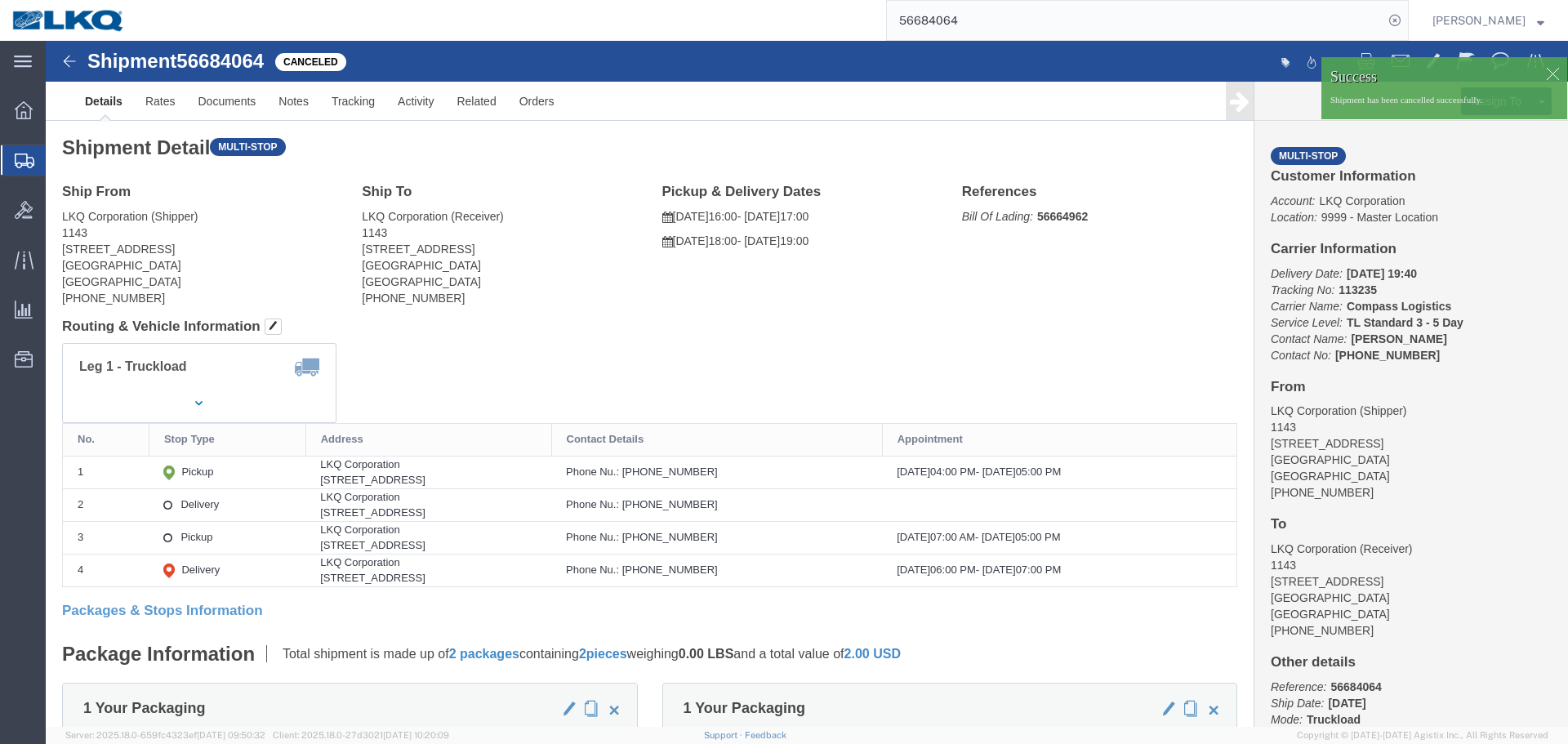
click div
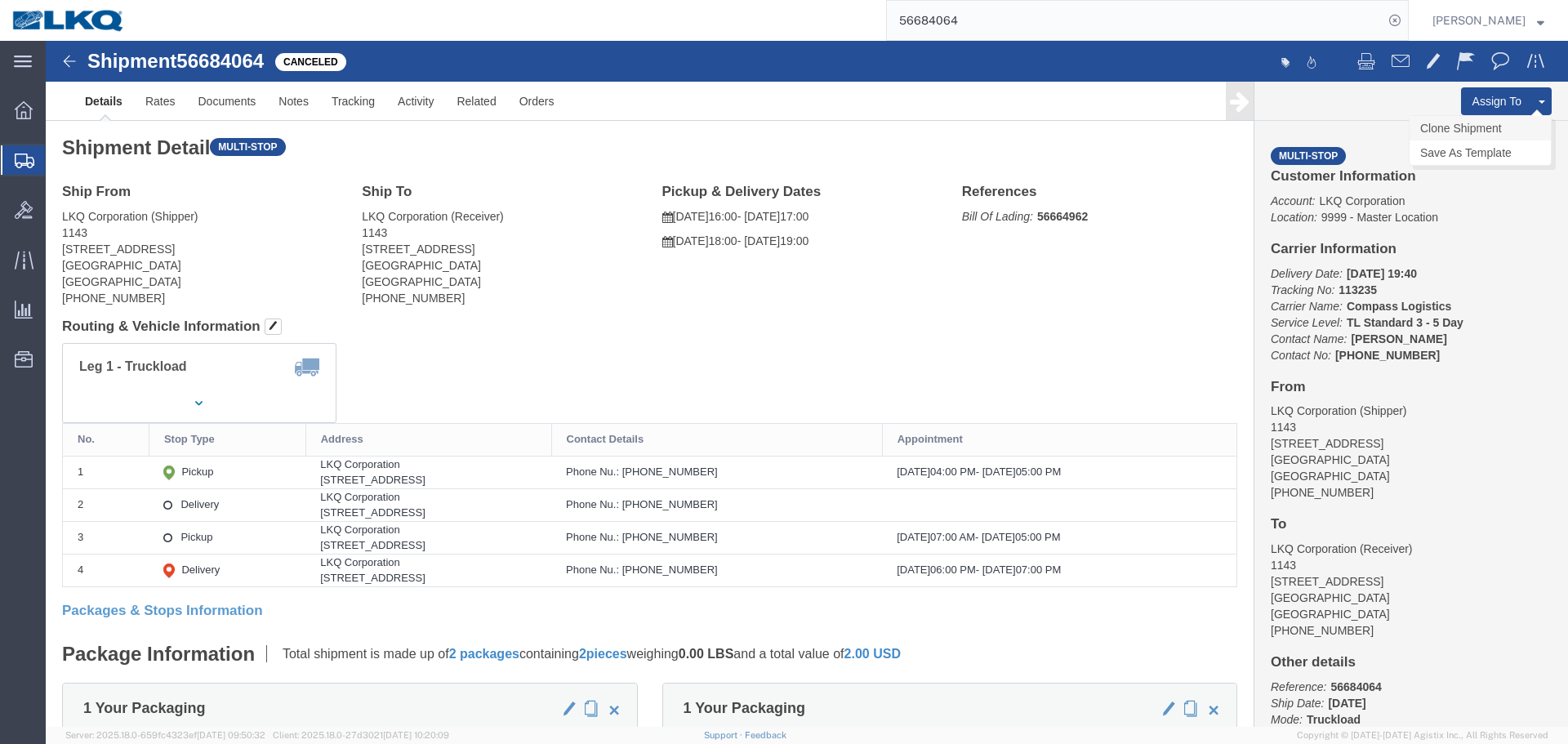
click link "Clone Shipment"
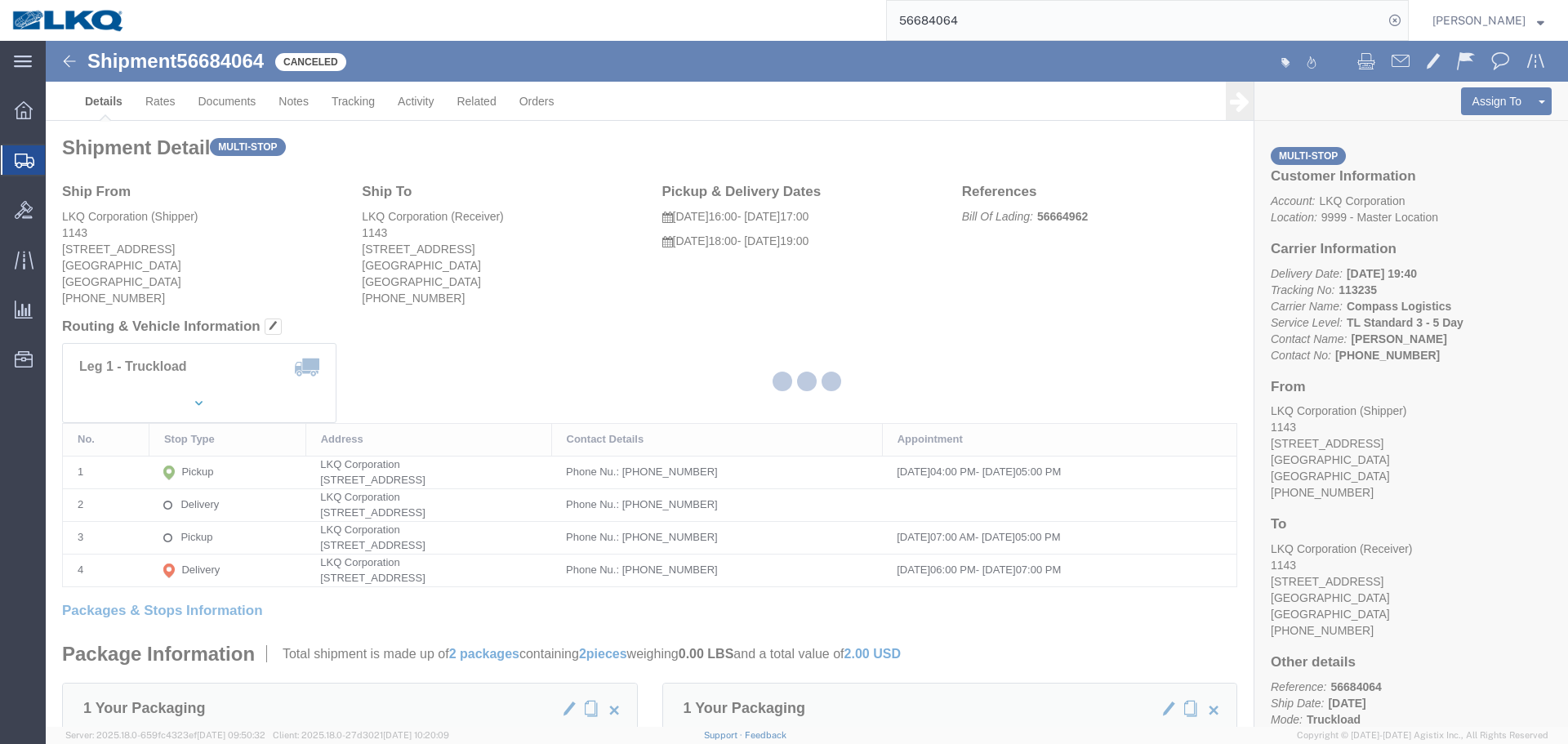
select select "27376"
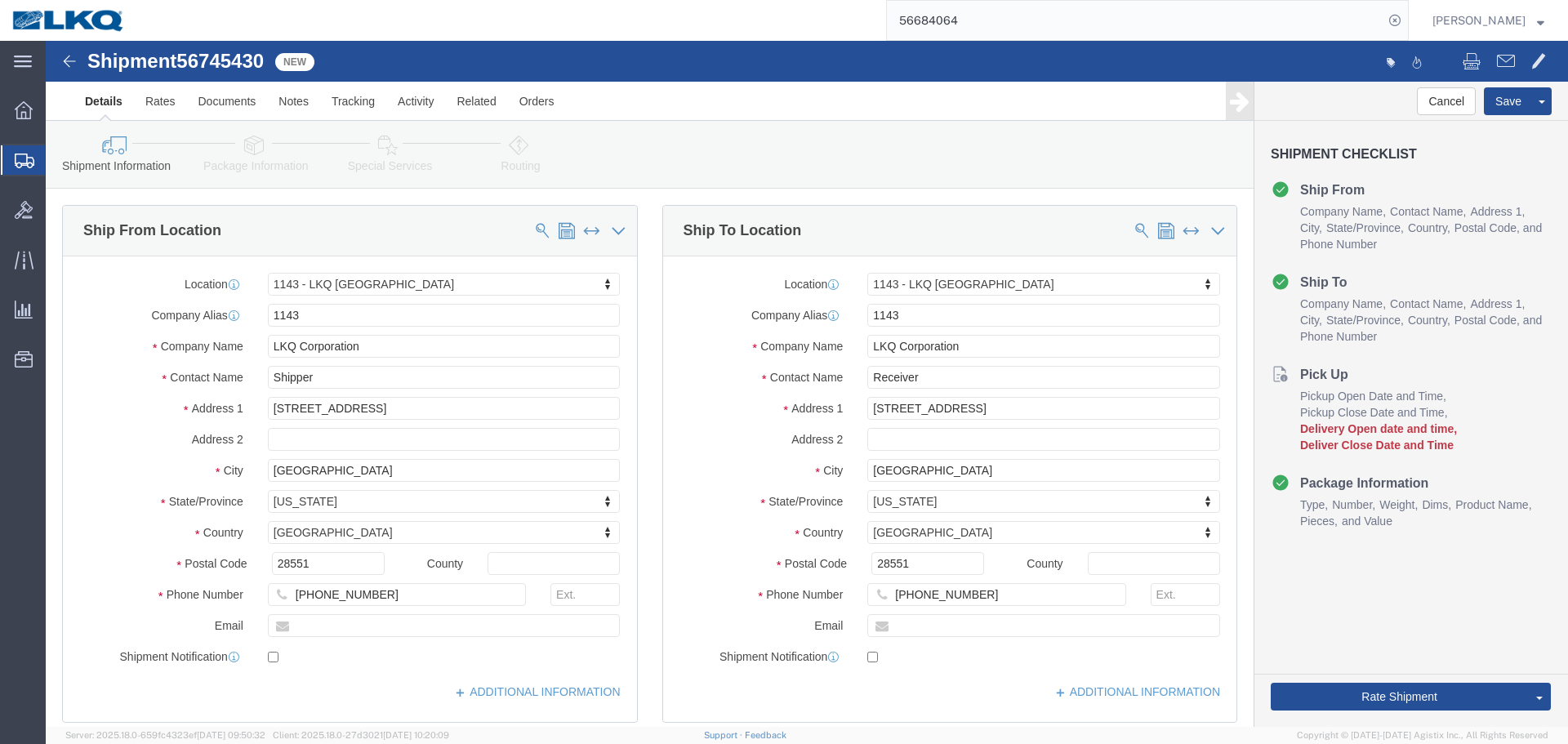
click div "Shipment 56745430 New"
copy span "56745430"
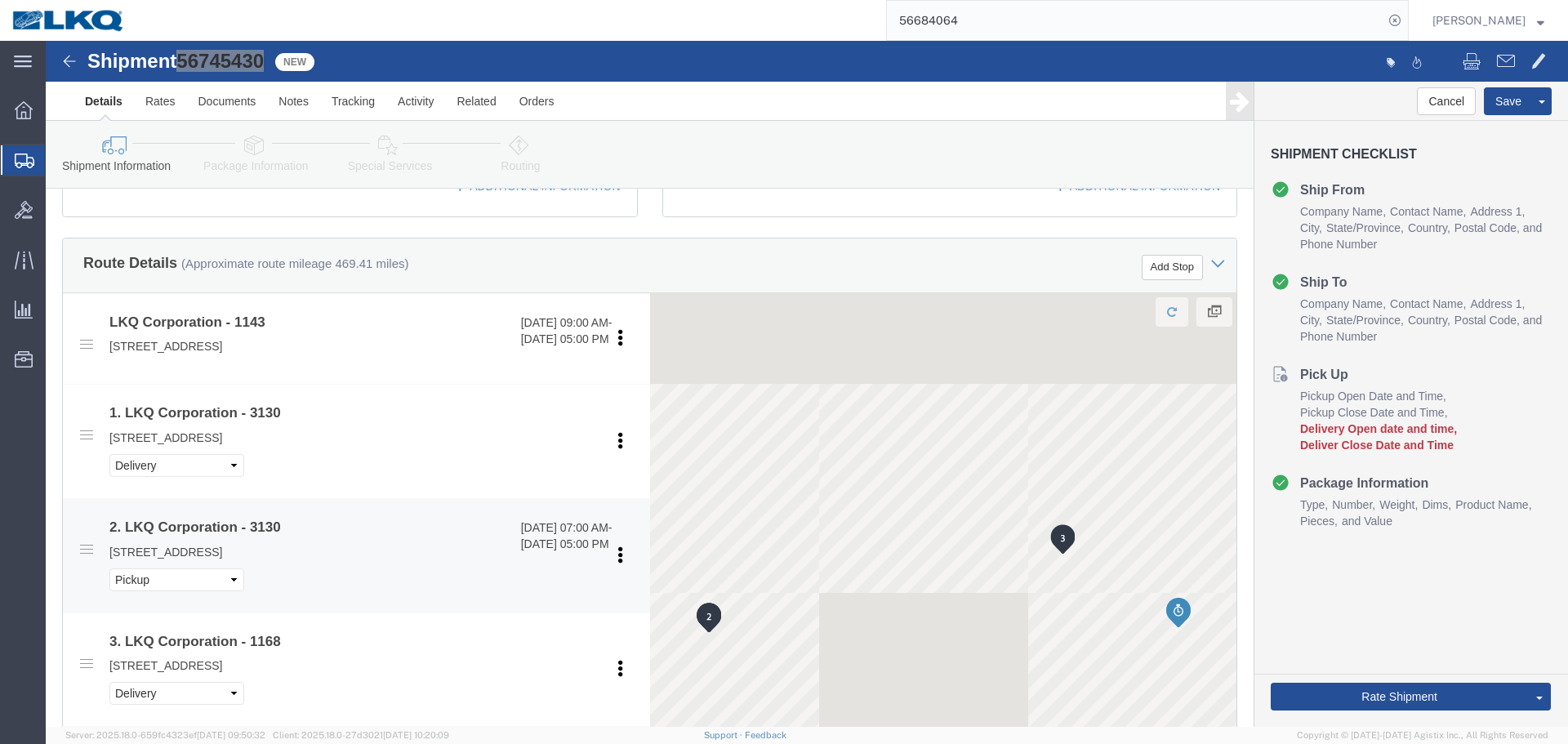
scroll to position [978, 0]
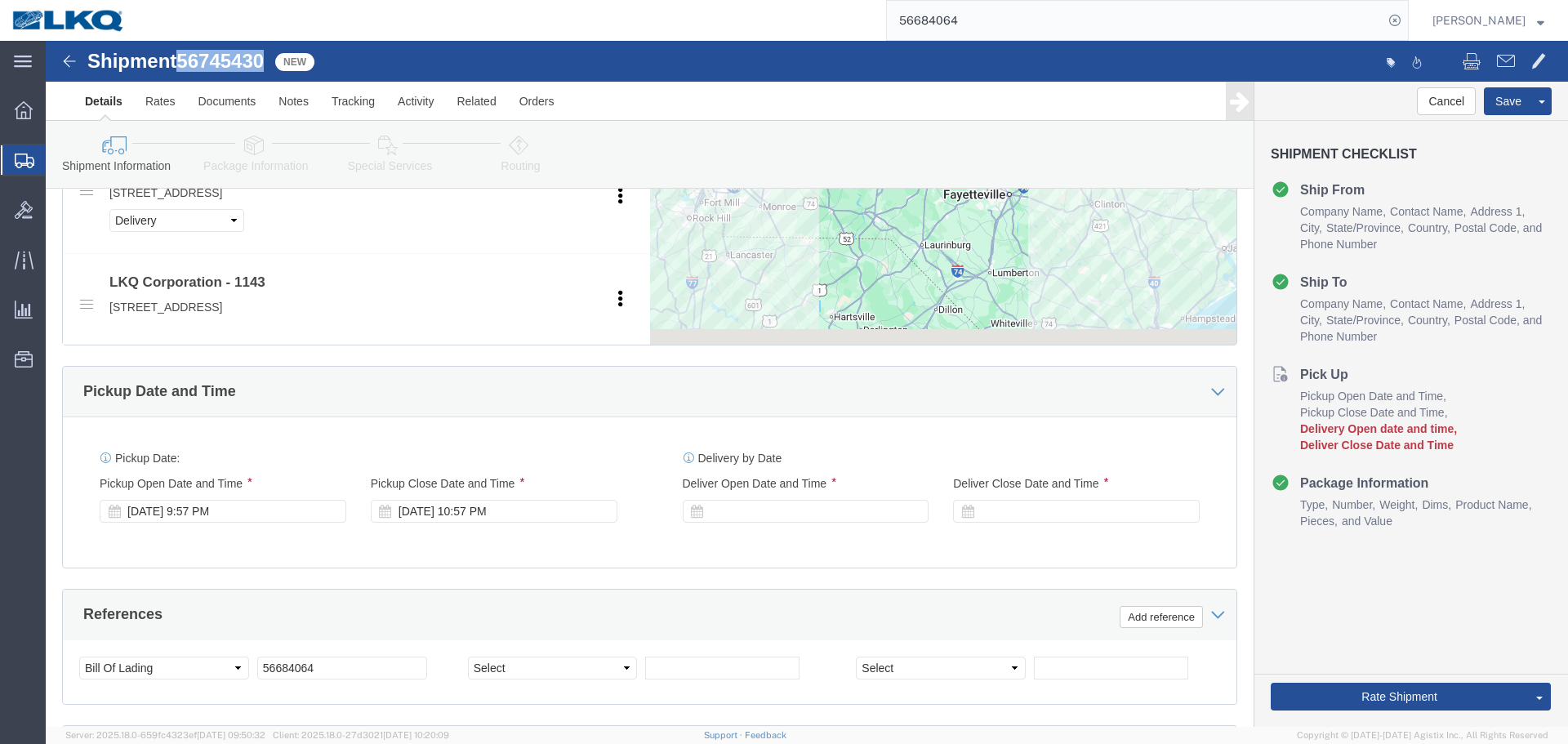
click div "[DATE] 9:57 PM"
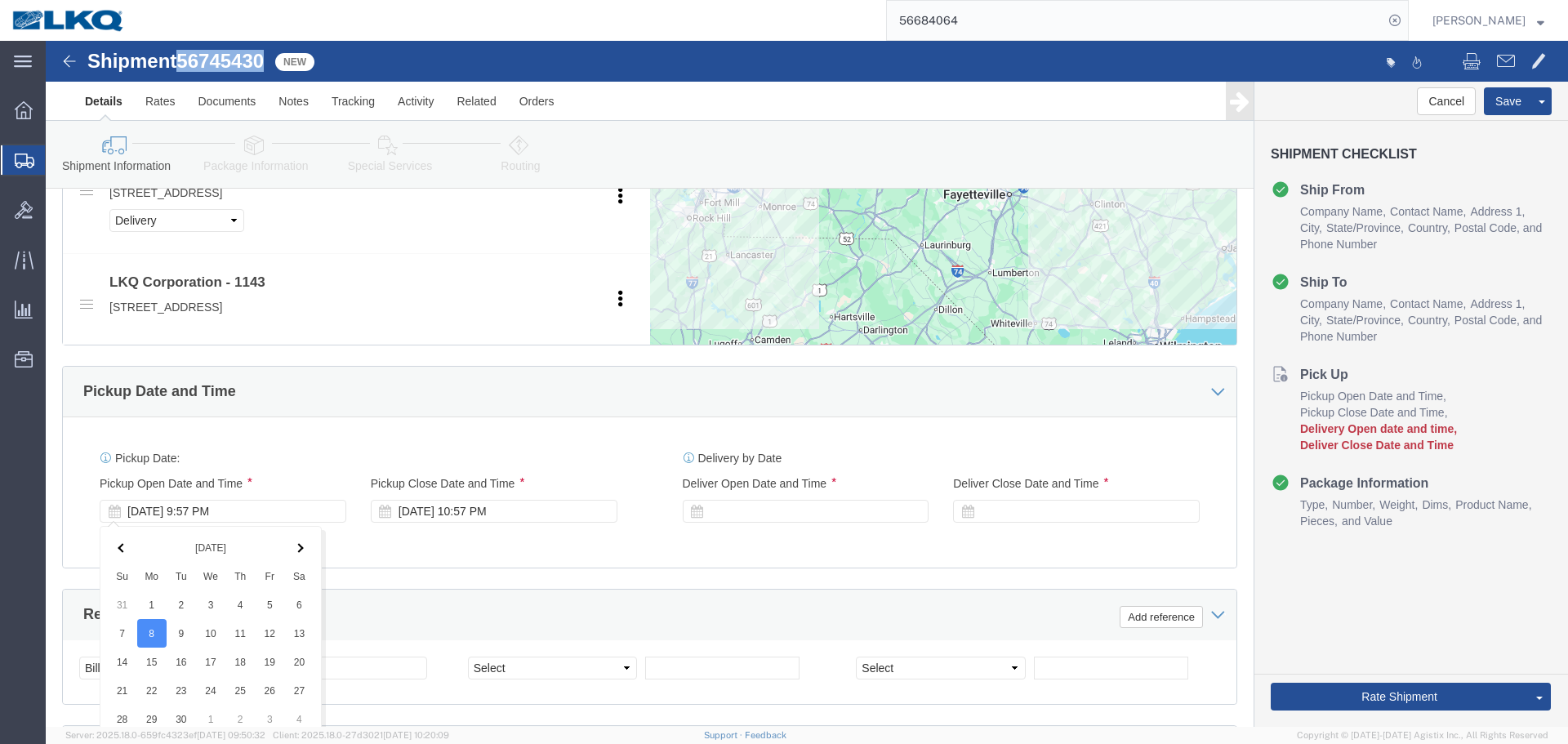
scroll to position [1319, 0]
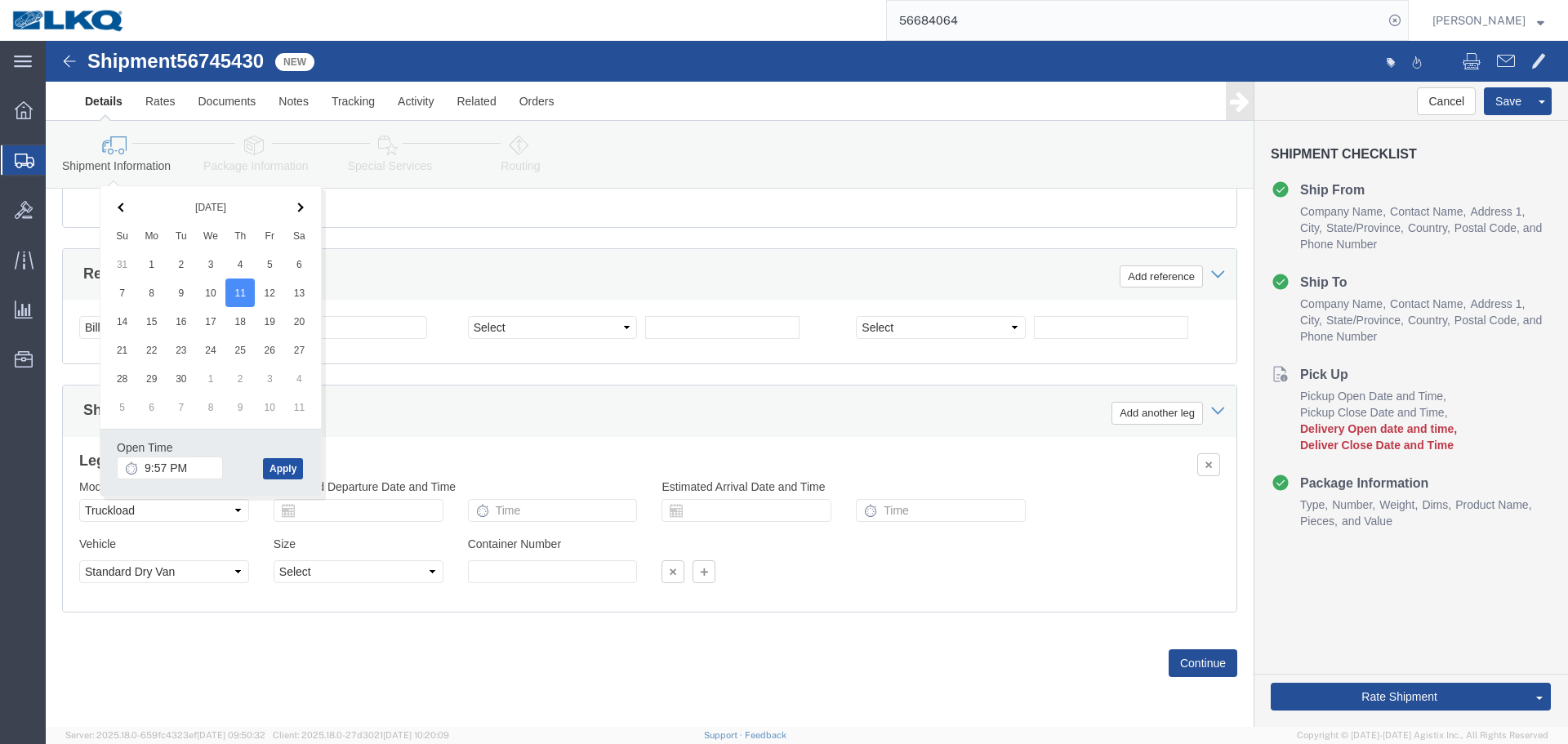
click button "Apply"
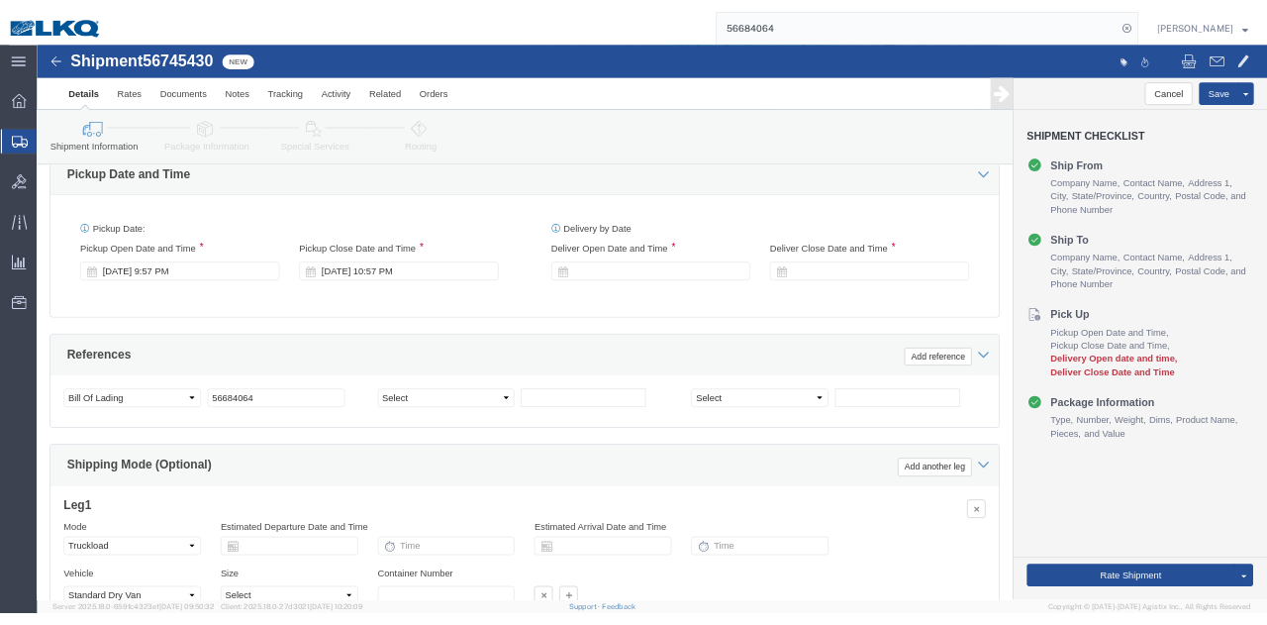
scroll to position [1401, 0]
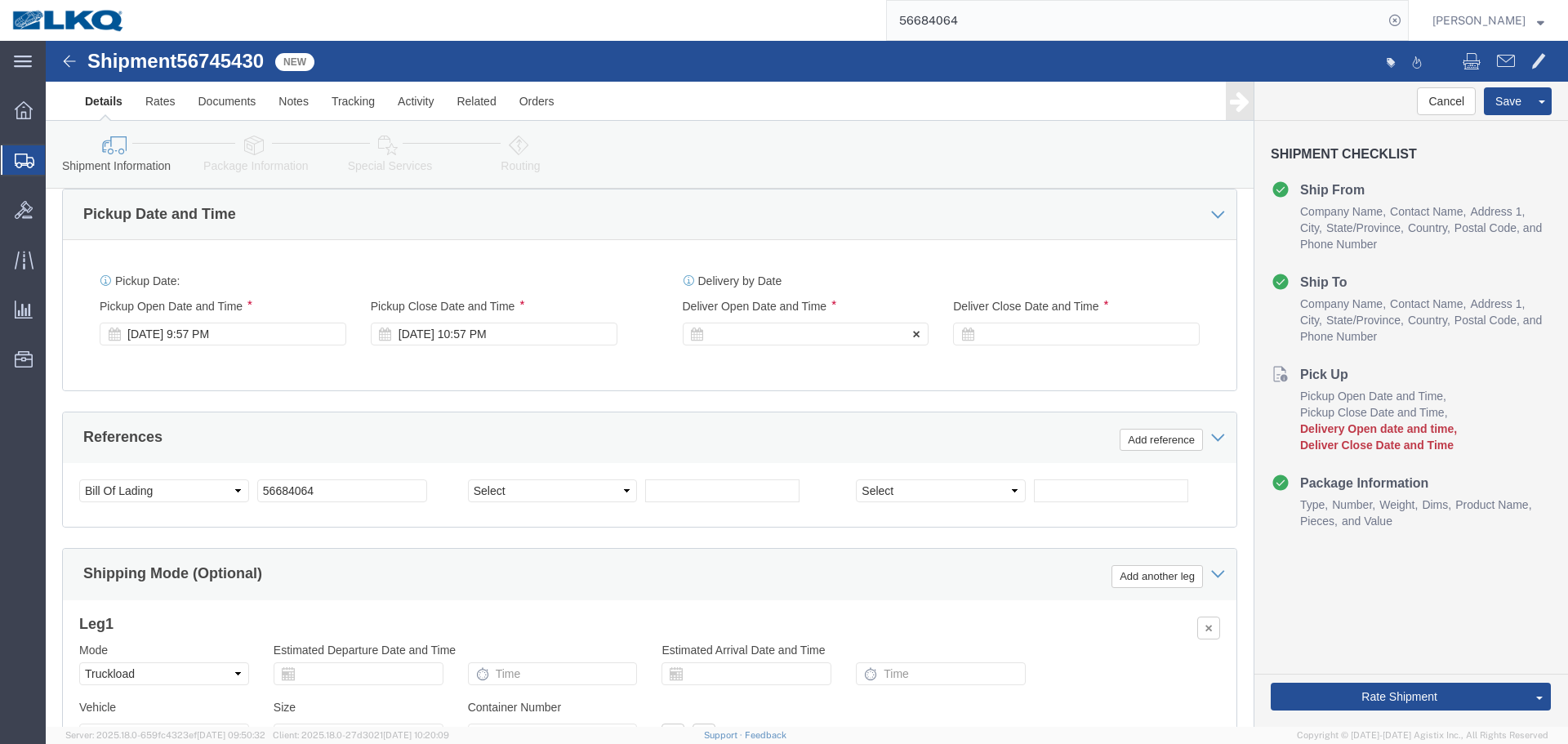
click div
click button "Apply"
click div
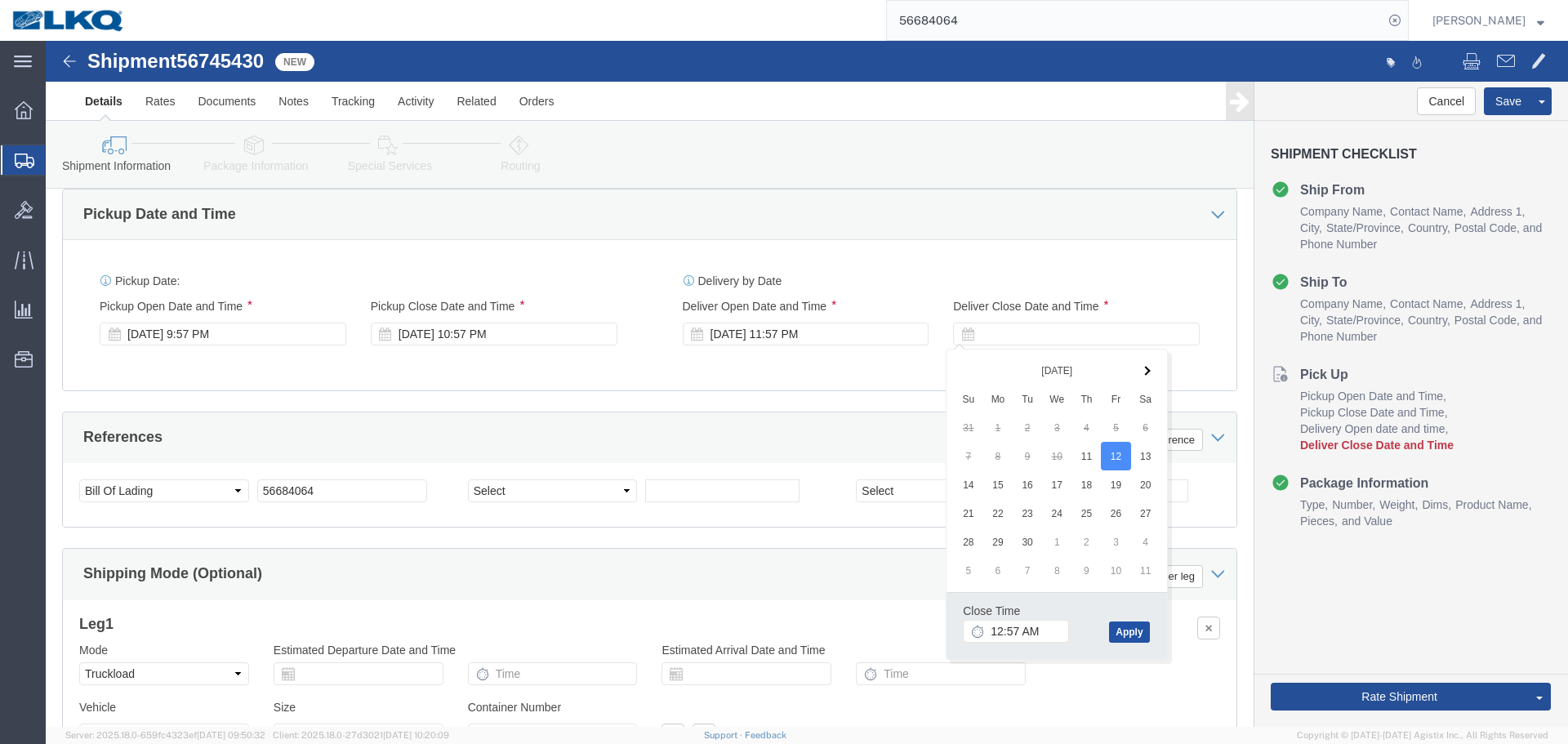
click button "Apply"
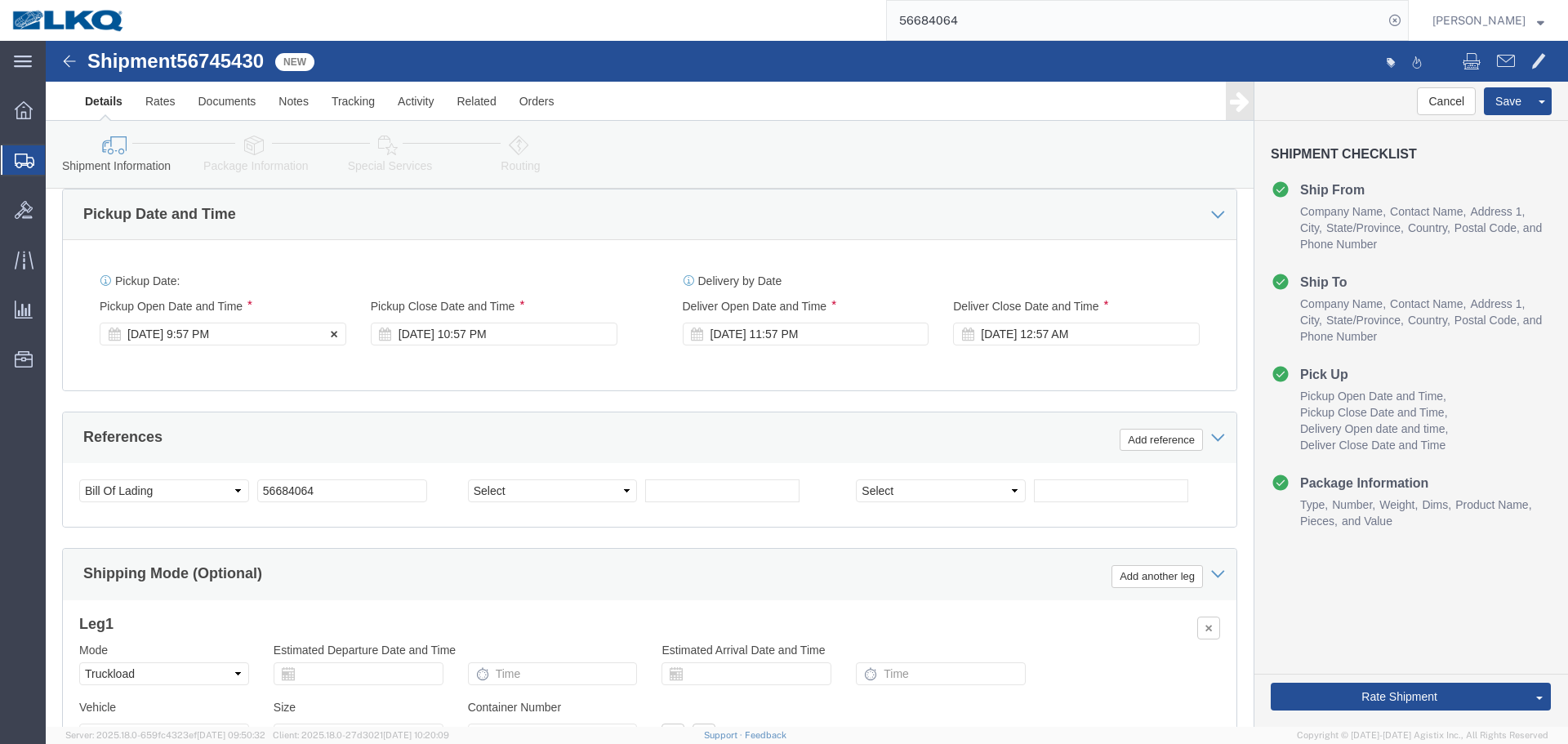
click div "[DATE] 9:57 PM"
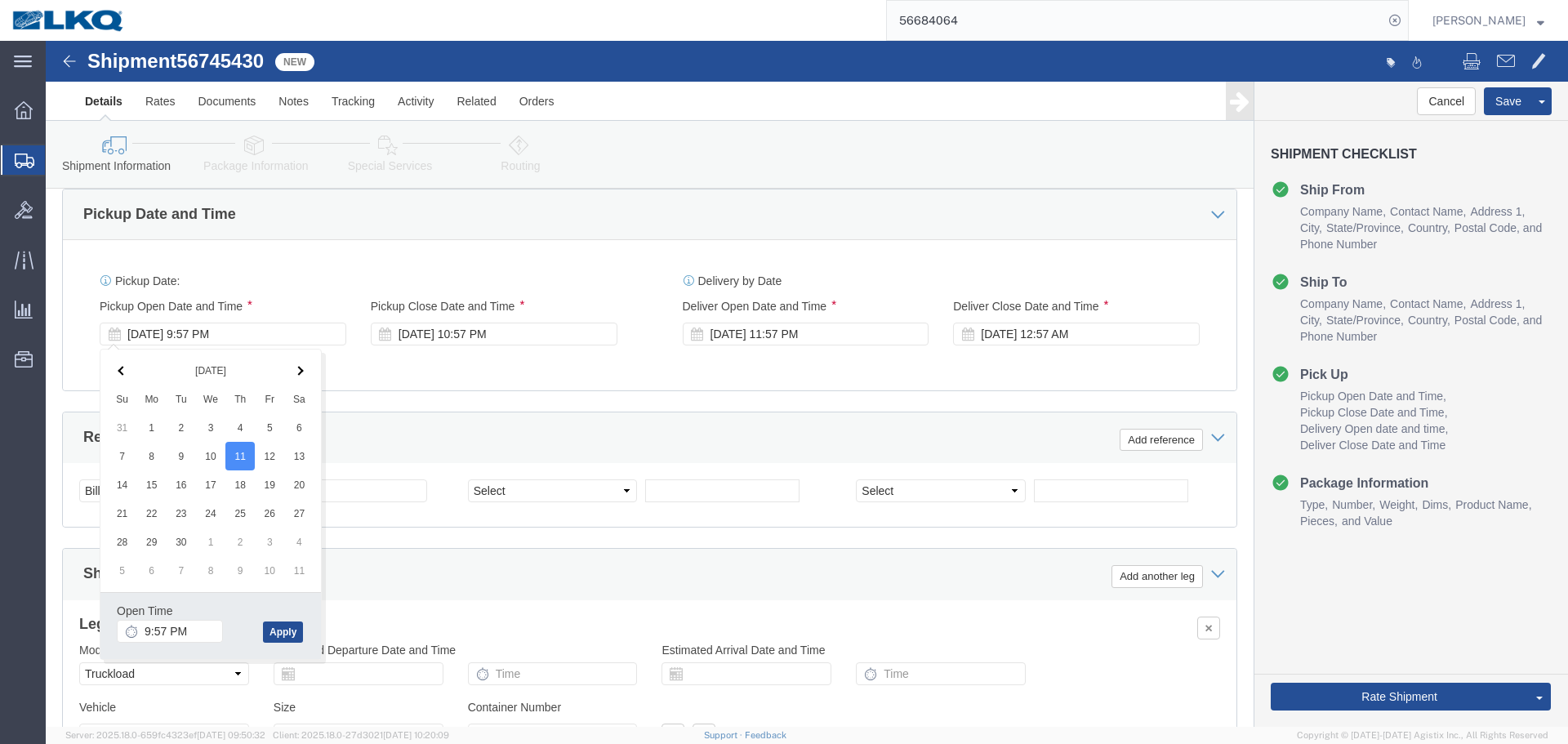
click div "Open Time 9:57 PM"
click input "9:57 PM"
type input "5:00 PM"
click button "Apply"
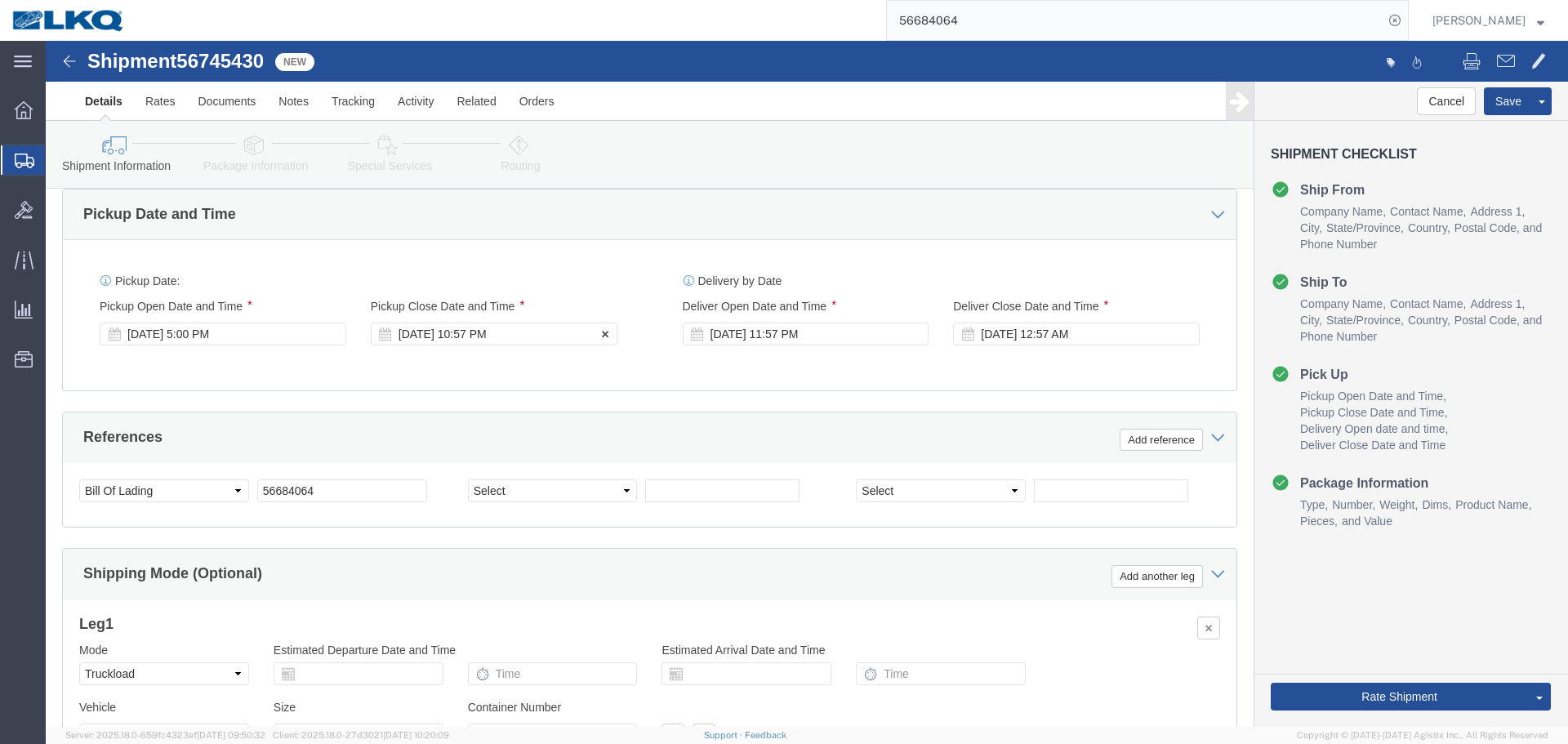
click div "Pickup Close Date Pickup Close Time Pickup Close Date and Time [DATE] 10:57 PM"
click div "[DATE] 10:57 PM"
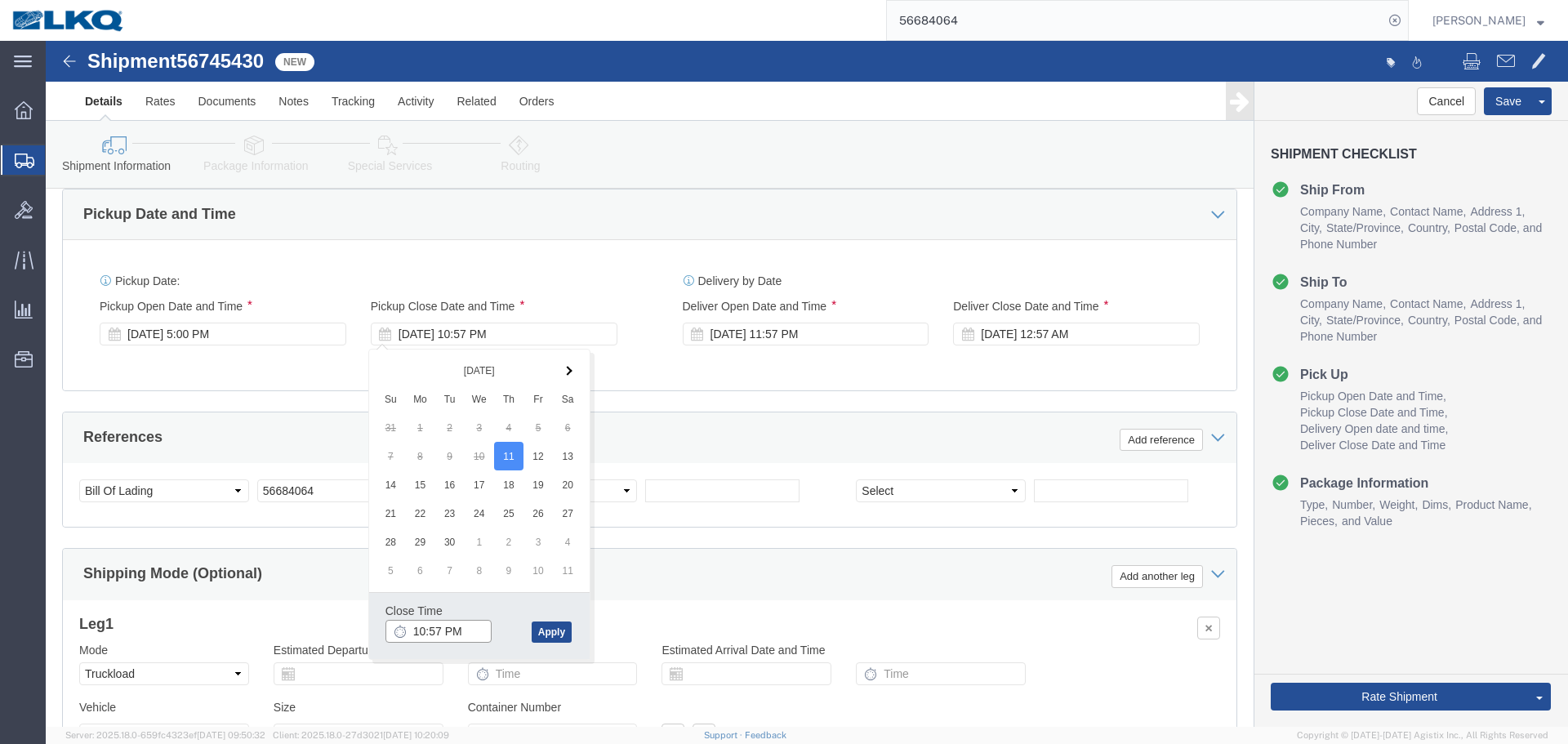
click input "10:57 PM"
type input "18"
type input "6:00 PM"
click button "Apply"
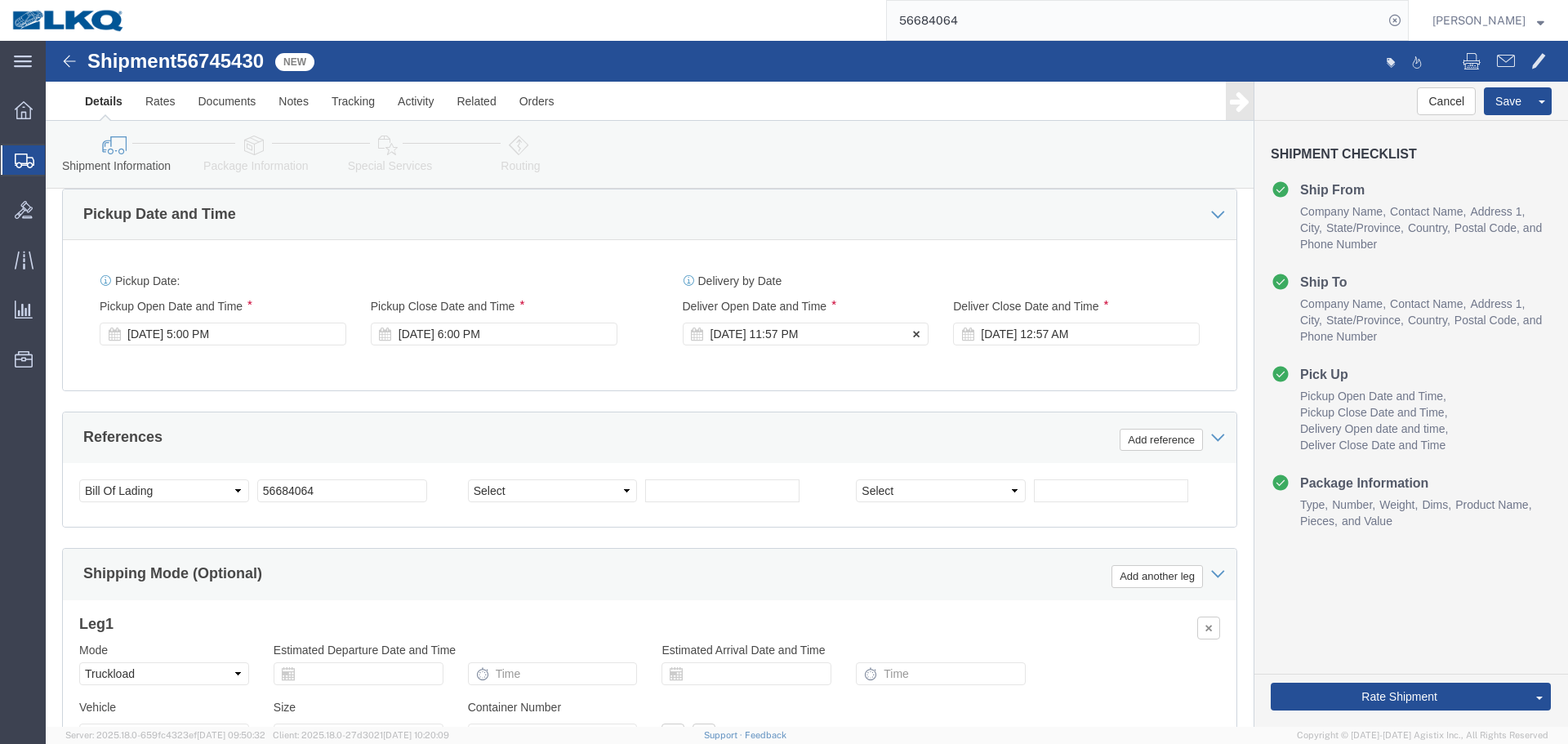
click div "[DATE] 11:57 PM"
click input "11:57 PM"
type input "19"
type input "7:00 PM"
click button "Apply"
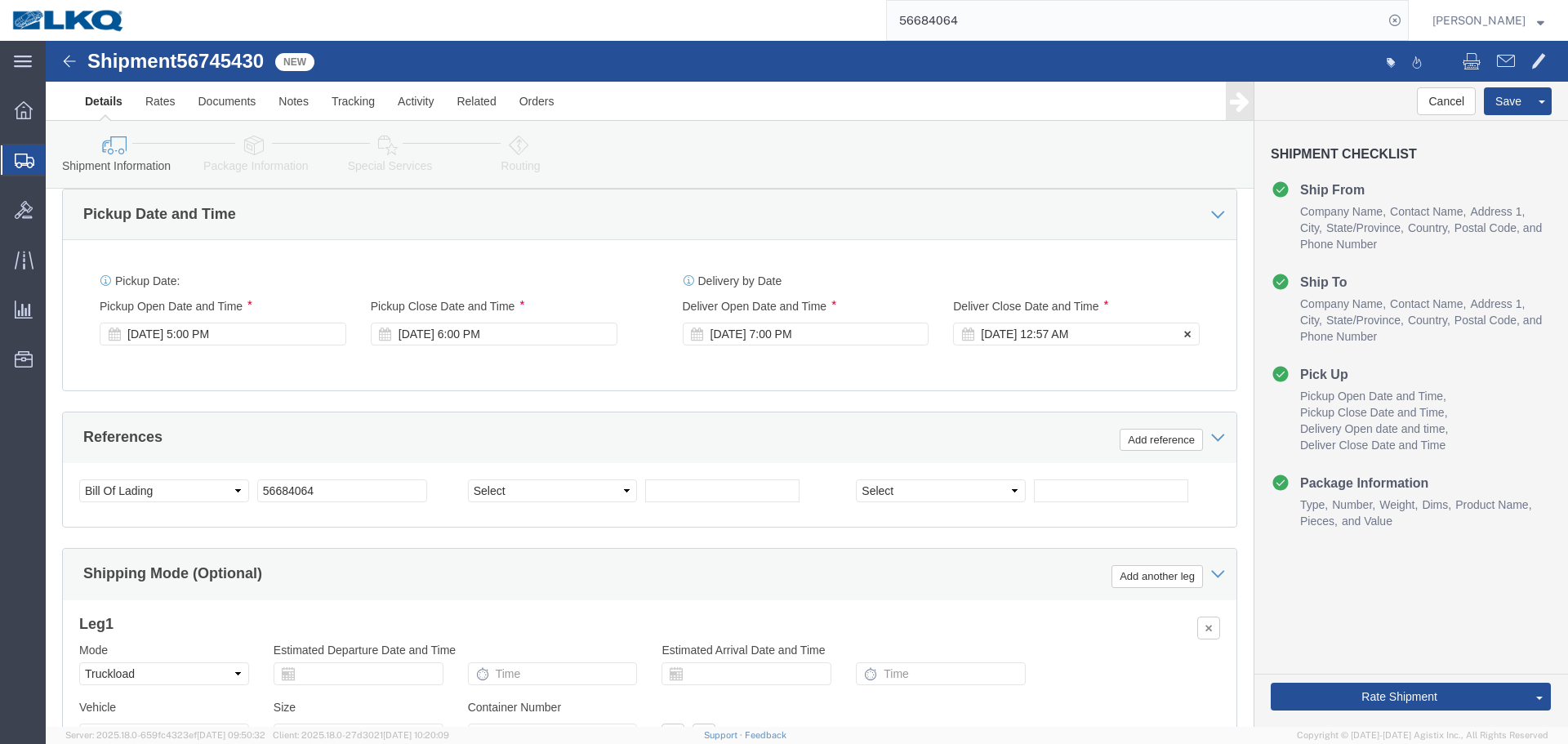
click div "[DATE] 12:57 AM"
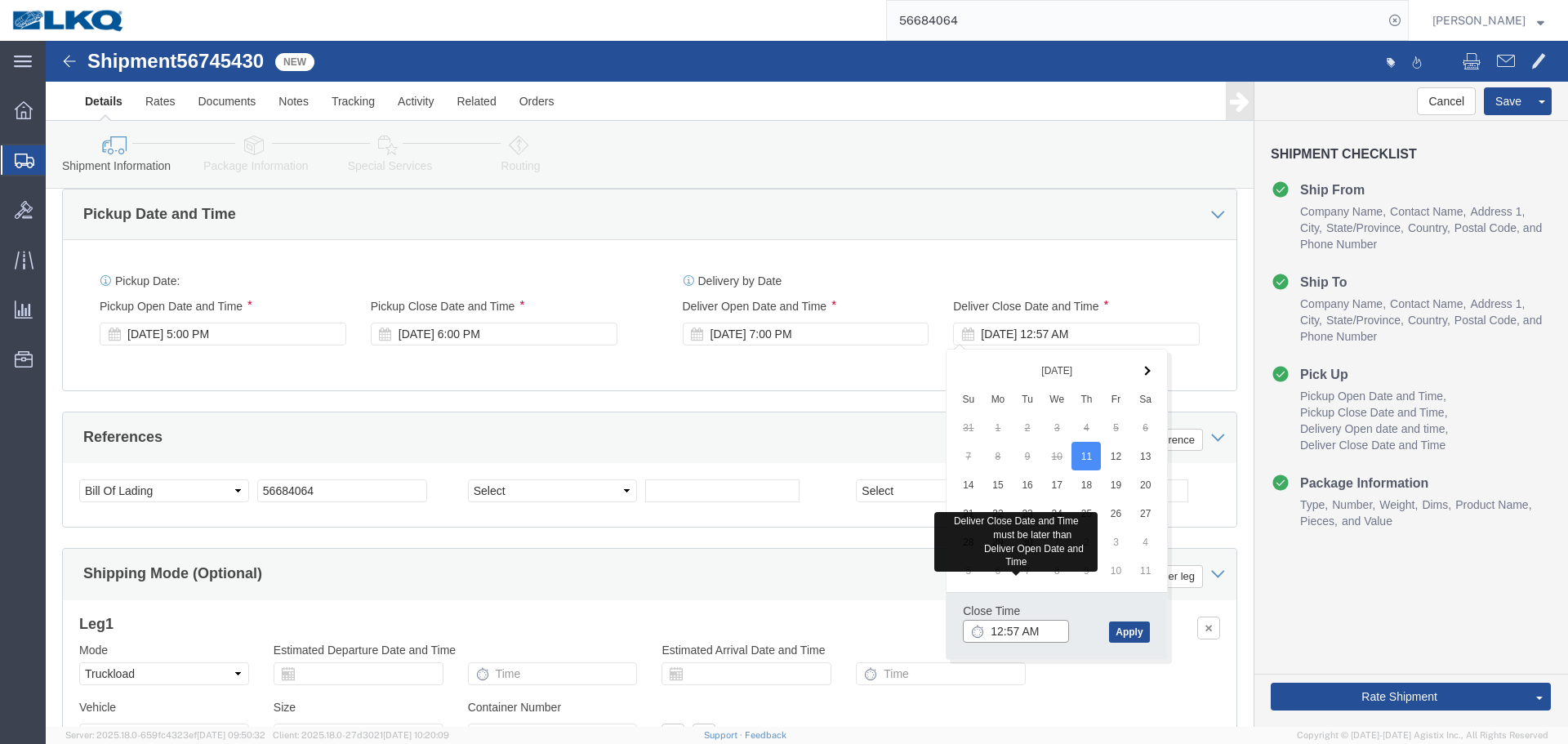
click input "12:57 AM"
type input "8:00 PM"
click button "Apply"
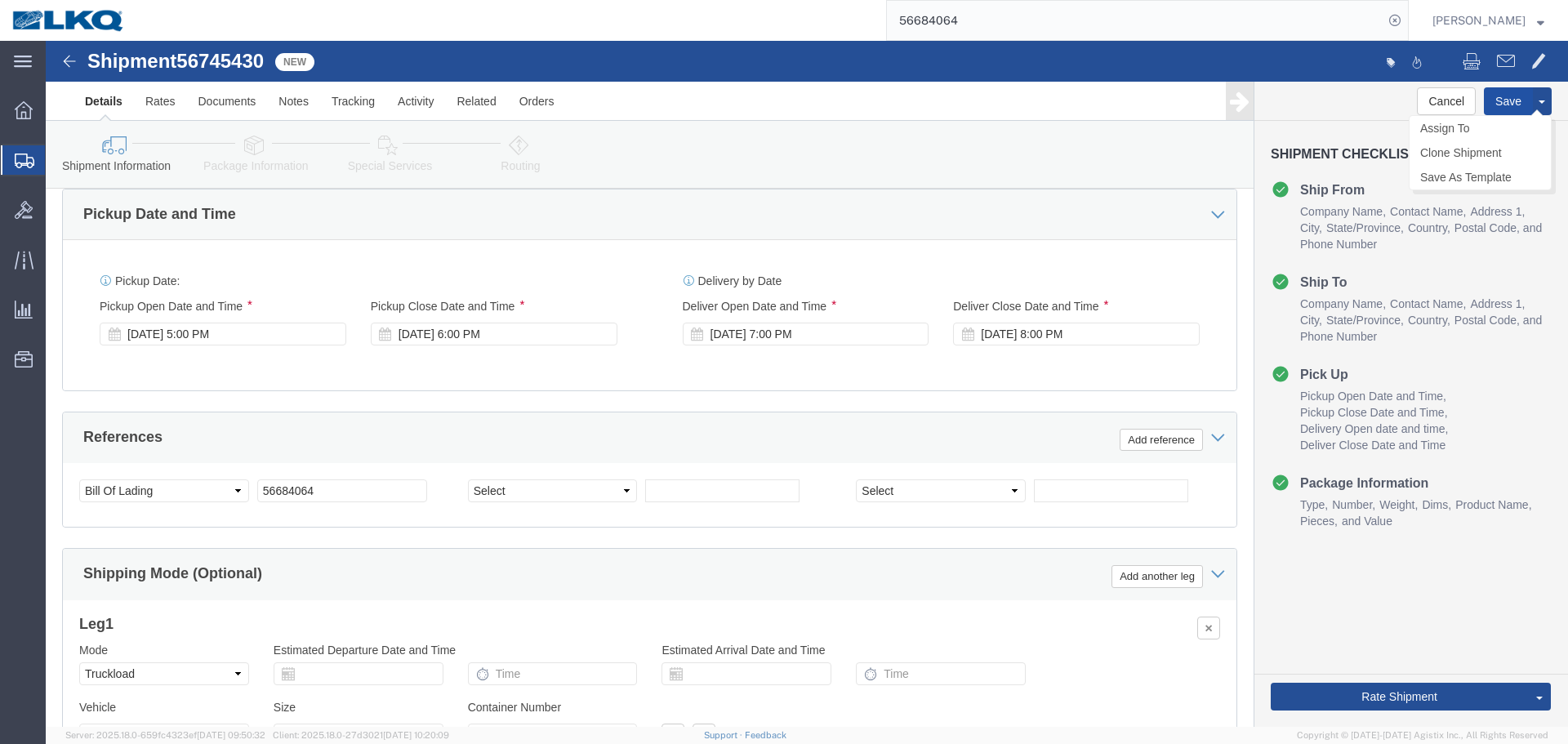
click button "Save"
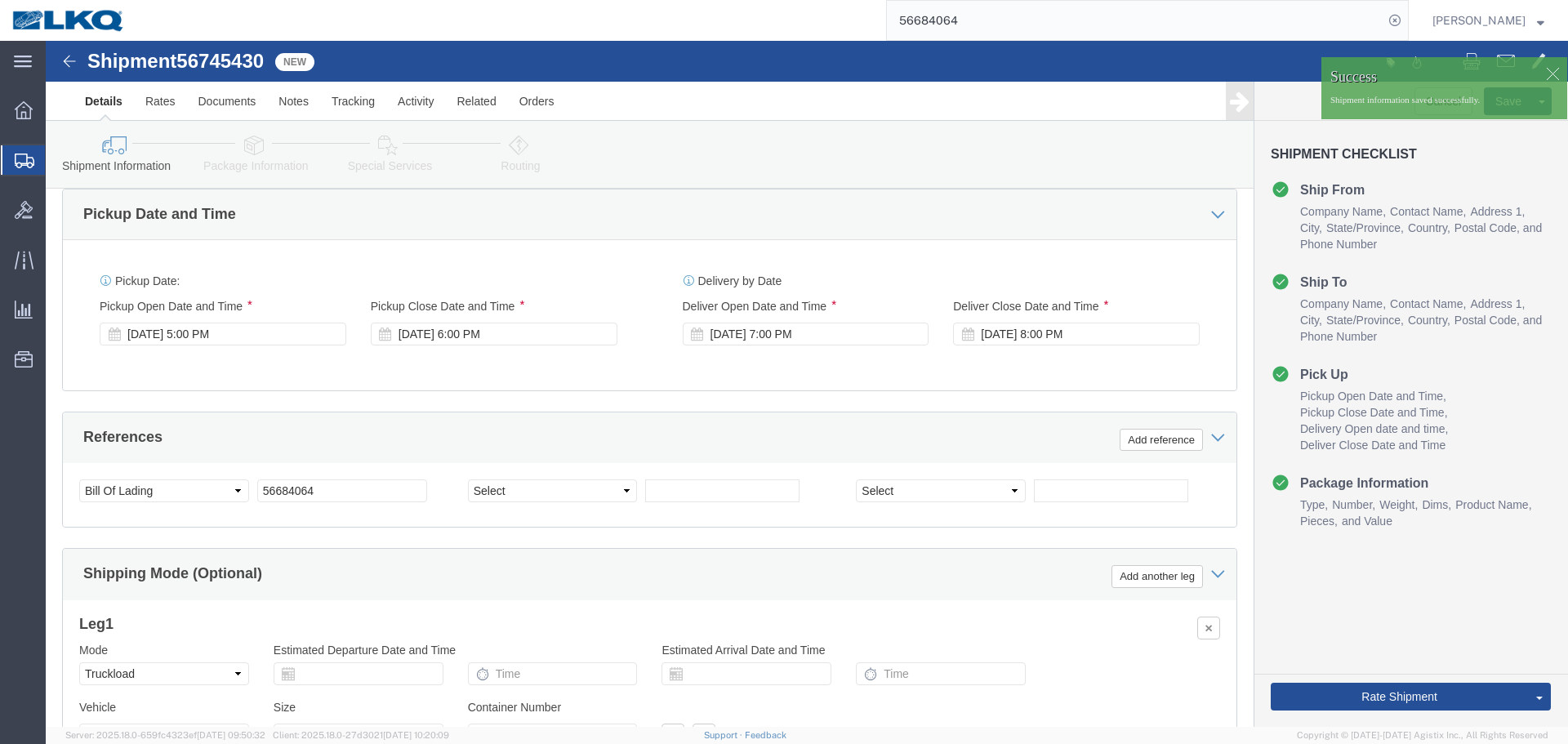
click span "56745430"
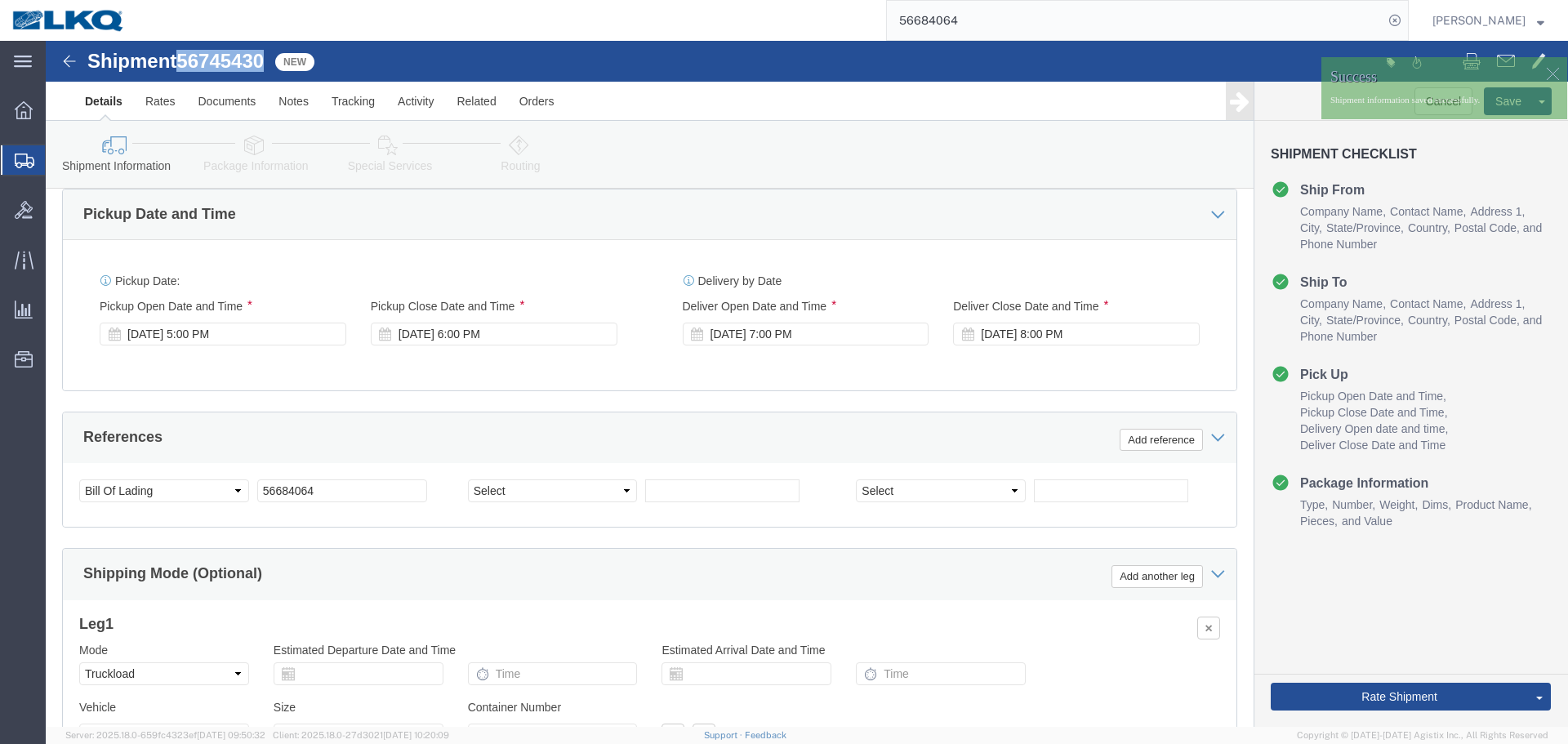
click span "56745430"
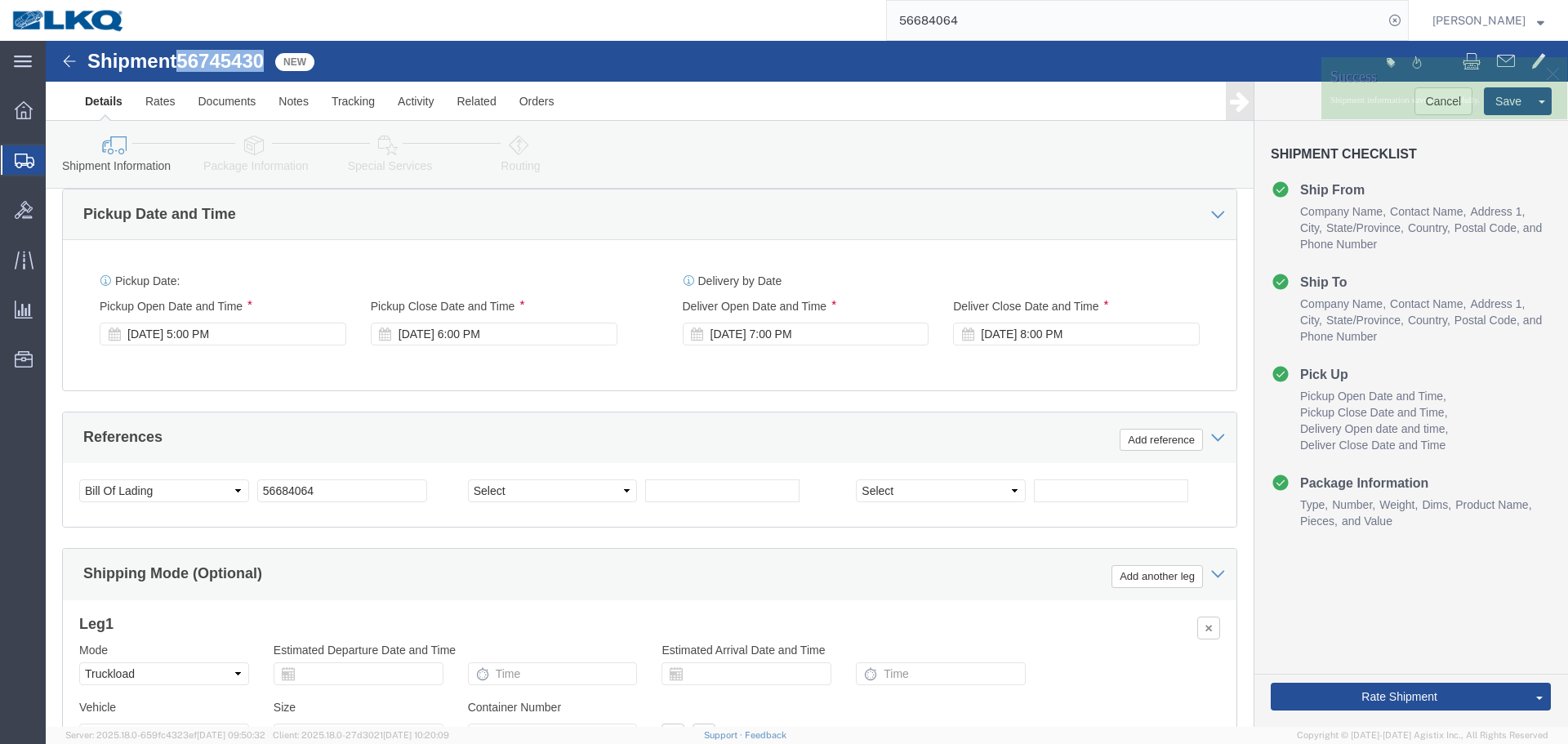
copy span "56745430"
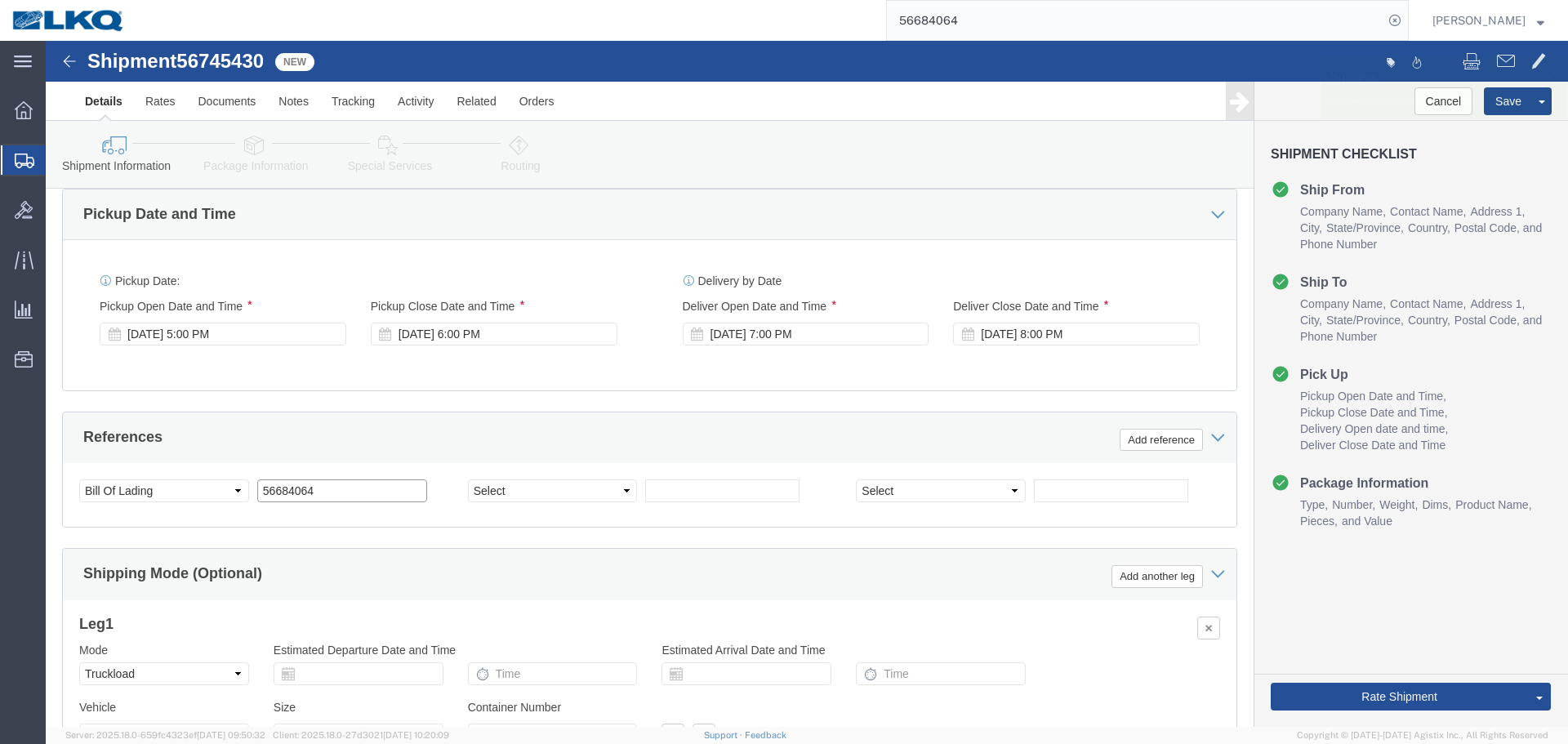
click input "56684064"
paste input "745430"
type input "56745430"
click button "Save"
click span "56745430"
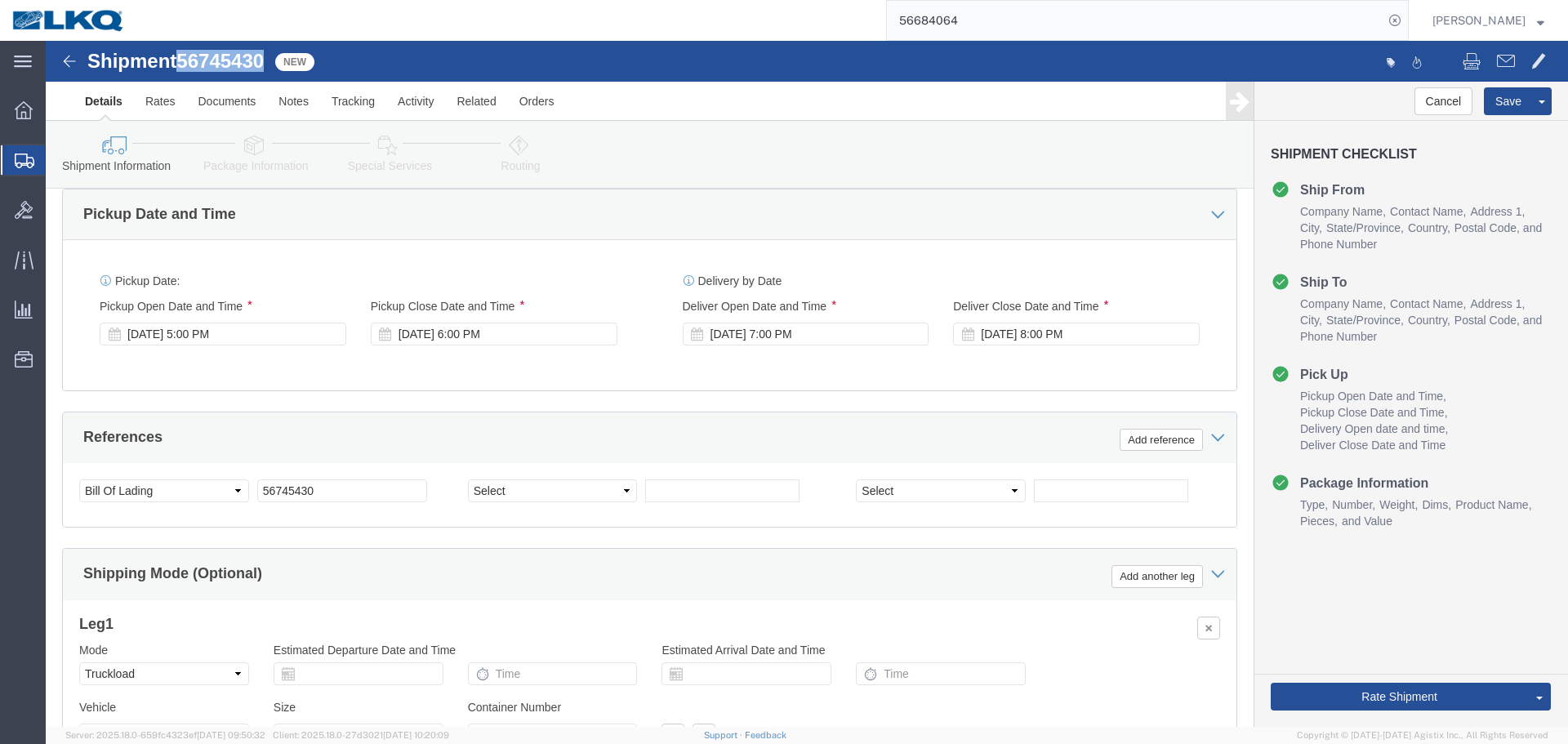
click span "56745430"
click link "Send To Bid"
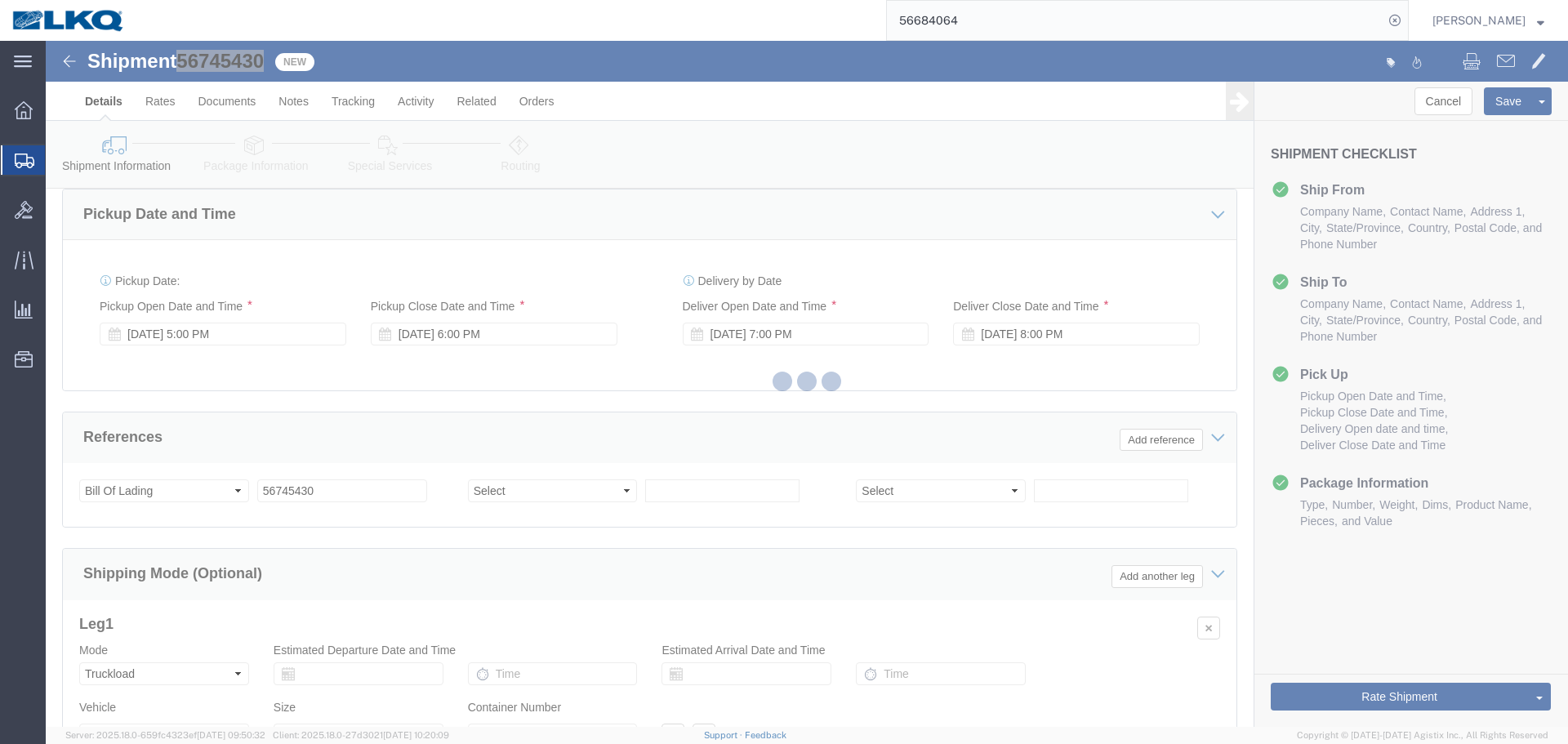
select select "27376"
select select "TL"
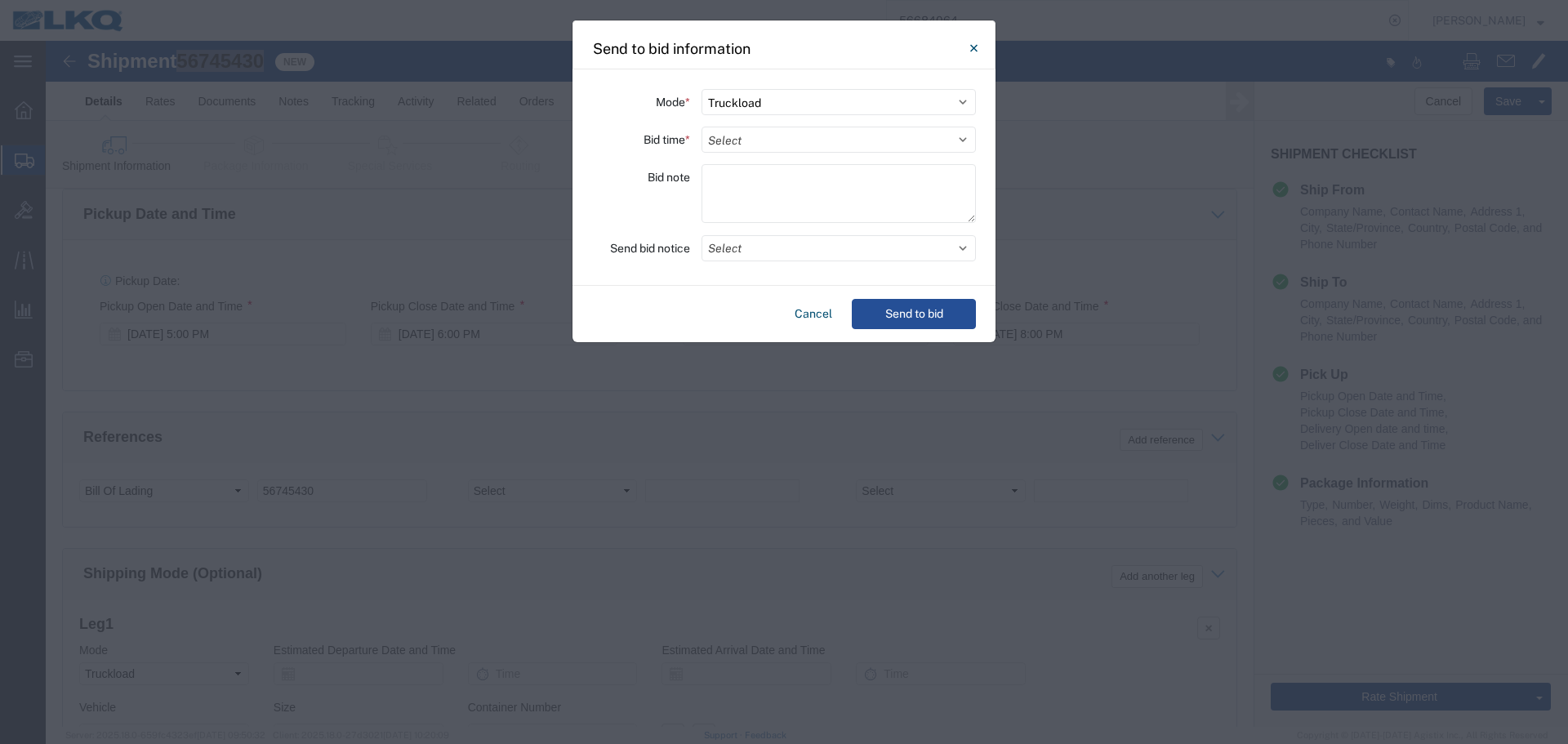
click at [795, 124] on div "Mode * Select Small Parcel Truckload Air Rail Less than Truckload Ocean Freight…" at bounding box center [784, 177] width 423 height 216
click at [800, 135] on select "Select 30 Min (Rush) 1 Hour (Rush) 2 Hours (Rush) 4 Hours (Rush) 8 Hours (Rush)…" at bounding box center [838, 139] width 275 height 26
select select "4"
click at [701, 126] on select "Select 30 Min (Rush) 1 Hour (Rush) 2 Hours (Rush) 4 Hours (Rush) 8 Hours (Rush)…" at bounding box center [838, 139] width 275 height 26
click at [773, 259] on button "Select" at bounding box center [838, 248] width 275 height 26
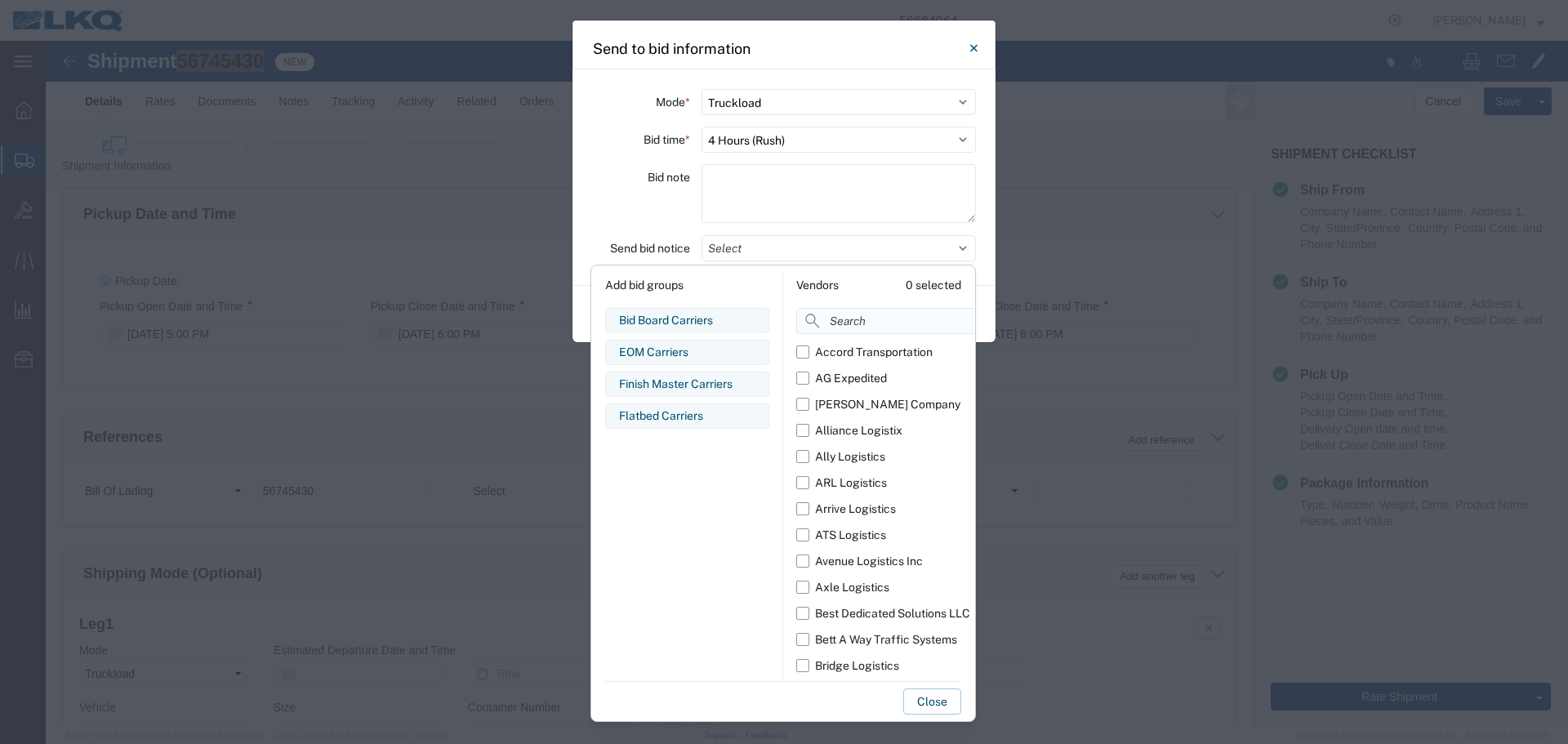
click at [875, 326] on input at bounding box center [921, 321] width 252 height 26
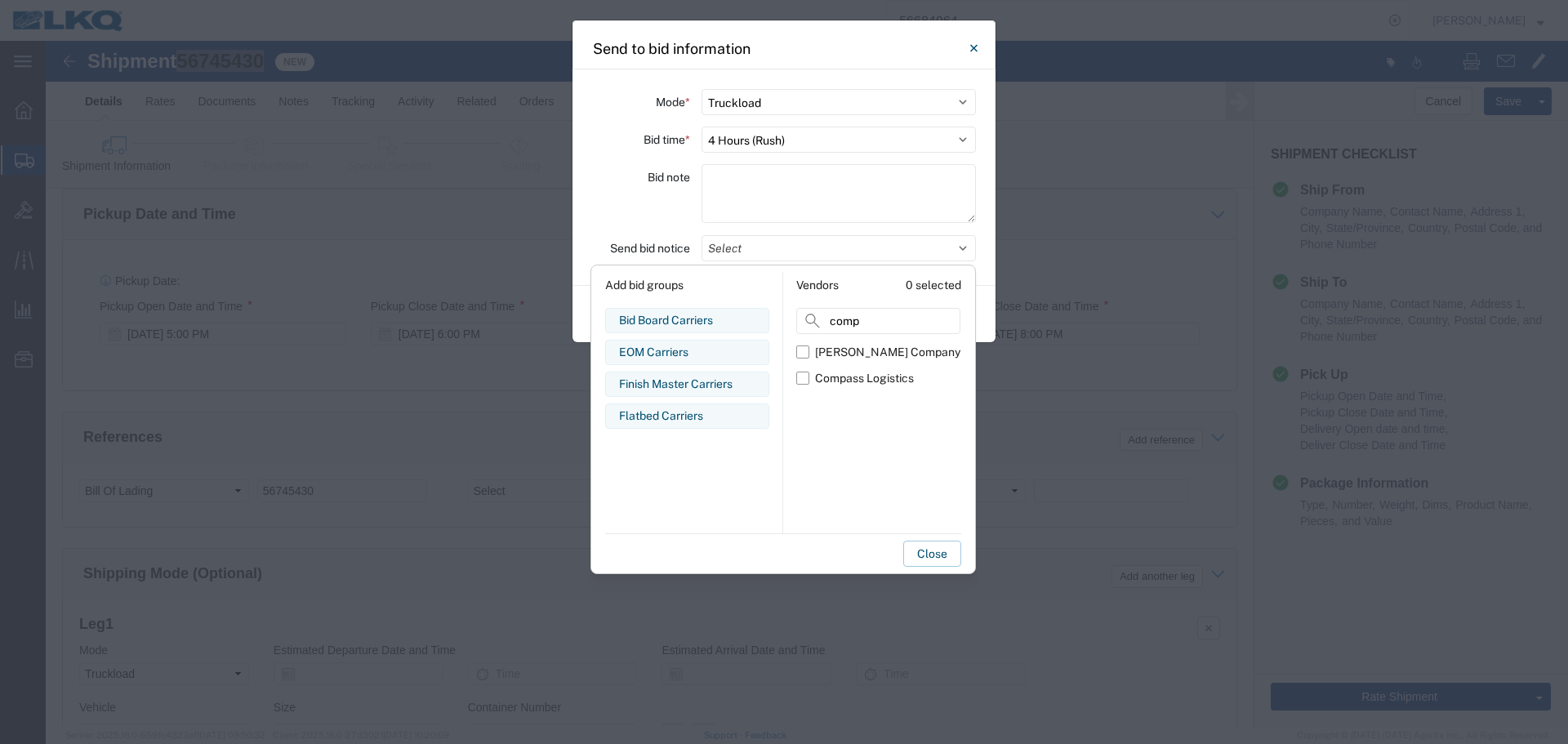
type input "comp"
click at [862, 392] on div "[PERSON_NAME] Company Compass Logistics" at bounding box center [878, 436] width 164 height 195
click at [850, 384] on div "Compass Logistics" at bounding box center [864, 378] width 99 height 17
click at [0, 0] on input "Compass Logistics" at bounding box center [0, 0] width 0 height 0
click at [636, 206] on div "Bid note" at bounding box center [641, 195] width 98 height 64
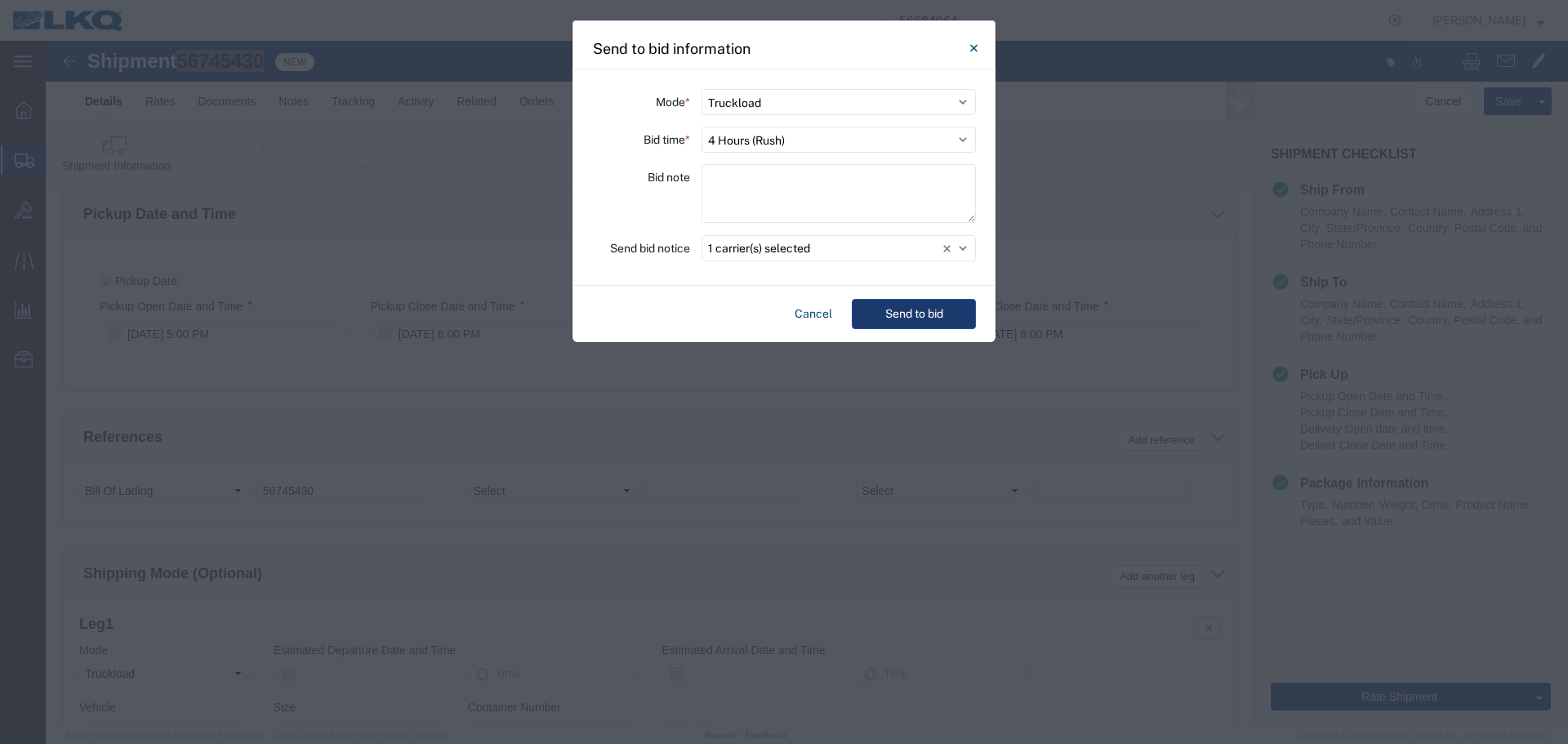
click at [901, 317] on button "Send to bid" at bounding box center [913, 313] width 124 height 31
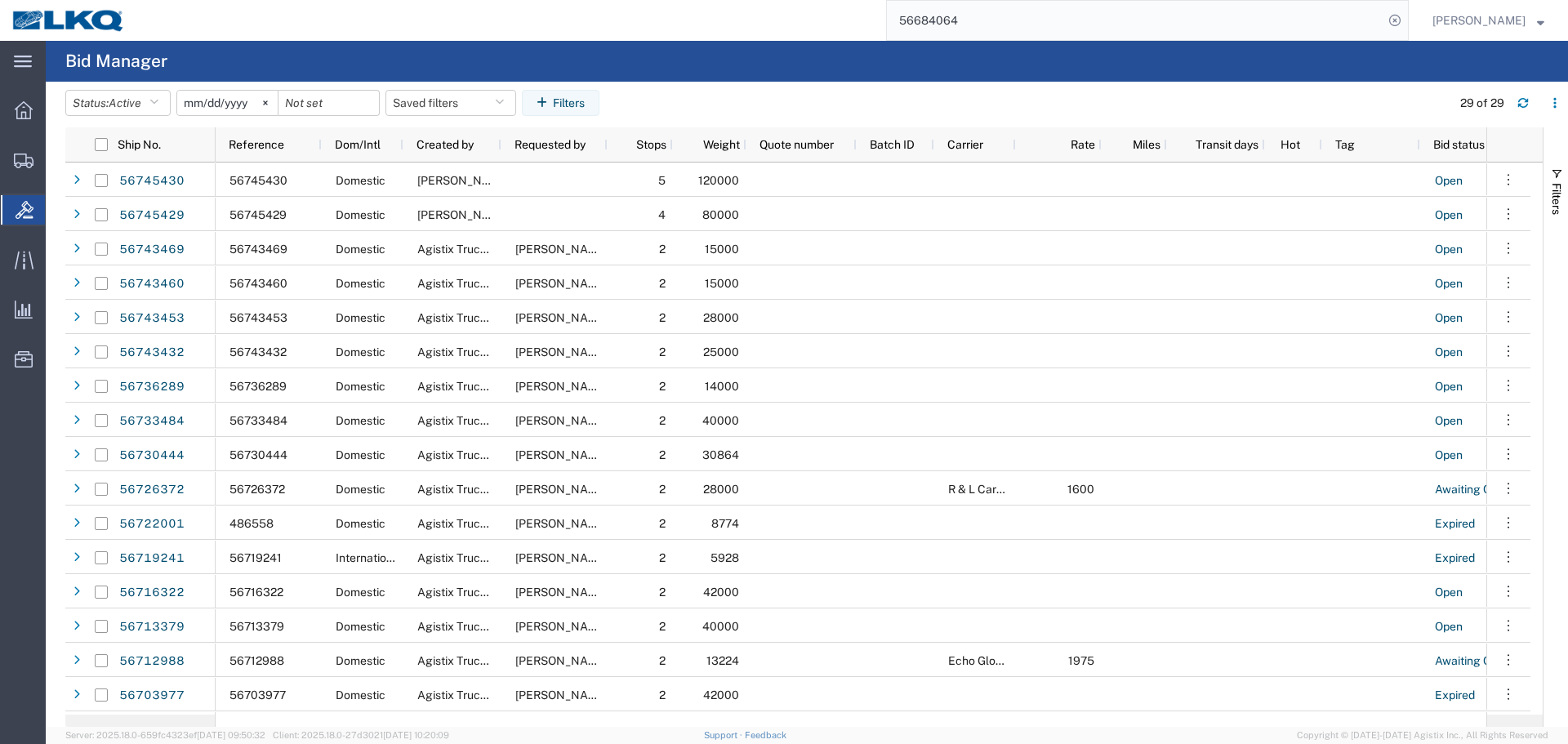
click at [625, 171] on div "5" at bounding box center [639, 180] width 65 height 35
click at [573, 0] on html "main_menu Created with Sketch. Collapse Menu Overview Shipments Shipment Manage…" at bounding box center [784, 372] width 1568 height 744
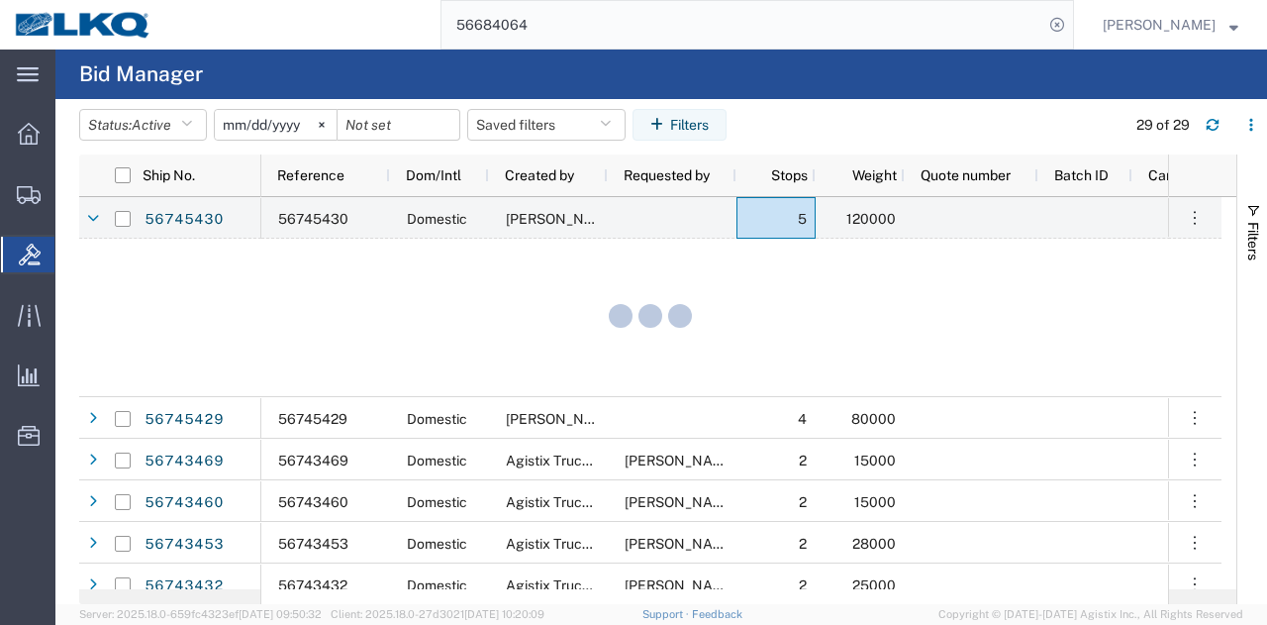
paste input "745429"
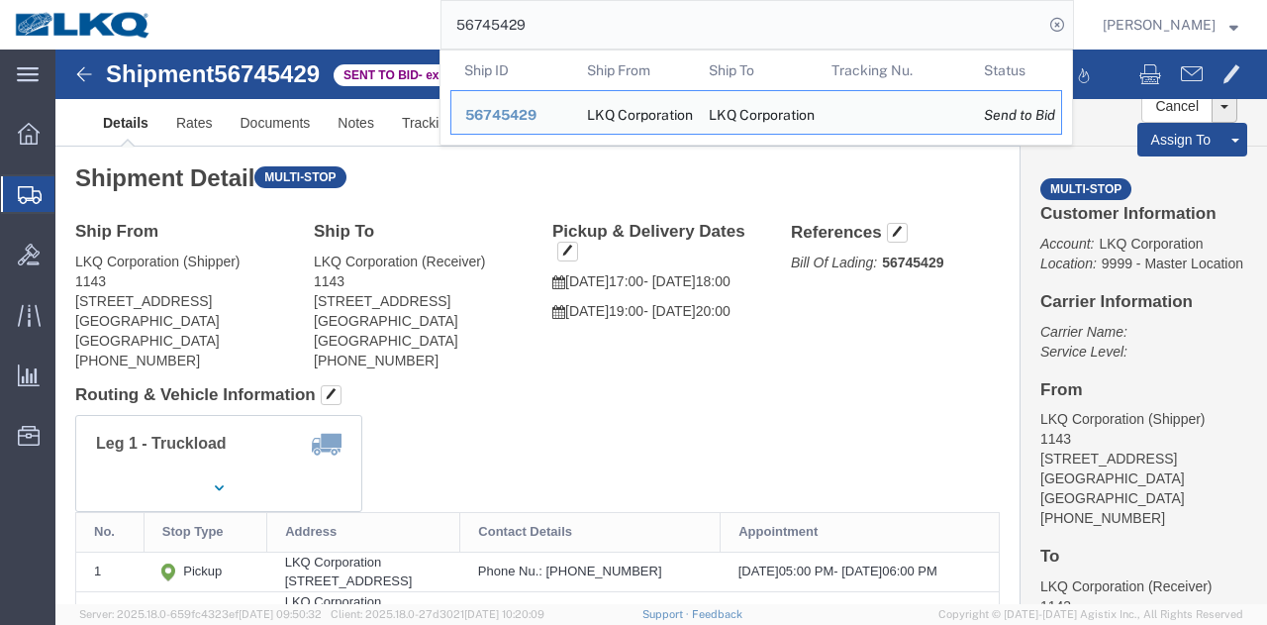
paste input "01830"
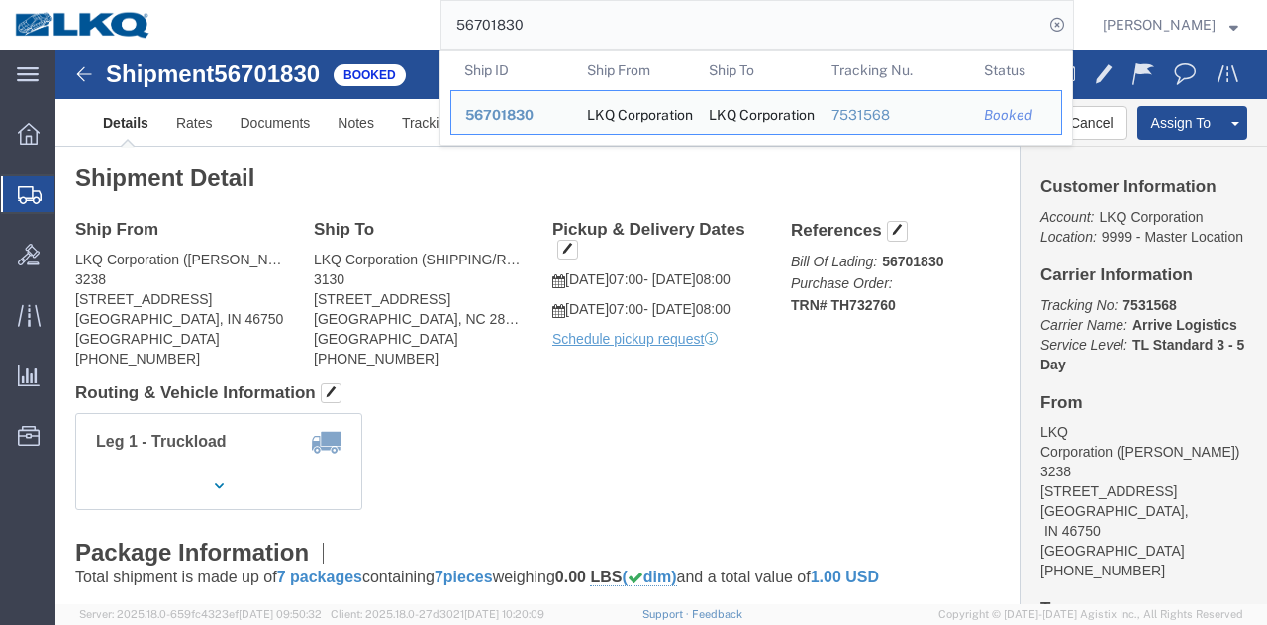
click div "Ship From LKQ Corporation ([PERSON_NAME]) 3238 [STREET_ADDRESS] [PHONE_NUMBER] …"
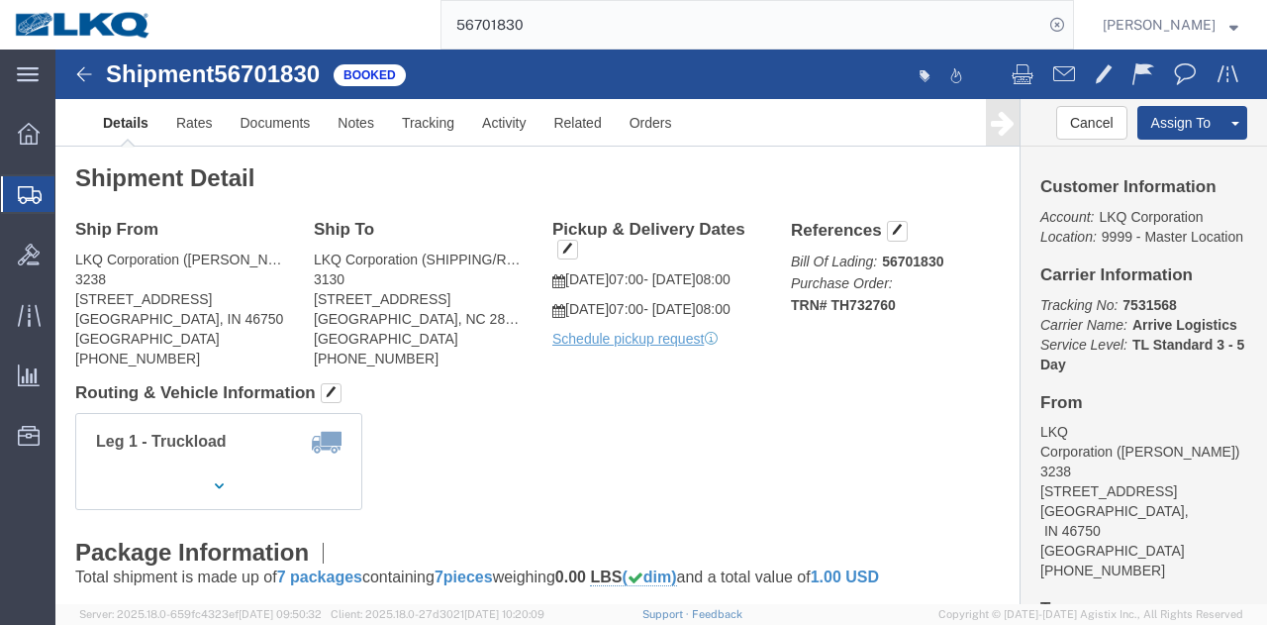
click div "Leg 1 - Truckload Vehicle 1: Standard Dry Van (53 Feet) Number of trucks: 1"
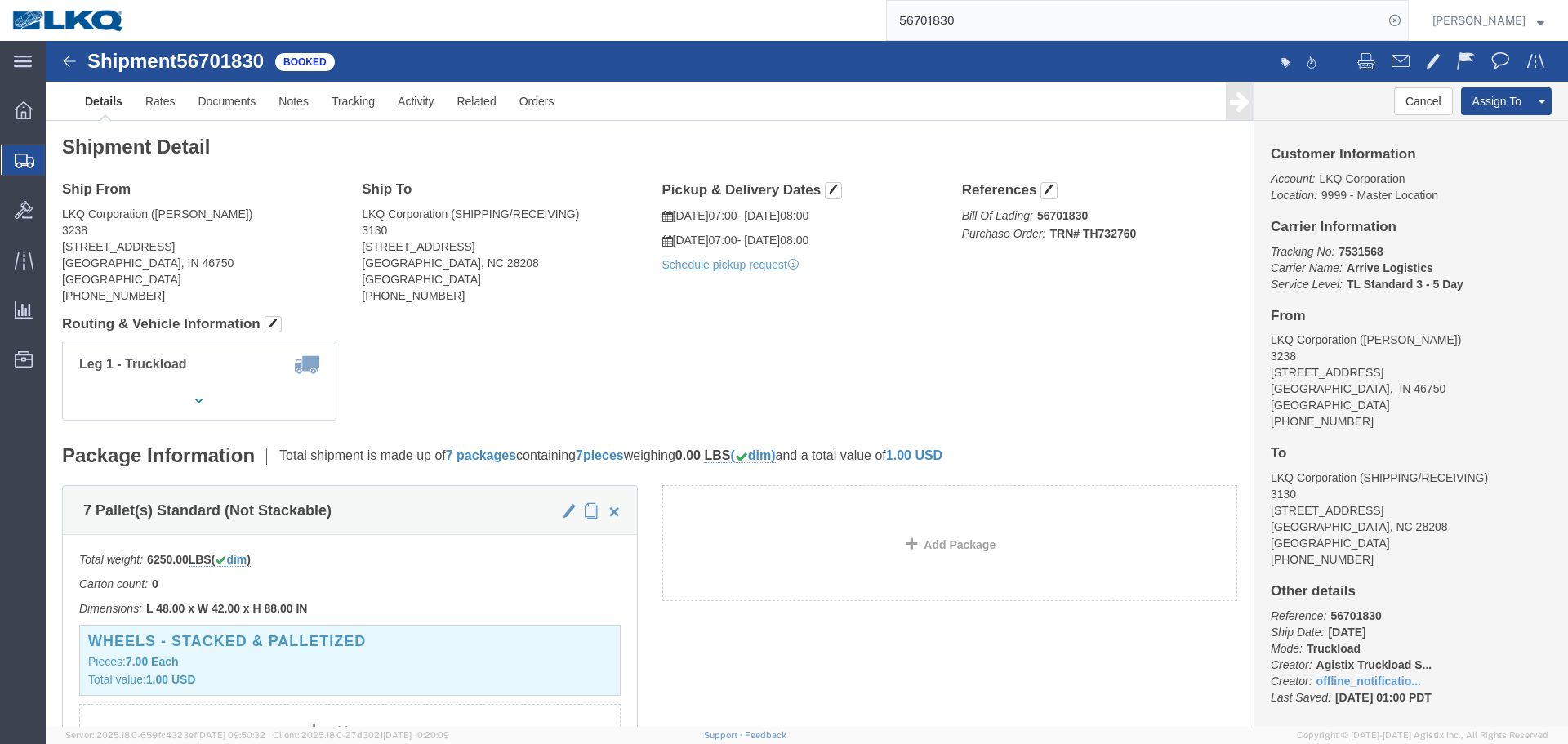
click at [986, 5] on input "56701830" at bounding box center [1135, 21] width 497 height 40
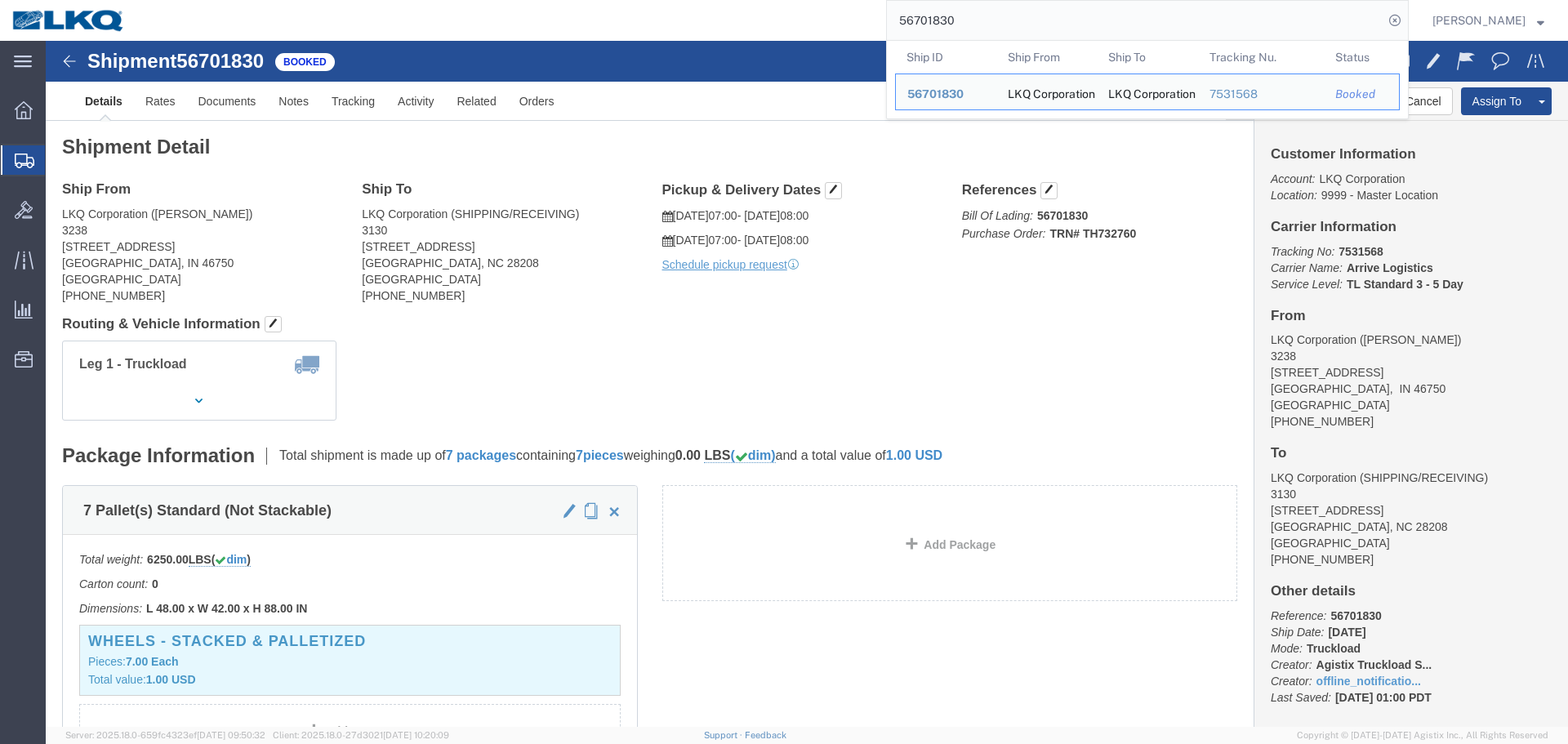
paste input "691704"
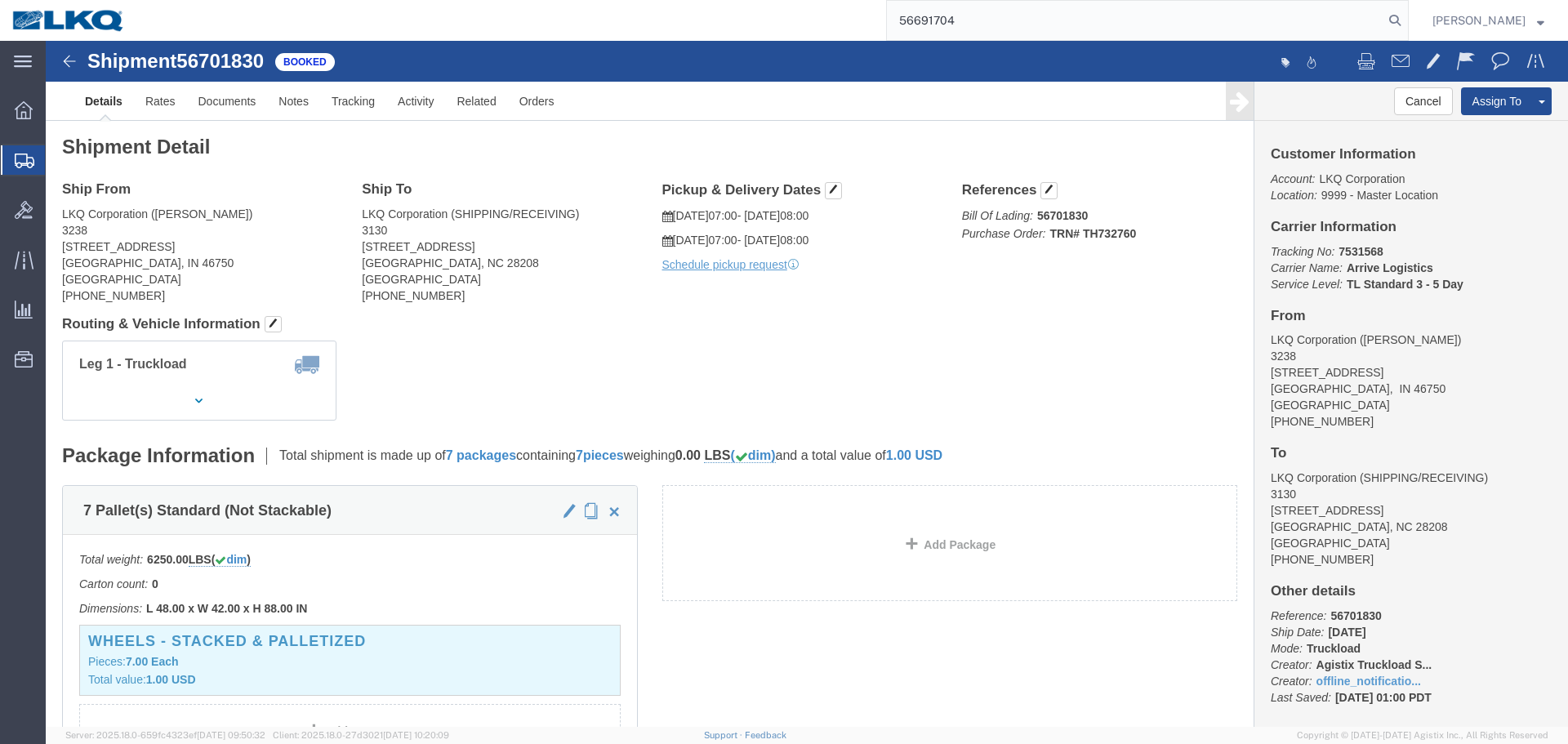
type input "56691704"
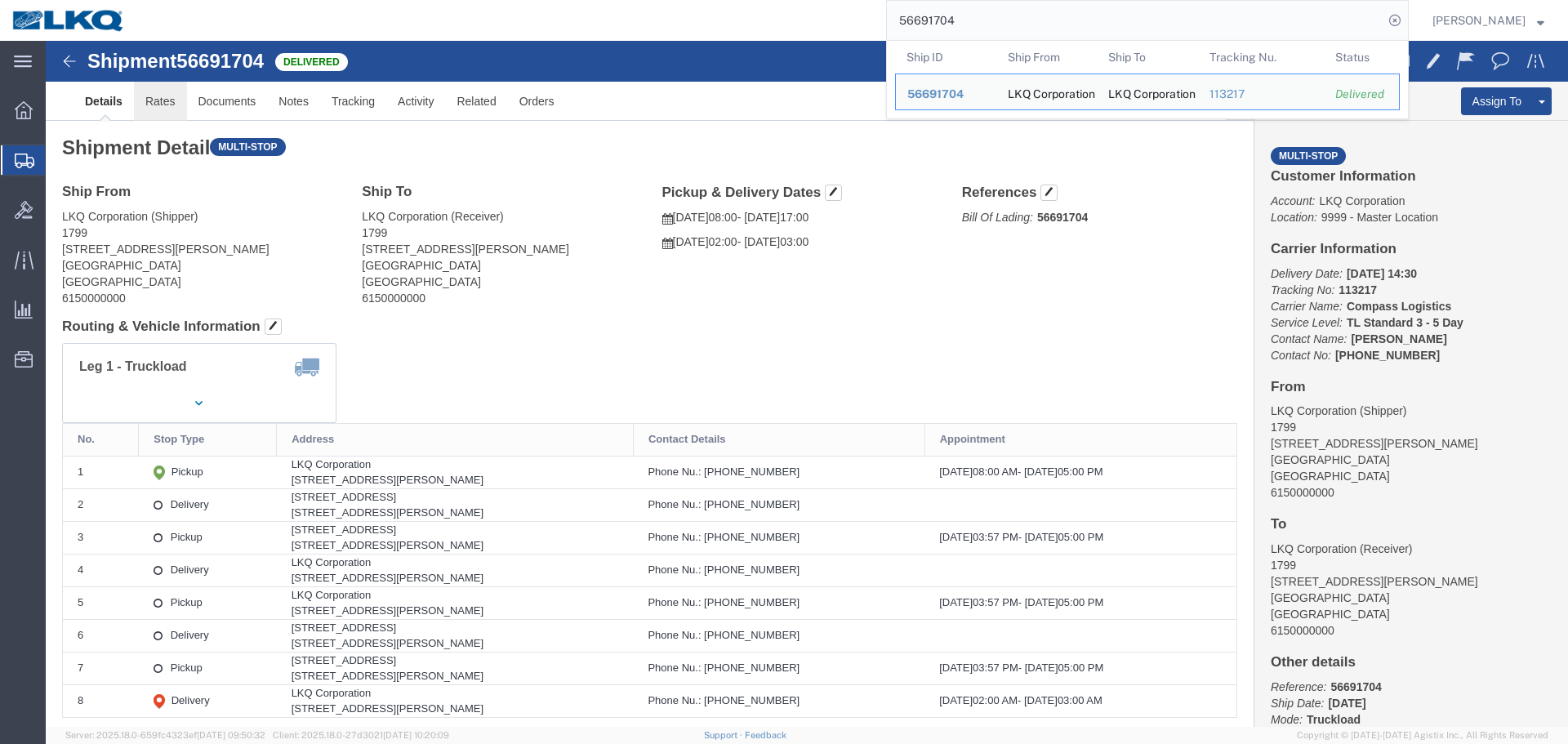
click link "Rates"
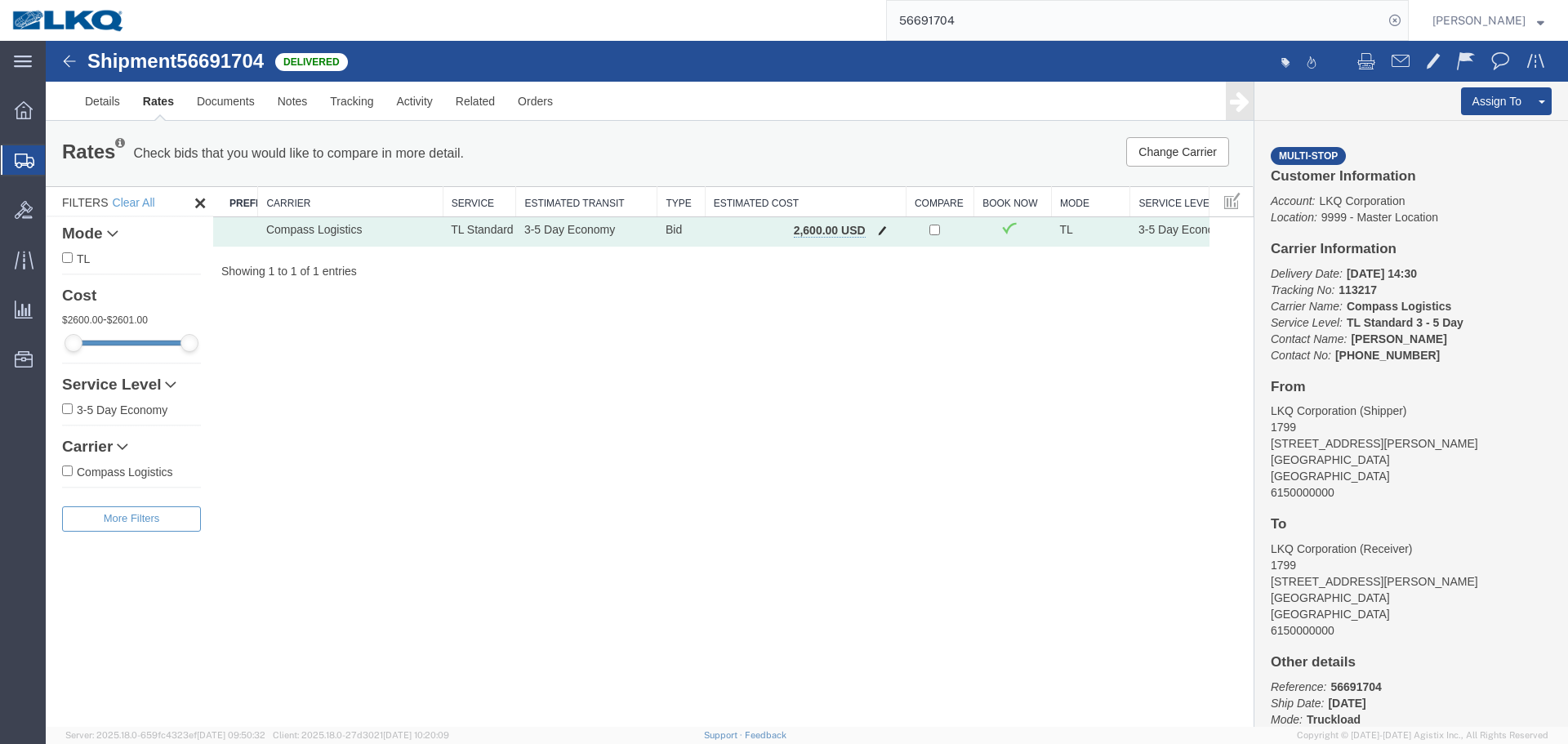
click at [881, 236] on button "button" at bounding box center [882, 232] width 22 height 21
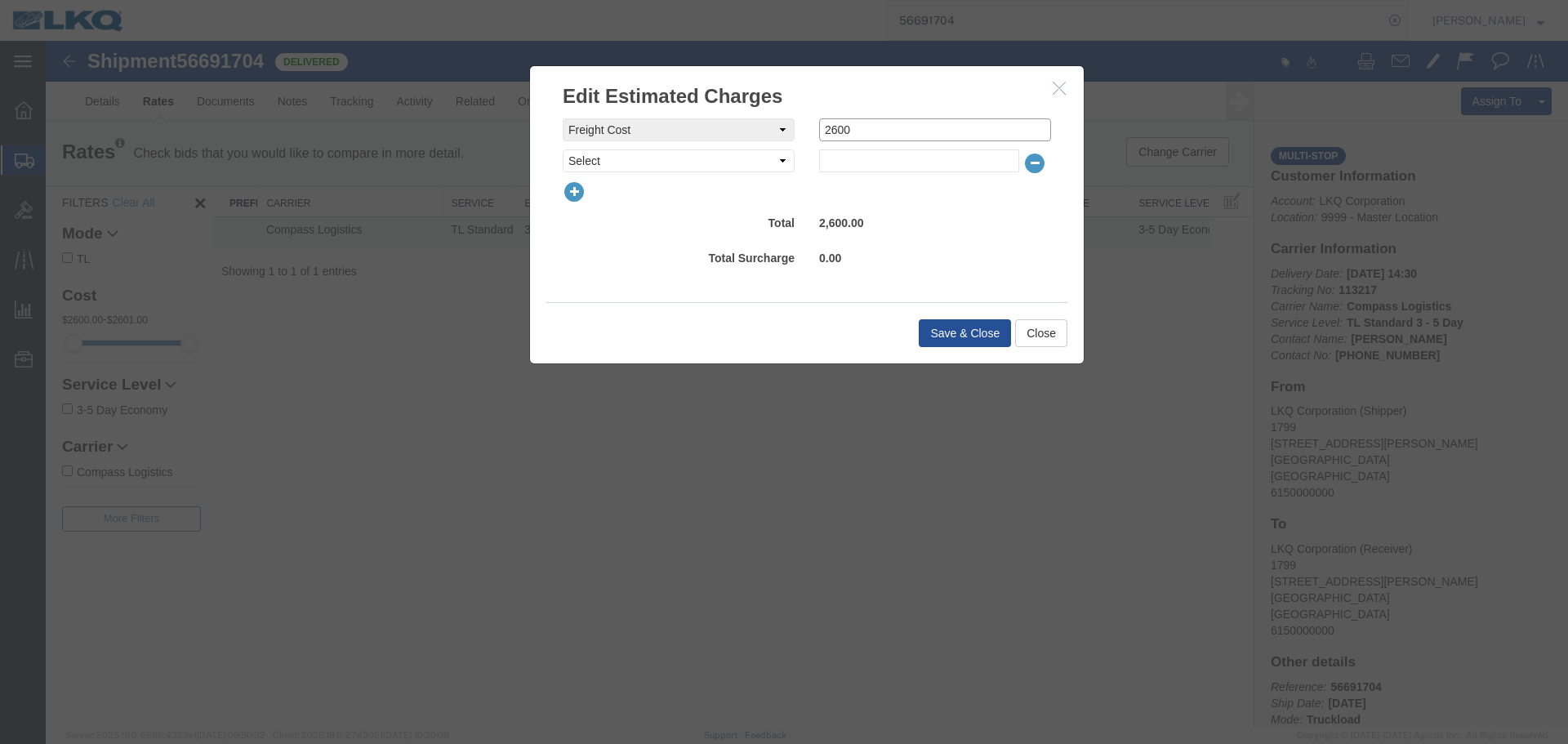
click at [874, 127] on input "2600" at bounding box center [935, 130] width 232 height 23
paste input "165"
type input "1650"
click at [963, 332] on button "Save & Close" at bounding box center [965, 333] width 92 height 28
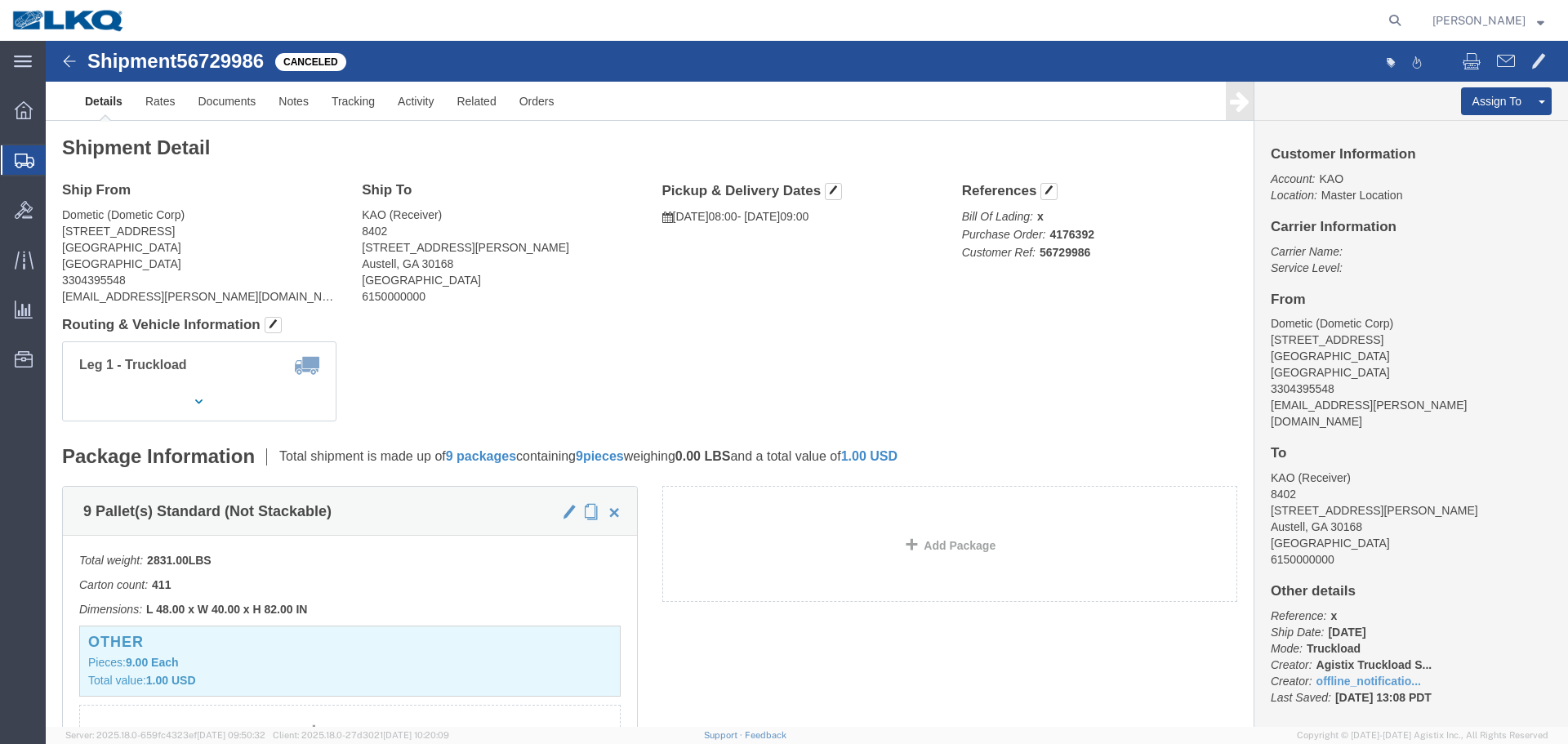
click at [1406, 24] on form at bounding box center [1396, 20] width 26 height 40
click at [1394, 24] on icon at bounding box center [1395, 21] width 23 height 23
paste input "56701208"
type input "56701208"
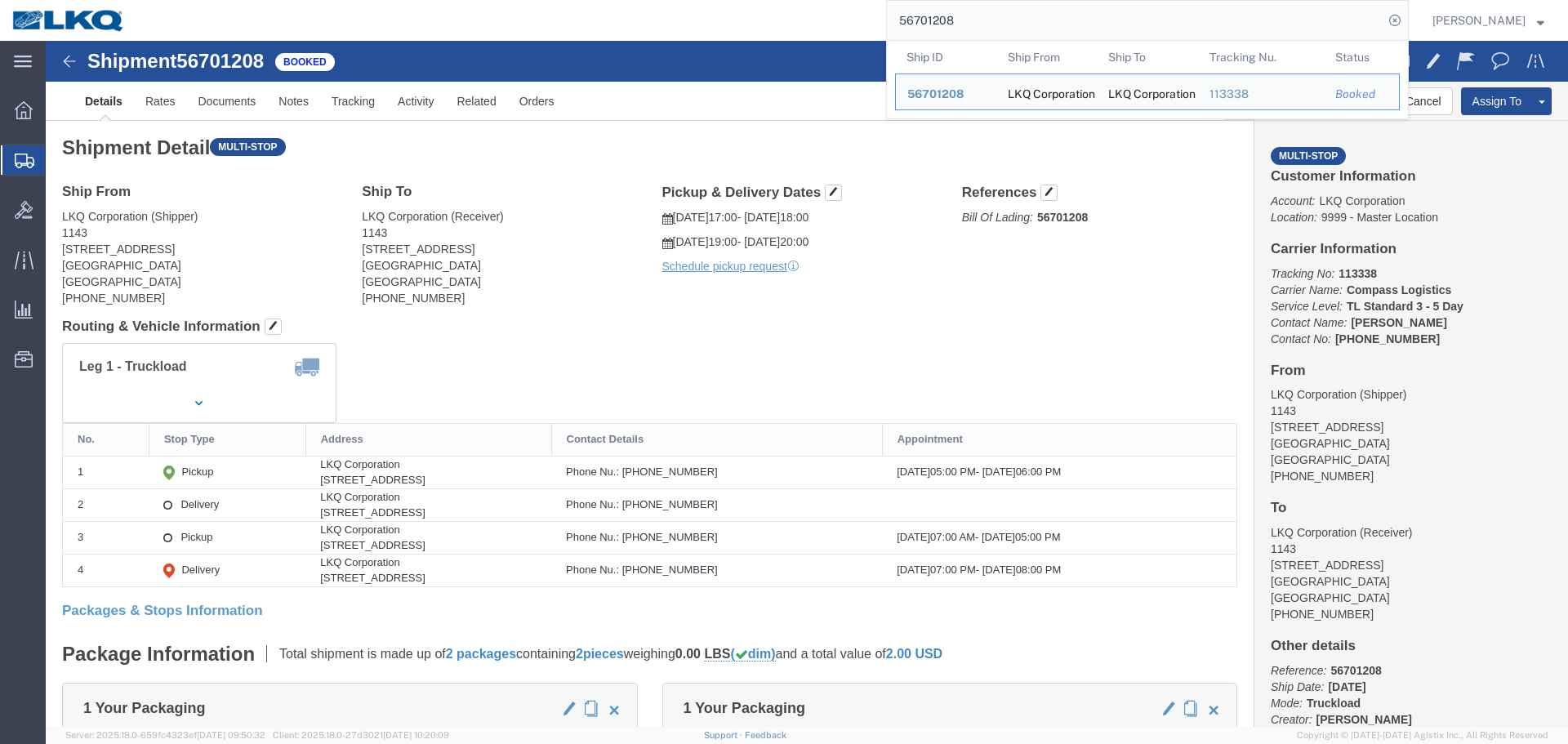
drag, startPoint x: 1097, startPoint y: 213, endPoint x: 1327, endPoint y: 111, distance: 251.6
click div "Ship From LKQ Corporation (Shipper) 1143 7135 Highway 70 West La Grange, NC 285…"
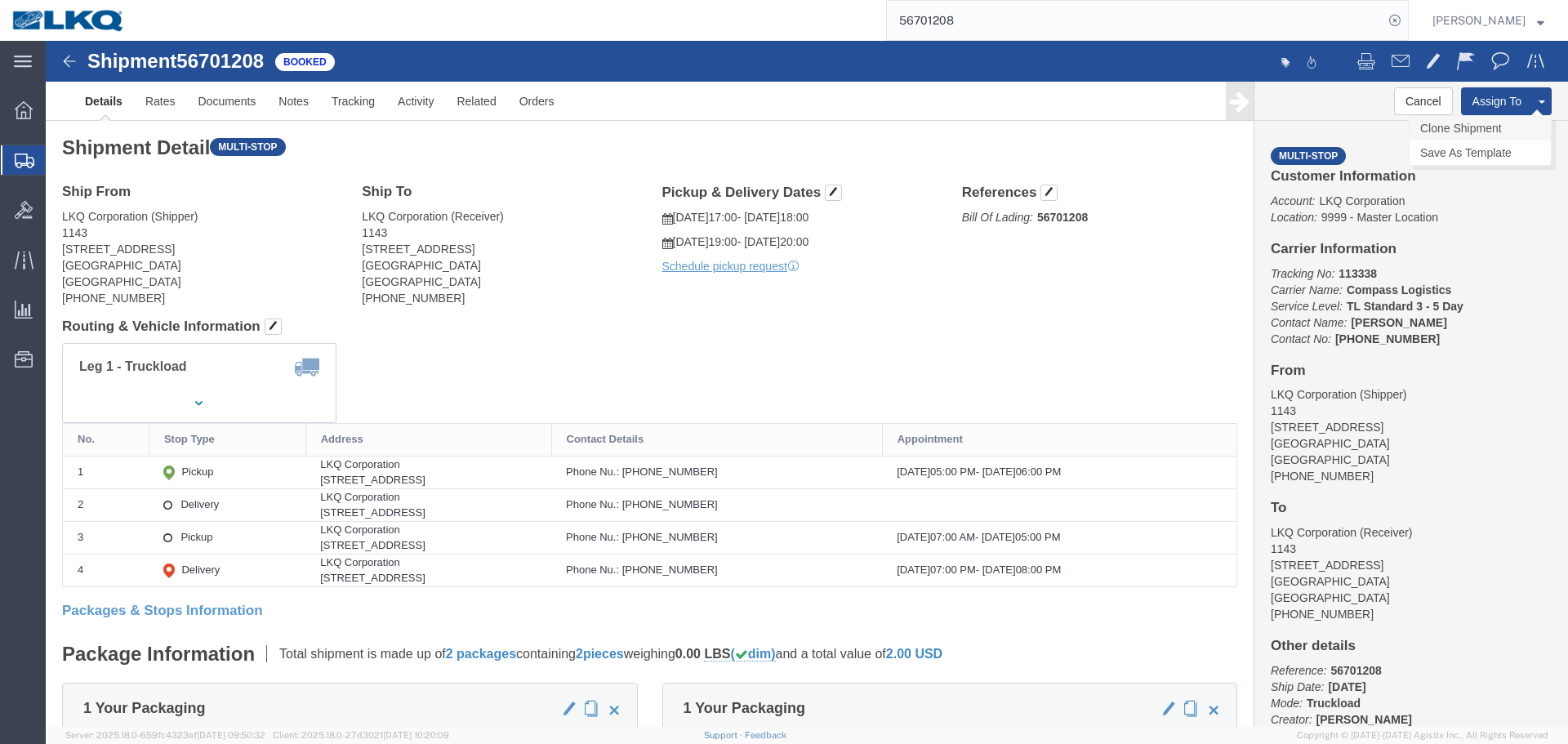
click link "Clone Shipment"
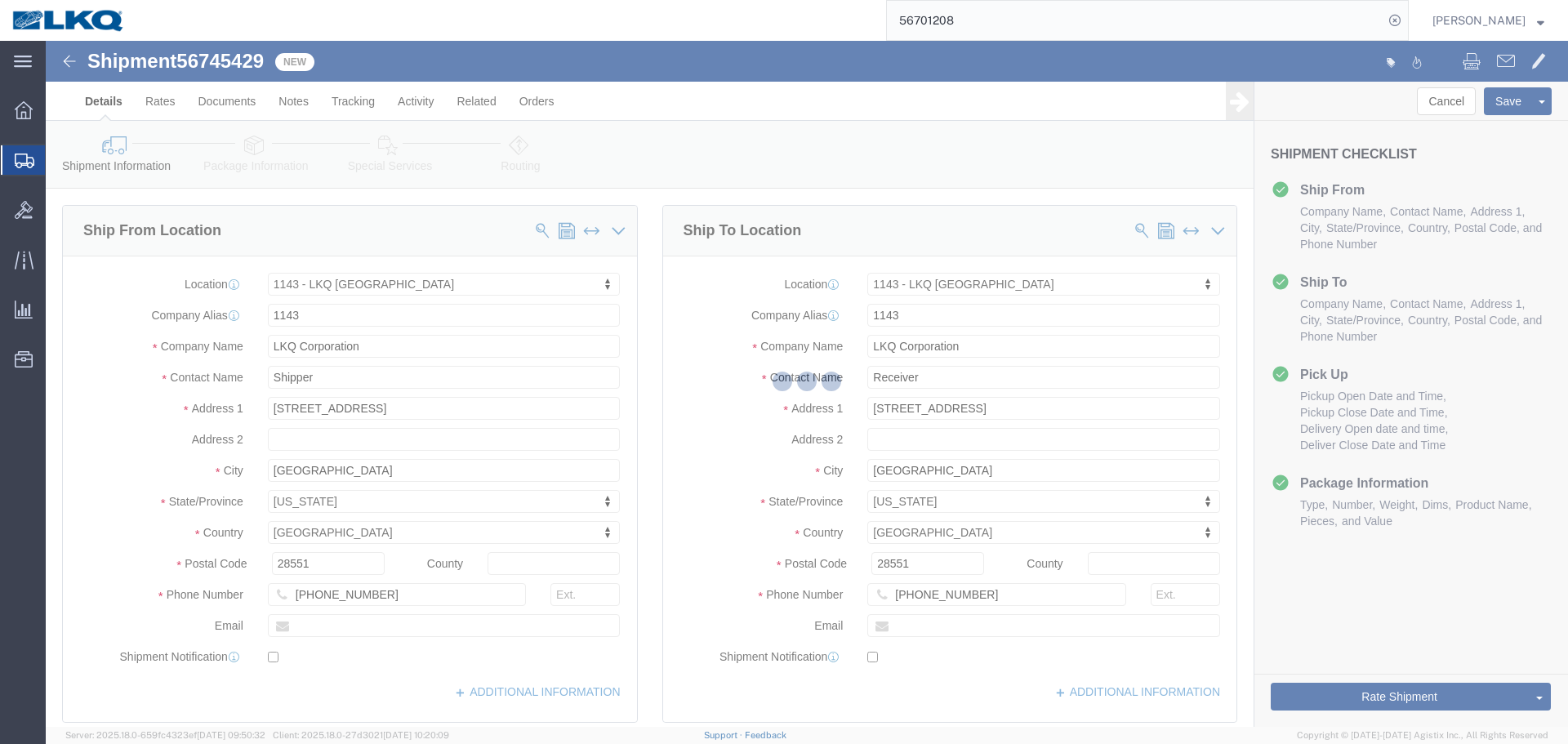
click span "56745429"
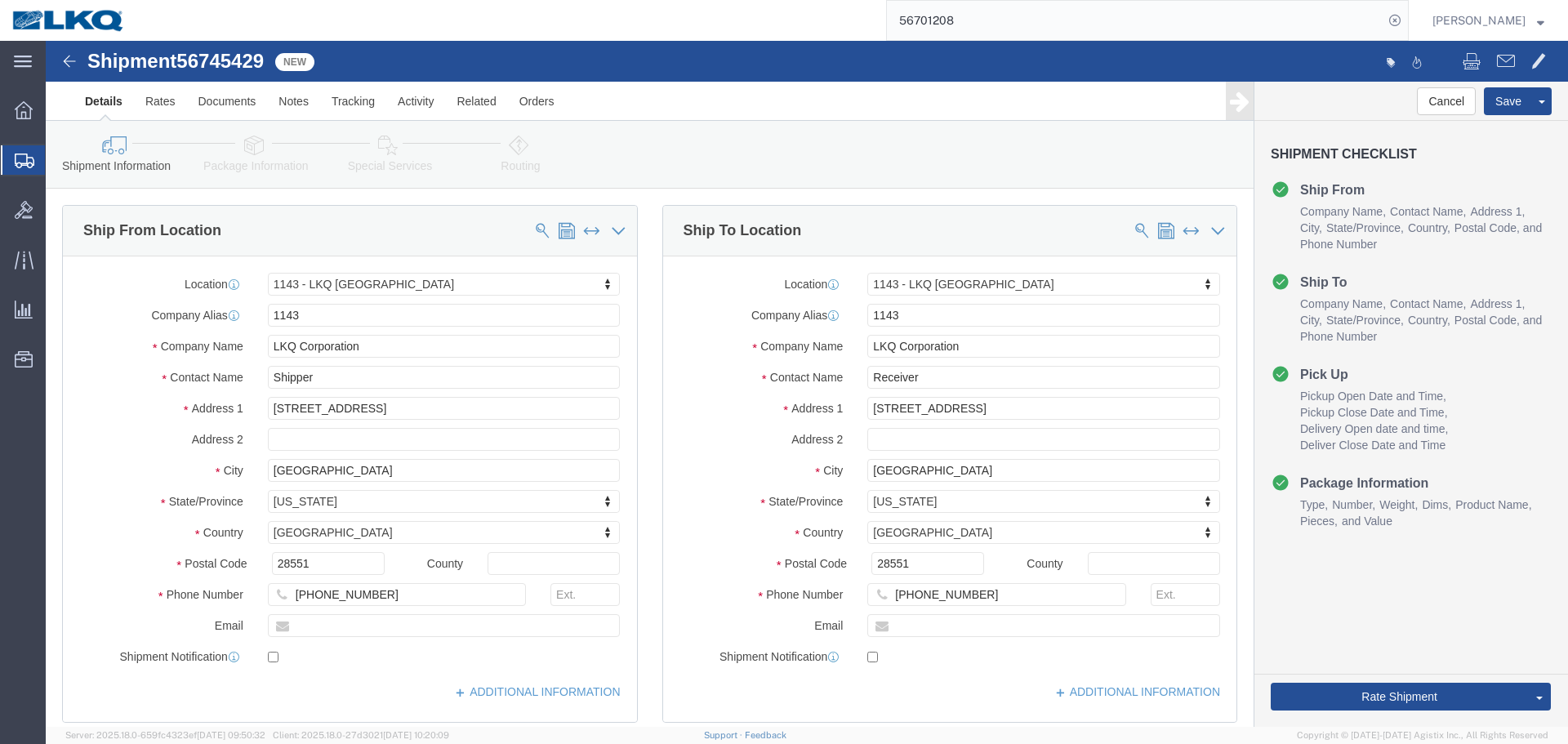
click span "56745429"
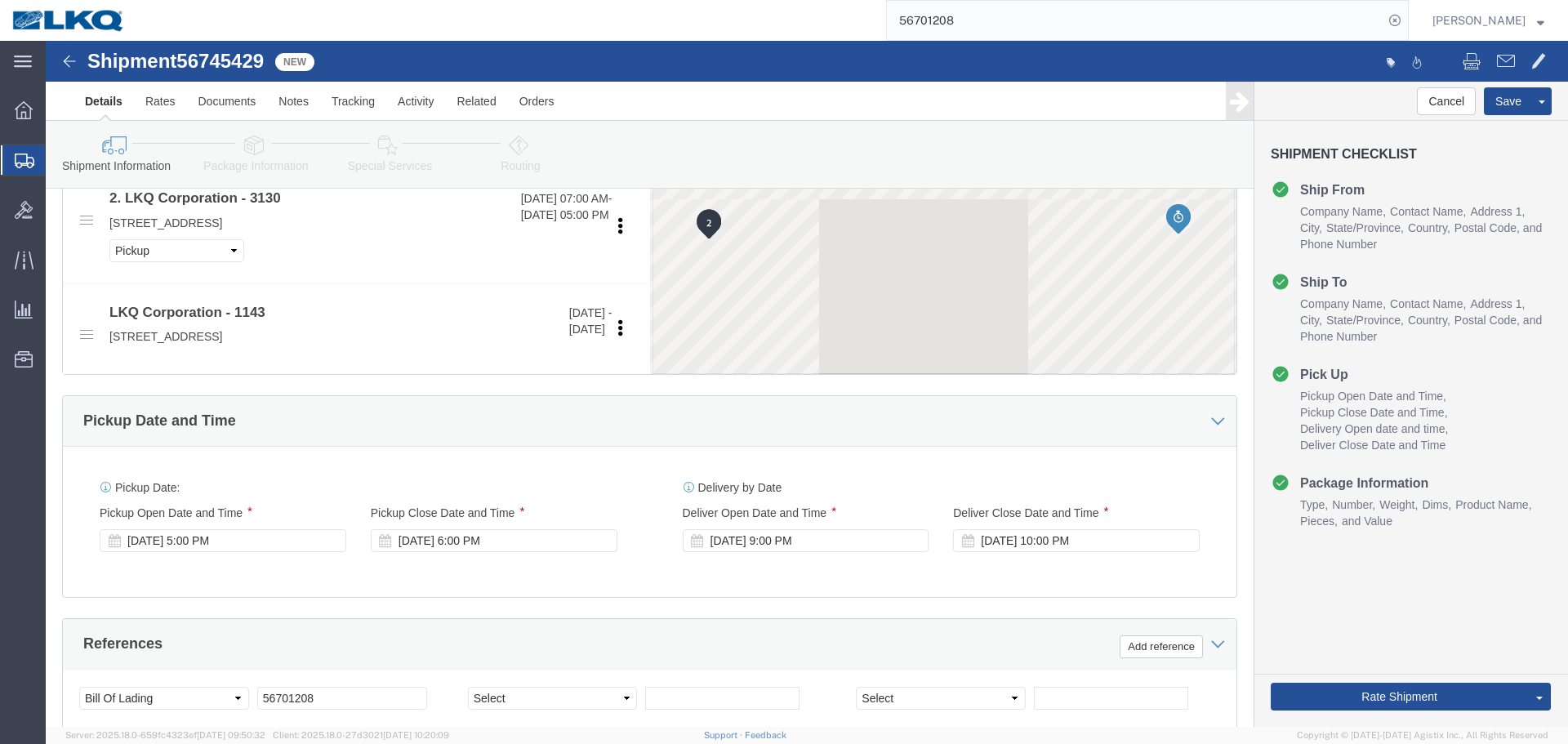
scroll to position [898, 0]
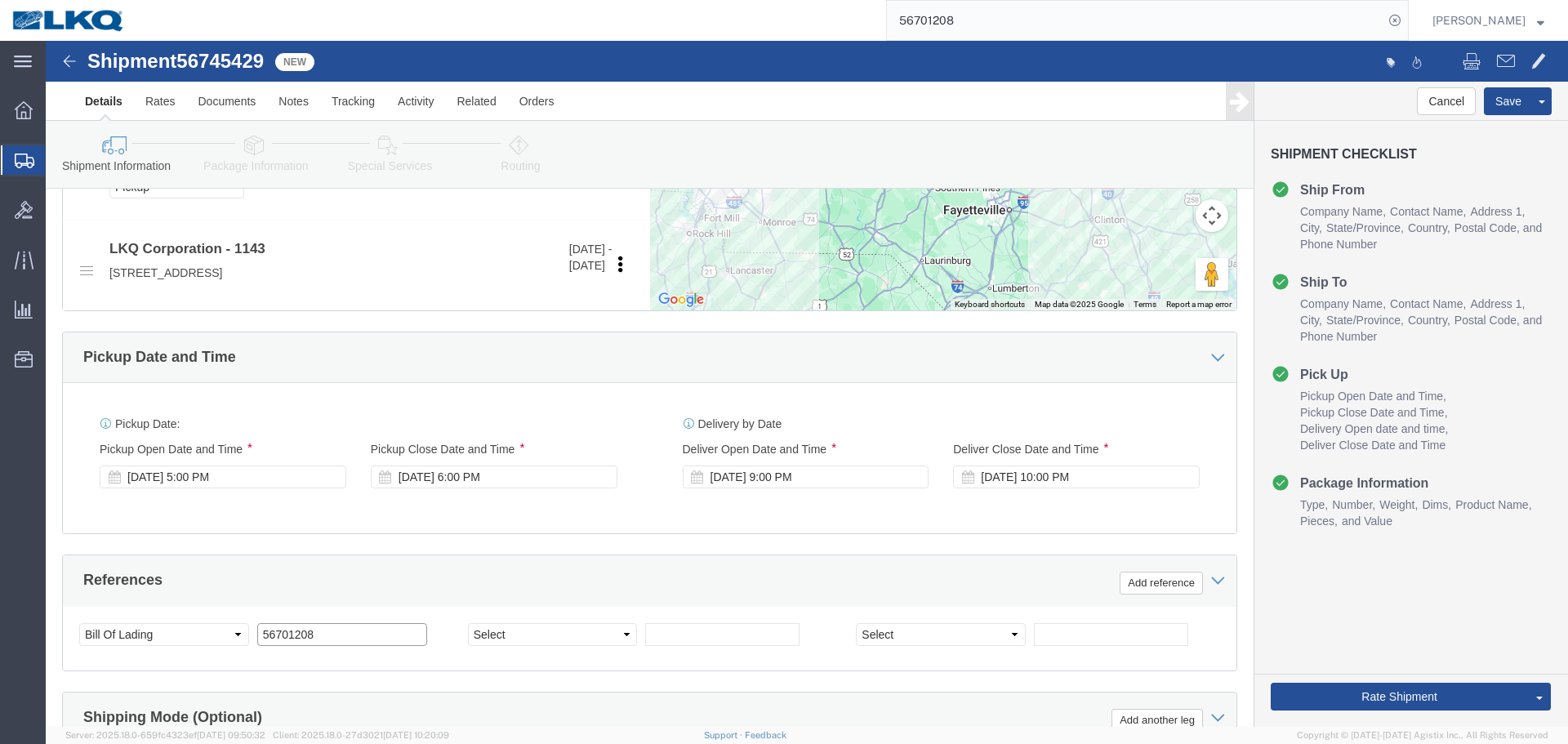
click input "56701208"
paste input "684064"
click div "Sep 09 2025 5:00 PM"
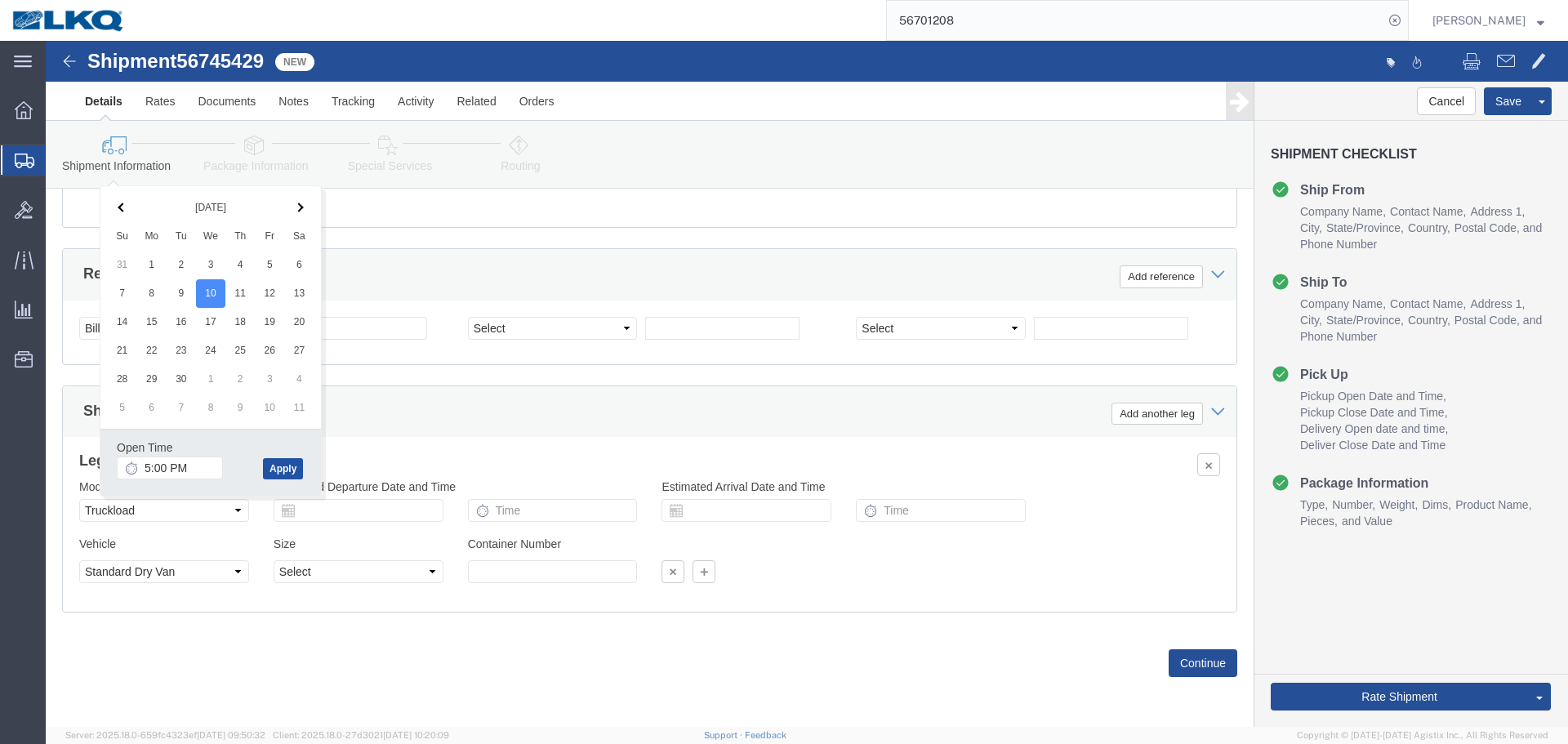
click button "Apply"
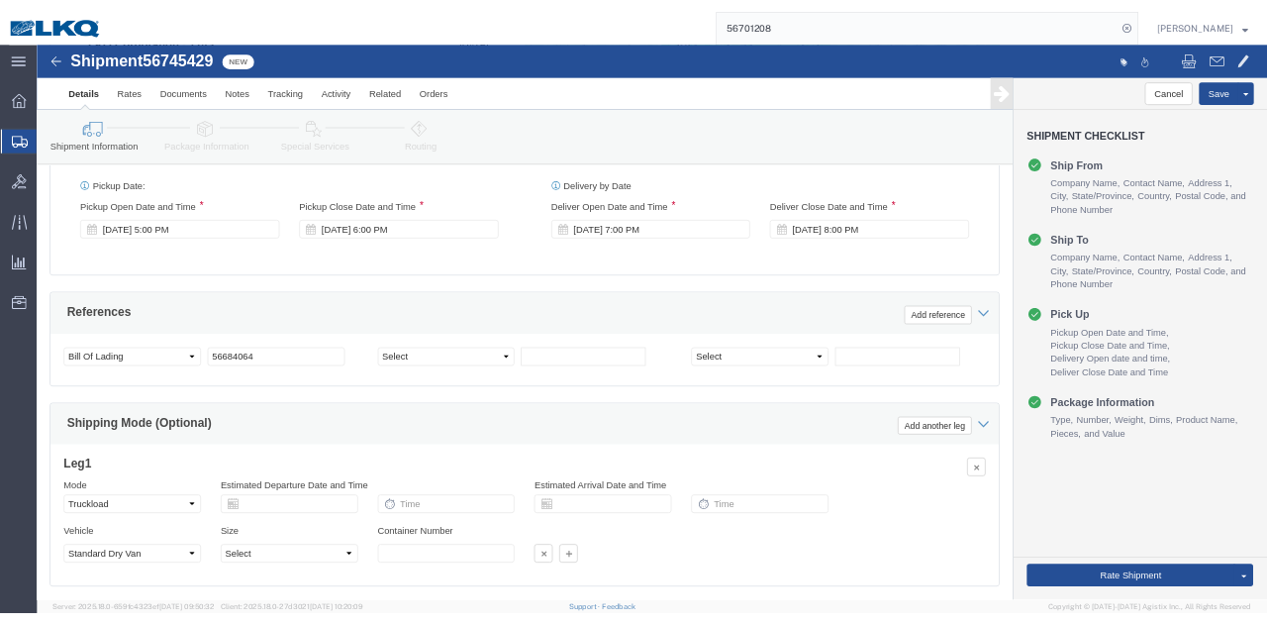
scroll to position [1163, 0]
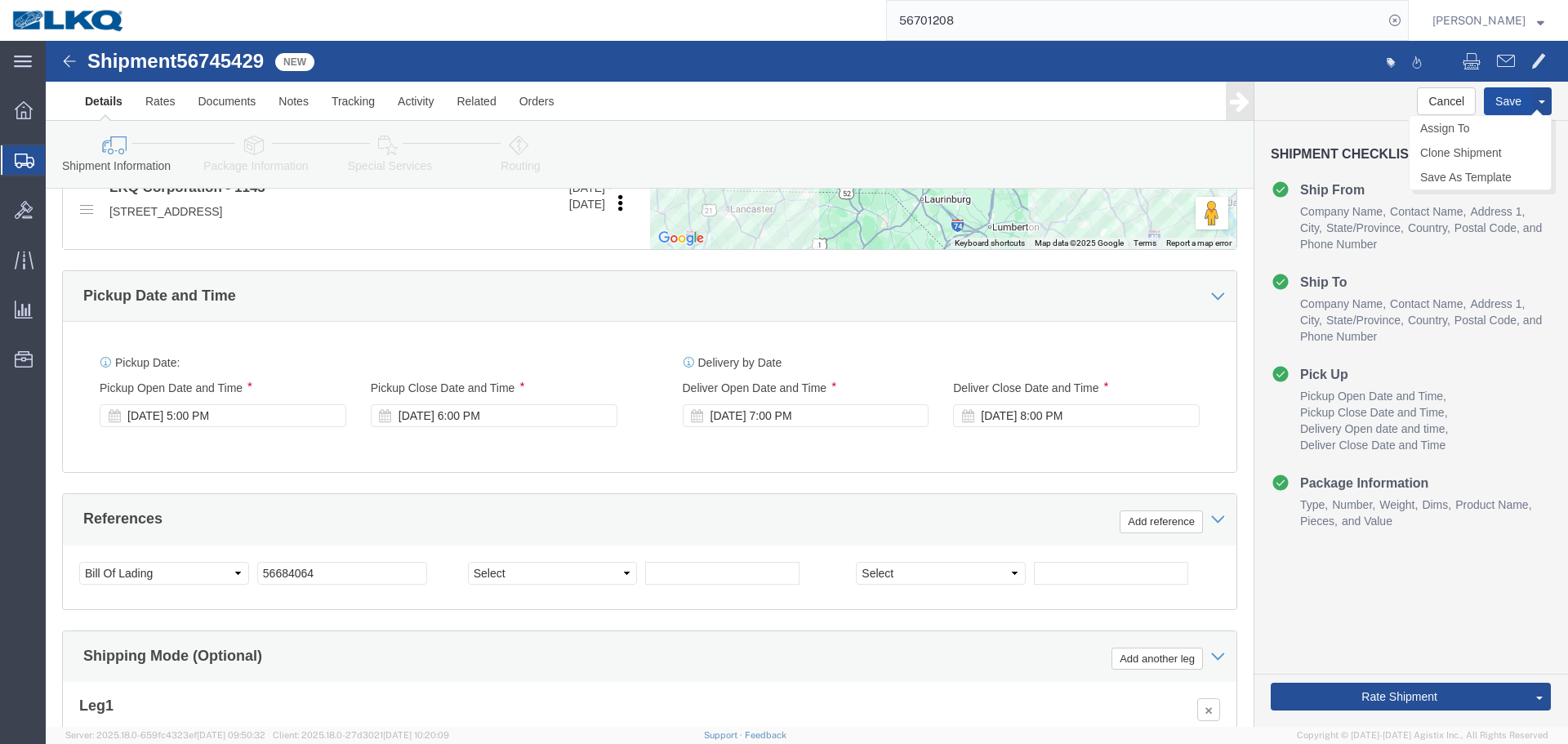
click button "Save"
click span "56745429"
copy span "56745429"
click input "56684064"
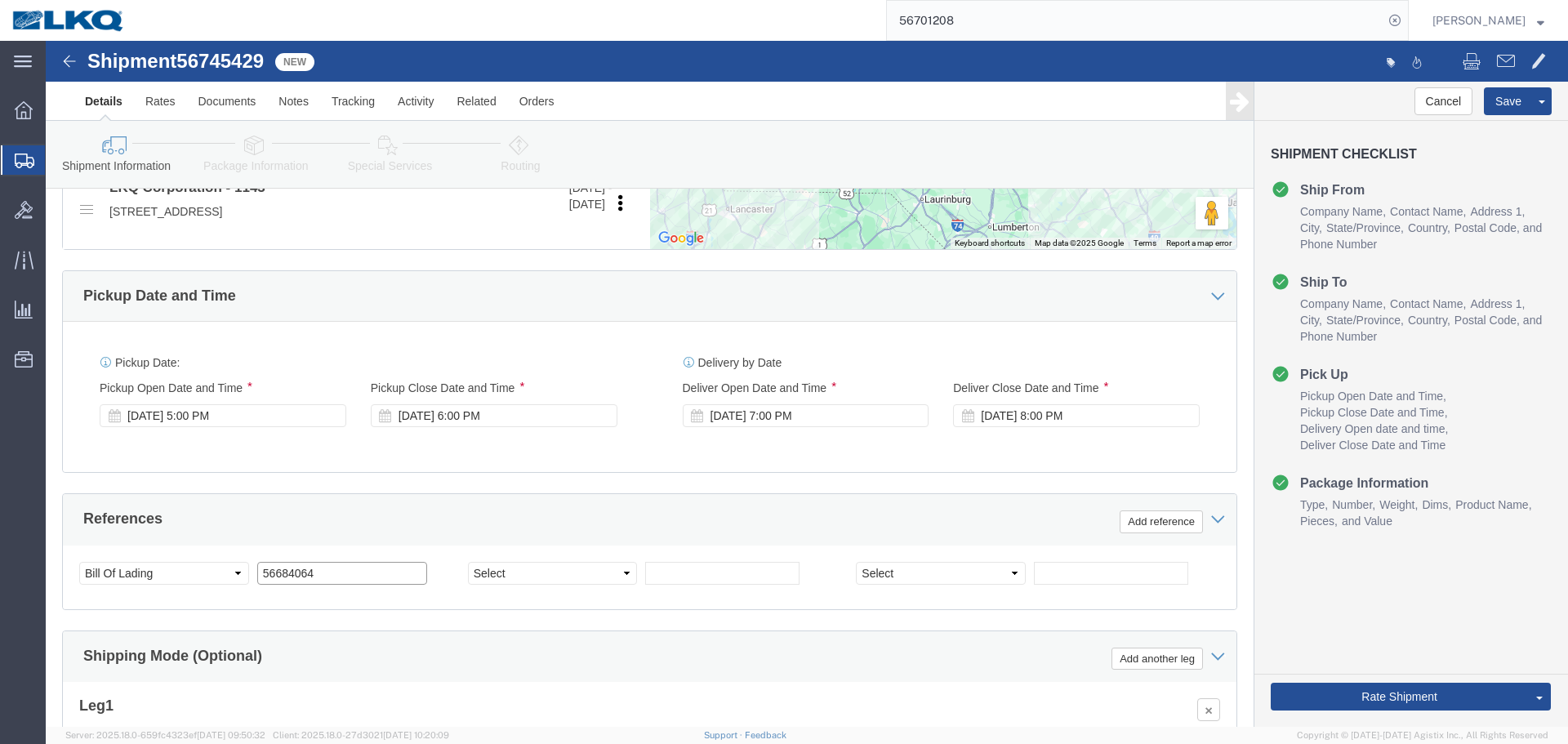
paste input "745429"
type input "56745429"
click link "Send To Bid"
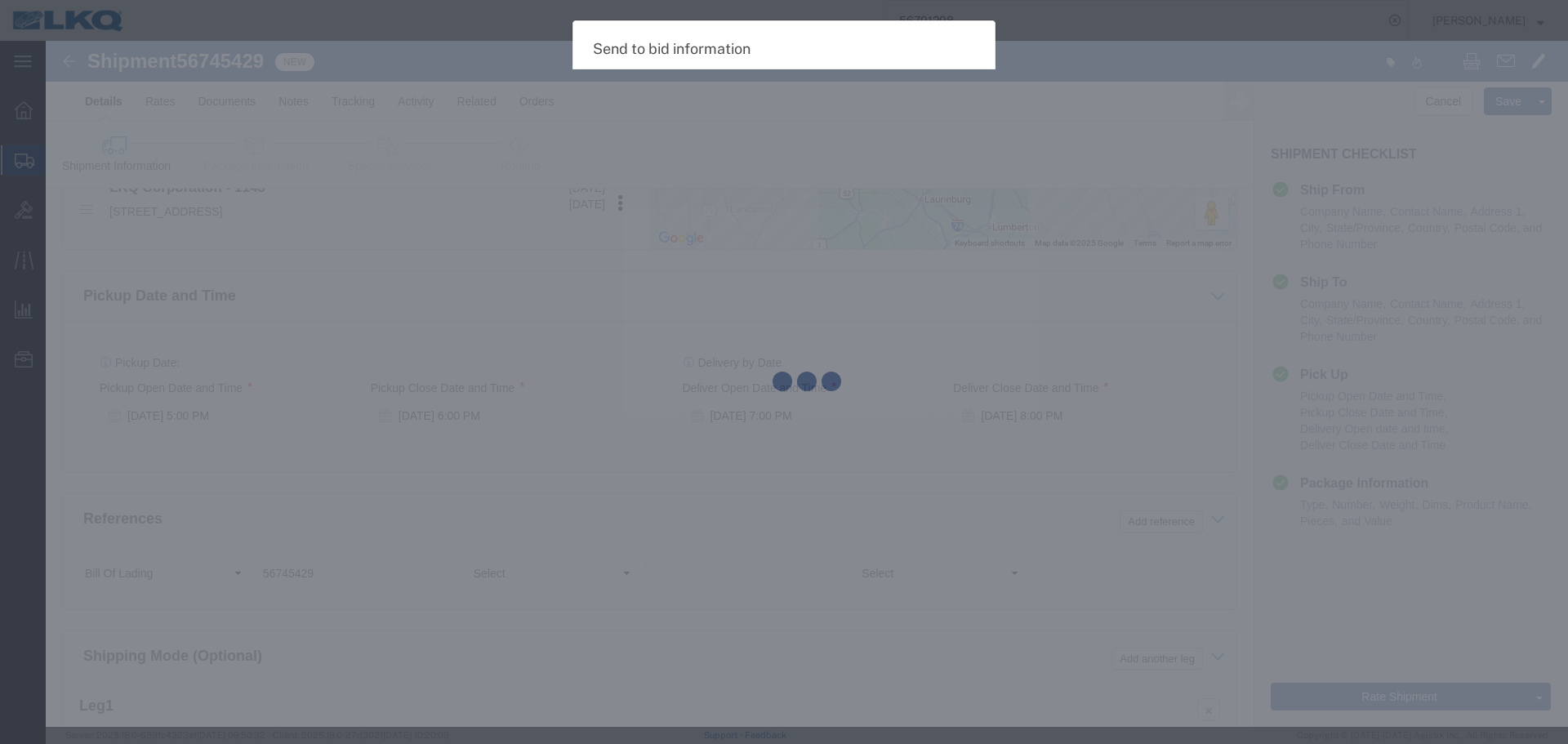
select select "TL"
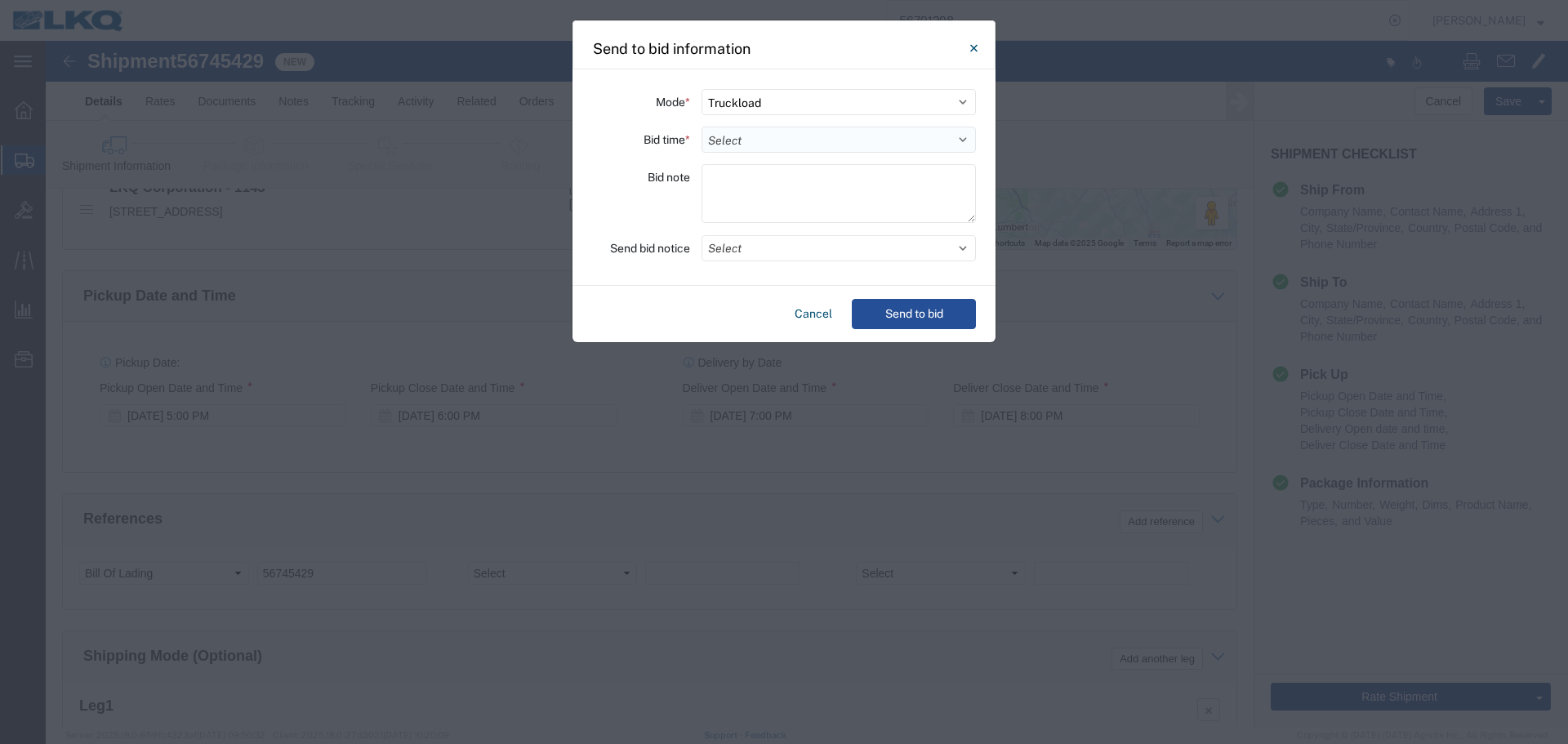
click at [718, 143] on select "Select 30 Min (Rush) 1 Hour (Rush) 2 Hours (Rush) 4 Hours (Rush) 8 Hours (Rush)…" at bounding box center [838, 139] width 275 height 26
select select "8"
click at [701, 126] on select "Select 30 Min (Rush) 1 Hour (Rush) 2 Hours (Rush) 4 Hours (Rush) 8 Hours (Rush)…" at bounding box center [838, 139] width 275 height 26
click at [795, 261] on button "Select" at bounding box center [838, 248] width 275 height 26
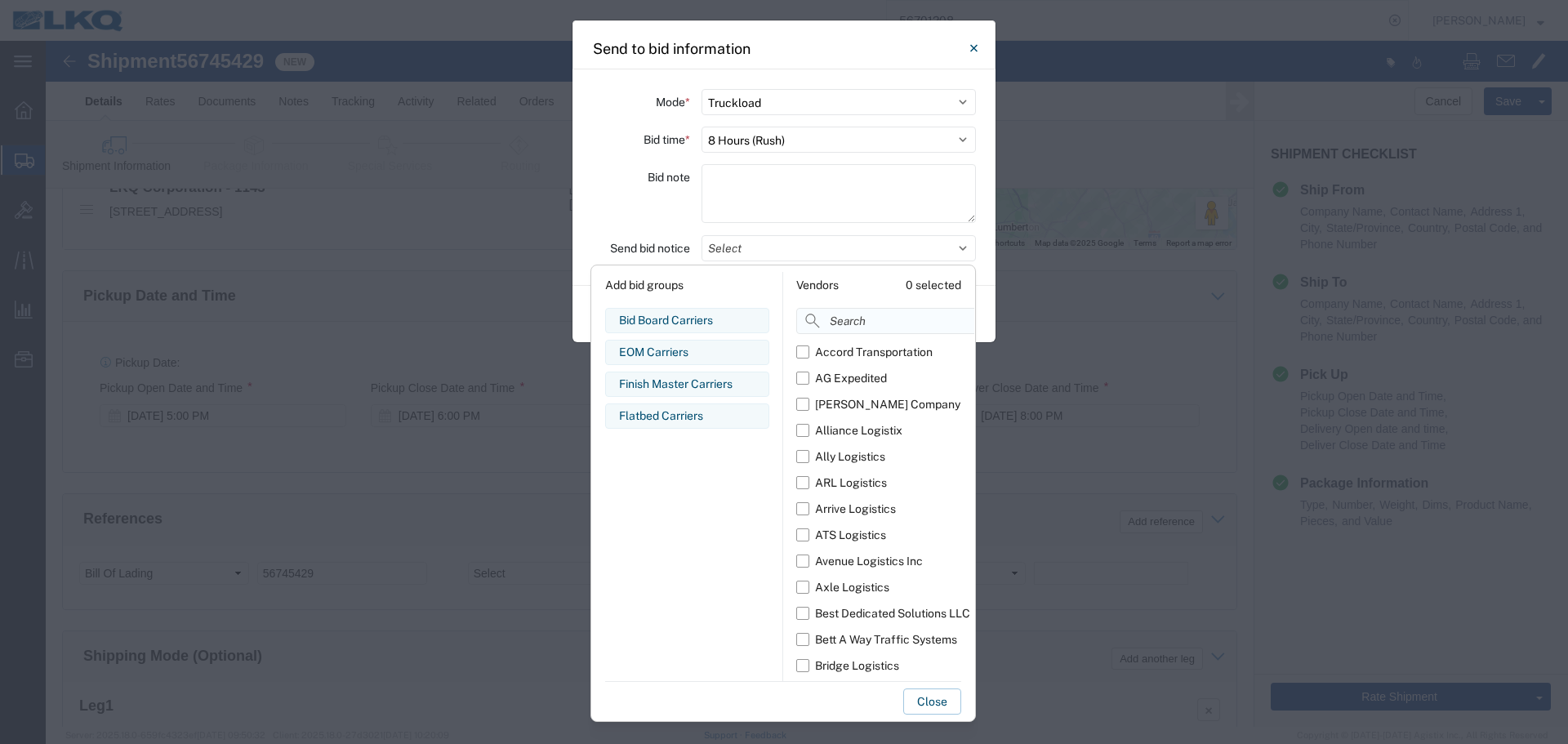
click at [826, 321] on input at bounding box center [921, 321] width 252 height 26
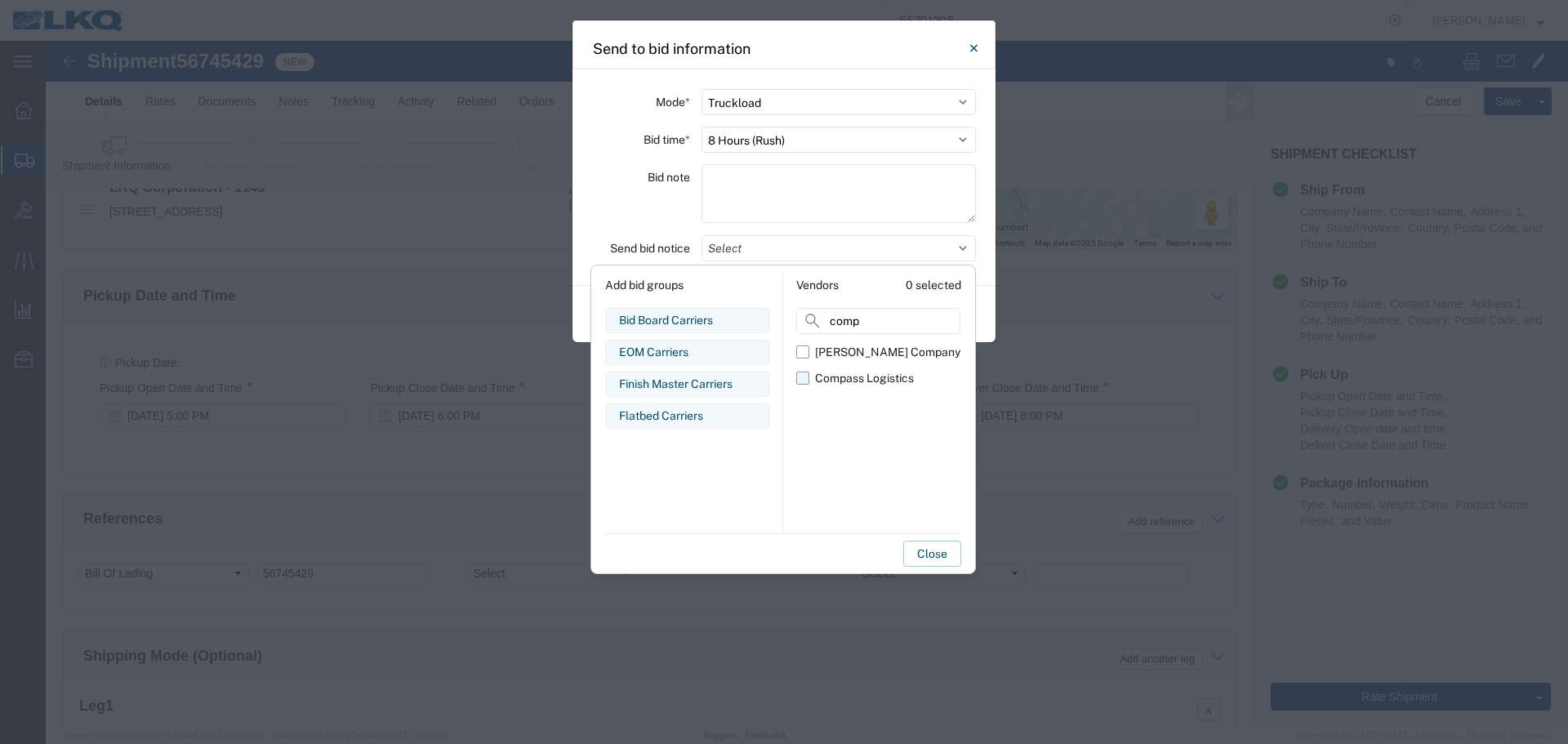
type input "comp"
click at [862, 379] on div "Compass Logistics" at bounding box center [864, 378] width 99 height 17
click at [0, 0] on input "Compass Logistics" at bounding box center [0, 0] width 0 height 0
click at [647, 223] on div "Bid note" at bounding box center [641, 195] width 98 height 64
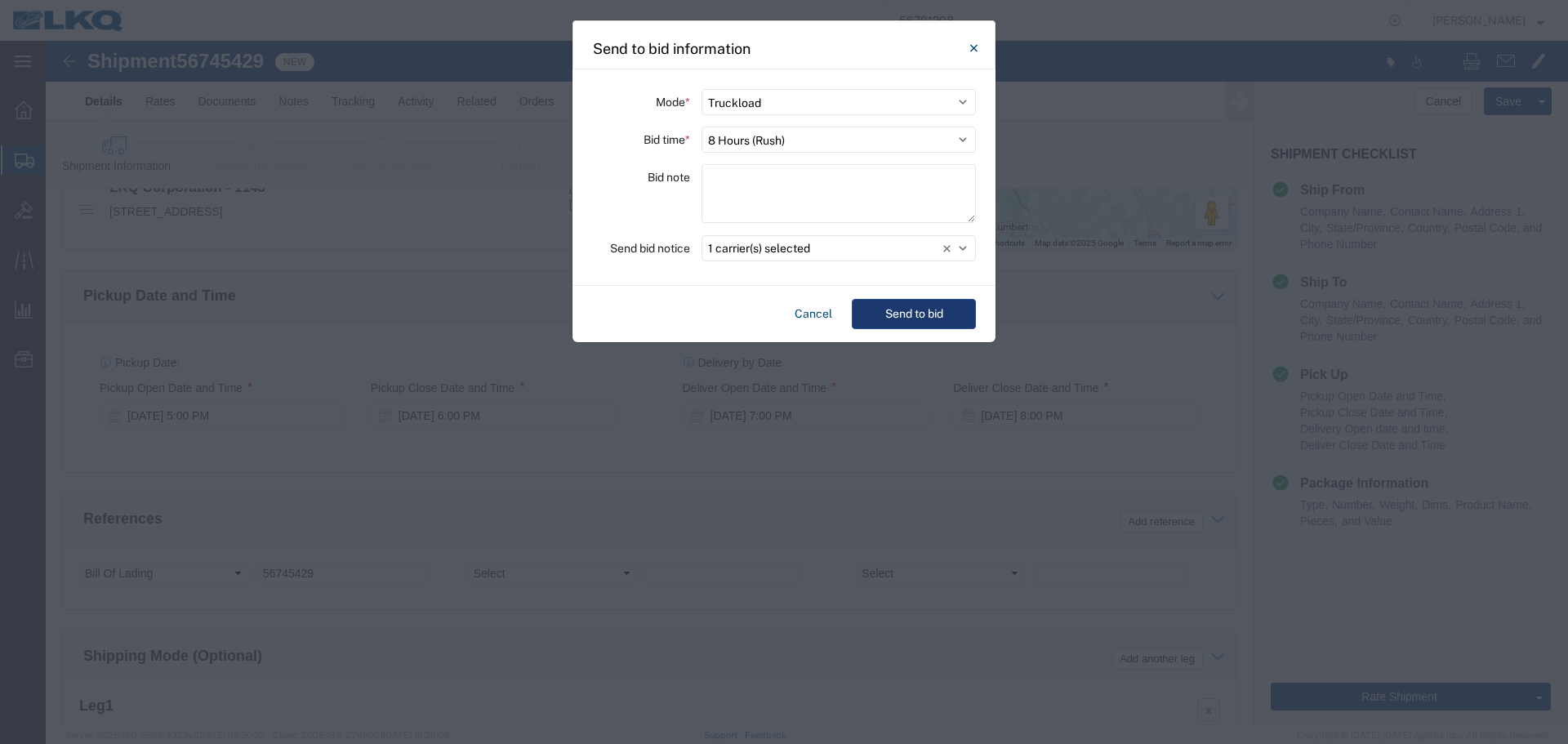
click at [966, 311] on button "Send to bid" at bounding box center [913, 313] width 124 height 31
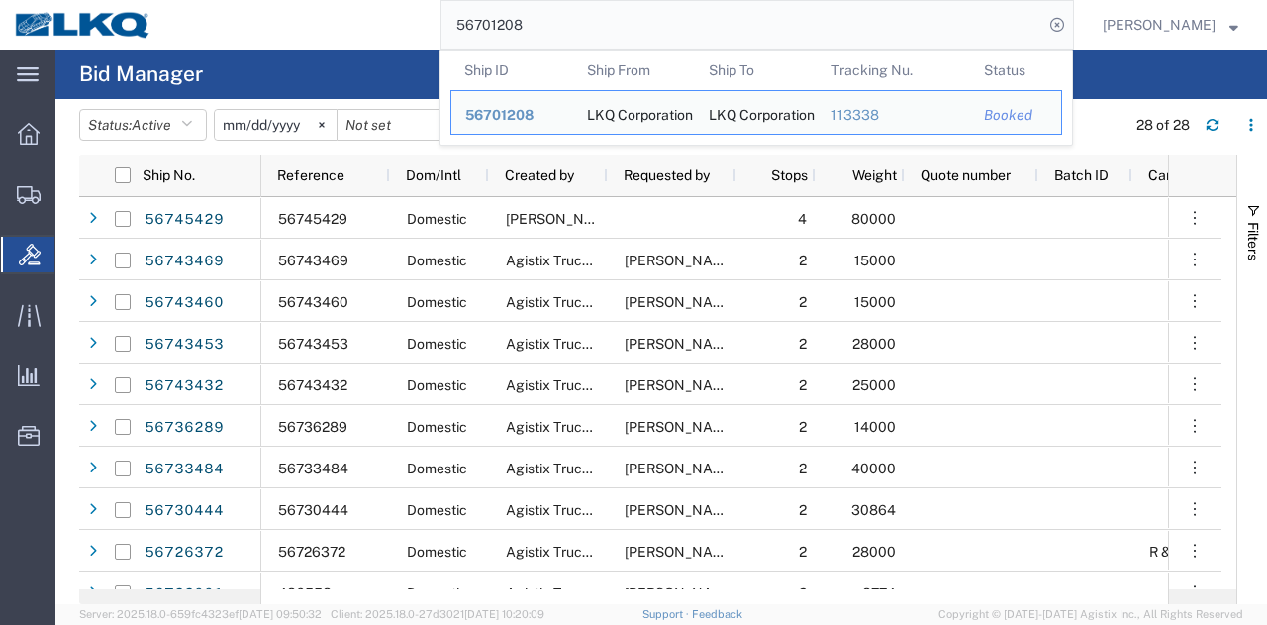
click at [637, 16] on input "56701208" at bounding box center [743, 25] width 602 height 48
paste input "45430"
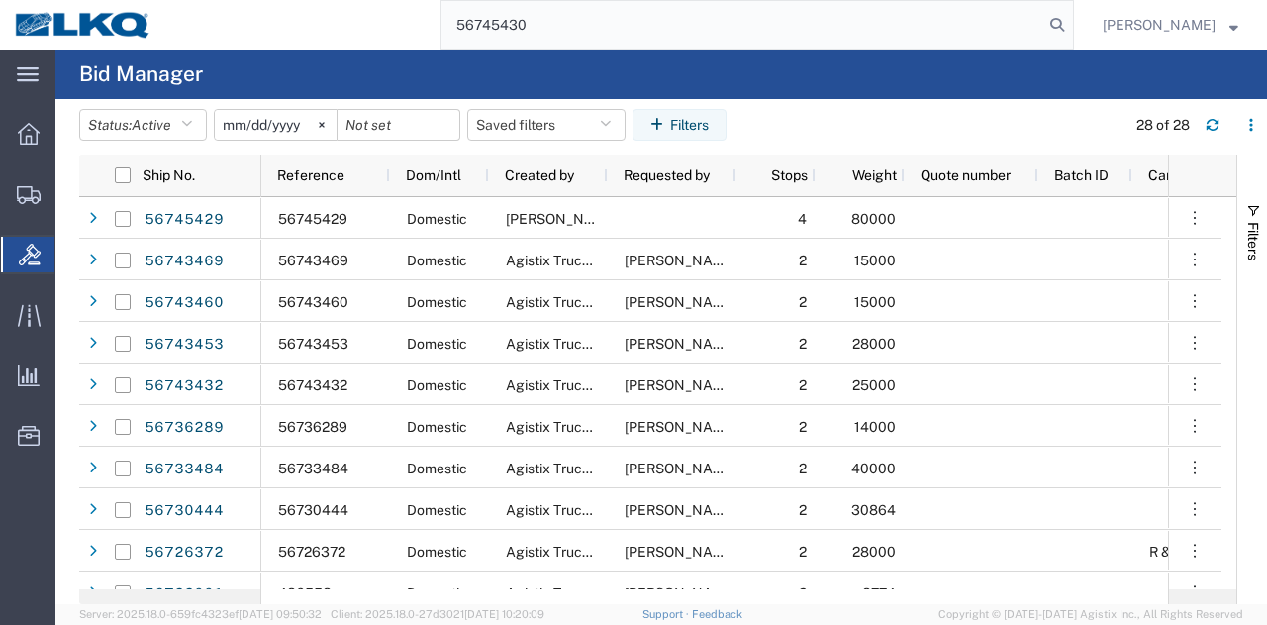
type input "56745430"
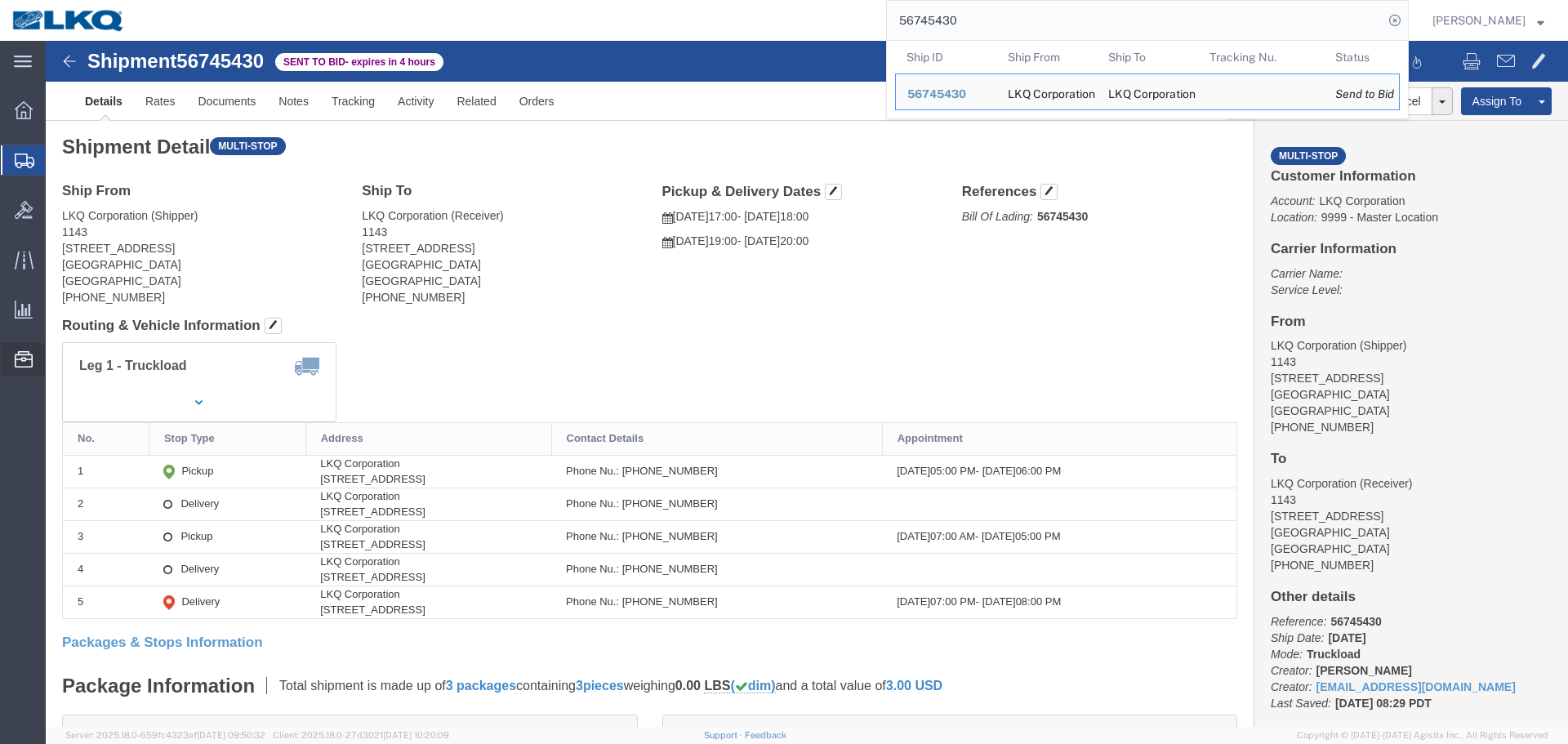
click at [0, 0] on span "Location Appointment" at bounding box center [0, 0] width 0 height 0
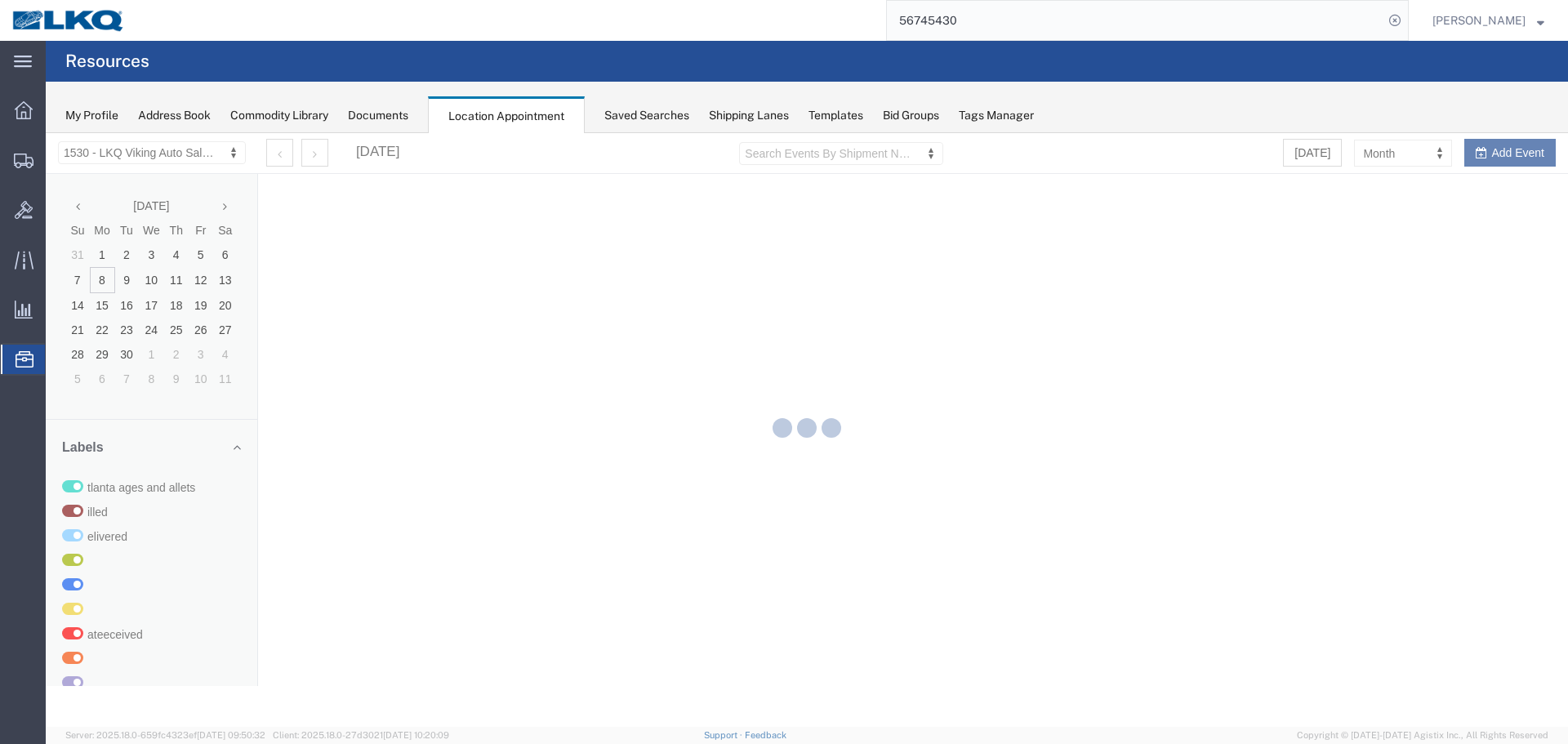
select select "27560"
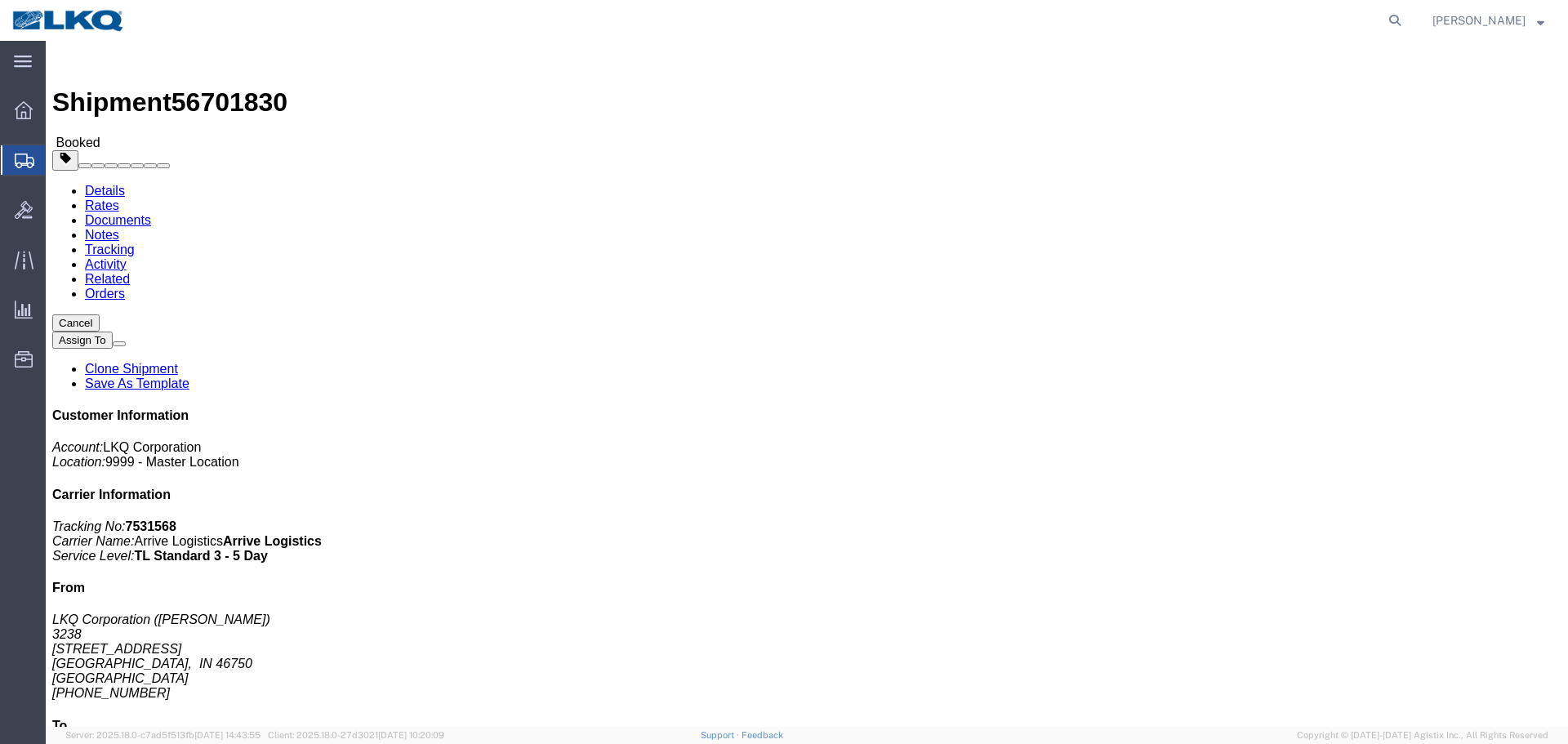
click div
click at [1395, 16] on icon at bounding box center [1395, 21] width 23 height 23
paste input "56691705"
type input "56691705"
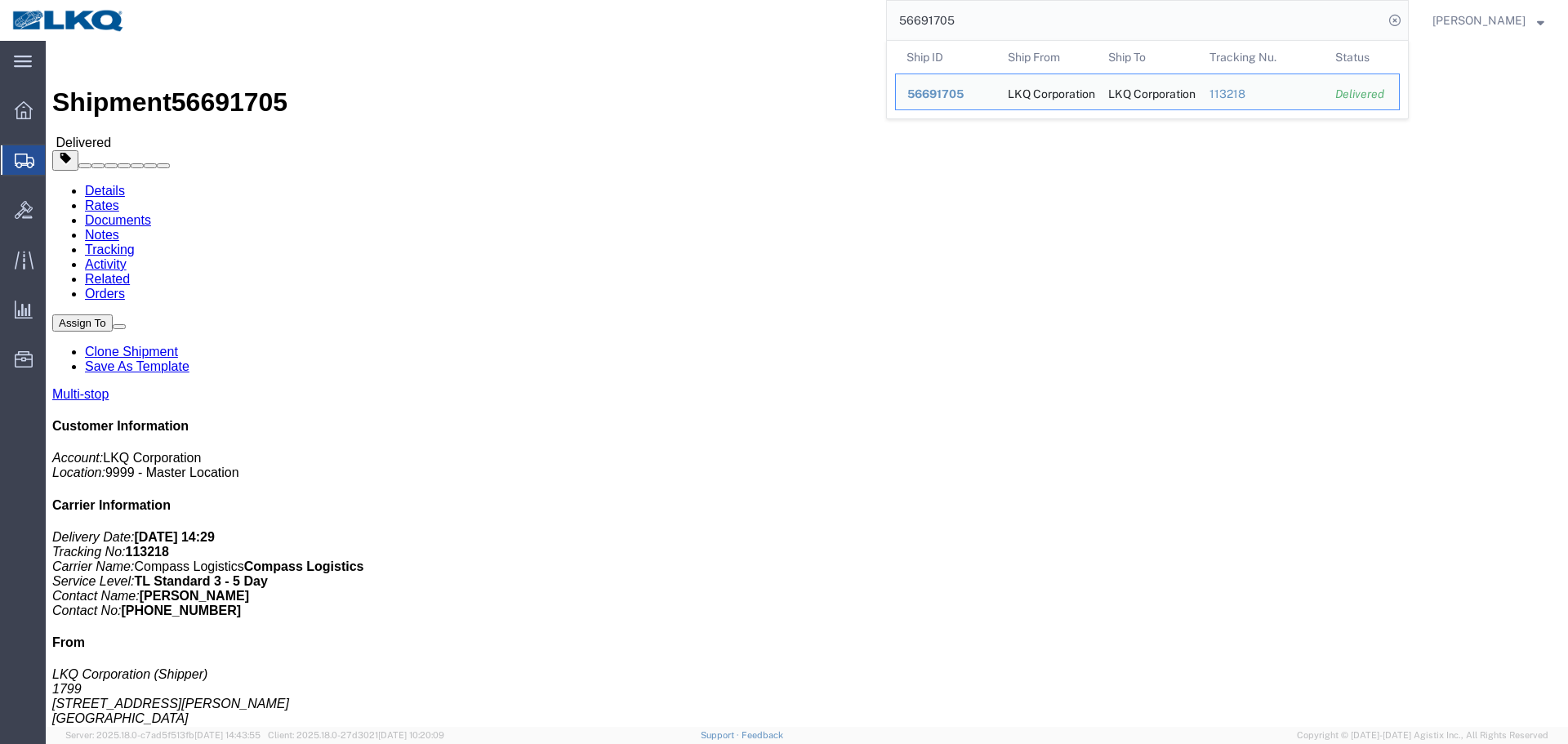
click link "Rates"
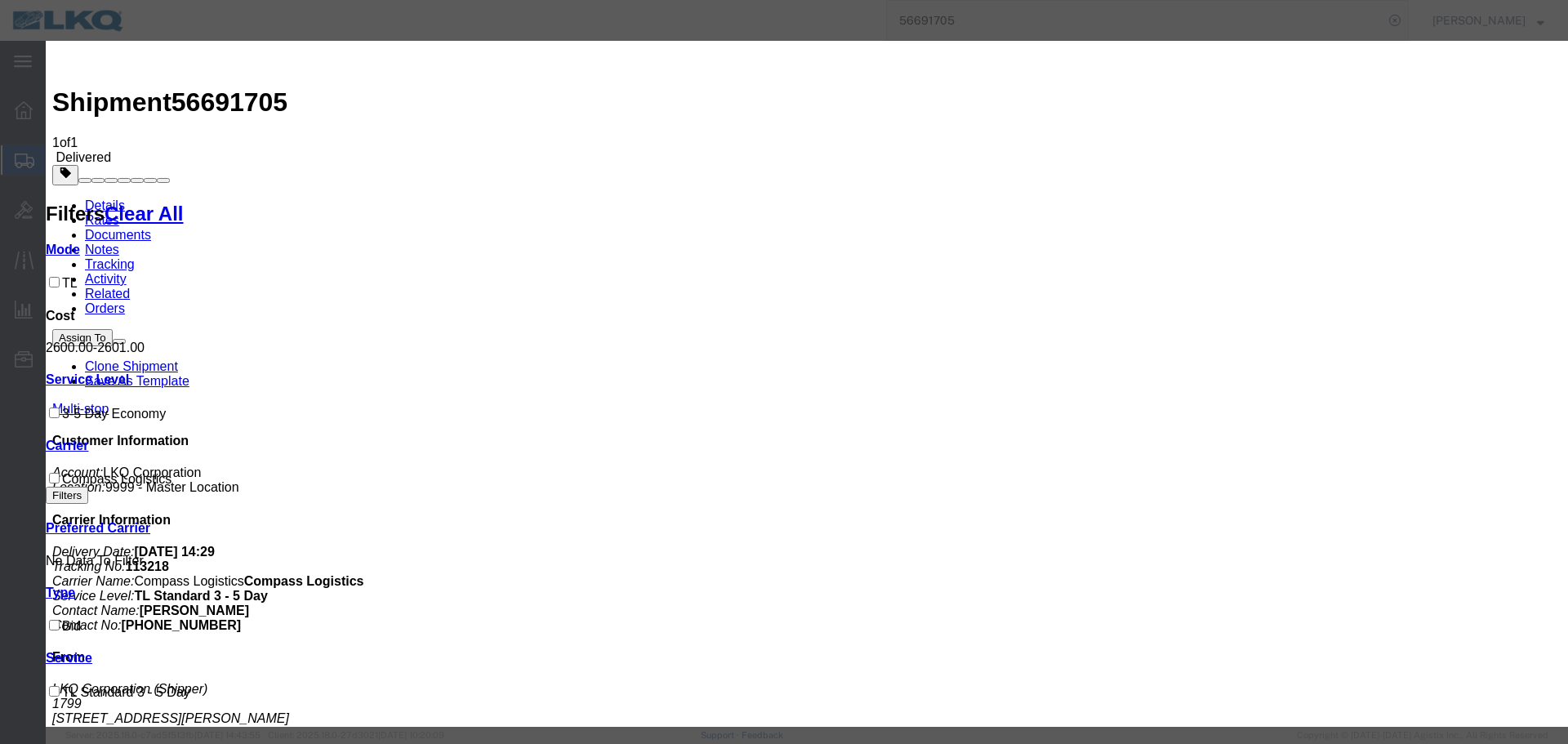
paste input "165"
type input "1650"
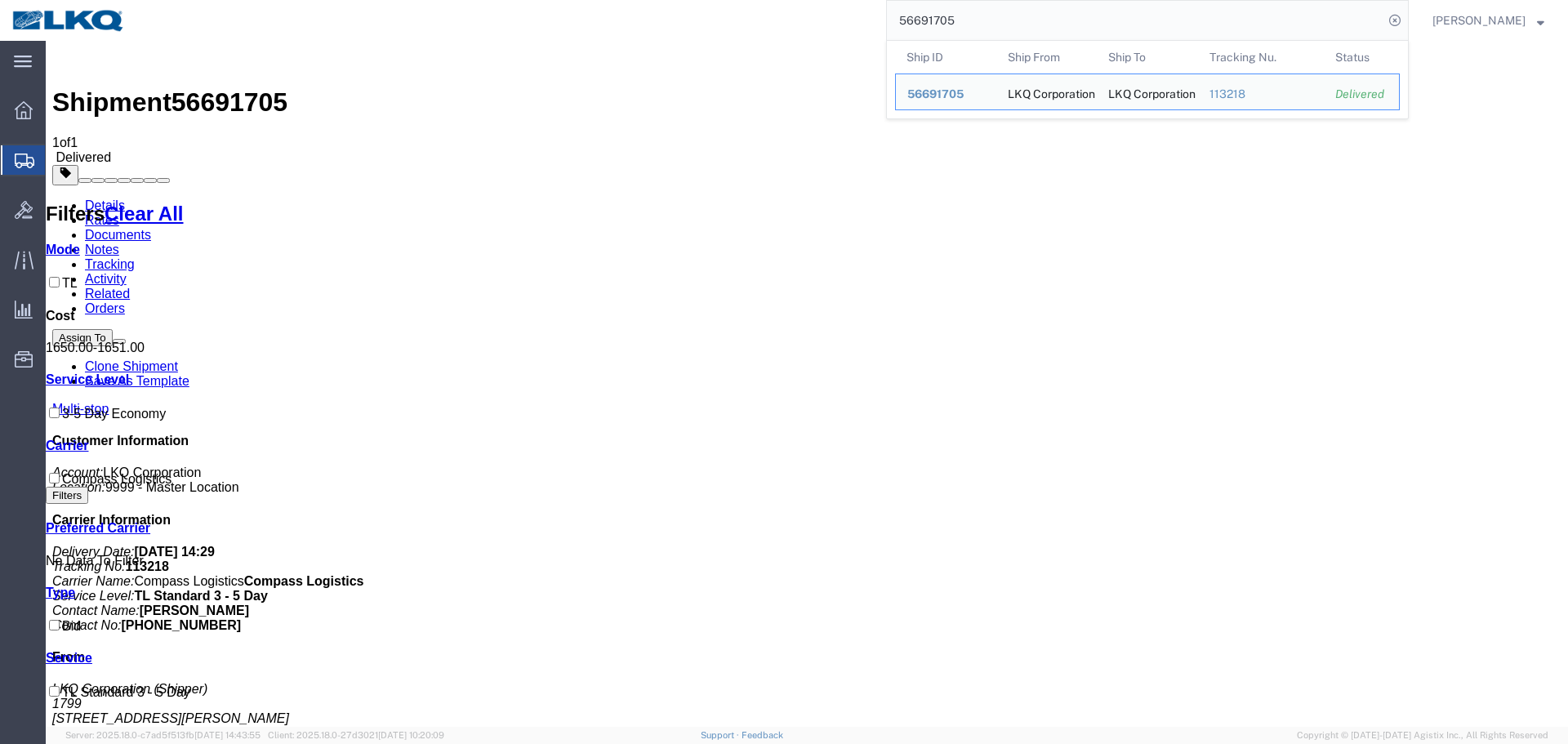
click at [968, 27] on input "56691705" at bounding box center [1135, 21] width 497 height 40
paste input "714621"
type input "56714621"
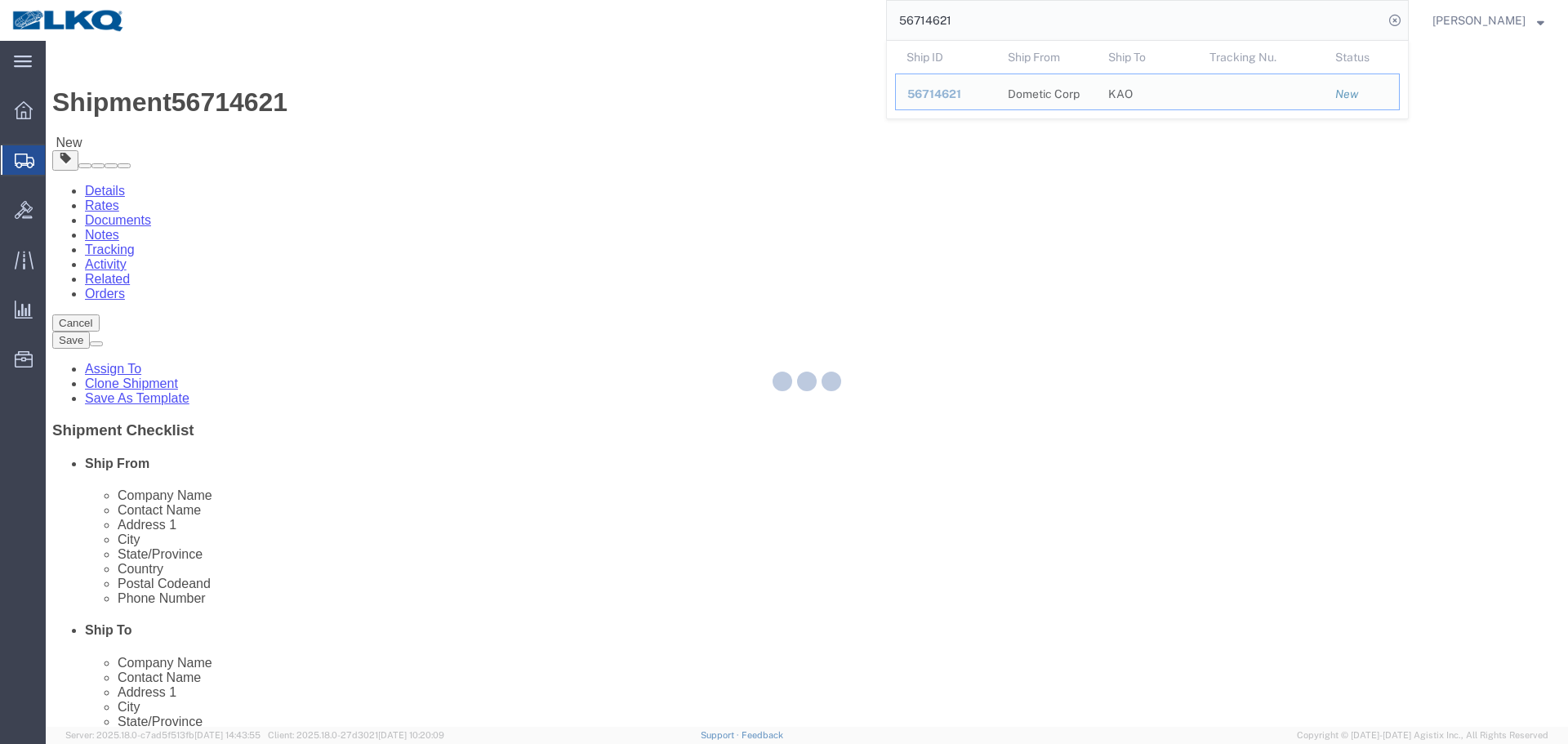
scroll to position [408, 0]
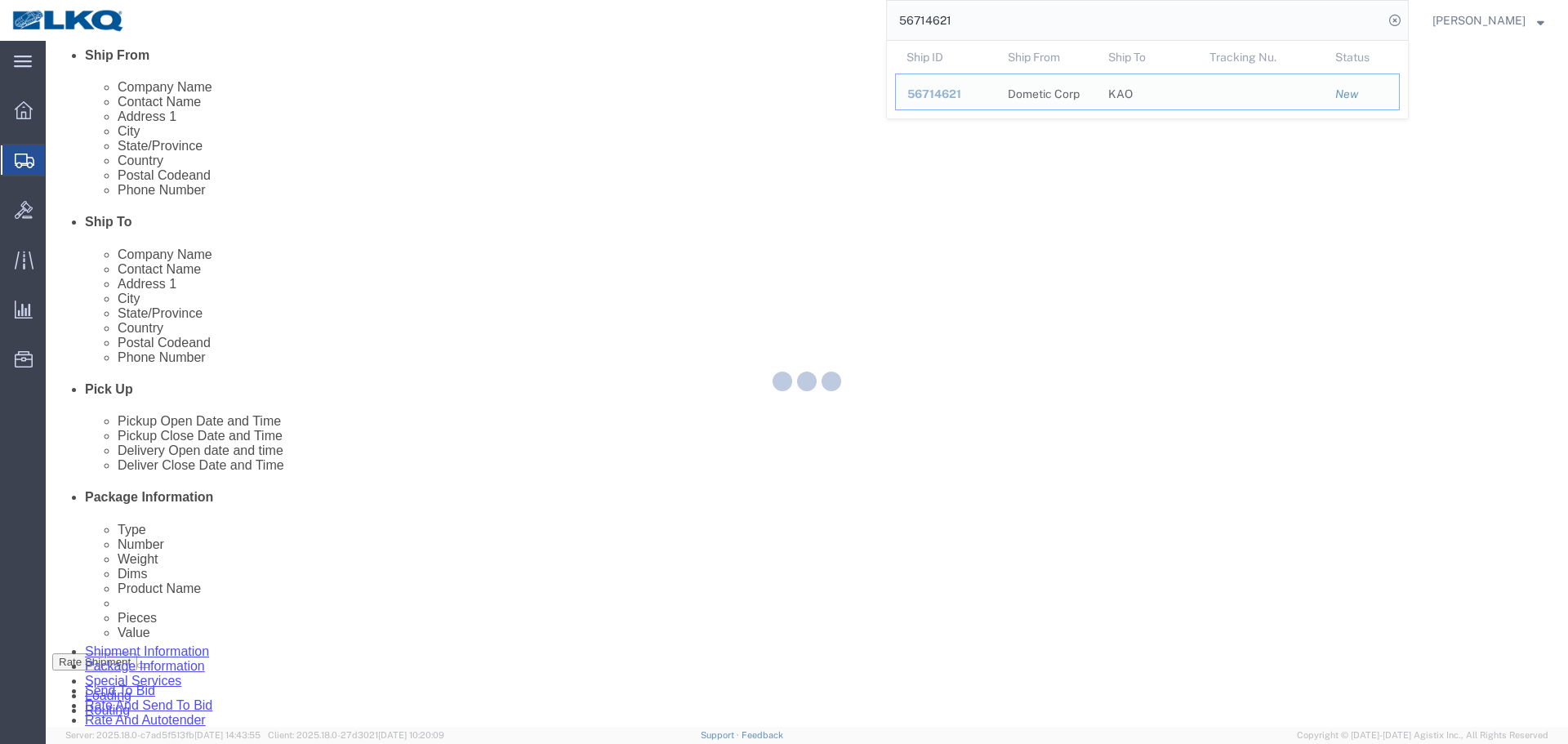
select select
select select "30536"
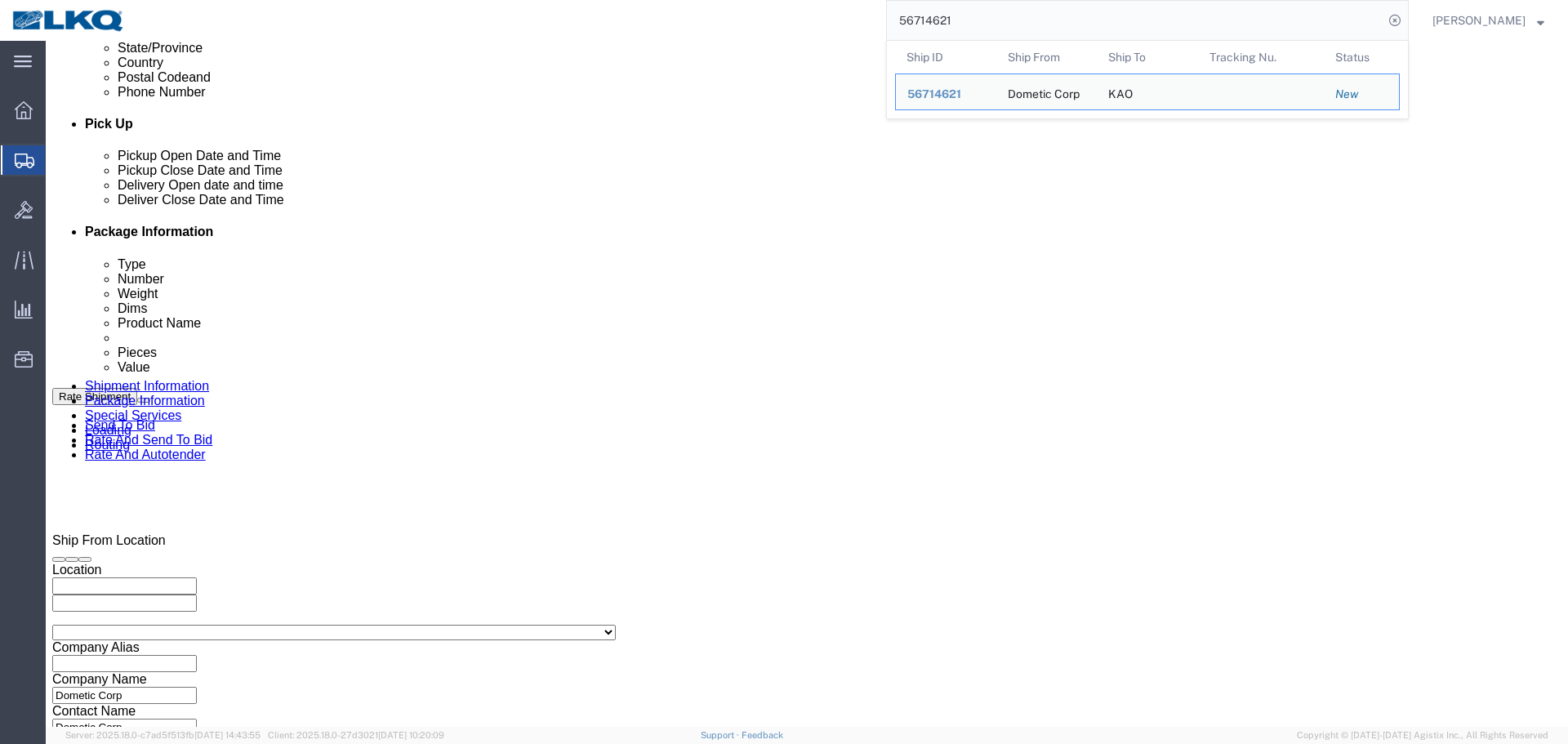
scroll to position [813, 0]
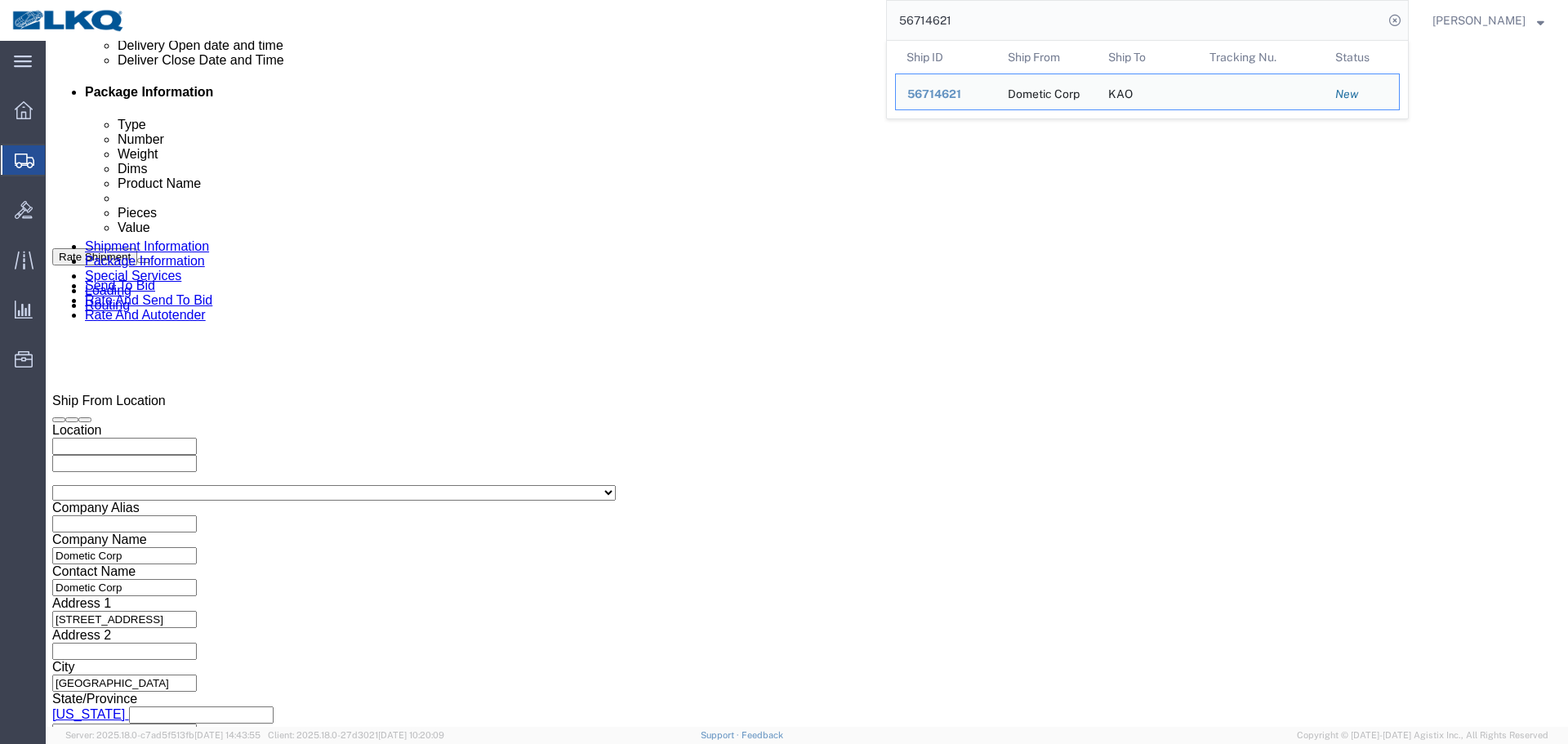
click div "[DATE] 7:00 AM"
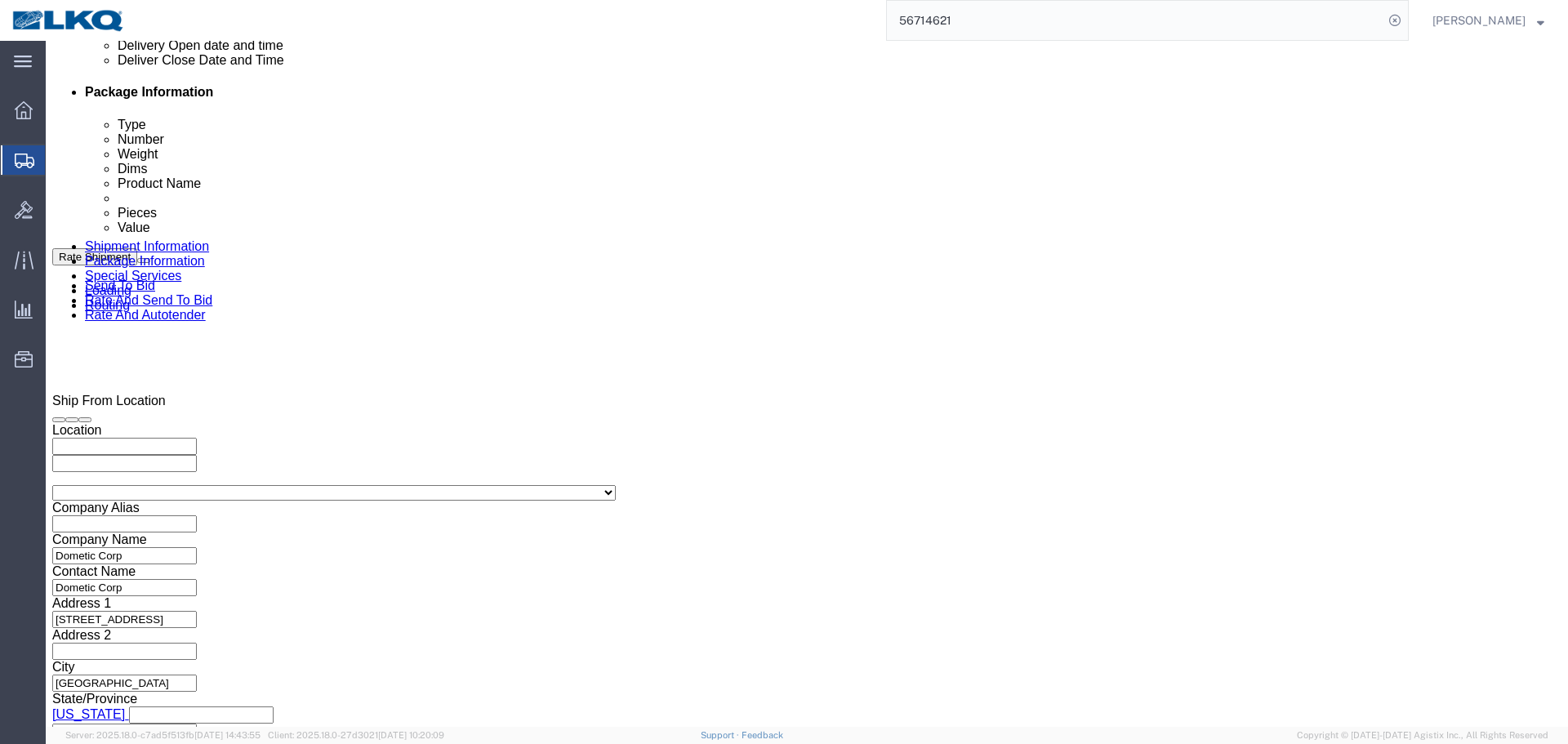
click div "Open Time 7:00 AM Sep 12 2025 7:00 AM - Sep 12 2025 7:00 AM Cancel Apply"
click input "7:00 AM"
type input "6:30 AM"
click button "Apply"
click div
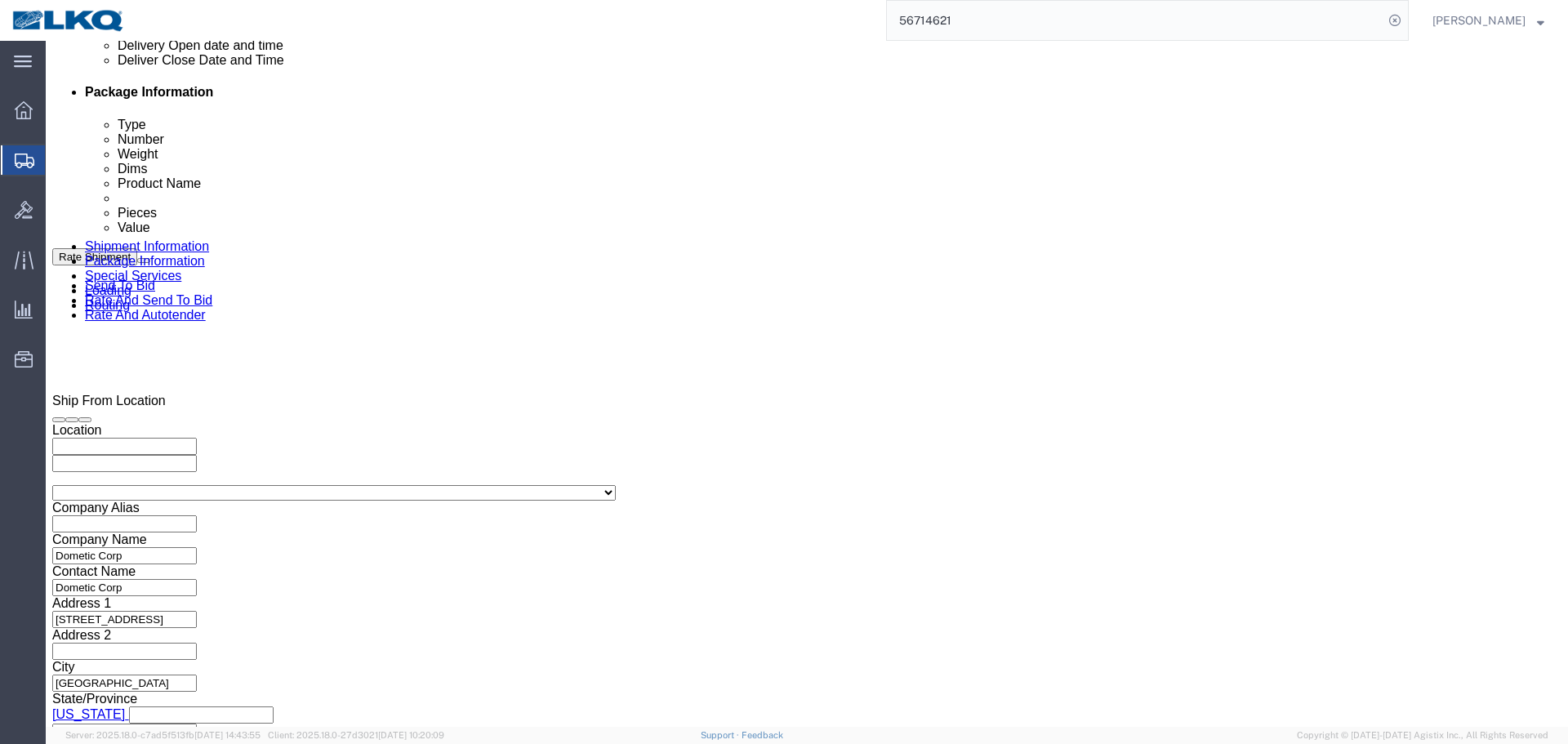
click input "8:00 AM"
type input "06321"
click input "12:59 AM"
type input "6:31 AM"
click button "Apply"
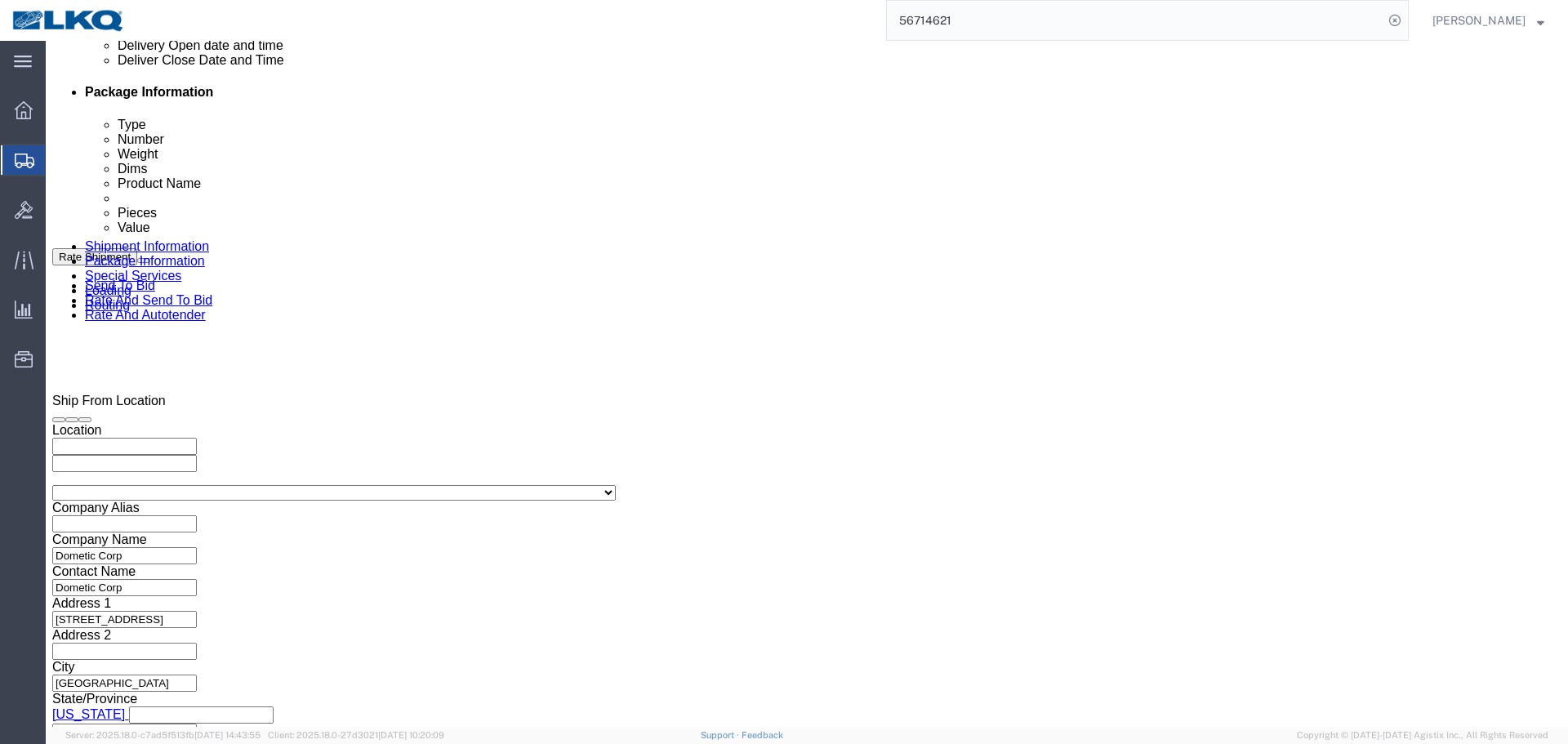
scroll to position [568, 0]
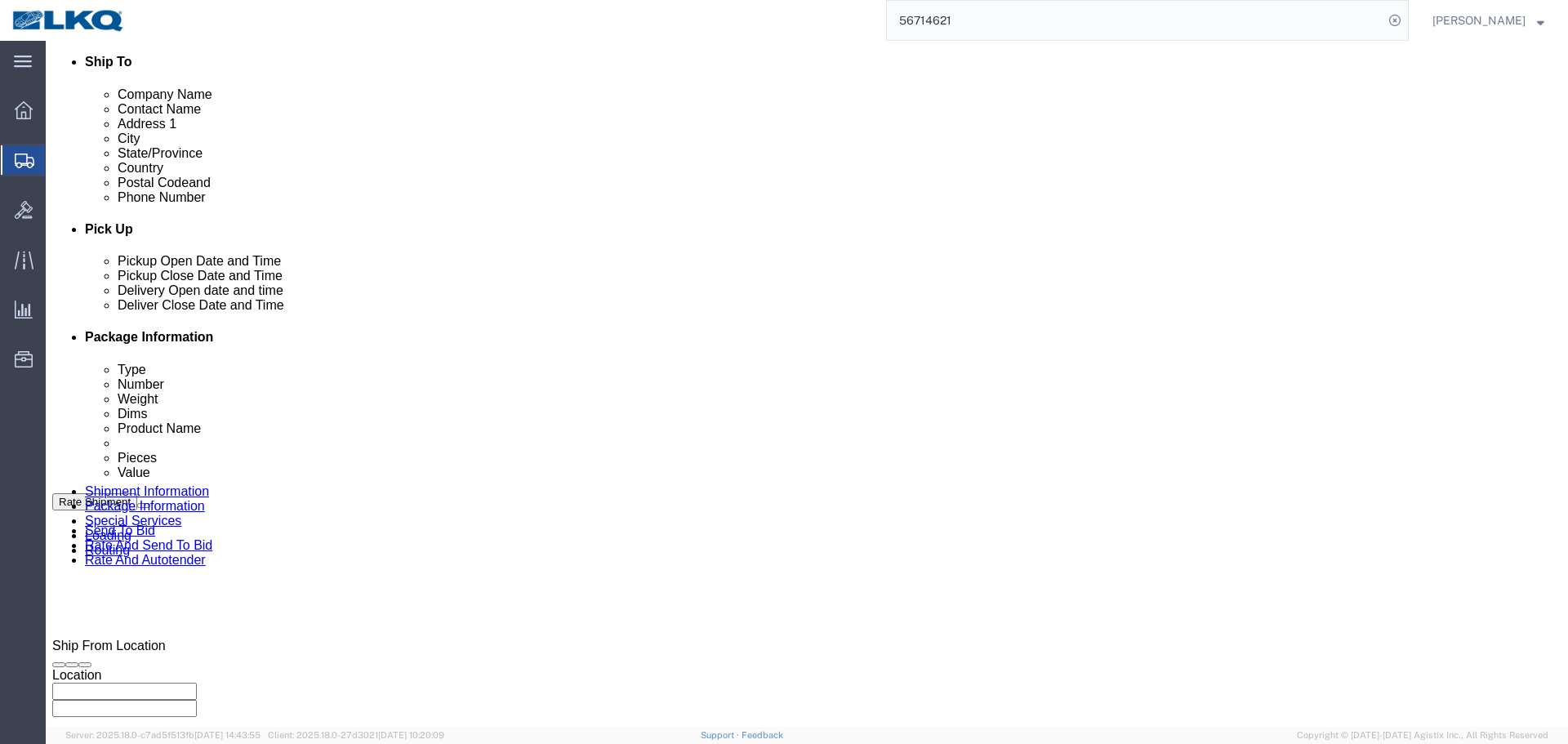
click div "Sep 09 2025 6:00 AM"
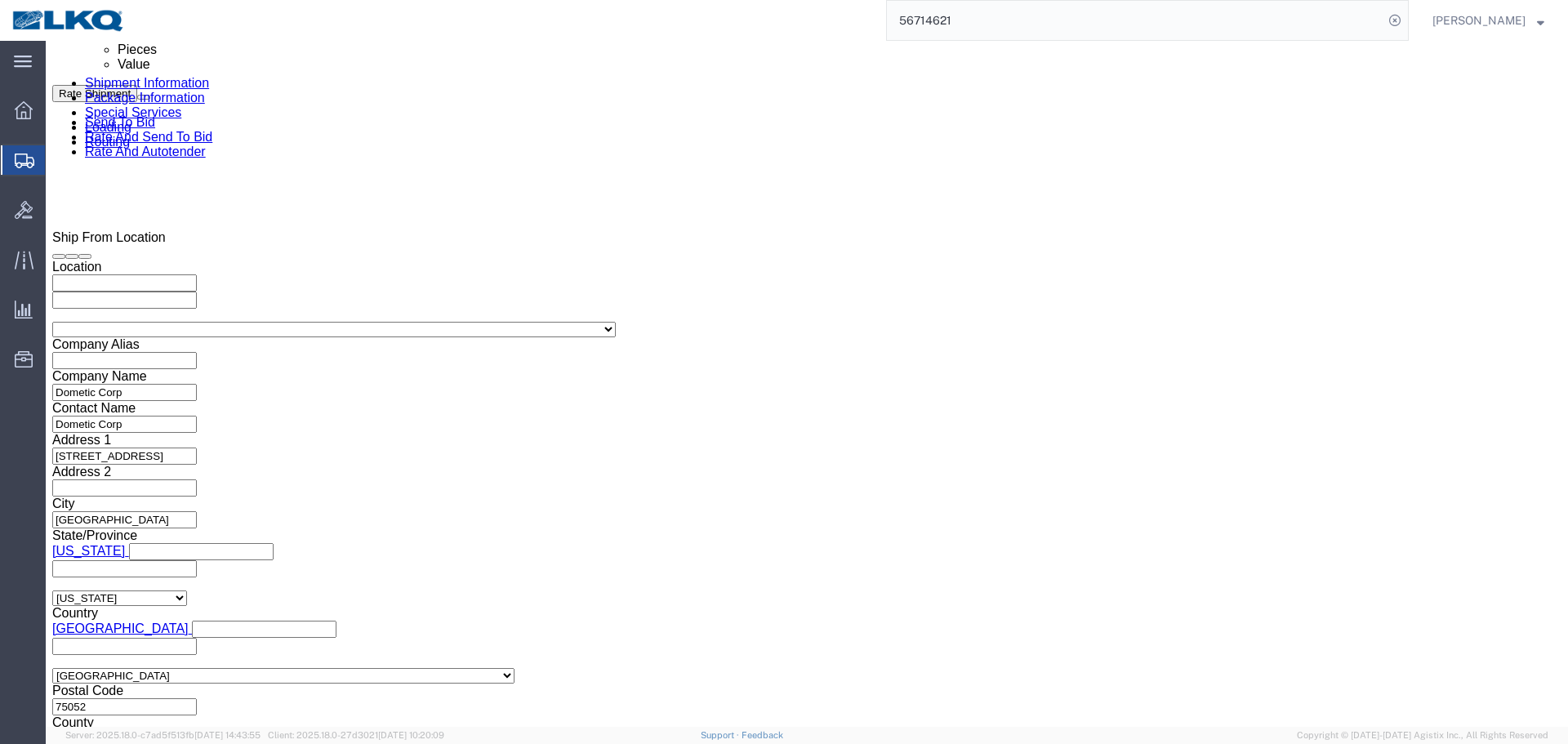
click input "6:00 AM"
click button "Apply"
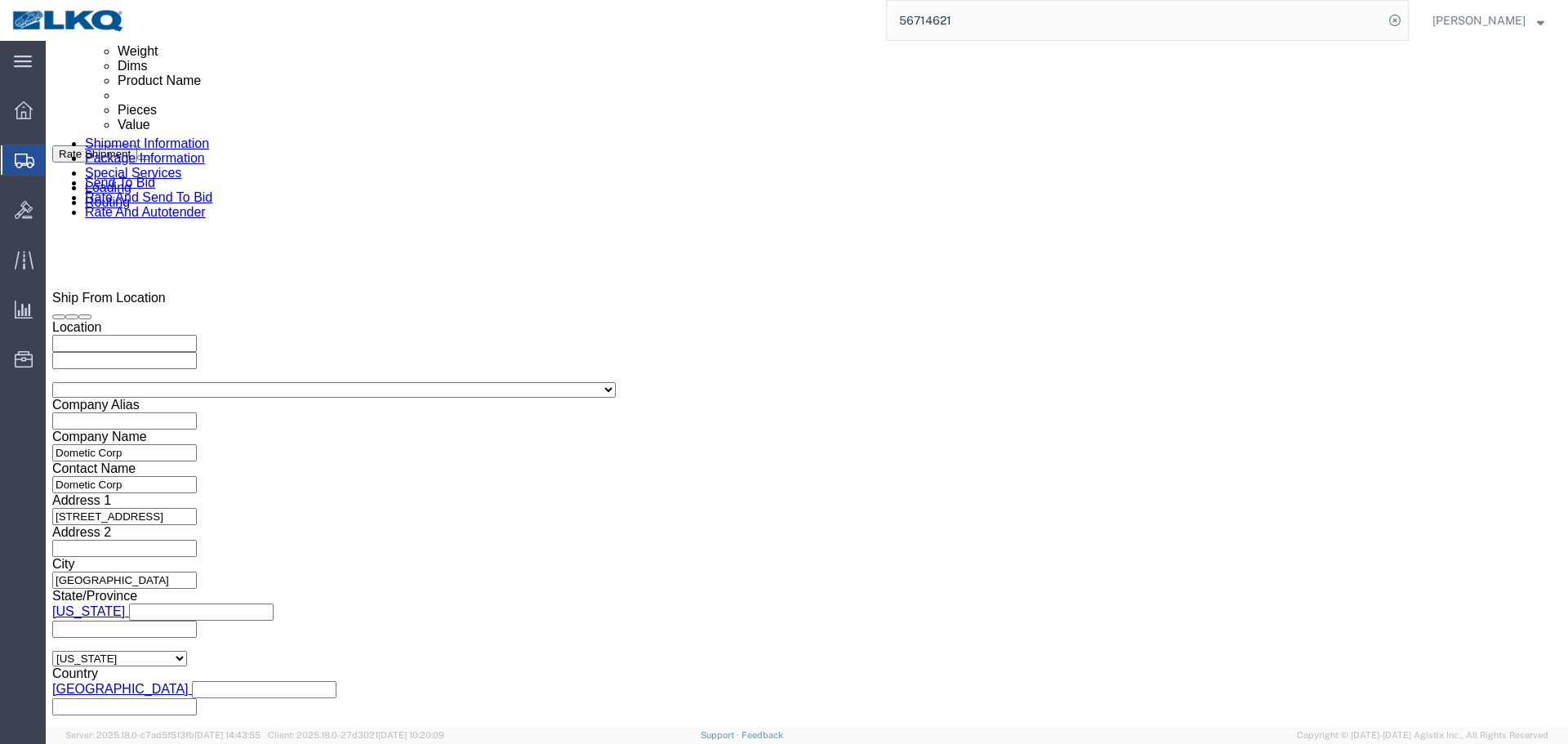
scroll to position [813, 0]
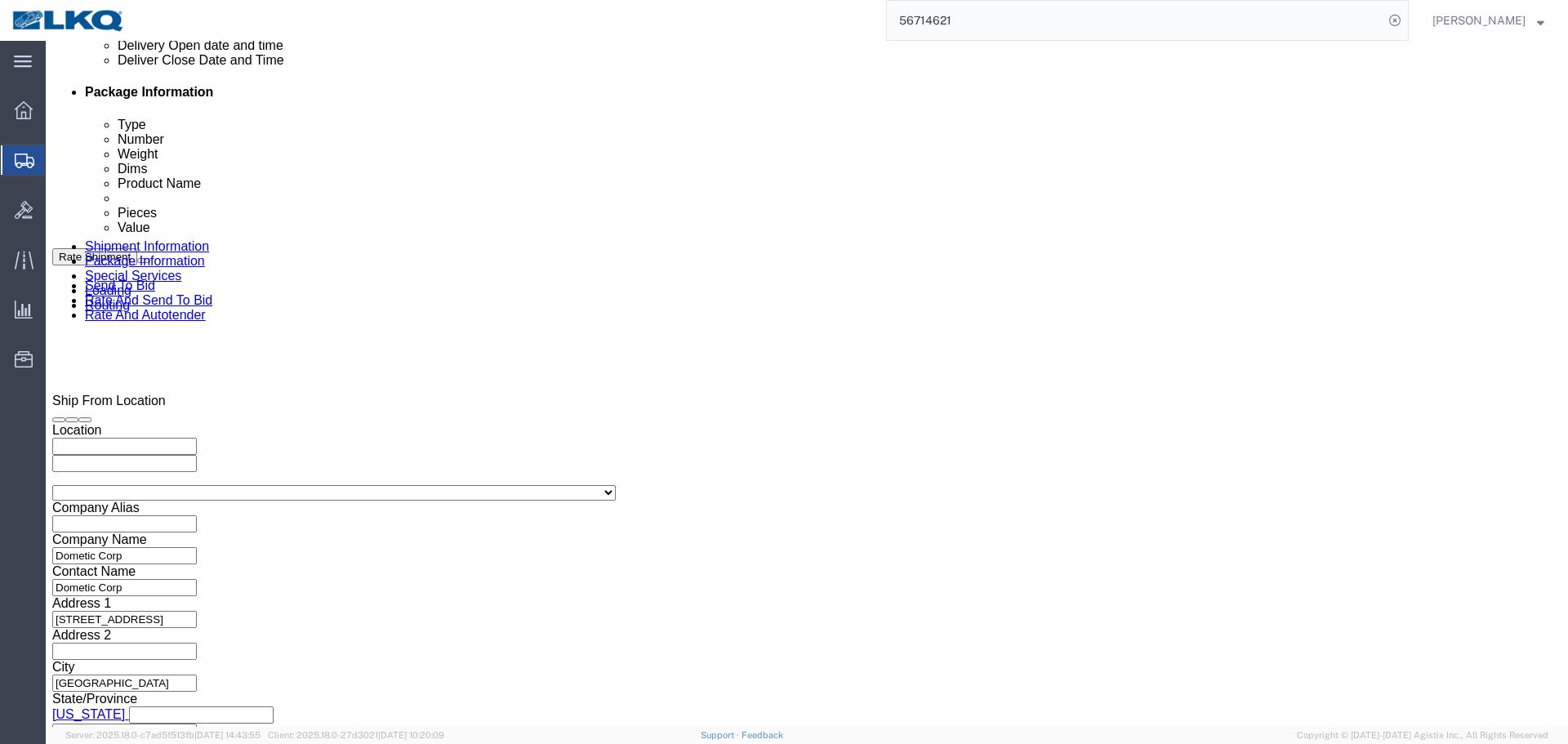
click div "Sep 15 2025 6:31 AM"
click button "Apply"
click input "x"
paste input "487238"
type input "487238"
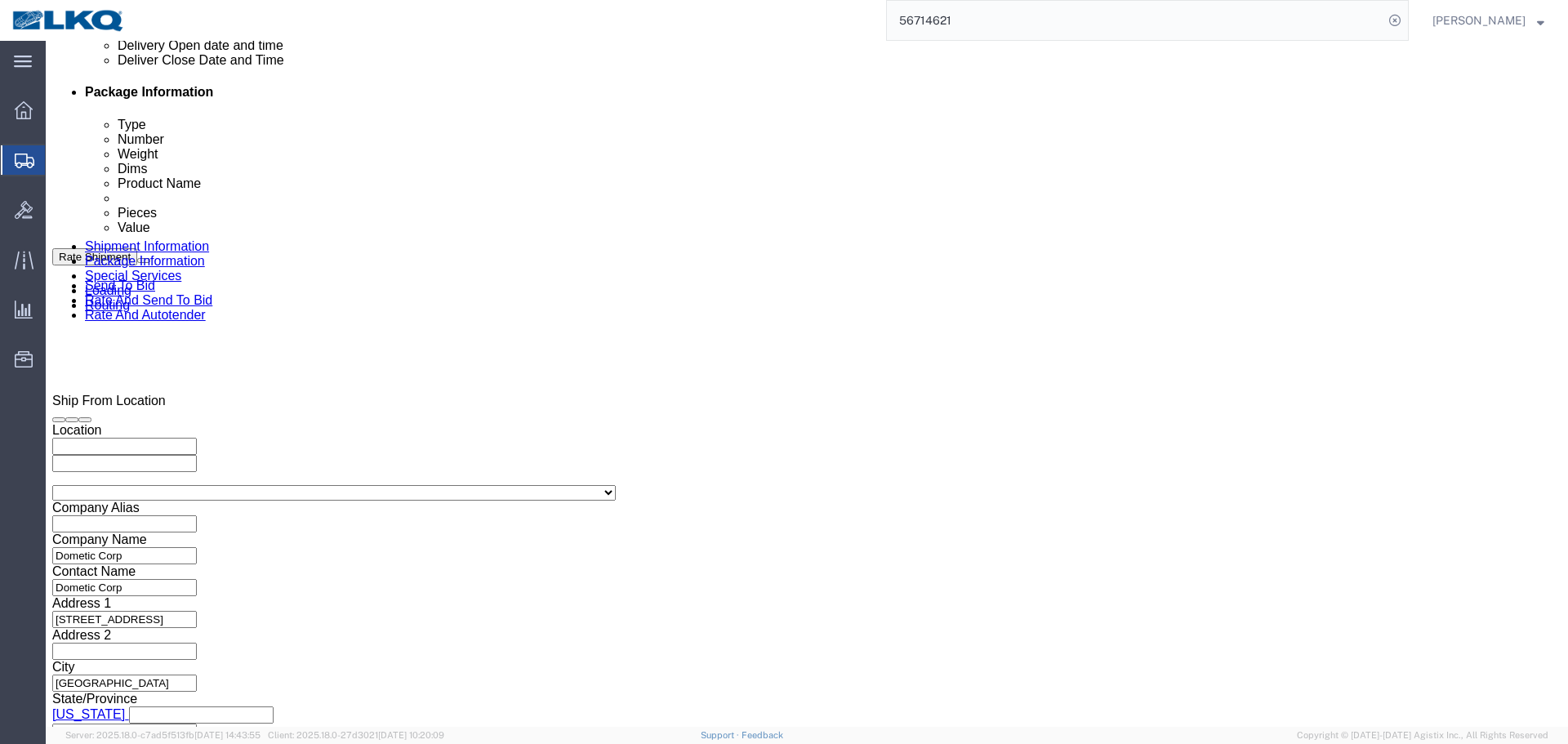
click button "Save"
type button "Save"
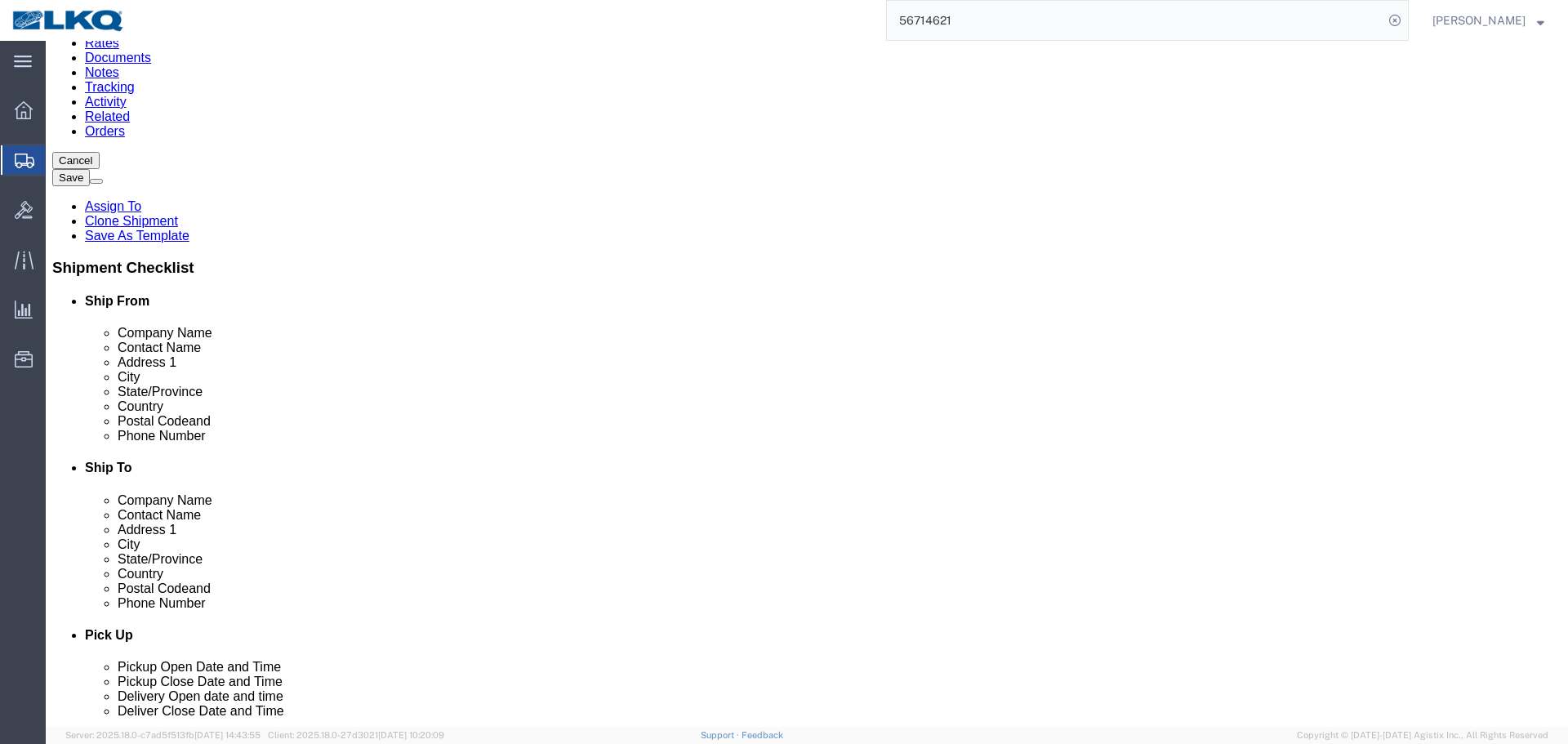
scroll to position [163, 0]
click div "Location My Profile Location 1100 - LKQ Crystal River 1103 - LKQ Ft Myers 1106 …"
click input "shamina.merchant@dometic.com"
